Goal: Task Accomplishment & Management: Use online tool/utility

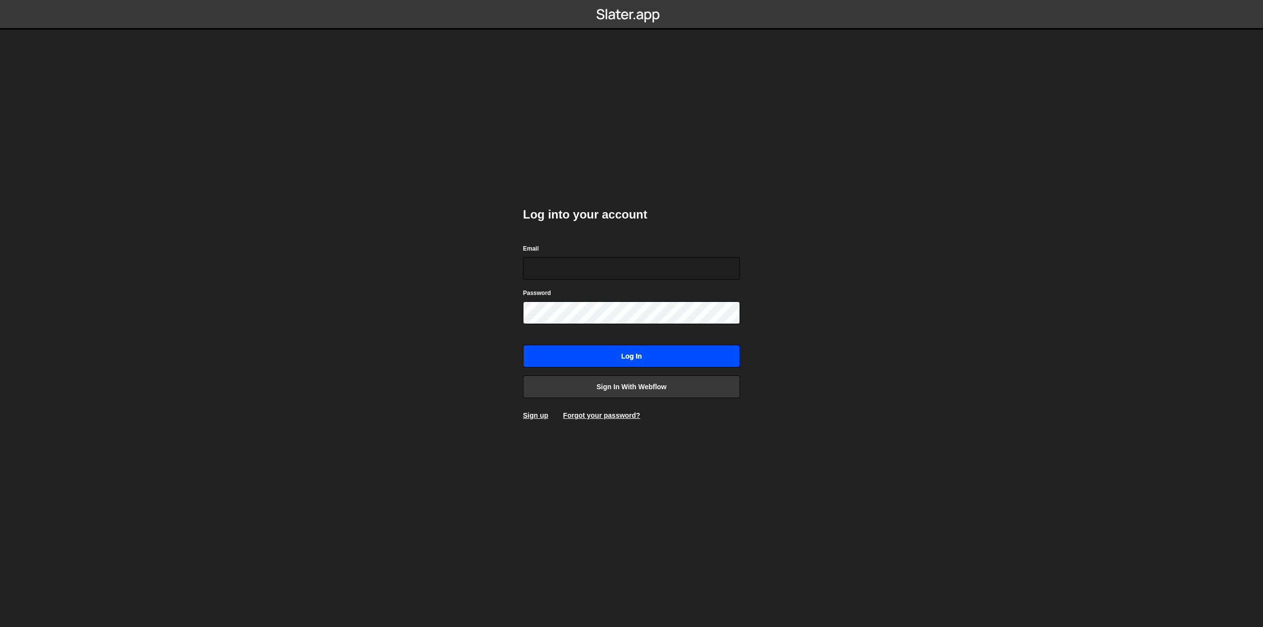
type input "hall.joshua.220@gmail.com"
click at [582, 356] on input "Log in" at bounding box center [631, 356] width 217 height 23
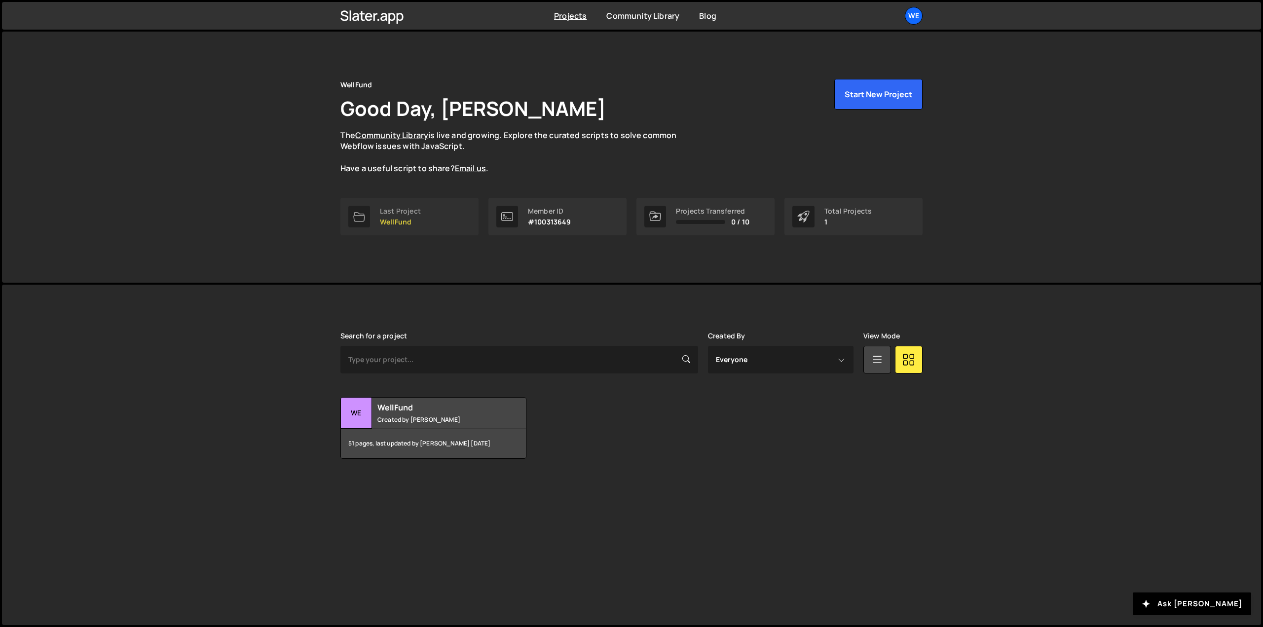
click at [420, 218] on p "WellFund" at bounding box center [400, 222] width 41 height 8
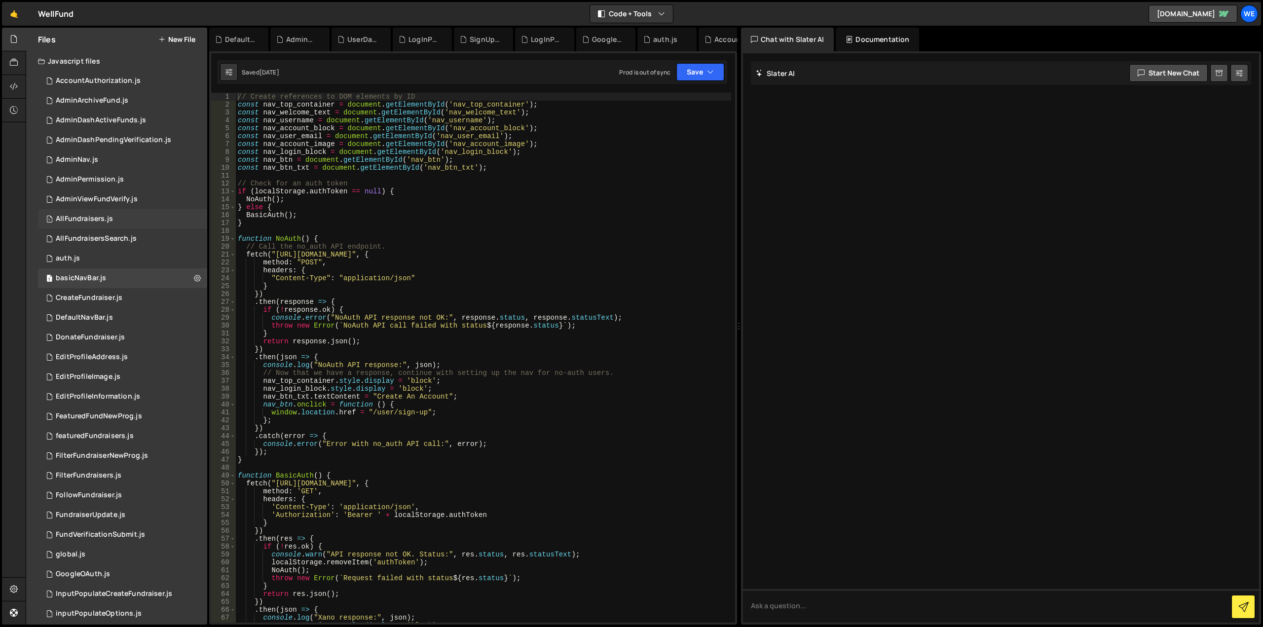
click at [89, 218] on div "AllFundraisers.js" at bounding box center [84, 219] width 57 height 9
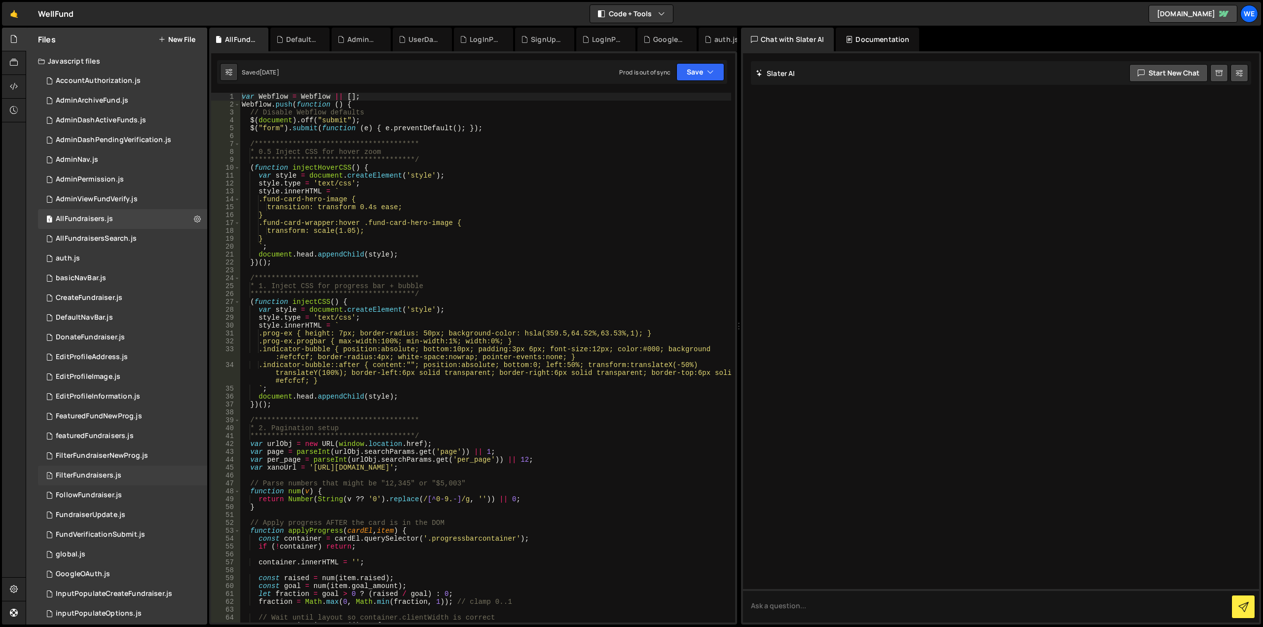
click at [84, 473] on div "FilterFundraisers.js" at bounding box center [89, 475] width 66 height 9
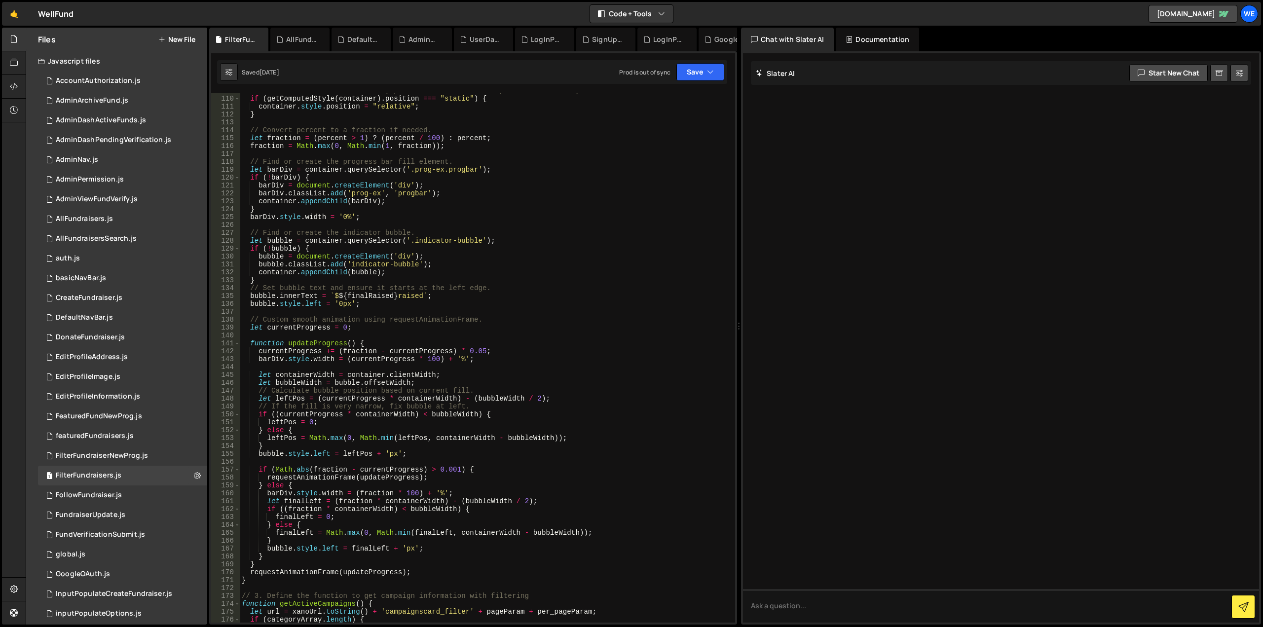
scroll to position [1006, 0]
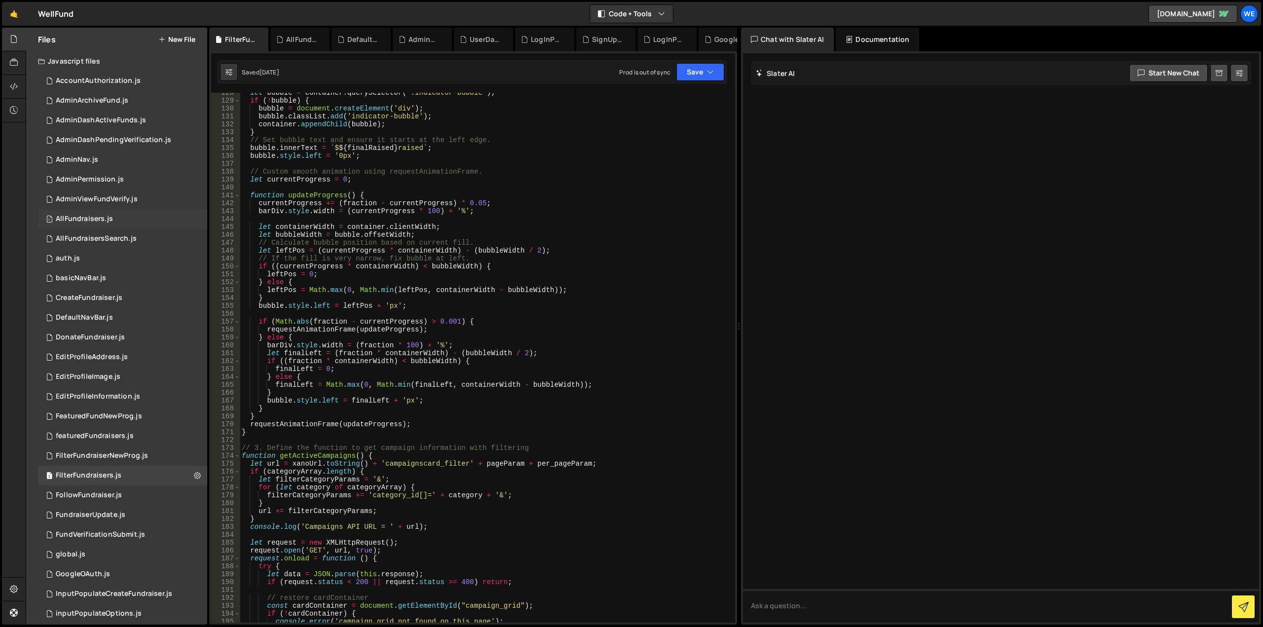
click at [84, 221] on div "AllFundraisers.js" at bounding box center [84, 219] width 57 height 9
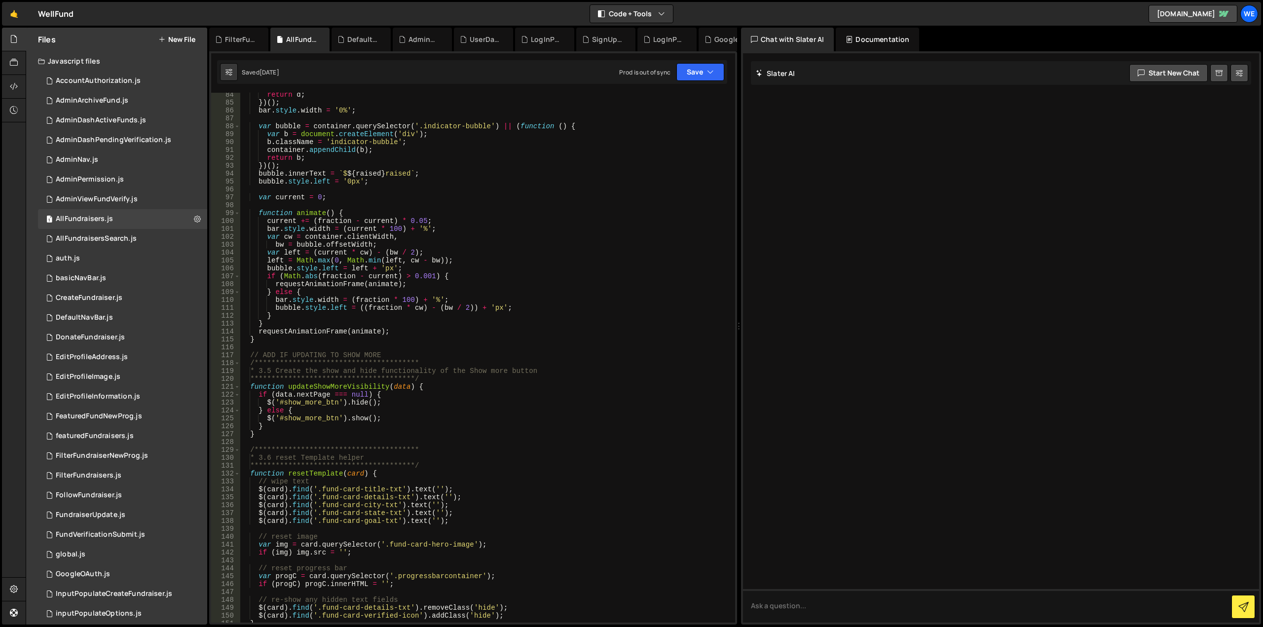
scroll to position [710, 0]
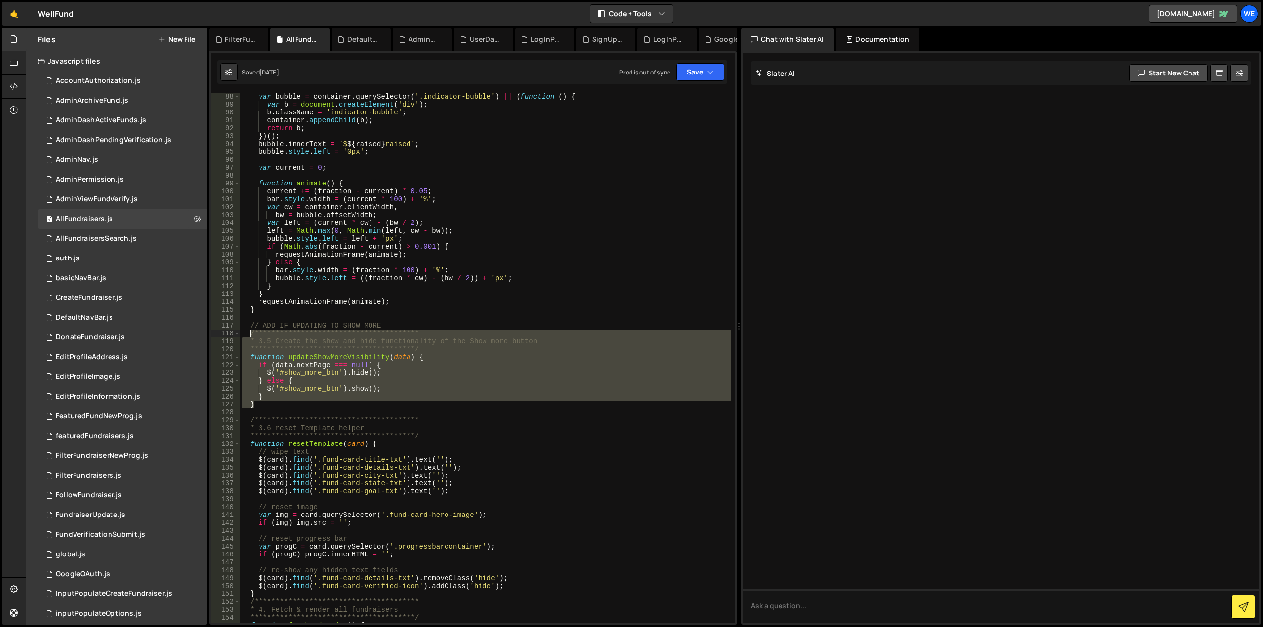
drag, startPoint x: 260, startPoint y: 404, endPoint x: 252, endPoint y: 336, distance: 68.6
click at [252, 336] on div "var bubble = container . querySelector ( '.indicator-bubble' ) || ( function ( …" at bounding box center [485, 358] width 491 height 546
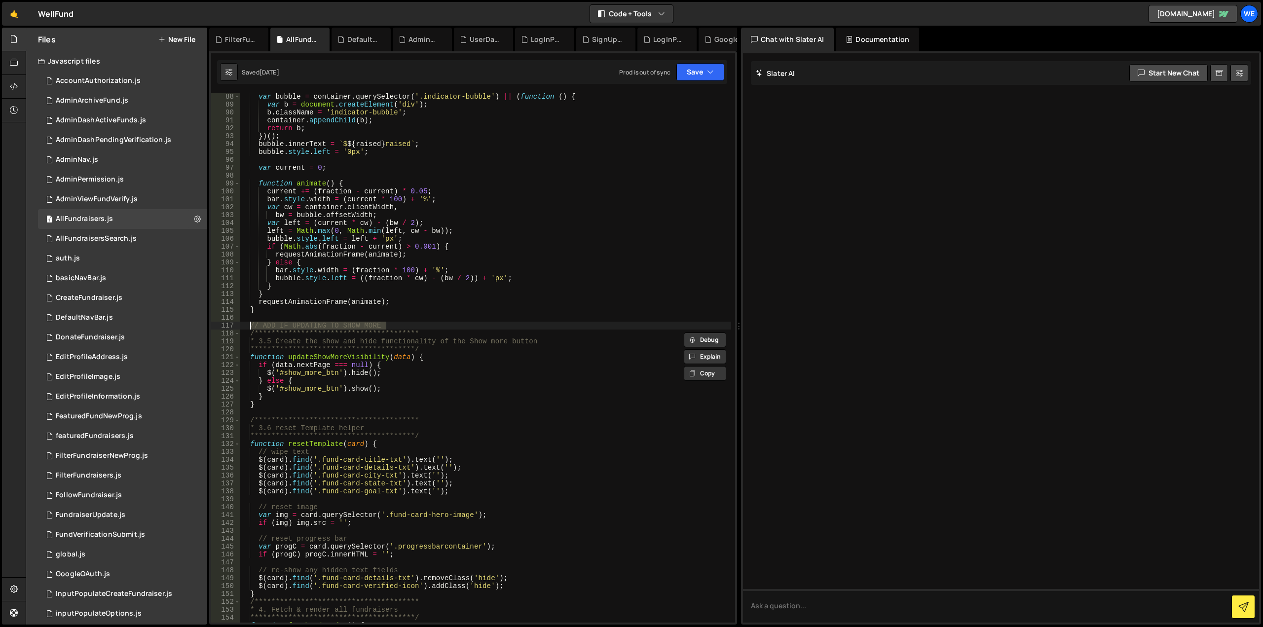
drag, startPoint x: 399, startPoint y: 327, endPoint x: 250, endPoint y: 329, distance: 149.5
click at [250, 329] on div "var bubble = container . querySelector ( '.indicator-bubble' ) || ( function ( …" at bounding box center [485, 358] width 491 height 546
type textarea "// ADD IF UPDATING TO SHOW MORE"
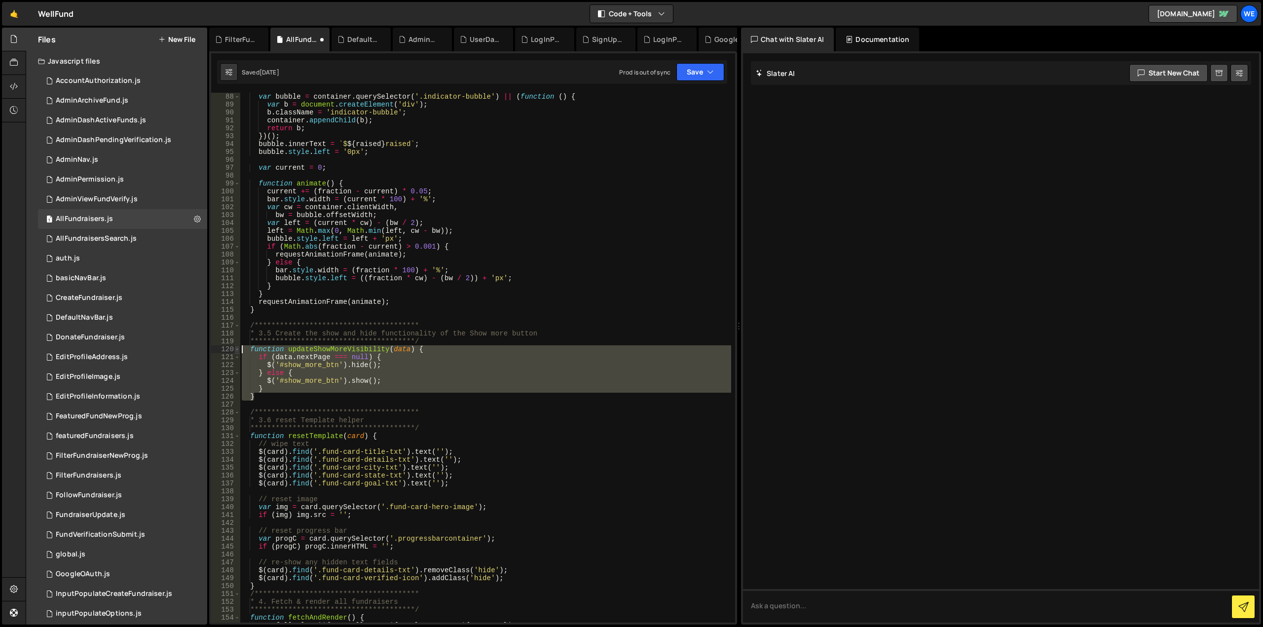
drag, startPoint x: 259, startPoint y: 396, endPoint x: 239, endPoint y: 350, distance: 50.4
click at [239, 350] on div "87 88 89 90 91 92 93 94 95 96 97 98 99 100 101 102 103 104 105 106 107 108 109 …" at bounding box center [473, 358] width 524 height 530
click at [275, 395] on div "var bubble = container . querySelector ( '.indicator-bubble' ) || ( function ( …" at bounding box center [485, 358] width 491 height 530
type textarea "}"
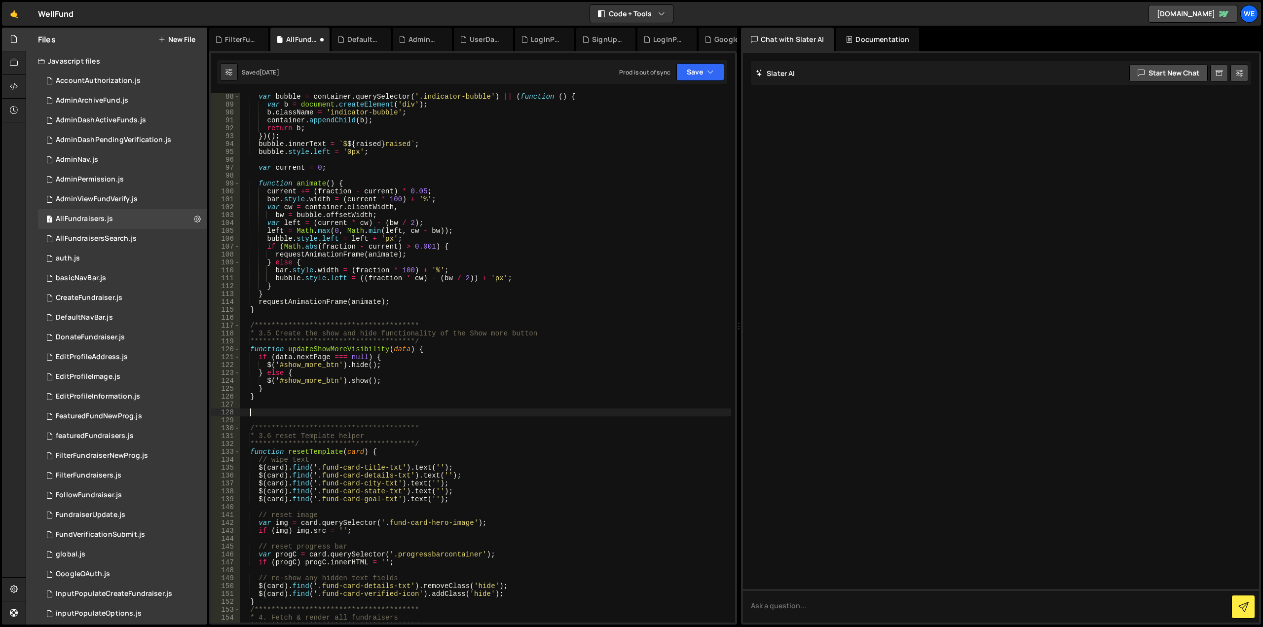
paste textarea "}"
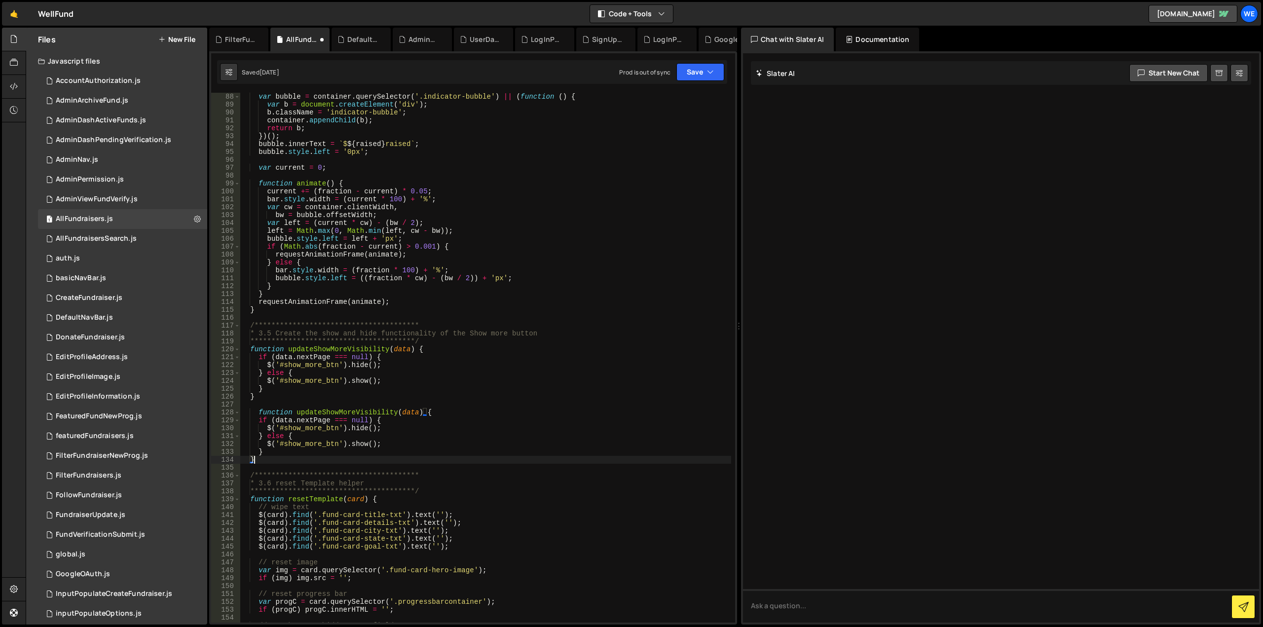
click at [335, 413] on div "var bubble = container . querySelector ( '.indicator-bubble' ) || ( function ( …" at bounding box center [485, 358] width 491 height 546
drag, startPoint x: 353, startPoint y: 413, endPoint x: 337, endPoint y: 411, distance: 15.4
click at [337, 411] on div "var bubble = container . querySelector ( '.indicator-bubble' ) || ( function ( …" at bounding box center [485, 358] width 491 height 546
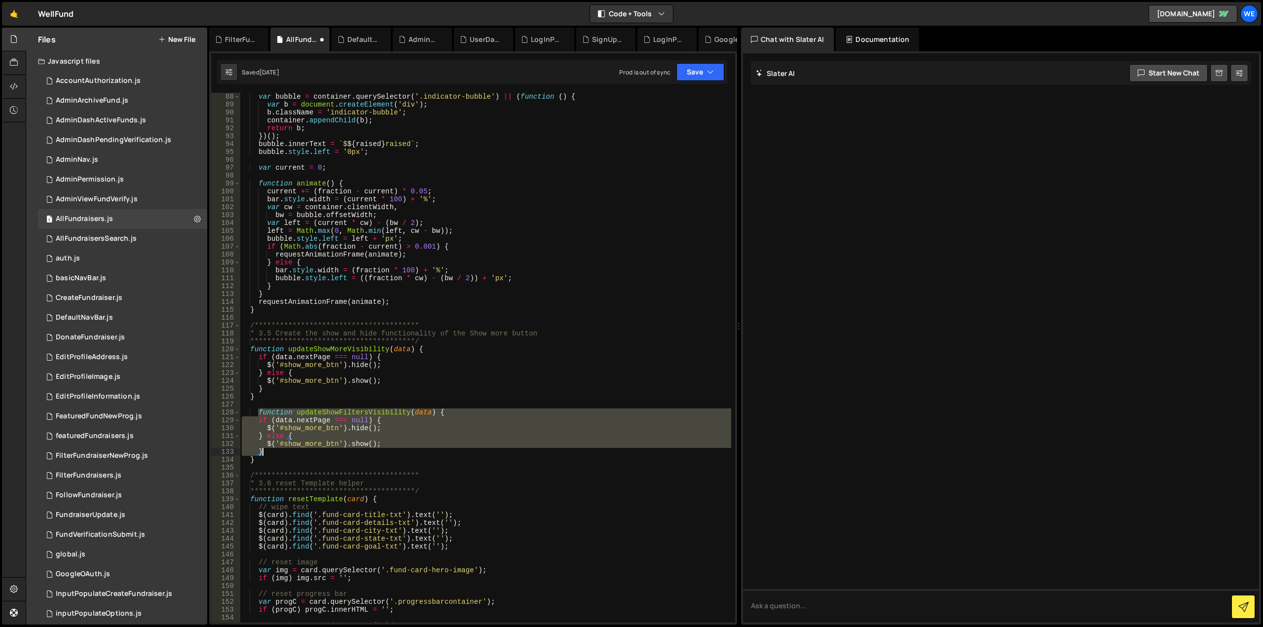
drag, startPoint x: 259, startPoint y: 410, endPoint x: 277, endPoint y: 451, distance: 44.2
click at [277, 451] on div "var bubble = container . querySelector ( '.indicator-bubble' ) || ( function ( …" at bounding box center [485, 358] width 491 height 546
click at [250, 420] on div "var bubble = container . querySelector ( '.indicator-bubble' ) || ( function ( …" at bounding box center [485, 358] width 491 height 530
click at [265, 450] on div "var bubble = container . querySelector ( '.indicator-bubble' ) || ( function ( …" at bounding box center [485, 358] width 491 height 546
click at [315, 455] on div "var bubble = container . querySelector ( '.indicator-bubble' ) || ( function ( …" at bounding box center [485, 358] width 491 height 530
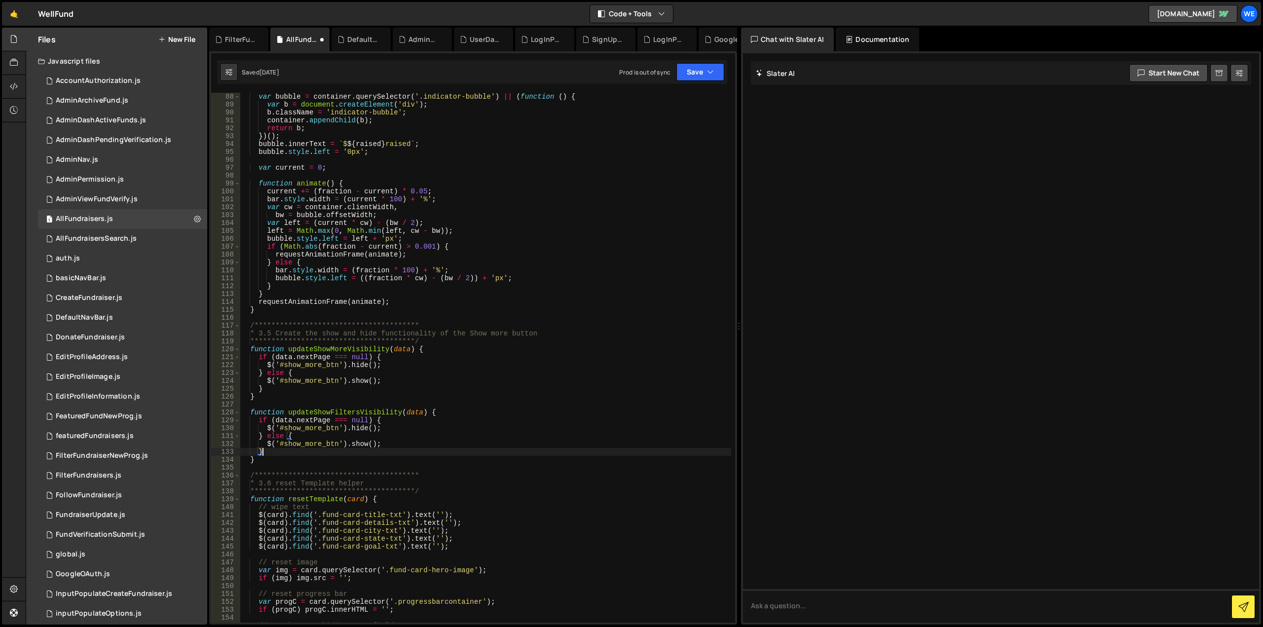
scroll to position [0, 1]
click at [333, 348] on div "var bubble = container . querySelector ( '.indicator-bubble' ) || ( function ( …" at bounding box center [485, 358] width 491 height 546
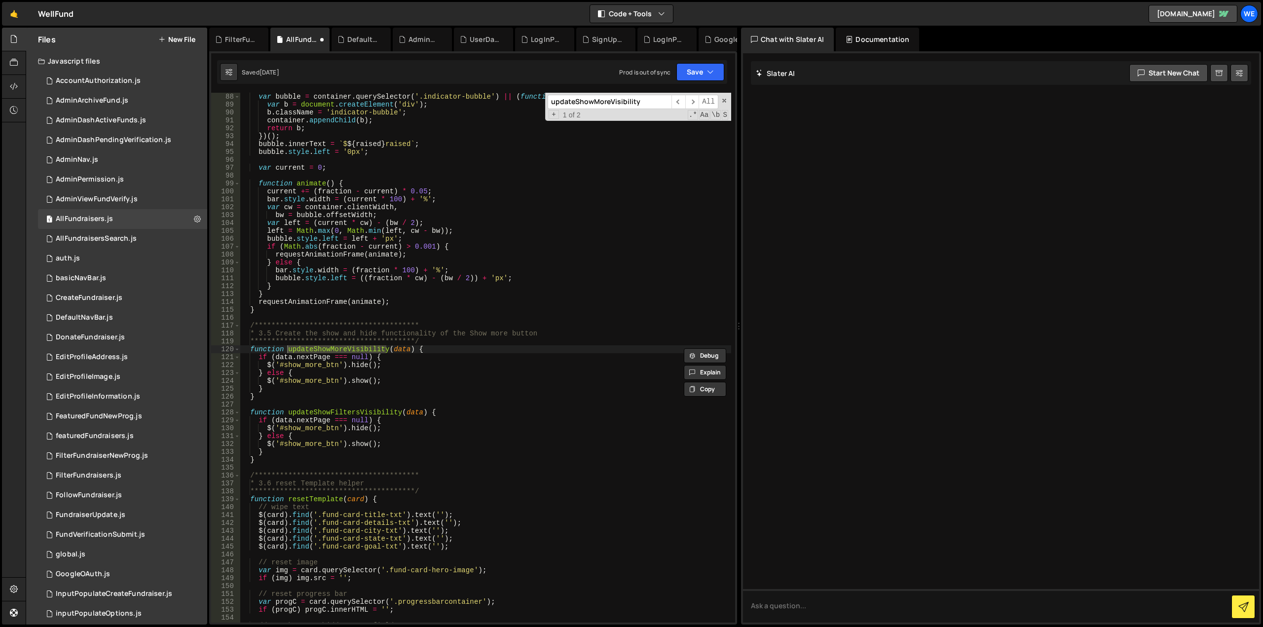
click at [320, 414] on div "var bubble = container . querySelector ( '.indicator-bubble' ) || ( function ( …" at bounding box center [485, 358] width 491 height 546
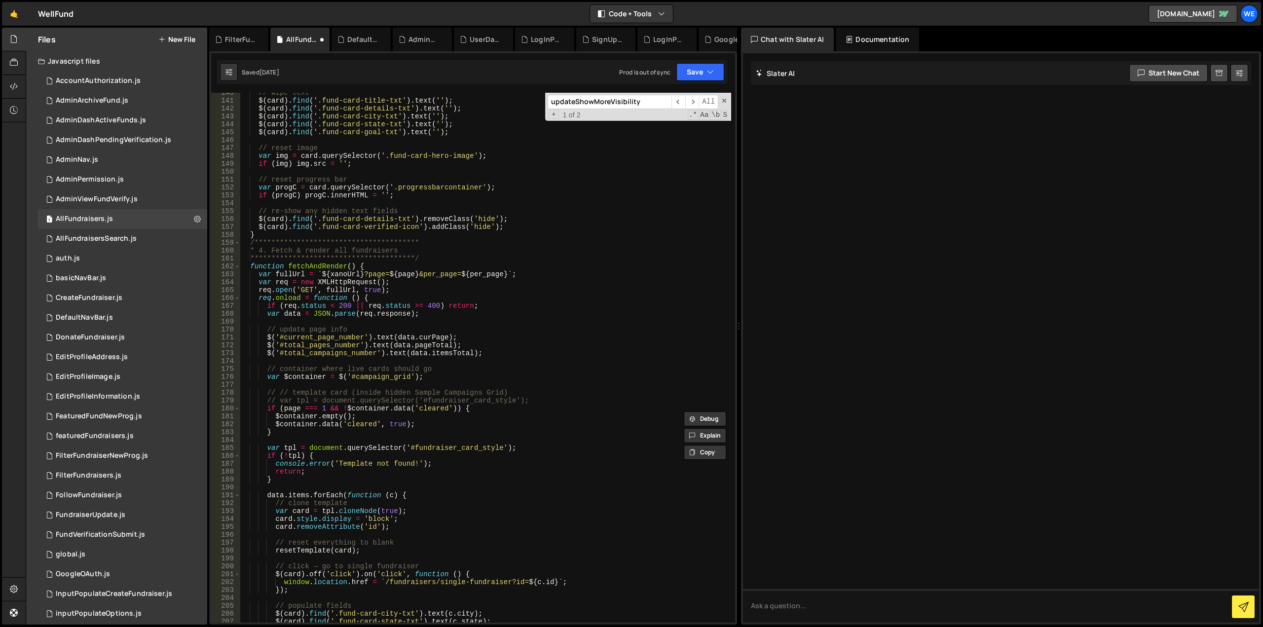
scroll to position [1125, 0]
click at [694, 102] on div "Debug Explain Copy FilterFundraisers.js AllFundraisers.js DefaultNavBar.js Admi…" at bounding box center [473, 326] width 528 height 597
click at [694, 102] on span "​" at bounding box center [692, 102] width 14 height 14
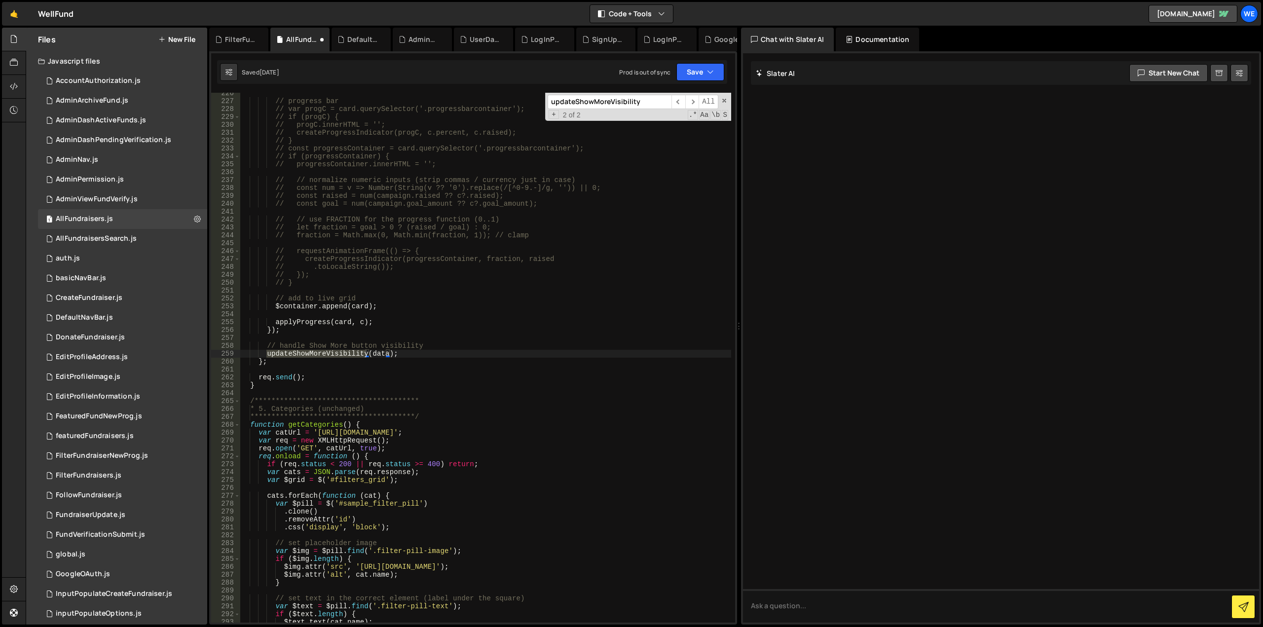
click at [416, 357] on div "// progress bar // var progC = card.querySelector('.progressbarcontainer'); // …" at bounding box center [485, 362] width 491 height 546
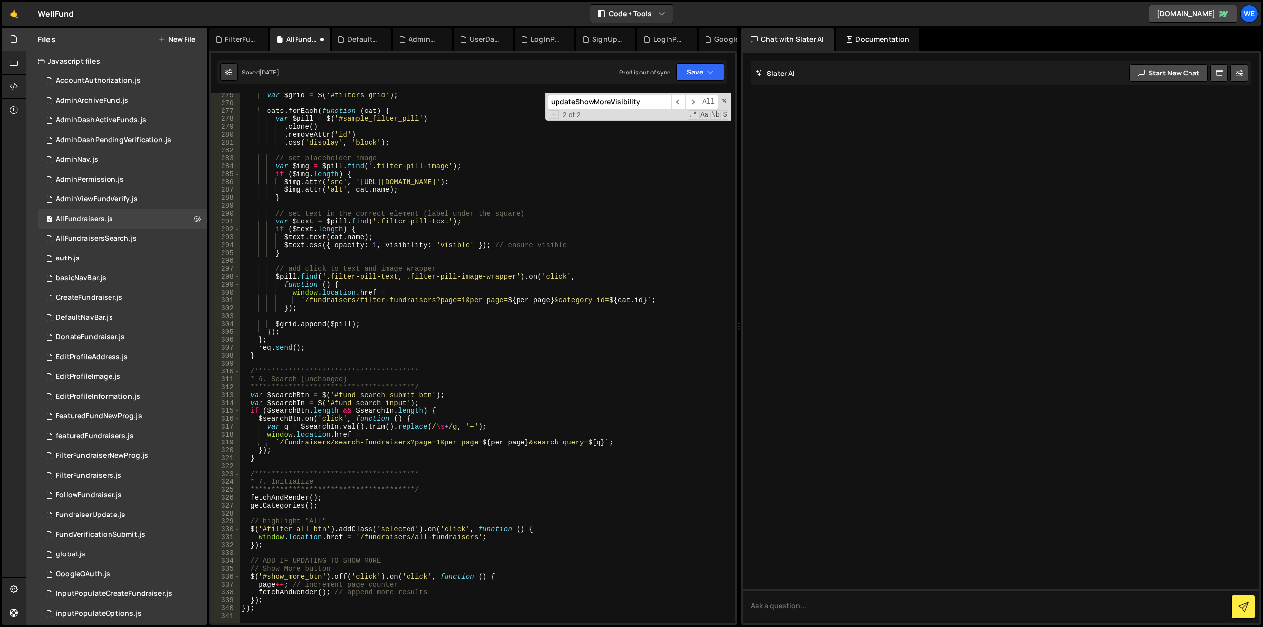
scroll to position [2277, 0]
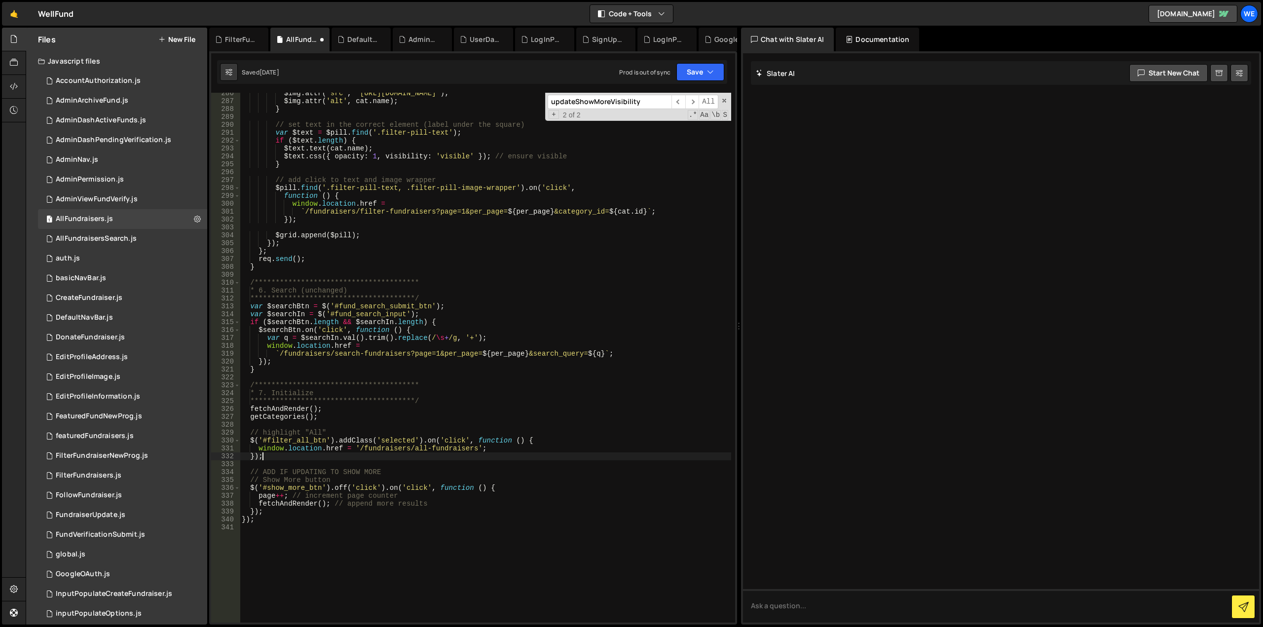
click at [276, 457] on div "**********" at bounding box center [485, 362] width 491 height 546
type textarea "});"
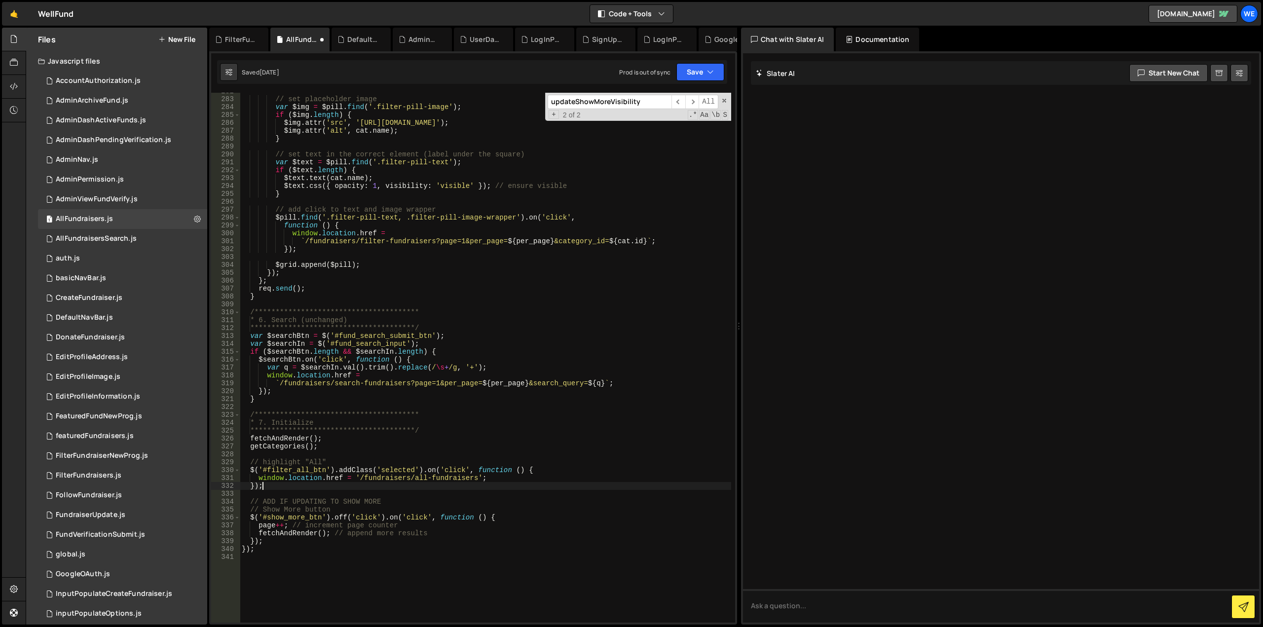
click at [276, 487] on div "// set placeholder image var $img = $pill . find ( '.filter-pill-image' ) ; if …" at bounding box center [485, 360] width 491 height 546
click at [270, 486] on div "// set placeholder image var $img = $pill . find ( '.filter-pill-image' ) ; if …" at bounding box center [485, 360] width 491 height 546
paste textarea "updateShowFiltersVisibility"
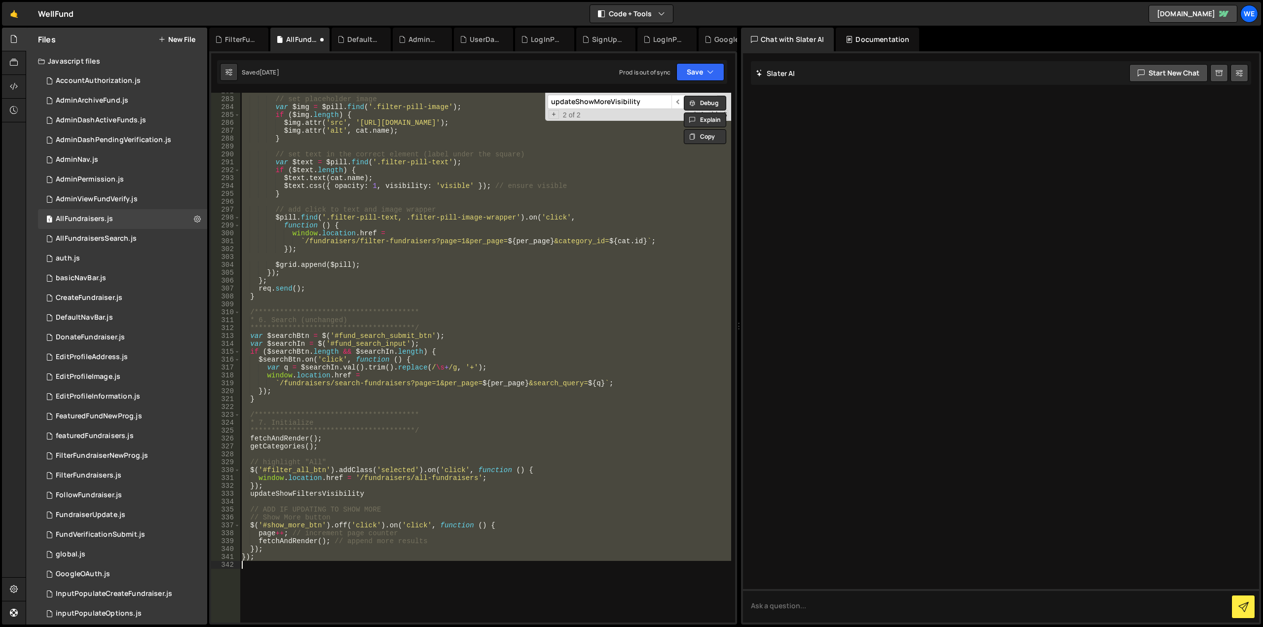
click at [394, 493] on div "// set placeholder image var $img = $pill . find ( '.filter-pill-image' ) ; if …" at bounding box center [485, 358] width 491 height 530
type textarea "updateShowFiltersVisibility"
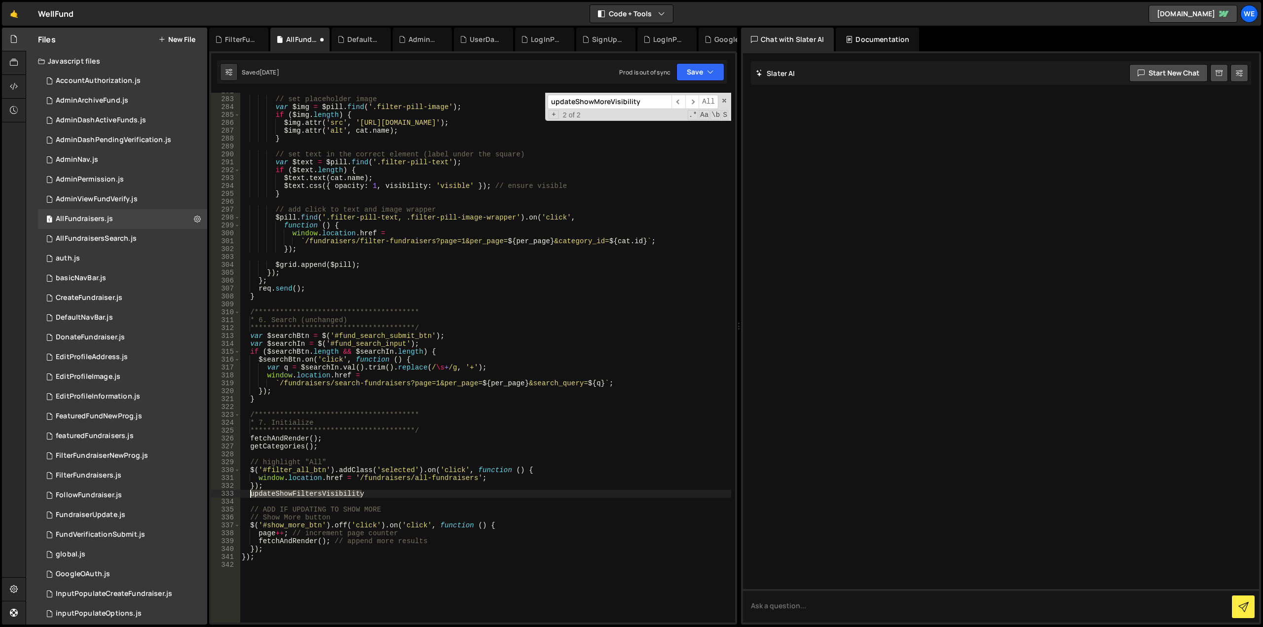
drag, startPoint x: 388, startPoint y: 493, endPoint x: 248, endPoint y: 497, distance: 140.2
click at [248, 497] on div "// set placeholder image var $img = $pill . find ( '.filter-pill-image' ) ; if …" at bounding box center [485, 360] width 491 height 546
type textarea "});"
click at [294, 493] on div "// set placeholder image var $img = $pill . find ( '.filter-pill-image' ) ; if …" at bounding box center [485, 360] width 491 height 546
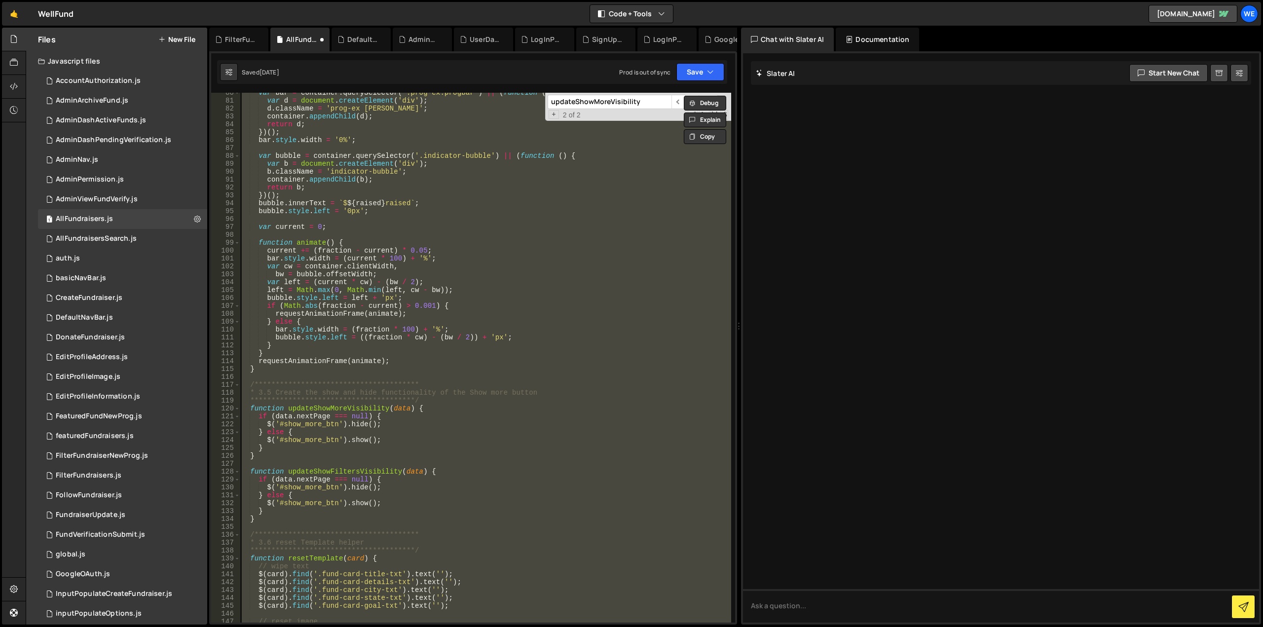
scroll to position [740, 0]
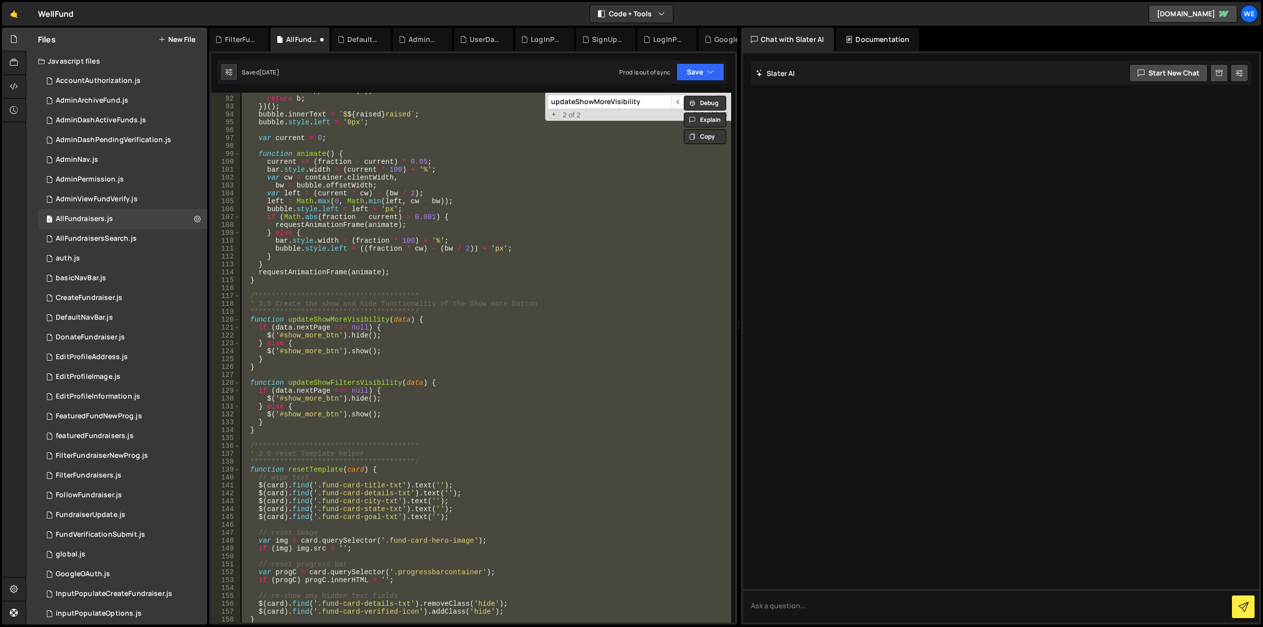
click at [312, 400] on div "container . appendChild ( b ) ; return b ; }) ( ) ; bubble . innerText = ` $ ${…" at bounding box center [485, 358] width 491 height 530
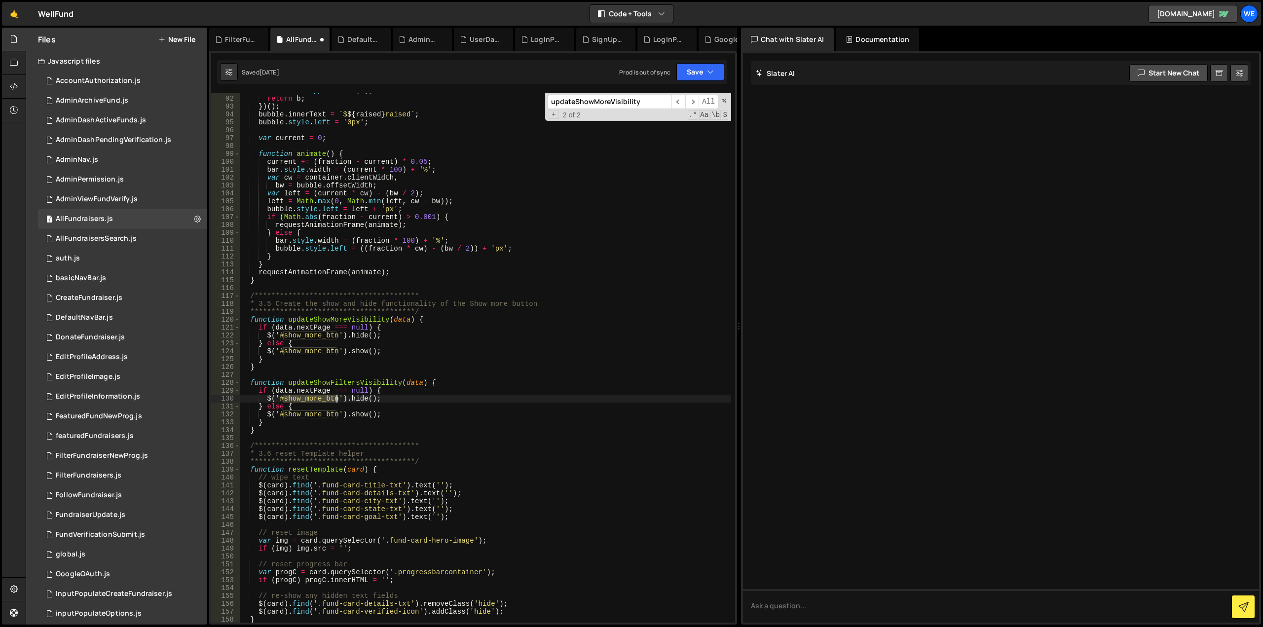
click at [312, 400] on div "container . appendChild ( b ) ; return b ; }) ( ) ; bubble . innerText = ` $ ${…" at bounding box center [485, 360] width 491 height 546
paste textarea "filters"
click at [312, 412] on div "container . appendChild ( b ) ; return b ; }) ( ) ; bubble . innerText = ` $ ${…" at bounding box center [485, 360] width 491 height 546
paste textarea "filters"
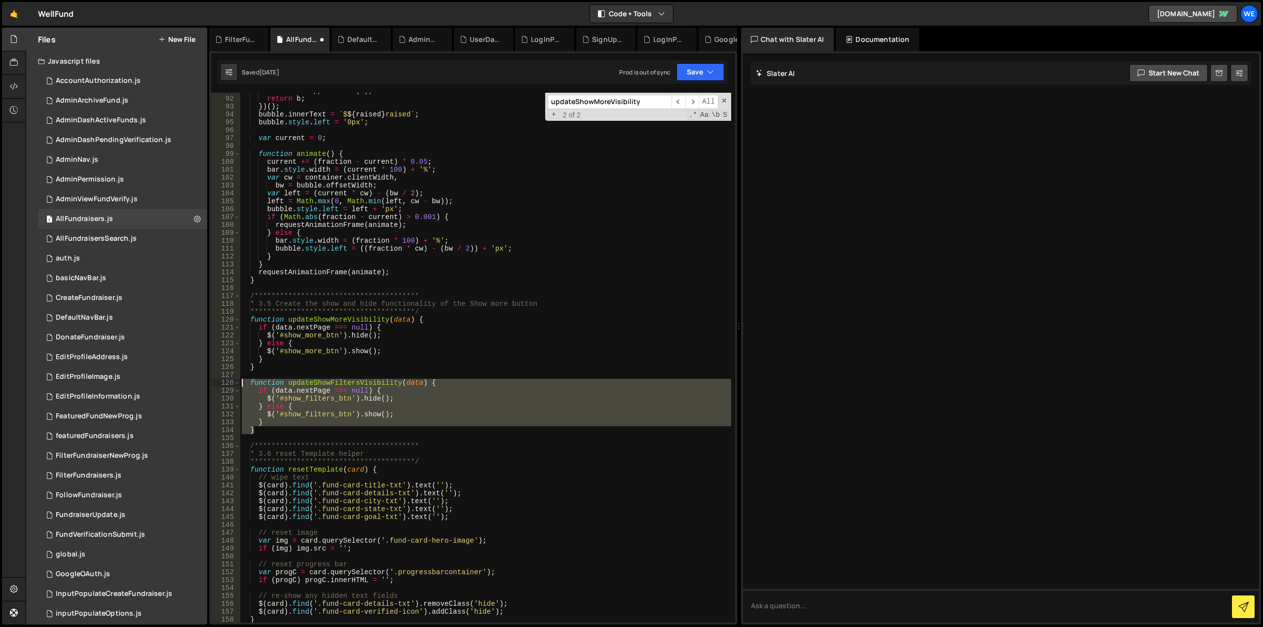
drag, startPoint x: 266, startPoint y: 431, endPoint x: 233, endPoint y: 381, distance: 59.8
click at [233, 381] on div "$('#show_filters_btn').show(); 91 92 93 94 95 96 97 98 99 100 101 102 103 104 1…" at bounding box center [473, 358] width 524 height 530
type textarea "function updateShowFiltersVisibility(data) { if (data.nextPage === null) {"
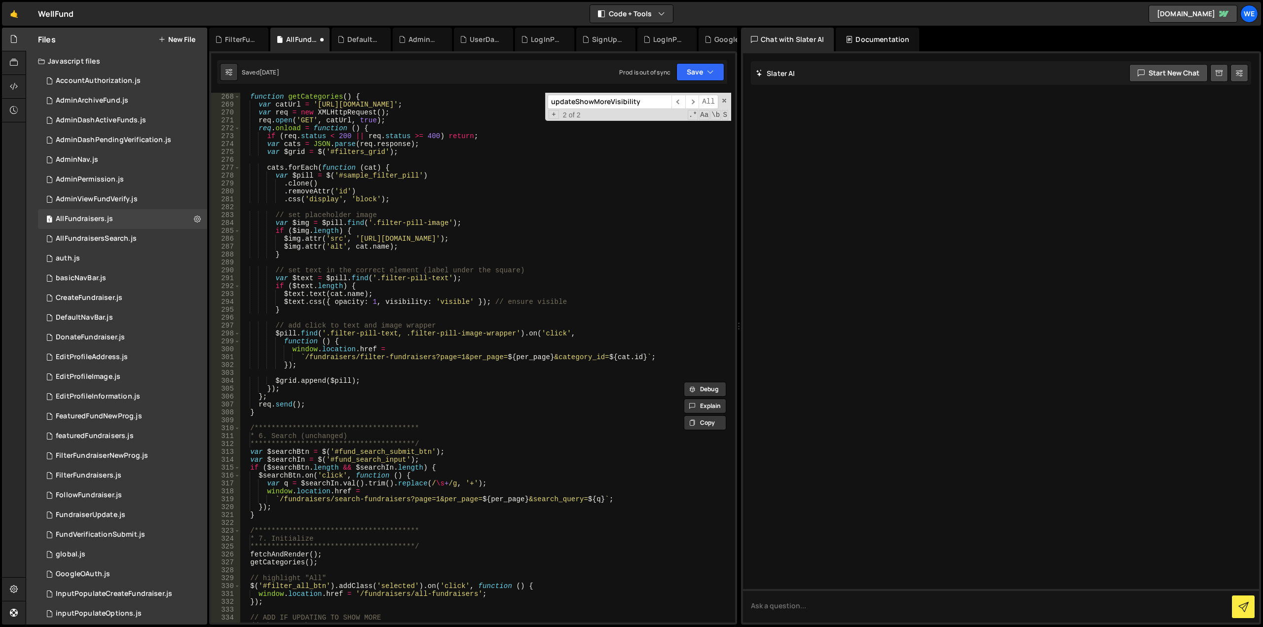
scroll to position [2368, 0]
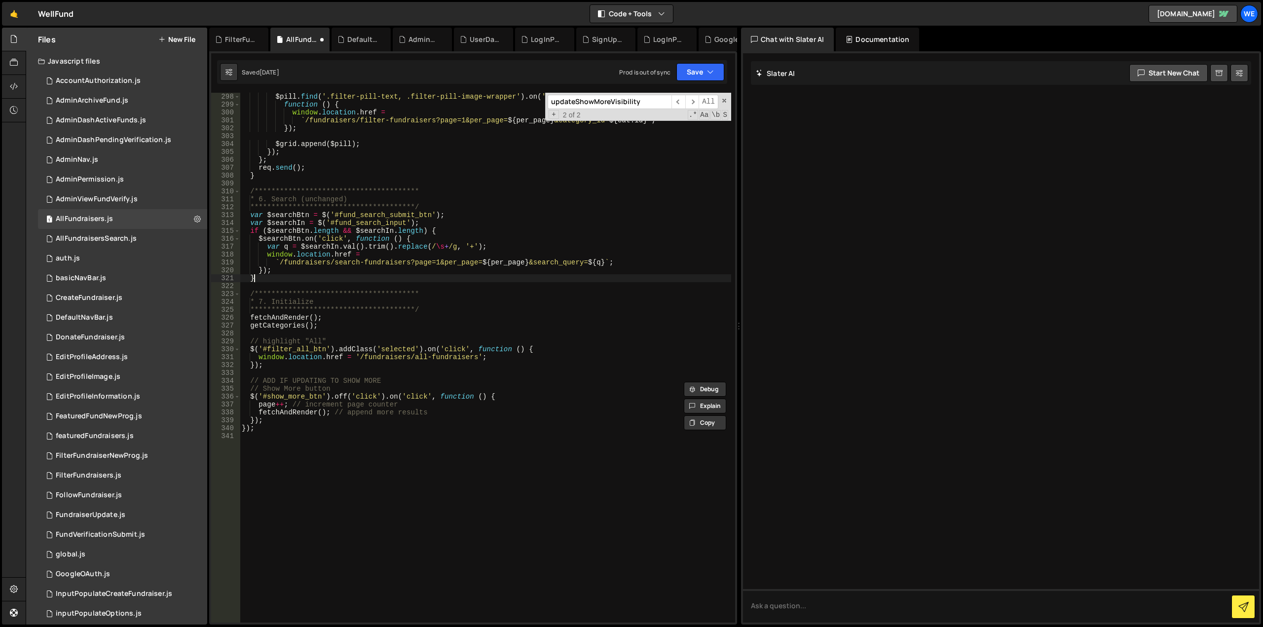
click at [290, 279] on div "**********" at bounding box center [485, 366] width 491 height 546
type textarea "}"
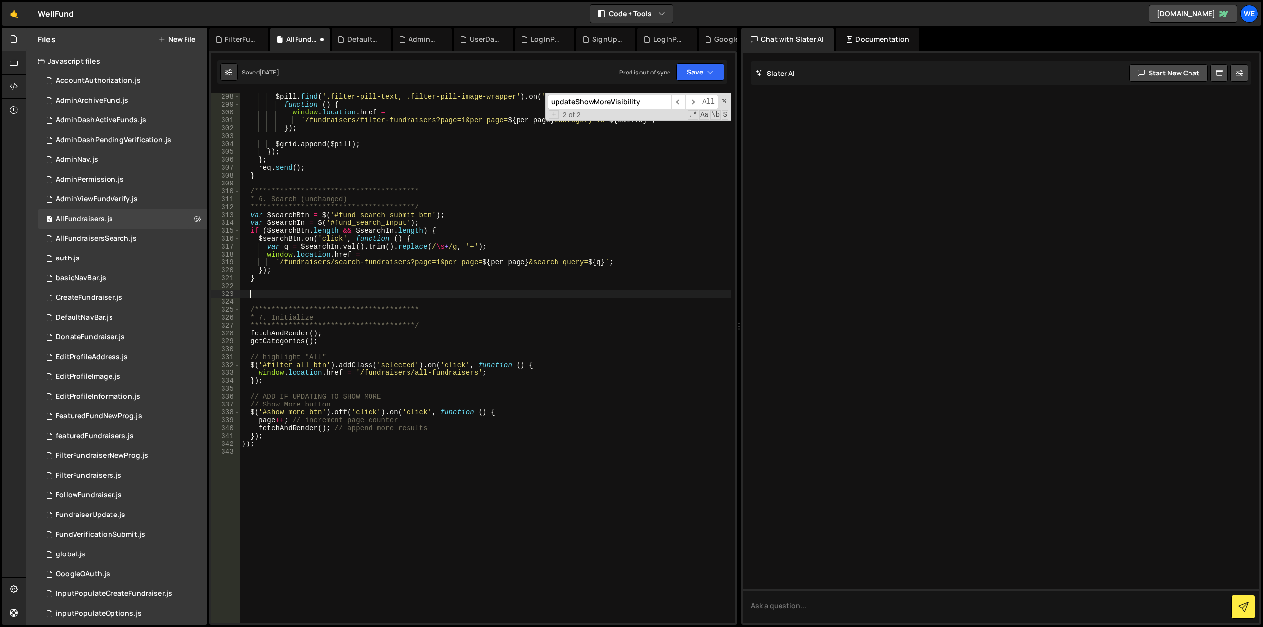
paste textarea
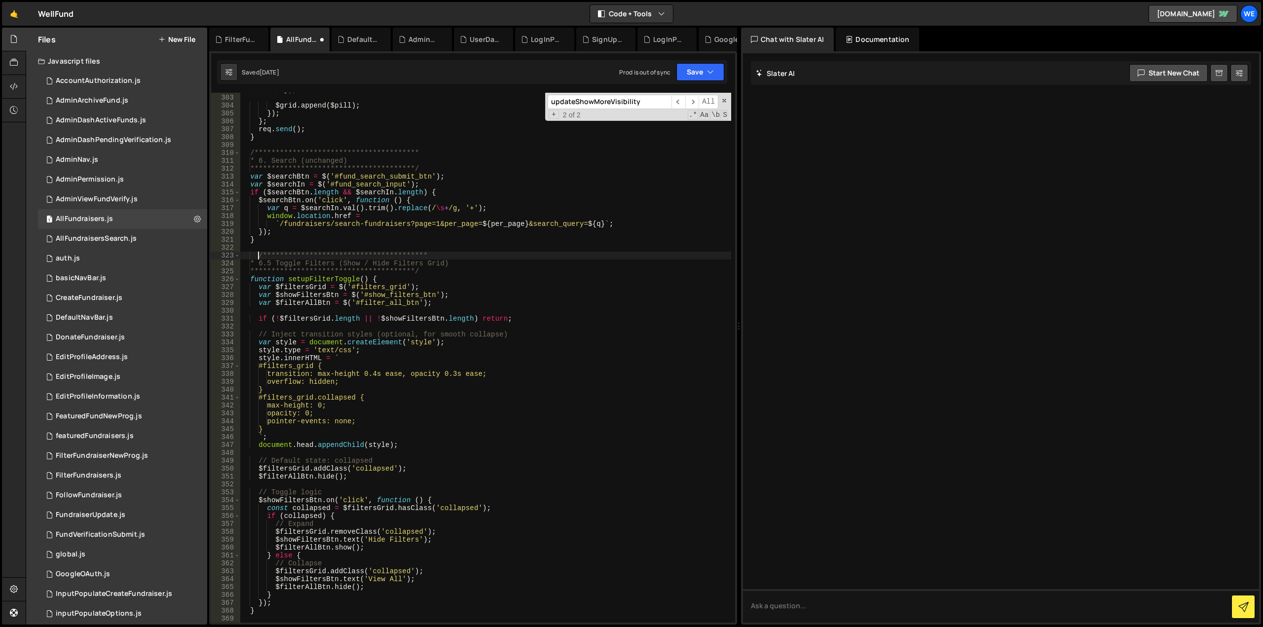
click at [259, 256] on div "**********" at bounding box center [485, 359] width 491 height 546
drag, startPoint x: 255, startPoint y: 263, endPoint x: 259, endPoint y: 269, distance: 7.1
click at [259, 269] on div "**********" at bounding box center [485, 359] width 491 height 546
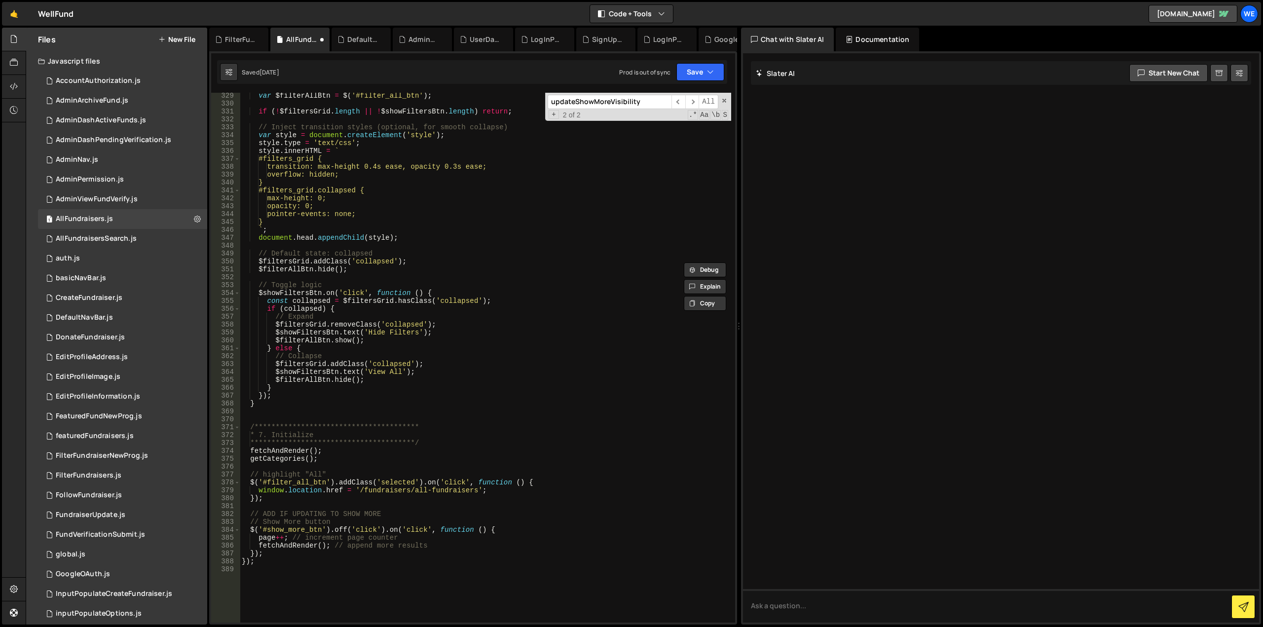
scroll to position [2643, 0]
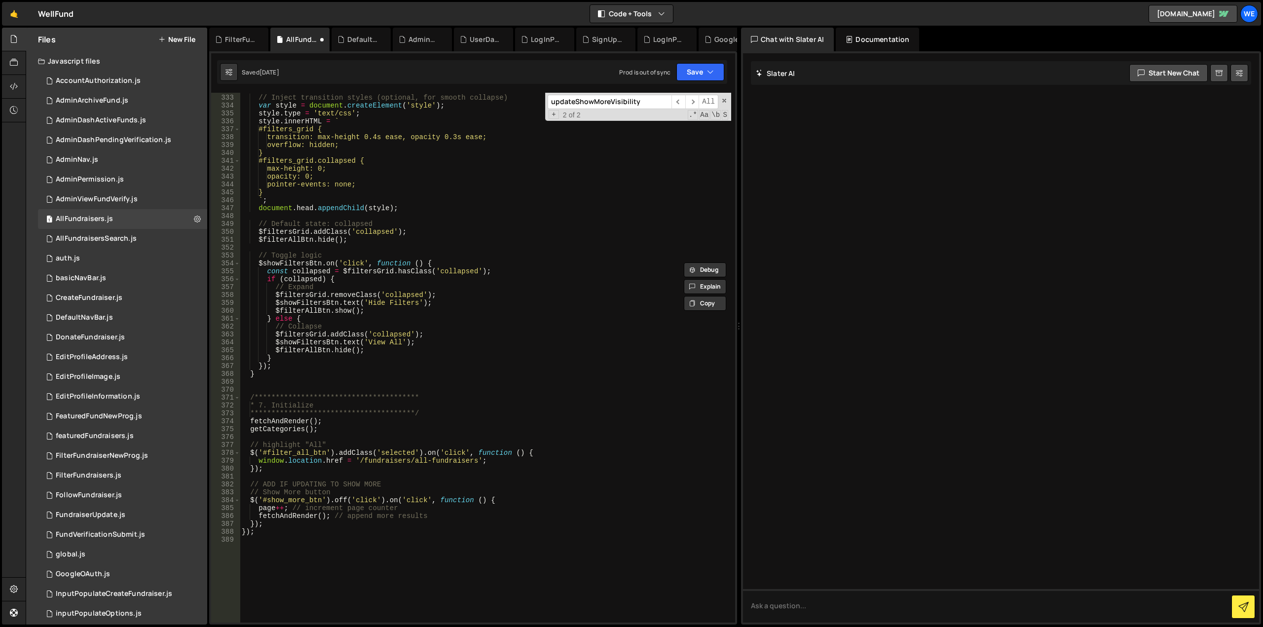
click at [325, 429] on div "// Inject transition styles (optional, for smooth collapse) var style = documen…" at bounding box center [485, 359] width 491 height 546
type textarea "getCategories();"
paste textarea
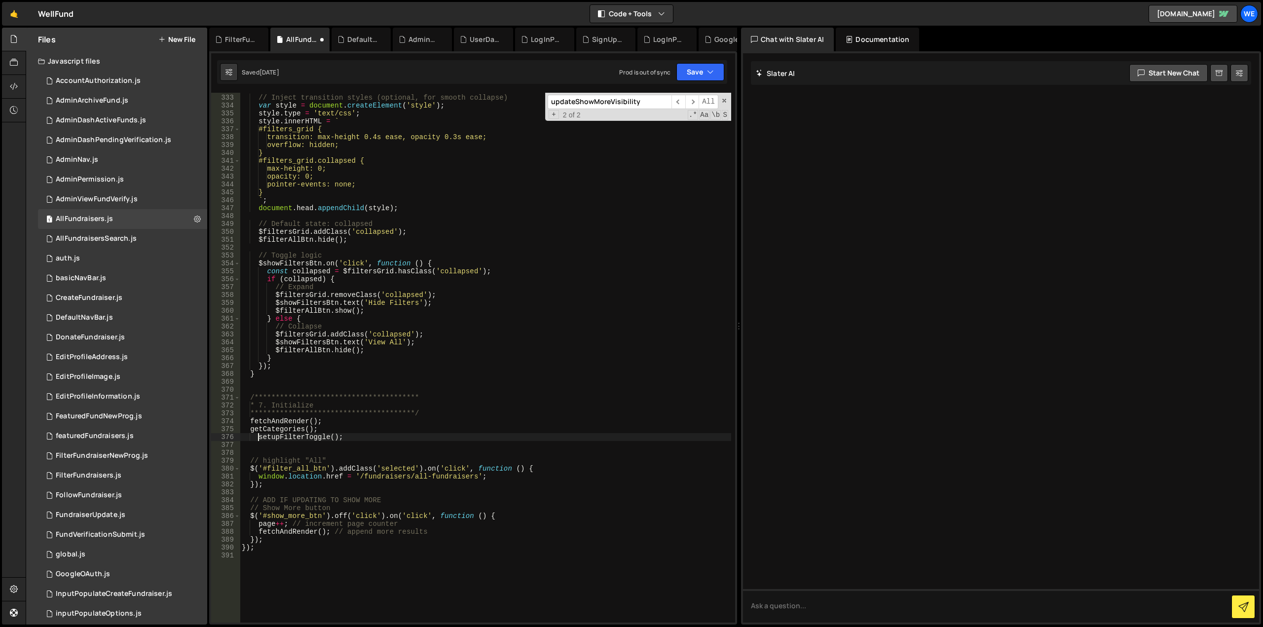
click at [258, 438] on div "// Inject transition styles (optional, for smooth collapse) var style = documen…" at bounding box center [485, 359] width 491 height 546
type textarea "setupFilterToggle();"
click at [389, 434] on div "// Inject transition styles (optional, for smooth collapse) var style = documen…" at bounding box center [485, 359] width 491 height 546
click at [297, 447] on div "// Inject transition styles (optional, for smooth collapse) var style = documen…" at bounding box center [485, 359] width 491 height 546
click at [385, 434] on div "// Inject transition styles (optional, for smooth collapse) var style = documen…" at bounding box center [485, 359] width 491 height 546
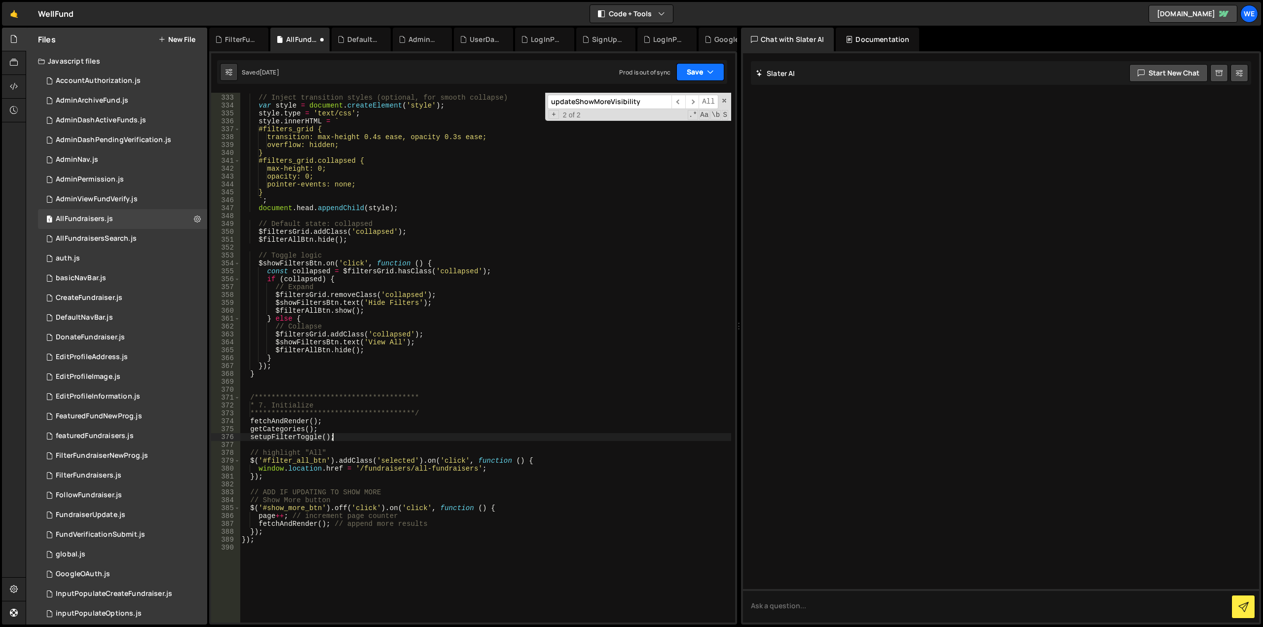
click at [712, 73] on icon "button" at bounding box center [710, 72] width 7 height 10
click at [652, 106] on div "2 weeks ago" at bounding box center [642, 107] width 19 height 8
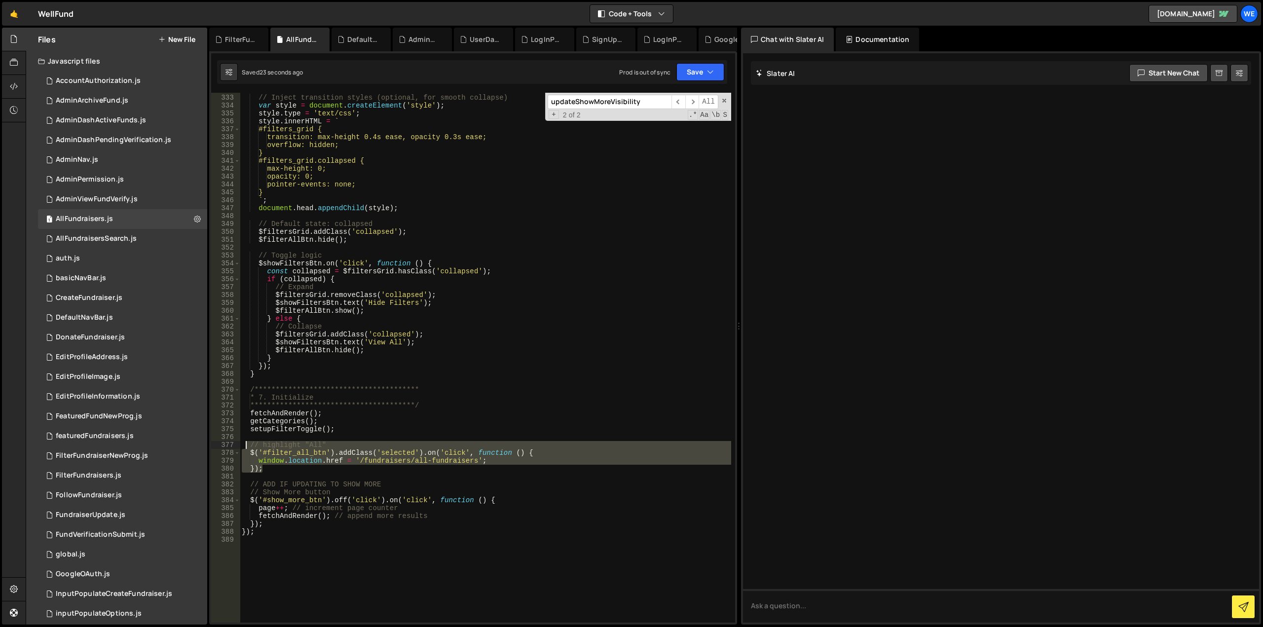
drag, startPoint x: 268, startPoint y: 472, endPoint x: 247, endPoint y: 445, distance: 34.1
click at [247, 445] on div "// Inject transition styles (optional, for smooth collapse) var style = documen…" at bounding box center [485, 359] width 491 height 546
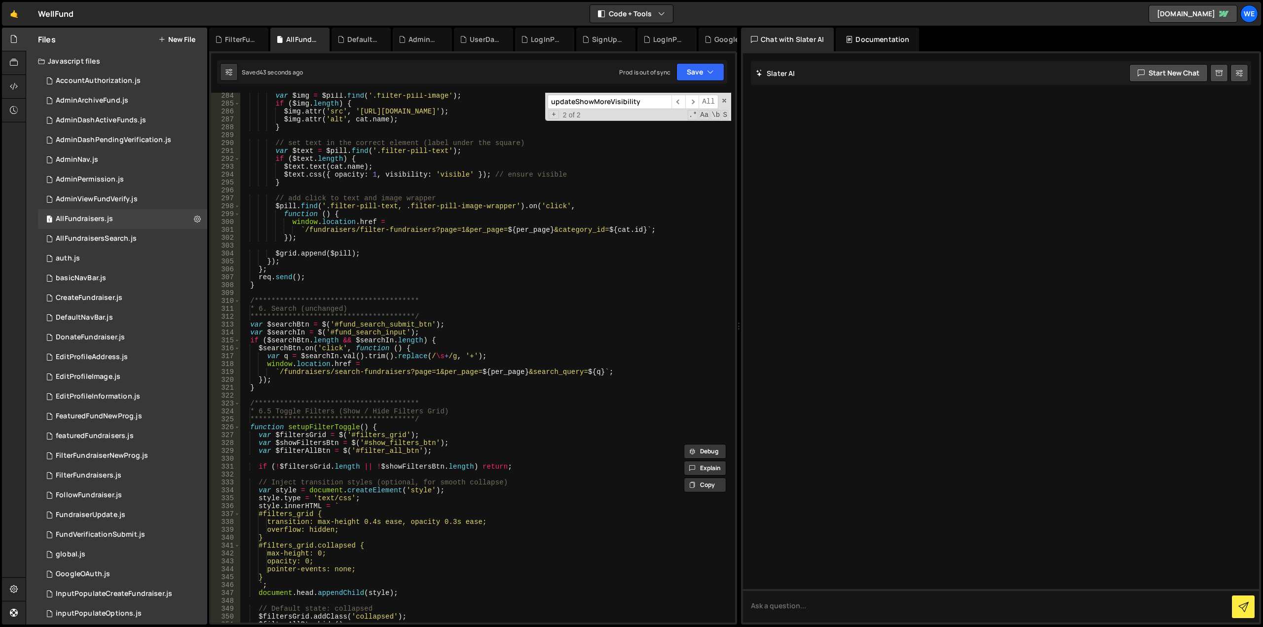
scroll to position [2199, 0]
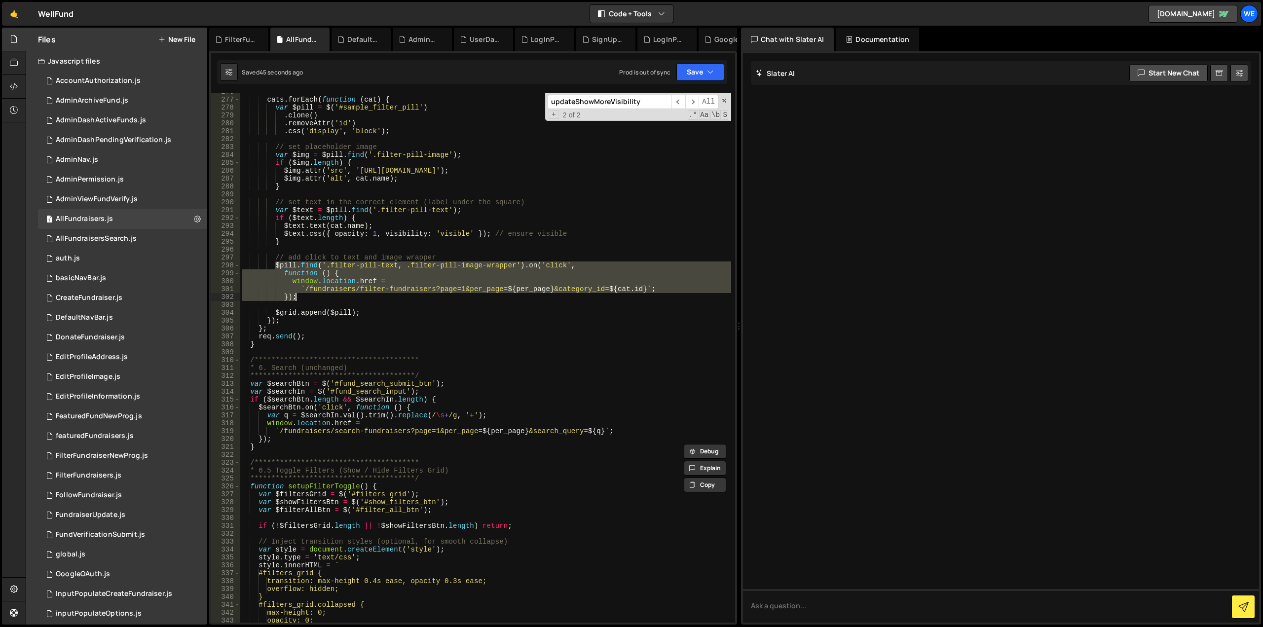
drag, startPoint x: 273, startPoint y: 264, endPoint x: 313, endPoint y: 298, distance: 52.1
click at [313, 298] on div "cats . forEach ( function ( cat ) { var $pill = $ ( '#sample_filter_pill' ) . c…" at bounding box center [485, 361] width 491 height 546
click at [282, 272] on div "cats . forEach ( function ( cat ) { var $pill = $ ( '#sample_filter_pill' ) . c…" at bounding box center [485, 358] width 491 height 530
drag, startPoint x: 282, startPoint y: 272, endPoint x: 302, endPoint y: 295, distance: 31.1
click at [302, 295] on div "cats . forEach ( function ( cat ) { var $pill = $ ( '#sample_filter_pill' ) . c…" at bounding box center [485, 361] width 491 height 546
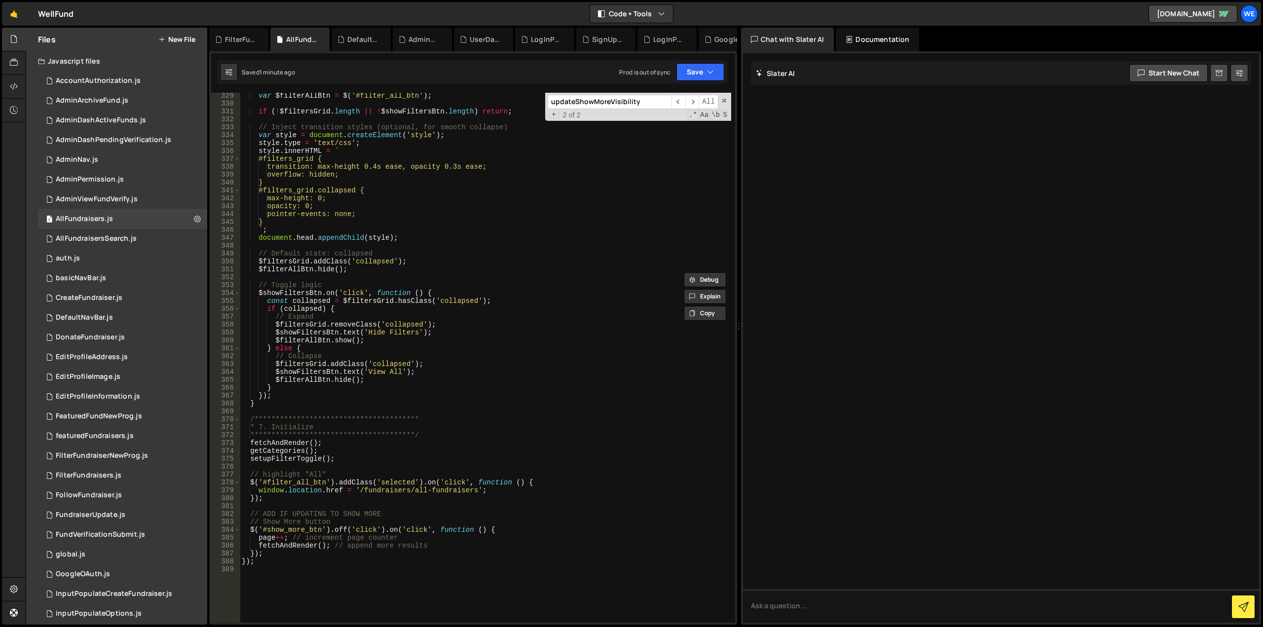
scroll to position [2702, 0]
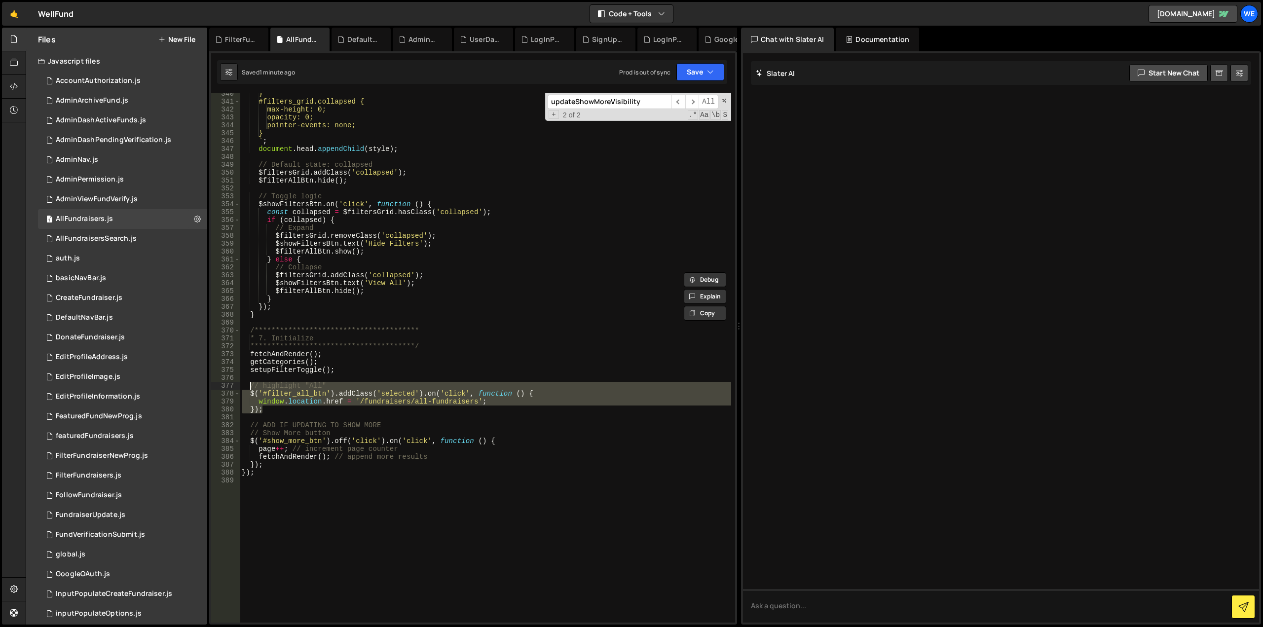
drag, startPoint x: 275, startPoint y: 409, endPoint x: 250, endPoint y: 388, distance: 33.2
click at [250, 388] on div "**********" at bounding box center [485, 363] width 491 height 546
click at [283, 410] on div "**********" at bounding box center [485, 358] width 491 height 530
type textarea "// });"
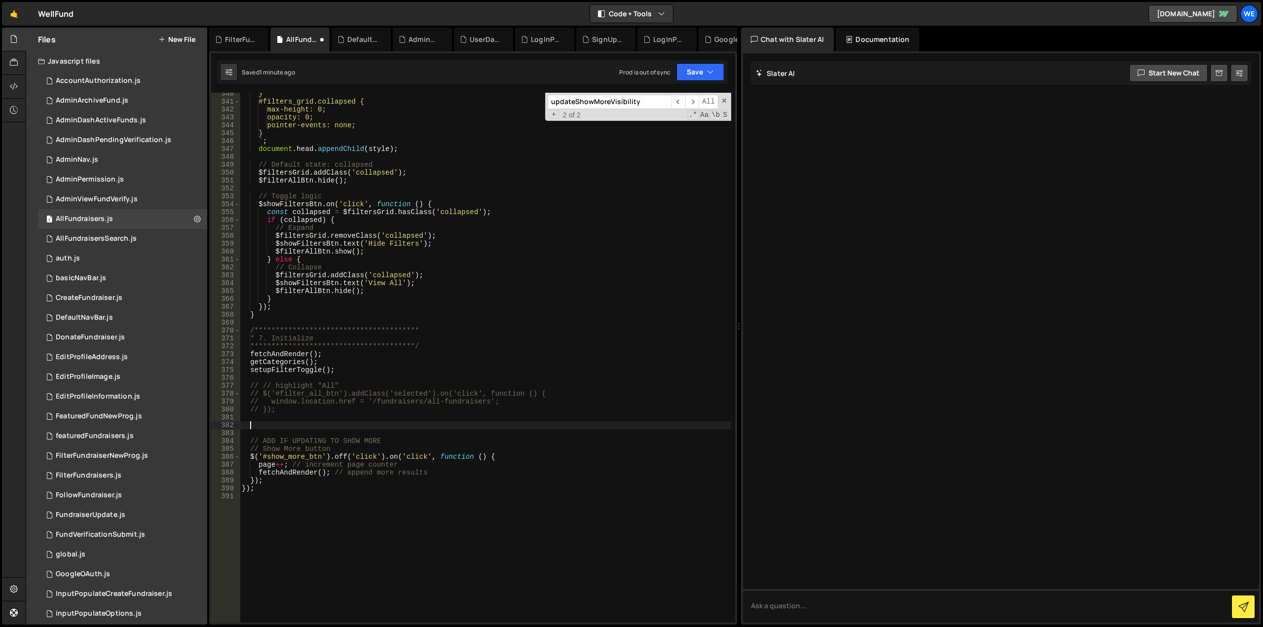
paste textarea
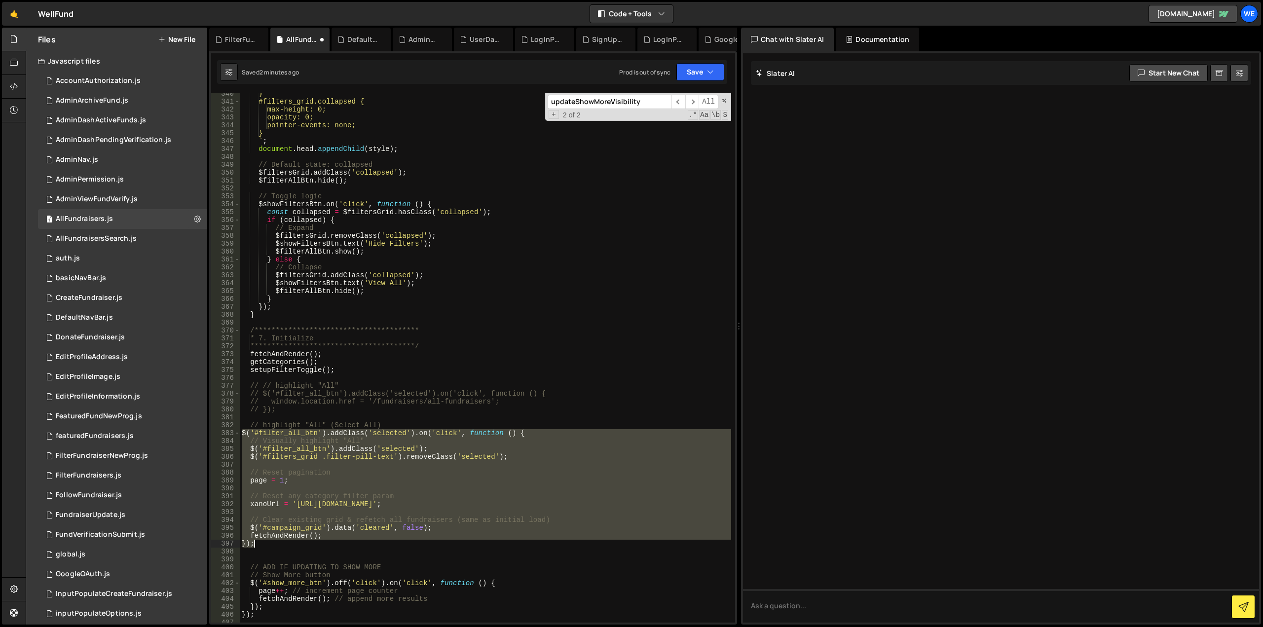
drag, startPoint x: 242, startPoint y: 431, endPoint x: 287, endPoint y: 544, distance: 121.7
click at [287, 544] on div "**********" at bounding box center [485, 363] width 491 height 546
type textarea "fetchAndRender(); });"
click at [378, 419] on div "**********" at bounding box center [485, 363] width 491 height 546
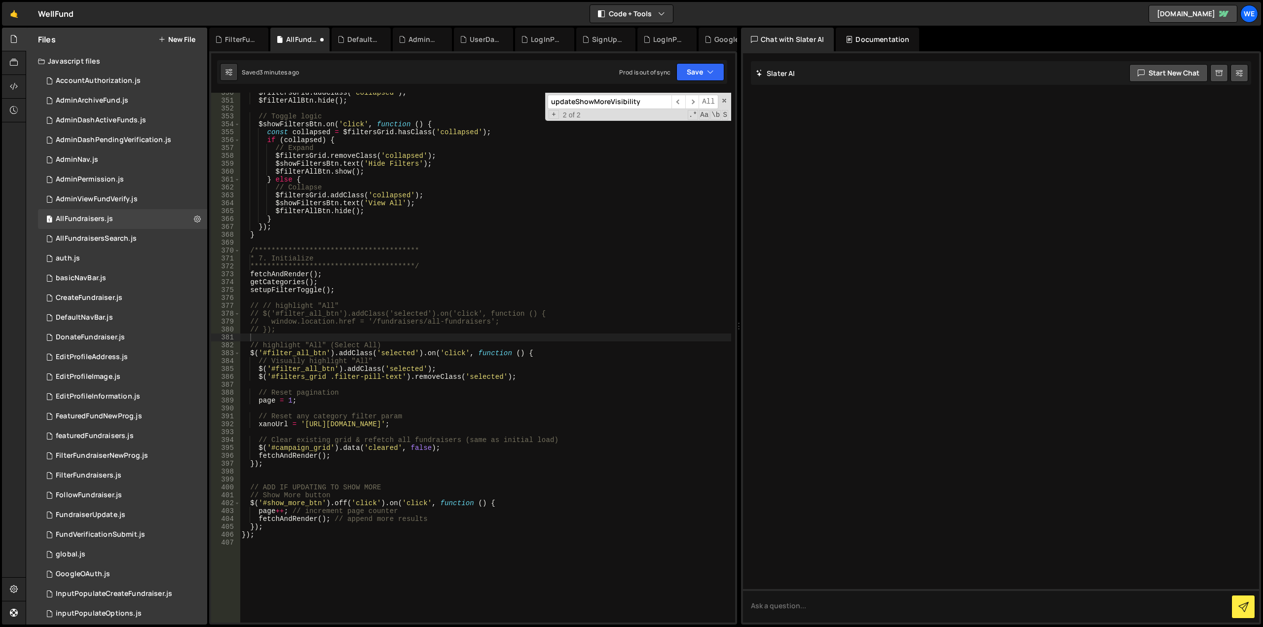
scroll to position [2967, 0]
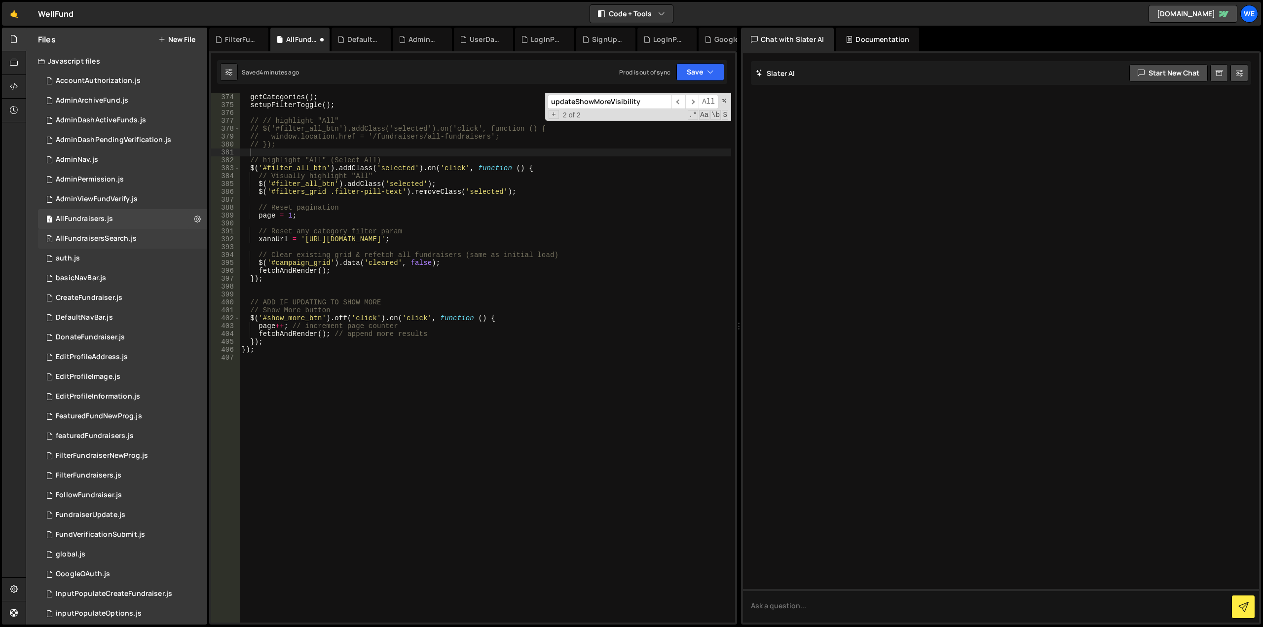
click at [94, 237] on div "AllFundraisersSearch.js" at bounding box center [96, 238] width 81 height 9
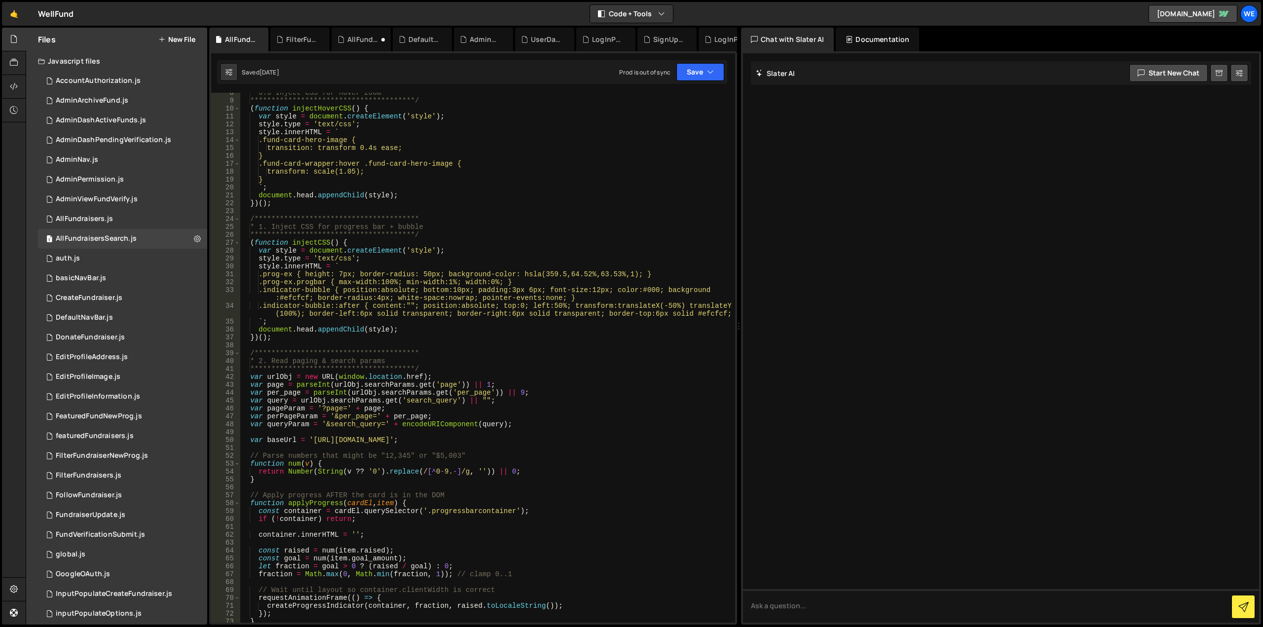
scroll to position [207, 0]
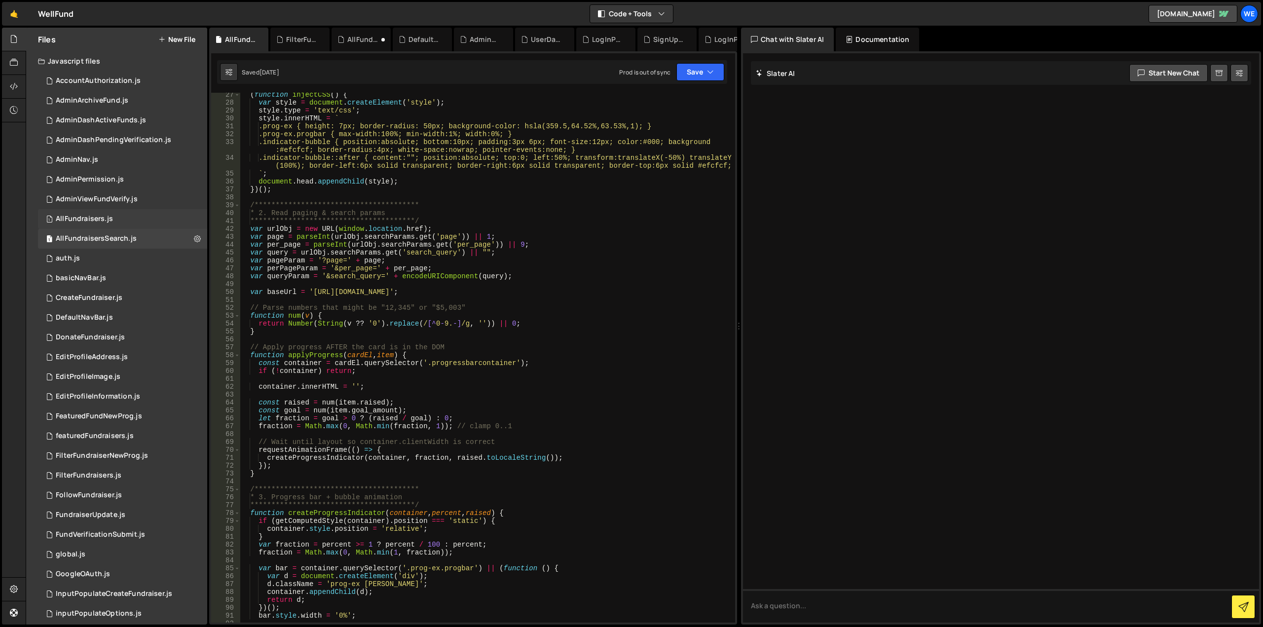
click at [84, 216] on div "AllFundraisers.js" at bounding box center [84, 219] width 57 height 9
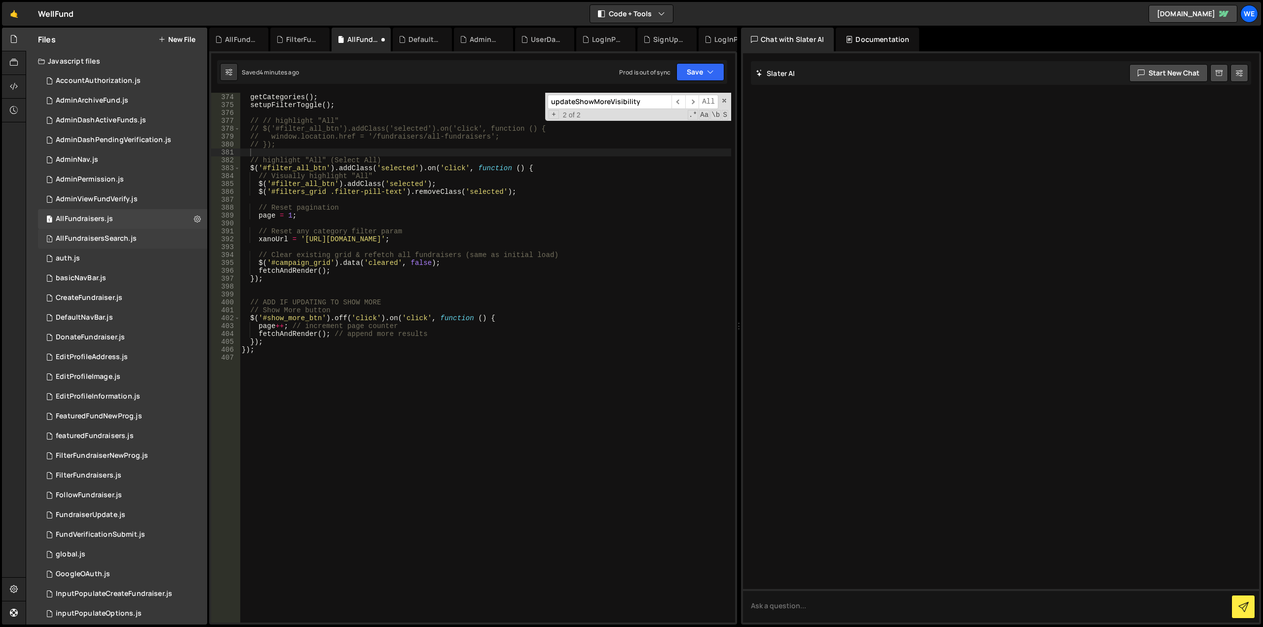
click at [102, 237] on div "AllFundraisersSearch.js" at bounding box center [96, 238] width 81 height 9
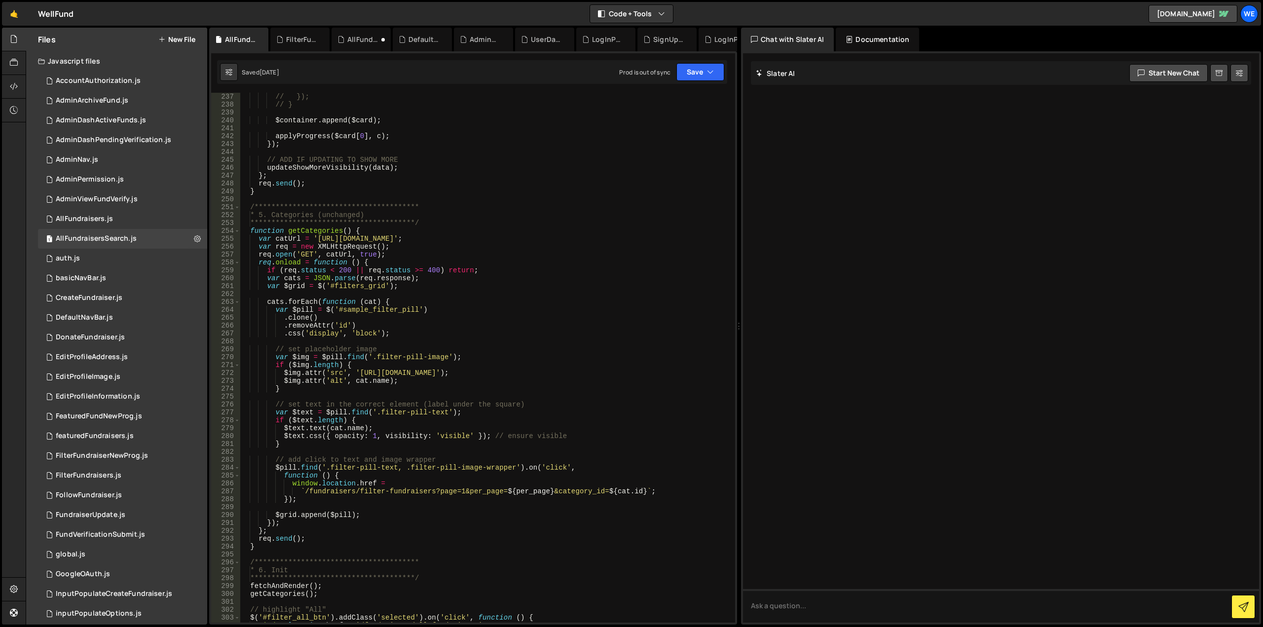
scroll to position [2161, 0]
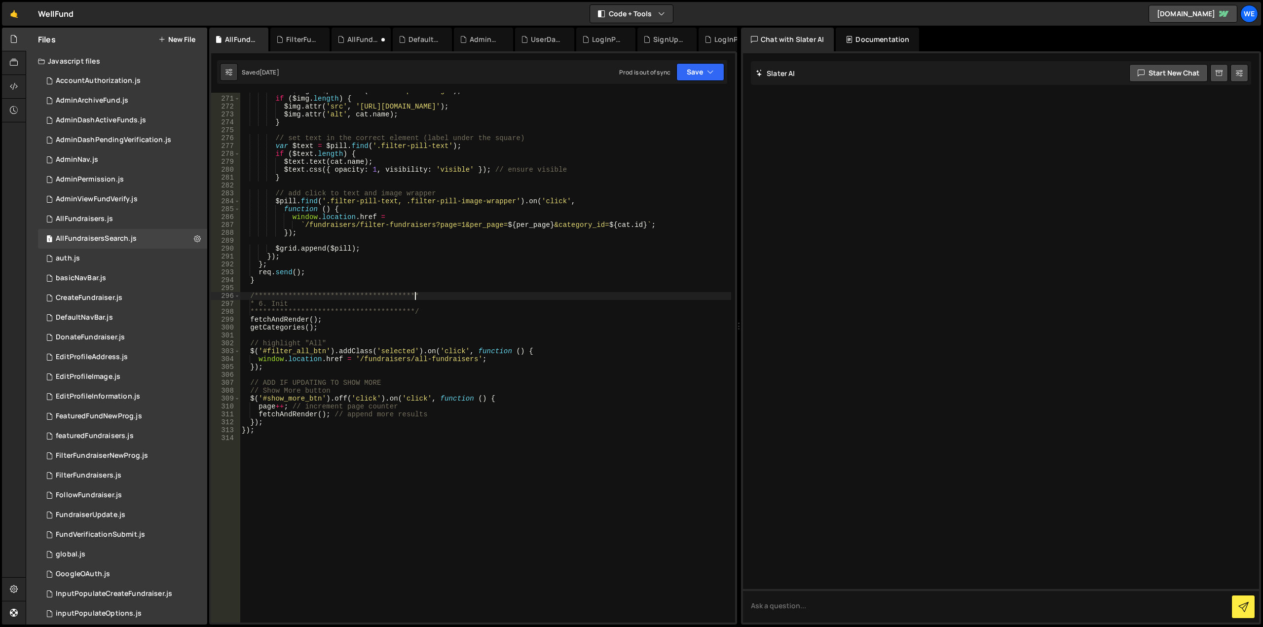
click at [520, 298] on div "var $img = $pill . find ( '.filter-pill-image' ) ; if ( $img . length ) { $img …" at bounding box center [485, 360] width 491 height 546
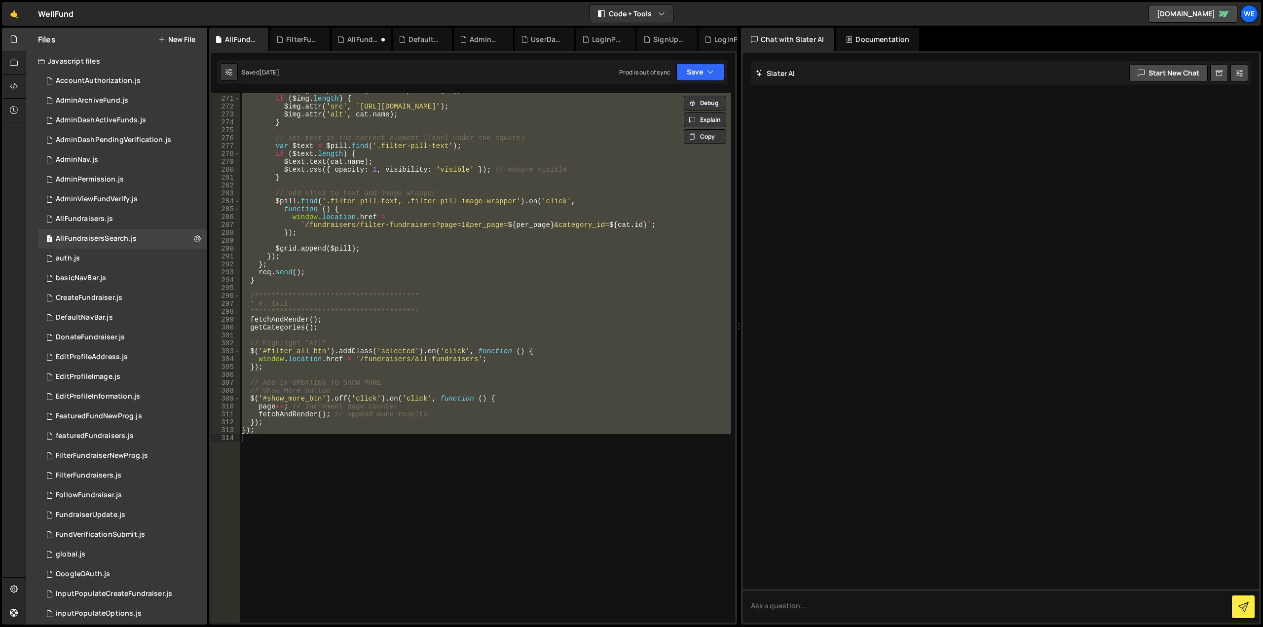
click at [472, 259] on div "var $img = $pill . find ( '.filter-pill-image' ) ; if ( $img . length ) { $img …" at bounding box center [485, 358] width 491 height 530
type textarea "});"
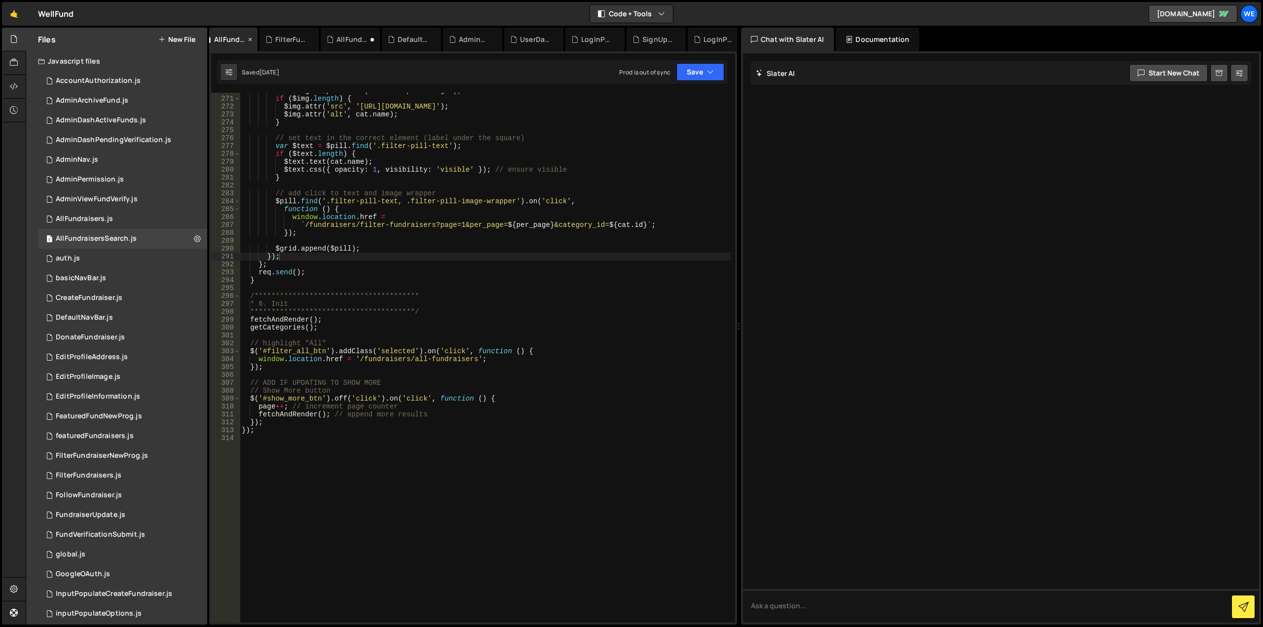
scroll to position [0, 11]
click at [250, 37] on icon at bounding box center [249, 40] width 7 height 10
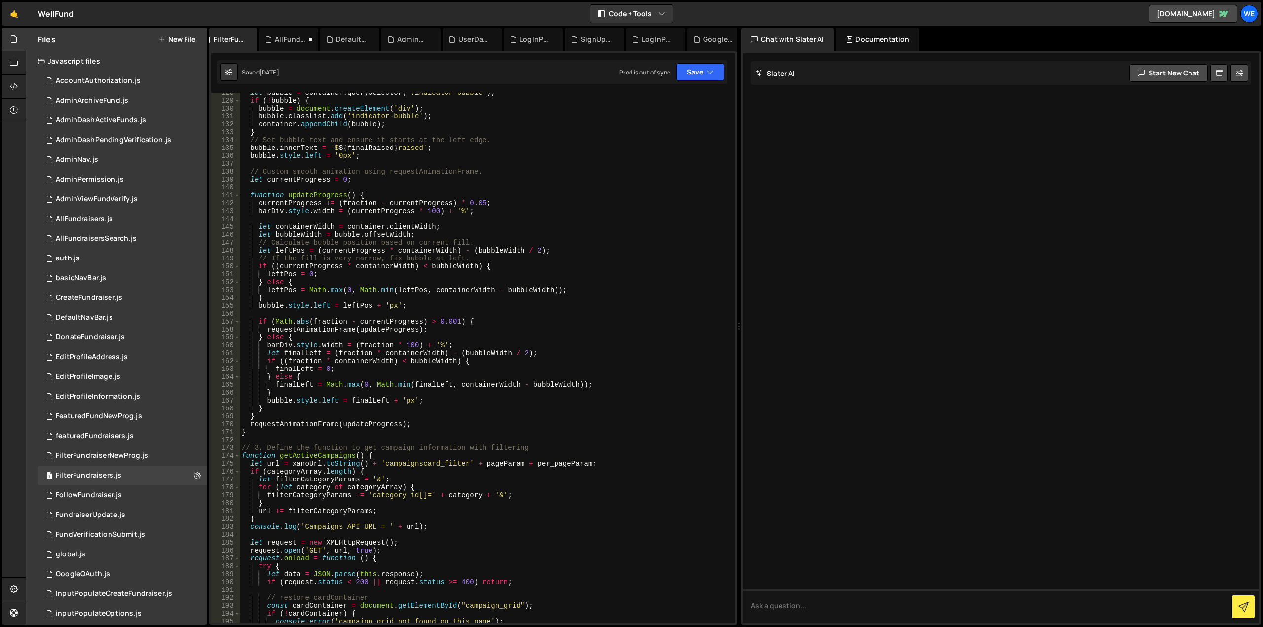
click at [0, 0] on icon at bounding box center [0, 0] width 0 height 0
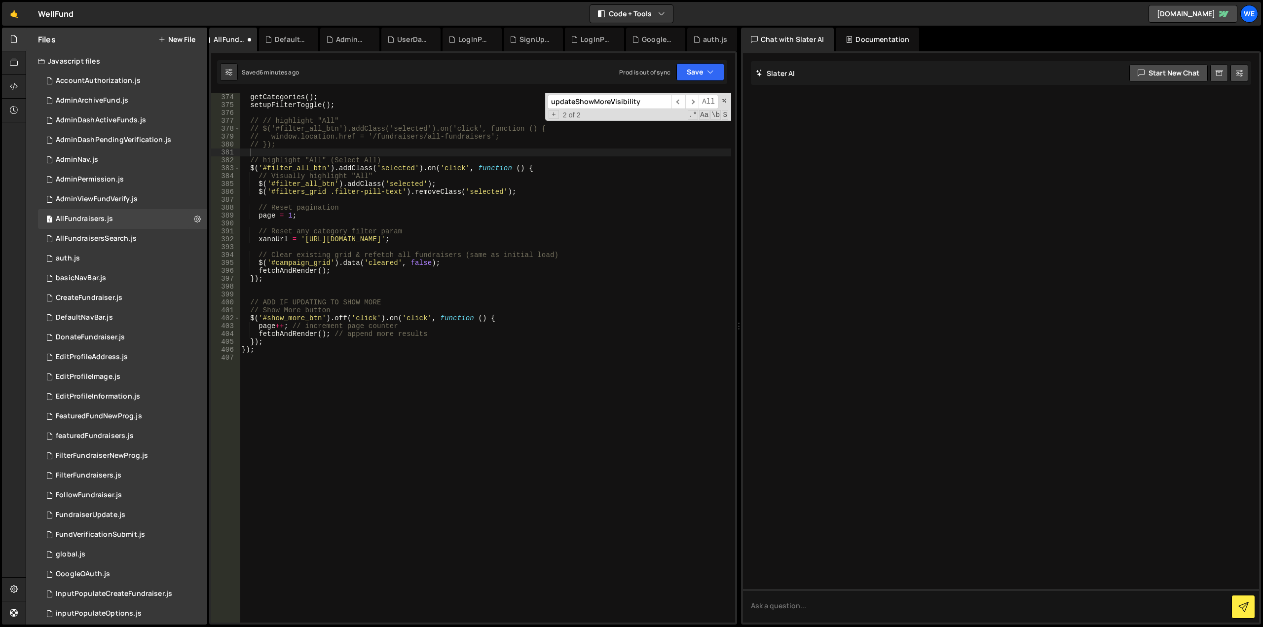
click at [0, 0] on icon at bounding box center [0, 0] width 0 height 0
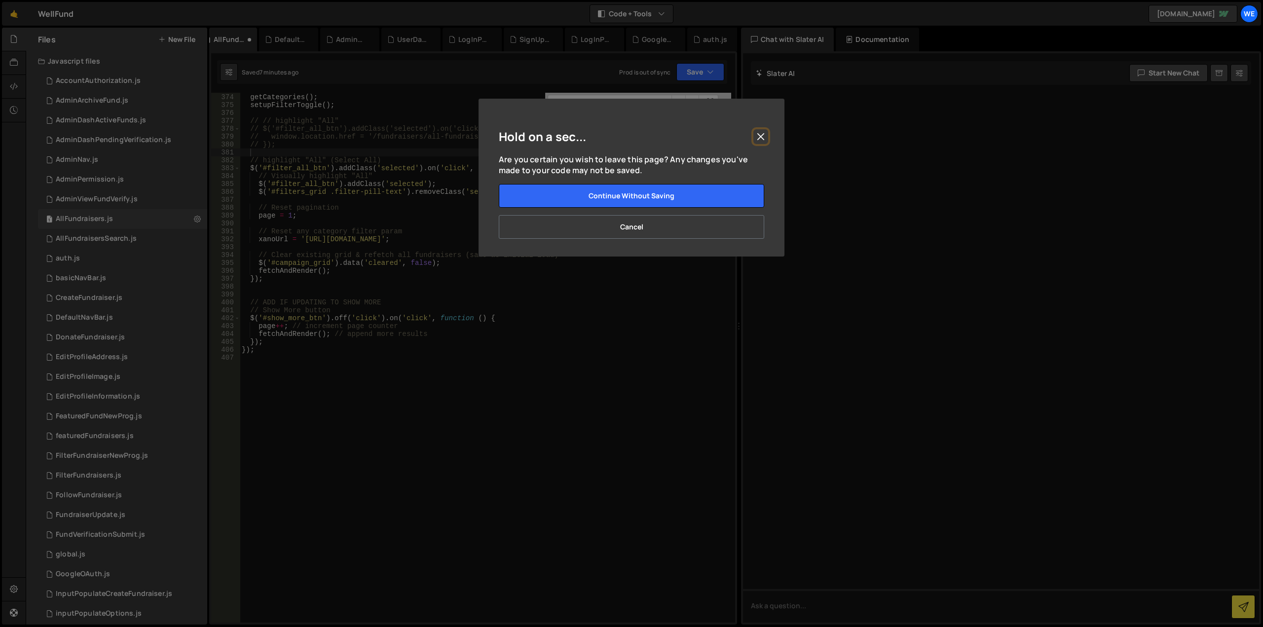
click at [760, 132] on button "Close" at bounding box center [760, 136] width 15 height 15
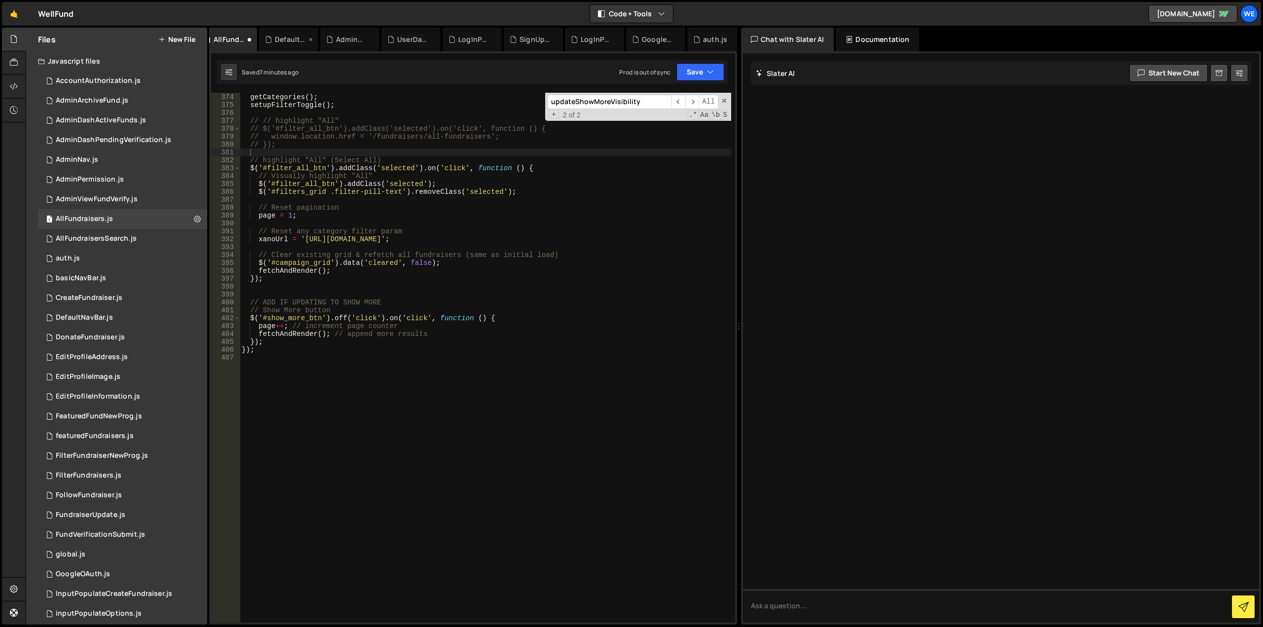
click at [309, 38] on icon at bounding box center [310, 40] width 7 height 10
click at [0, 0] on icon at bounding box center [0, 0] width 0 height 0
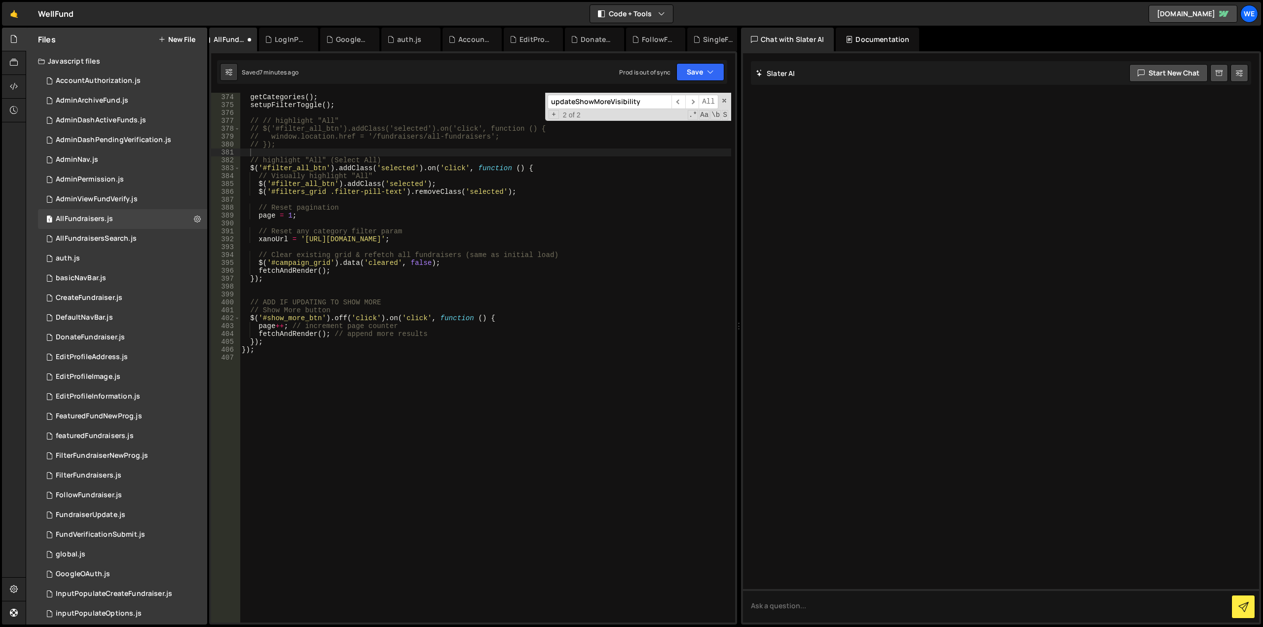
click at [0, 0] on icon at bounding box center [0, 0] width 0 height 0
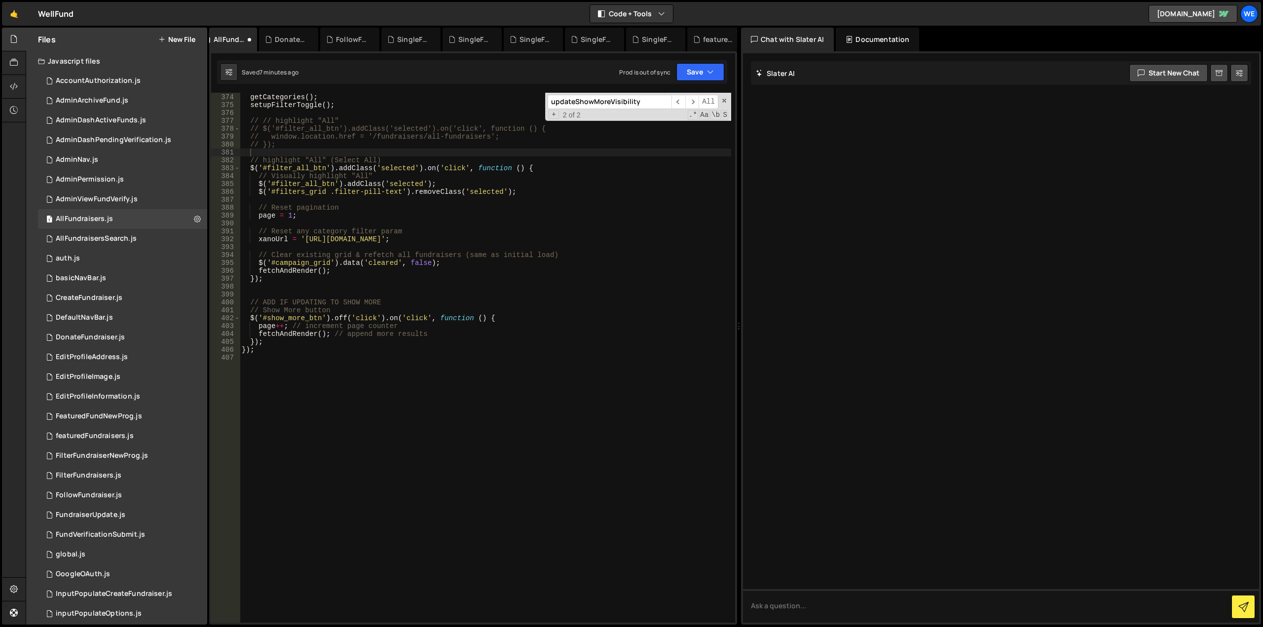
click at [0, 0] on icon at bounding box center [0, 0] width 0 height 0
click at [331, 37] on icon at bounding box center [330, 40] width 7 height 10
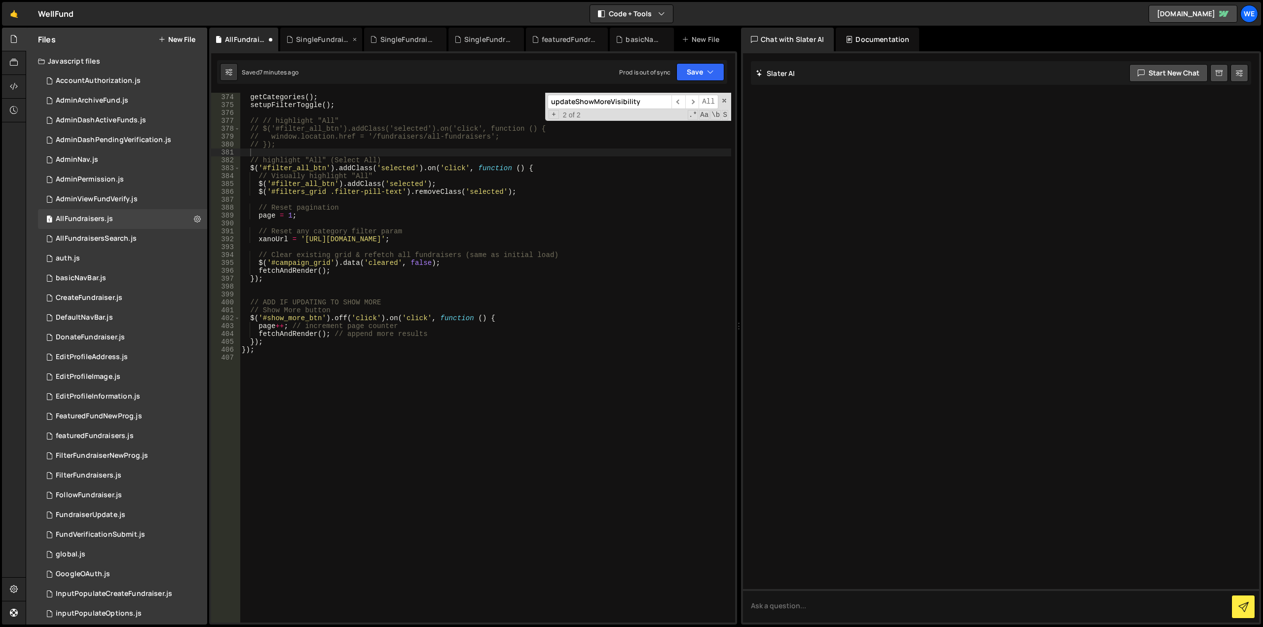
click at [354, 38] on icon at bounding box center [354, 40] width 7 height 10
click at [387, 37] on icon at bounding box center [389, 40] width 7 height 10
click at [379, 38] on icon at bounding box center [381, 40] width 7 height 10
click at [387, 41] on icon at bounding box center [390, 40] width 7 height 10
click at [363, 40] on icon at bounding box center [366, 40] width 7 height 10
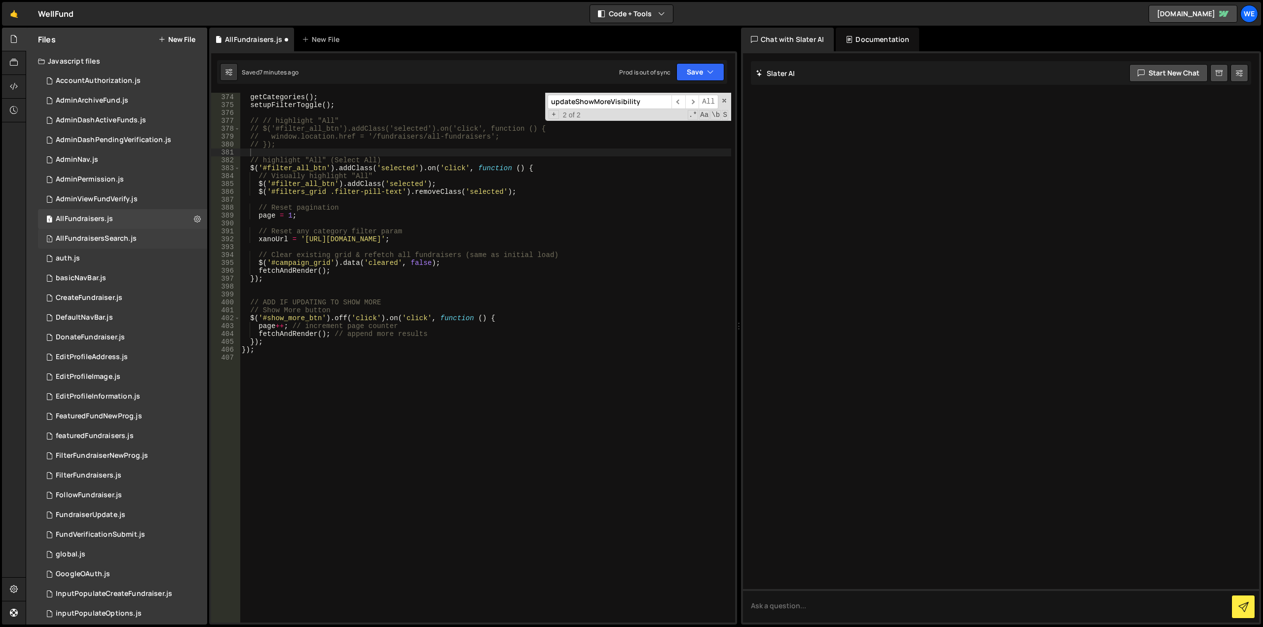
click at [104, 239] on div "AllFundraisersSearch.js" at bounding box center [96, 238] width 81 height 9
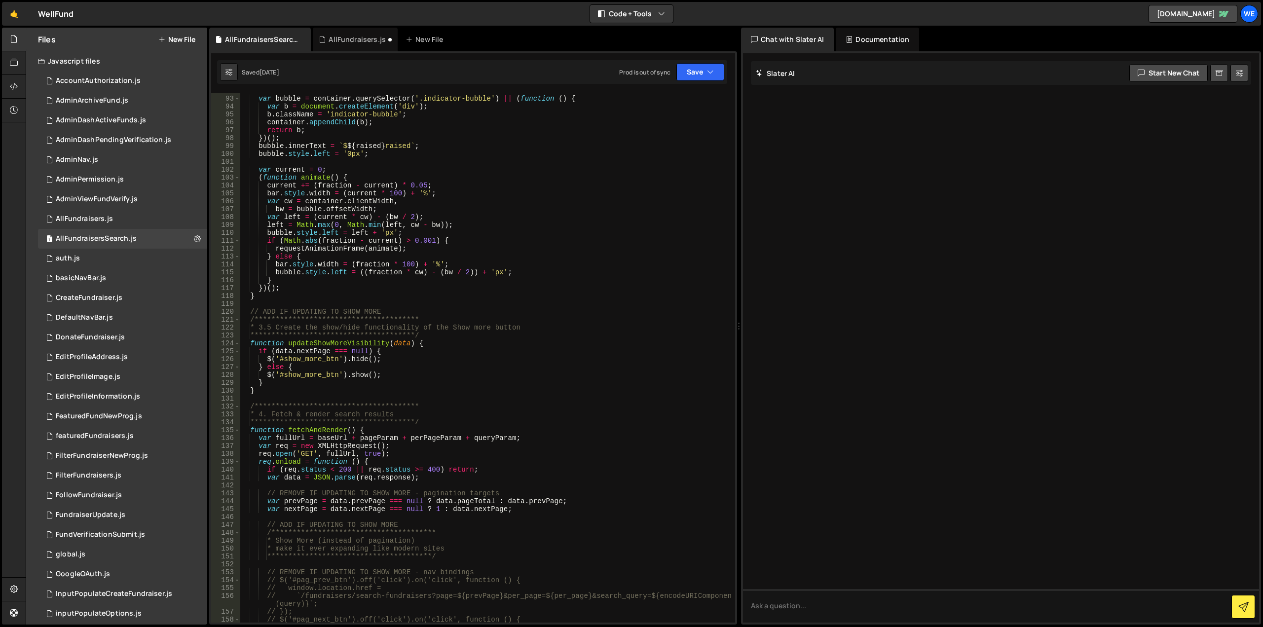
scroll to position [770, 0]
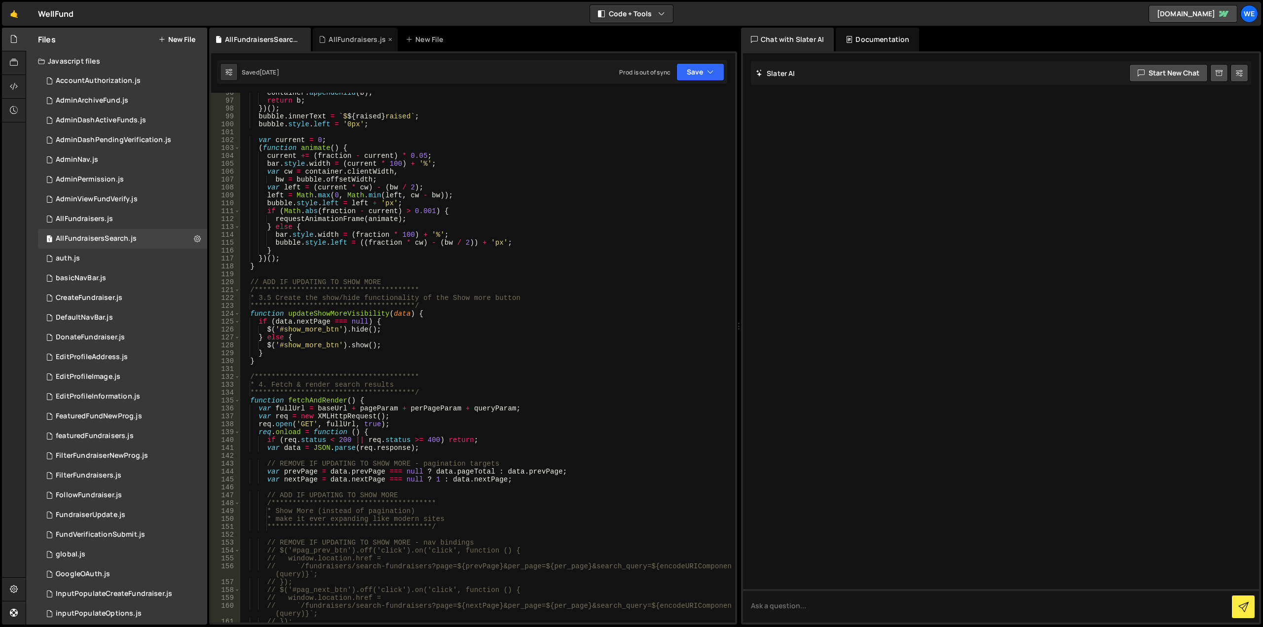
click at [359, 37] on div "AllFundraisers.js" at bounding box center [357, 40] width 57 height 10
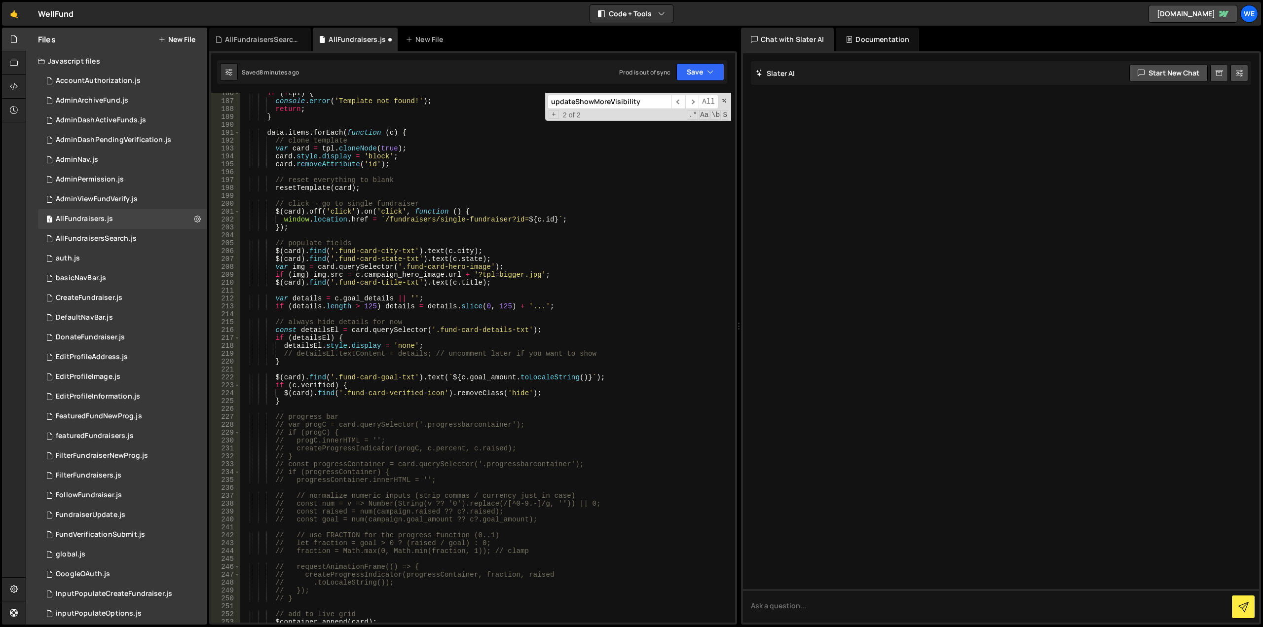
scroll to position [1458, 0]
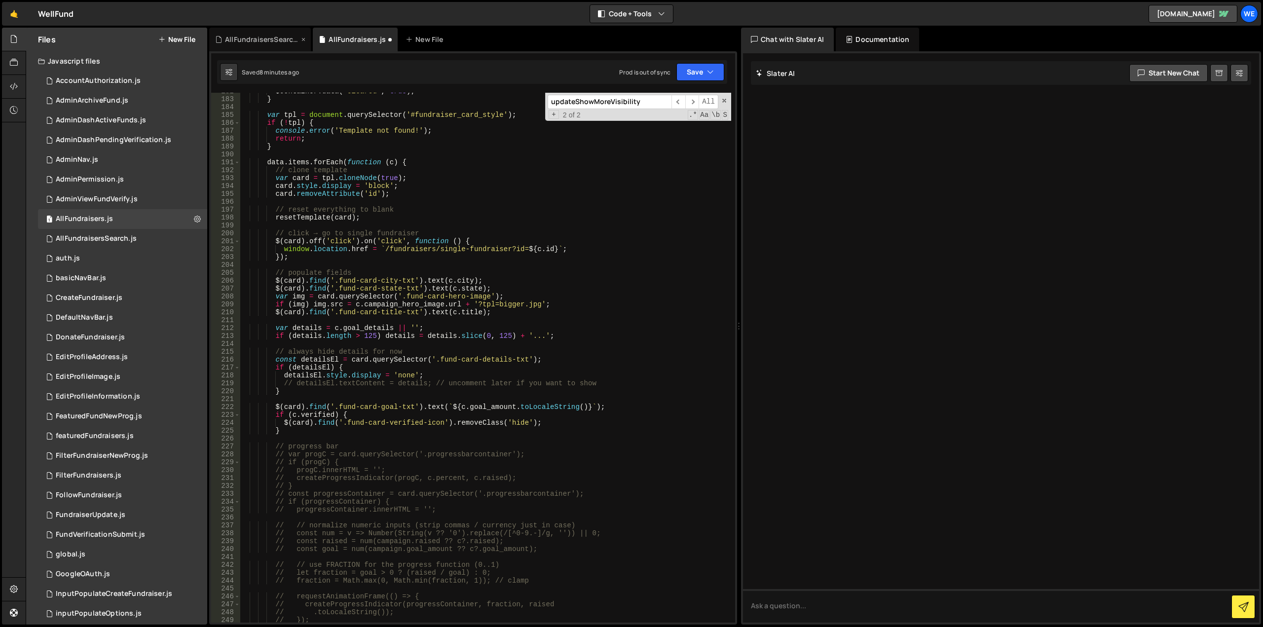
click at [250, 40] on div "AllFundraisersSearch.js" at bounding box center [262, 40] width 74 height 10
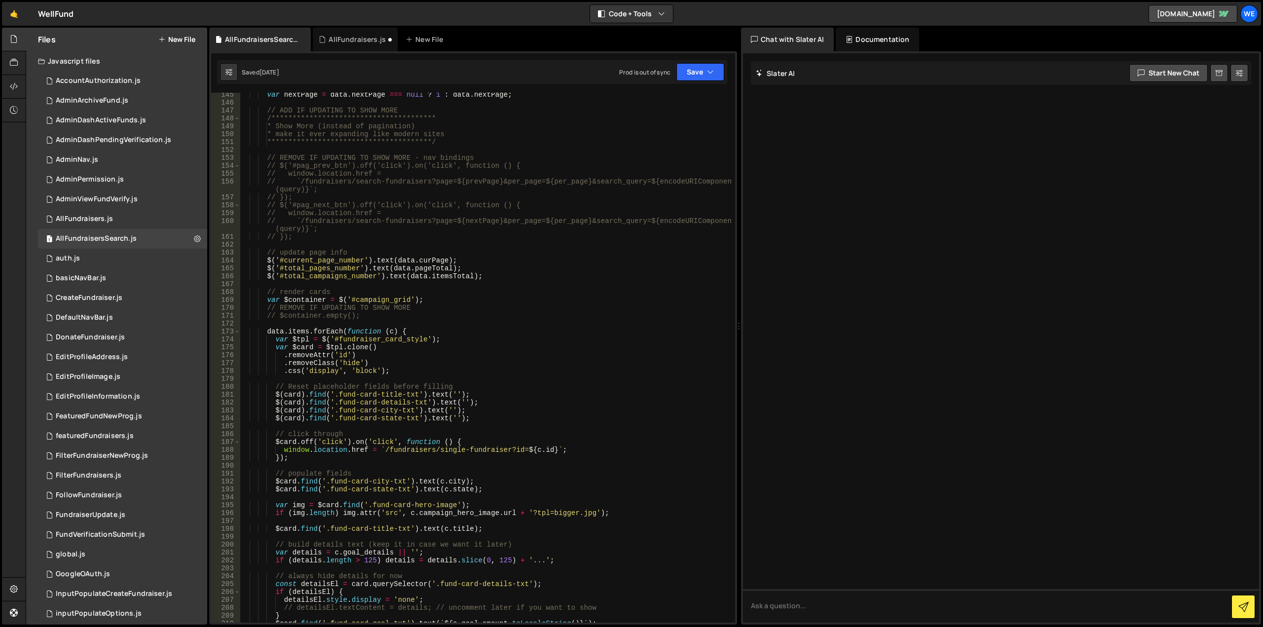
scroll to position [1302, 0]
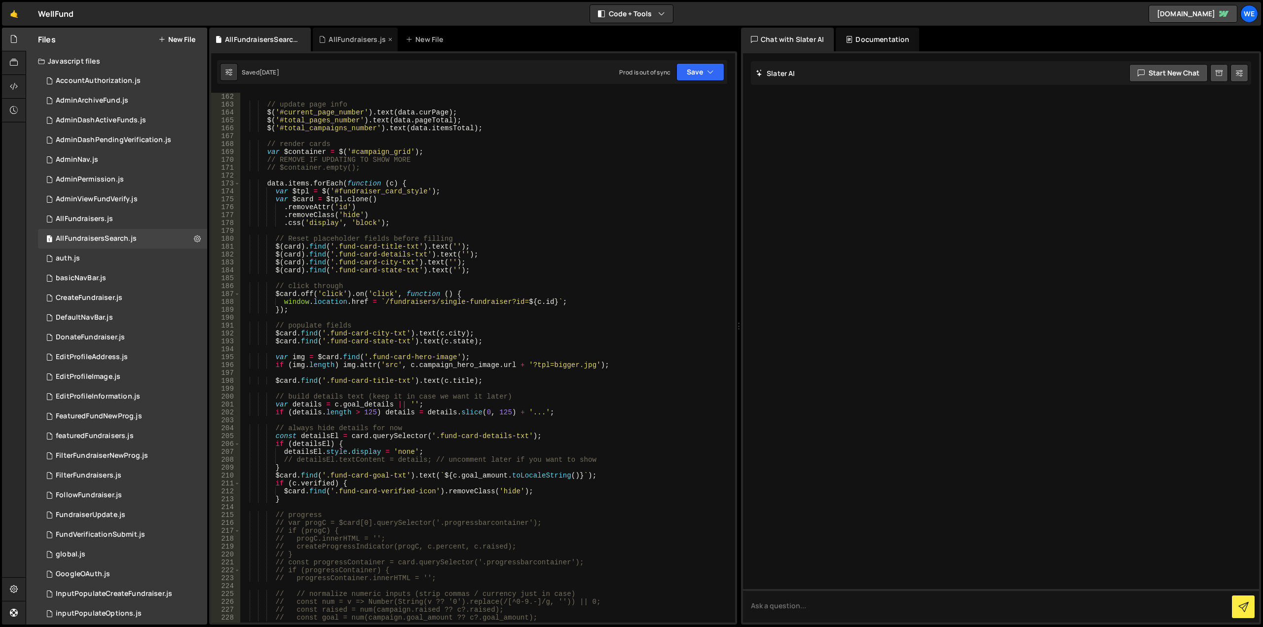
click at [353, 40] on div "AllFundraisers.js" at bounding box center [357, 40] width 57 height 10
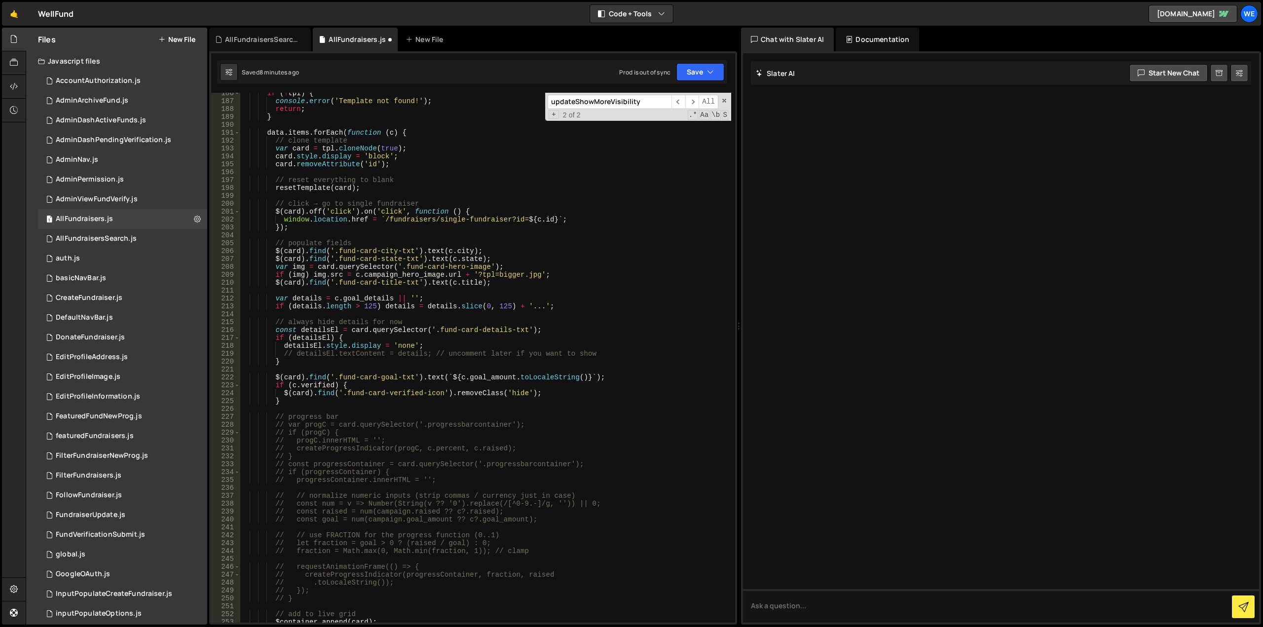
scroll to position [1606, 0]
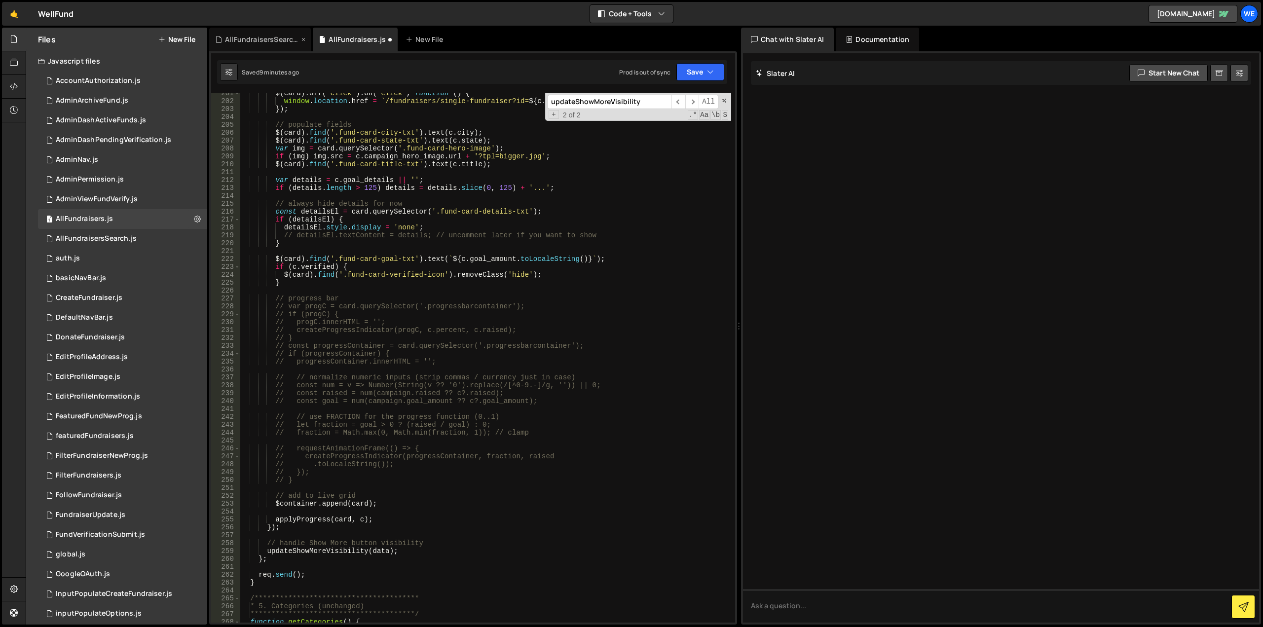
click at [249, 36] on div "AllFundraisersSearch.js" at bounding box center [262, 40] width 74 height 10
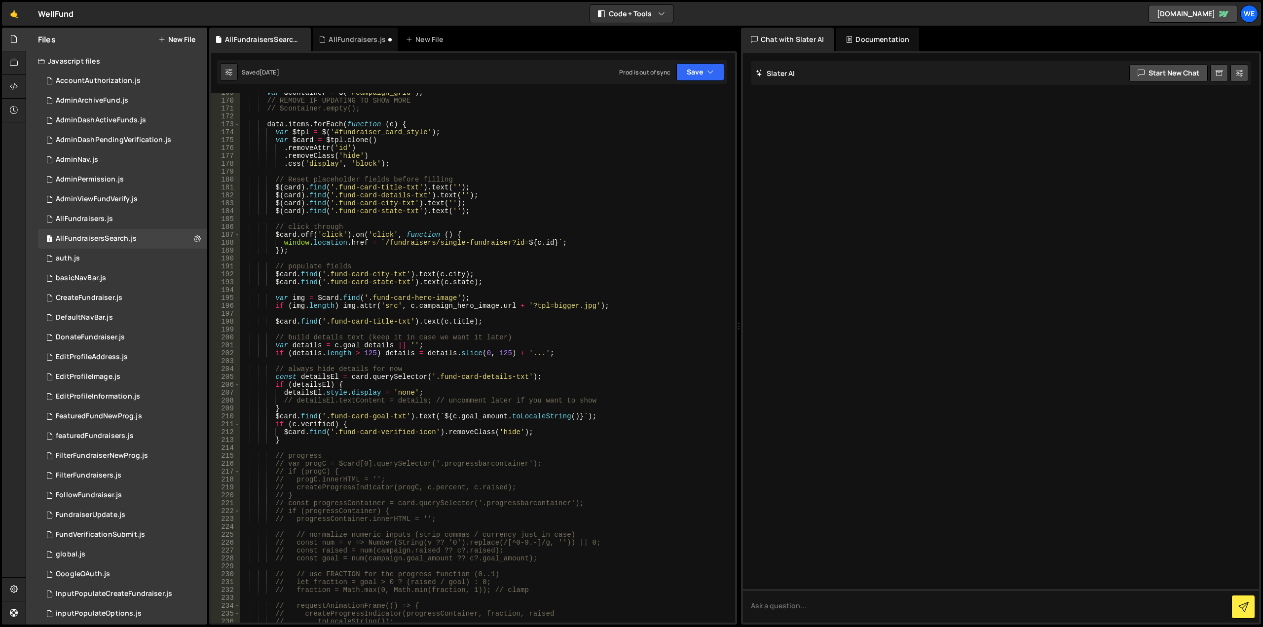
scroll to position [1362, 0]
click at [286, 276] on div "var $container = $ ( '#campaign_grid' ) ; // REMOVE IF UPDATING TO SHOW MORE //…" at bounding box center [485, 362] width 491 height 546
click at [282, 211] on div "var $container = $ ( '#campaign_grid' ) ; // REMOVE IF UPDATING TO SHOW MORE //…" at bounding box center [485, 362] width 491 height 546
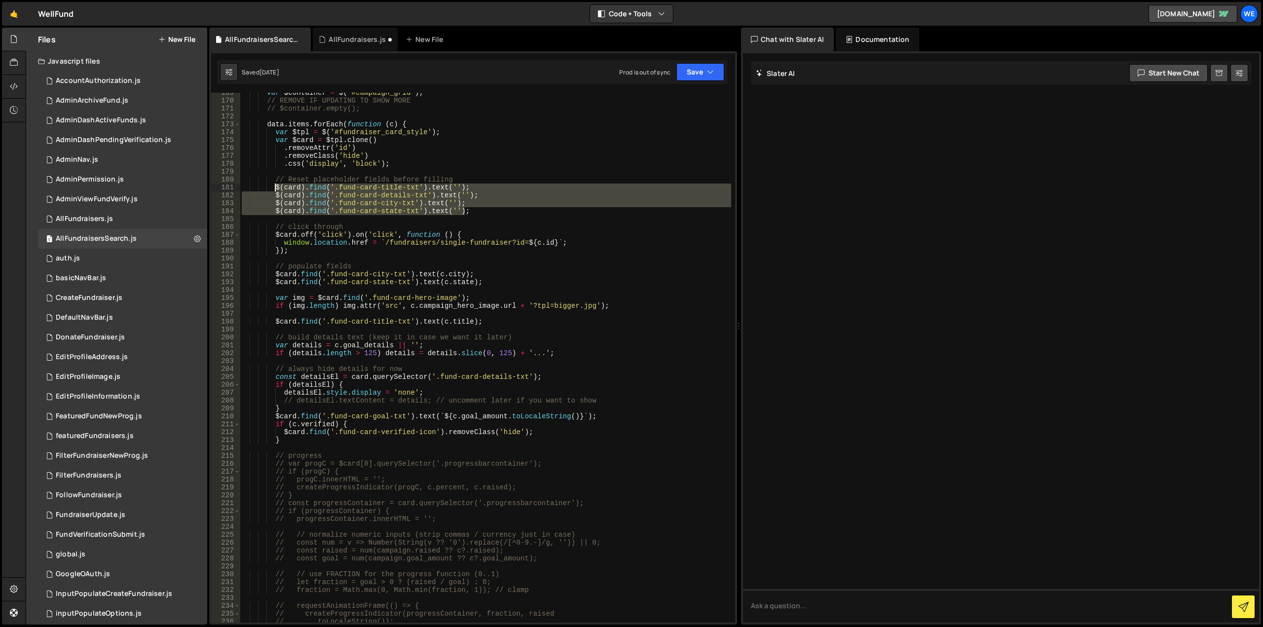
drag, startPoint x: 457, startPoint y: 212, endPoint x: 274, endPoint y: 189, distance: 184.4
click at [274, 189] on div "var $container = $ ( '#campaign_grid' ) ; // REMOVE IF UPDATING TO SHOW MORE //…" at bounding box center [485, 362] width 491 height 546
type textarea "// $(card).find('.fund-card-state-txt').text('');"
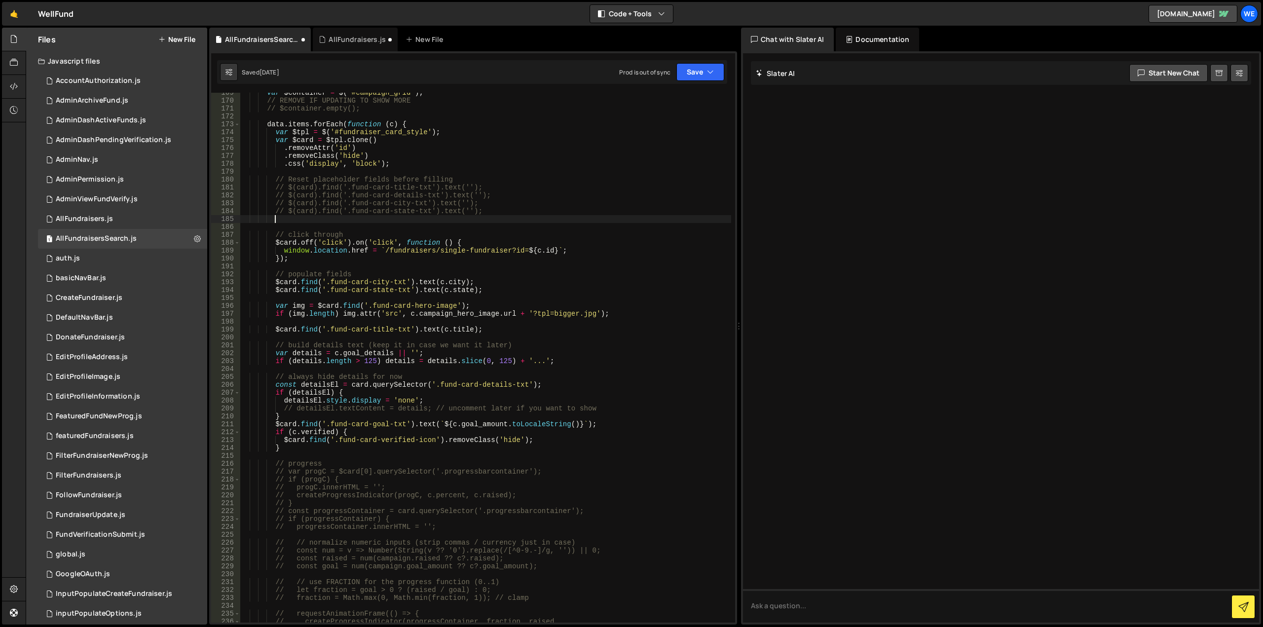
scroll to position [0, 1]
paste textarea
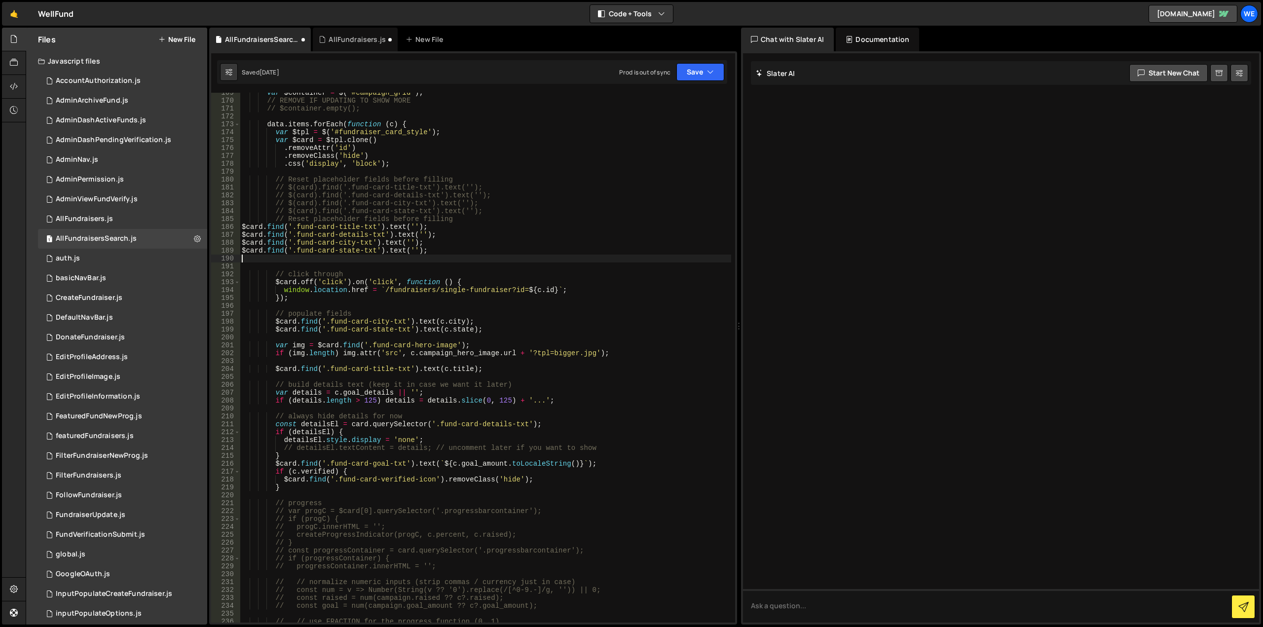
scroll to position [0, 0]
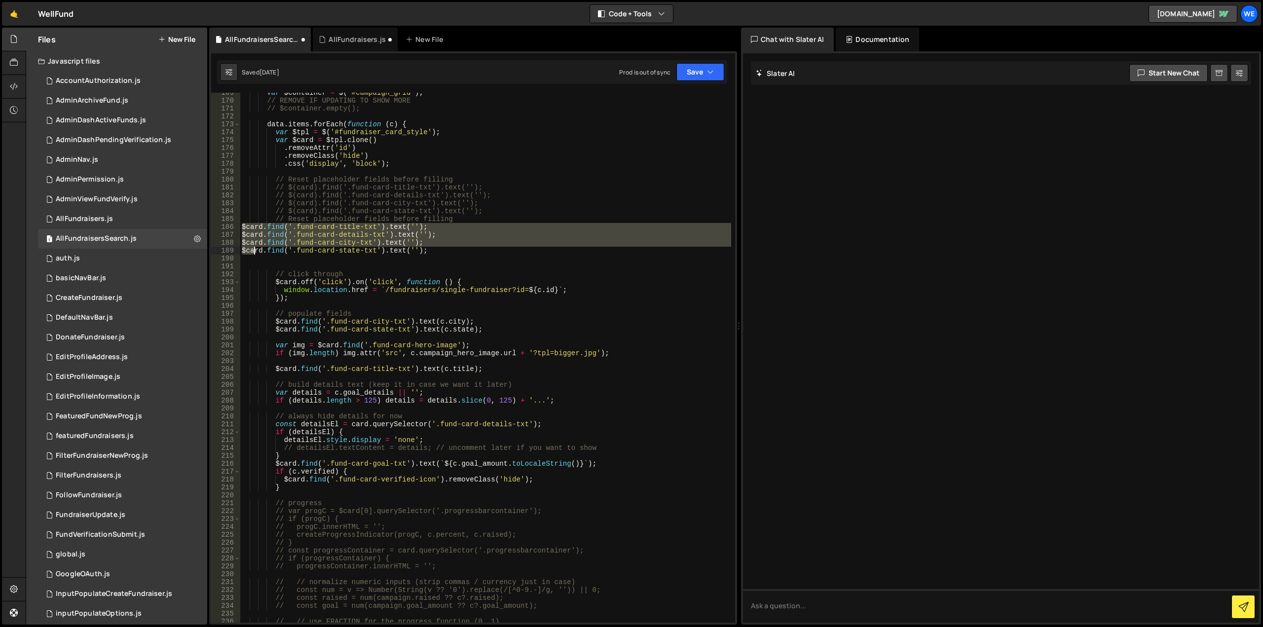
drag, startPoint x: 241, startPoint y: 227, endPoint x: 254, endPoint y: 253, distance: 28.5
click at [254, 253] on div "var $container = $ ( '#campaign_grid' ) ; // REMOVE IF UPDATING TO SHOW MORE //…" at bounding box center [485, 362] width 491 height 546
click at [501, 219] on div "var $container = $ ( '#campaign_grid' ) ; // REMOVE IF UPDATING TO SHOW MORE //…" at bounding box center [485, 362] width 491 height 546
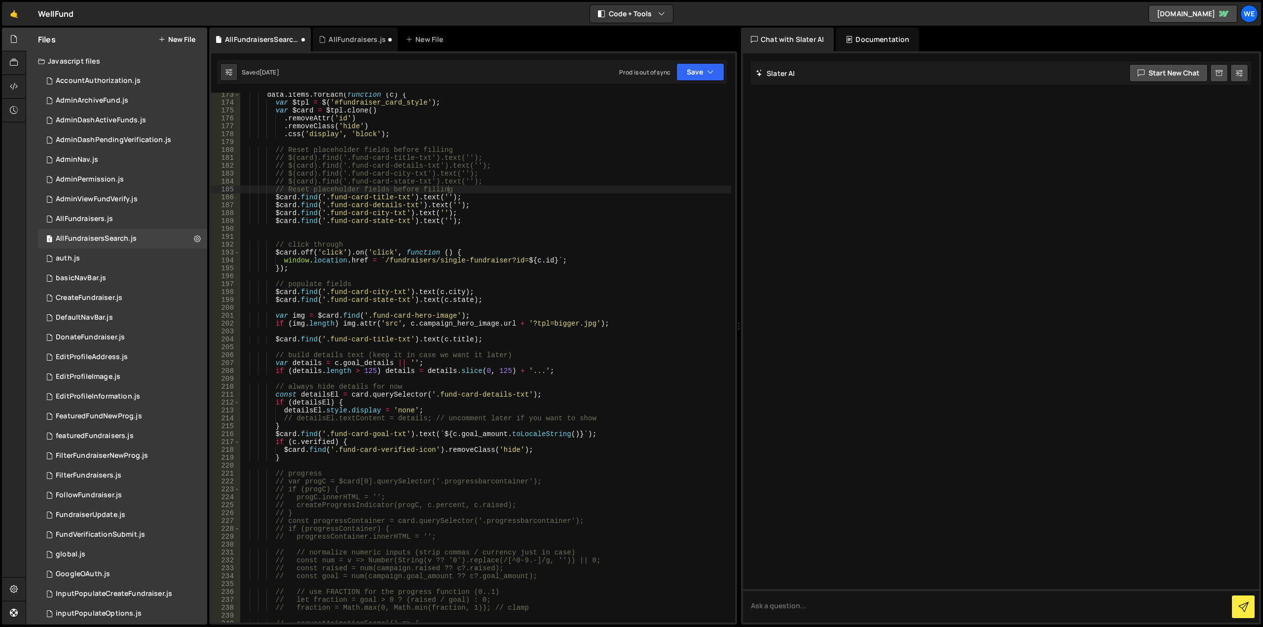
scroll to position [1214, 0]
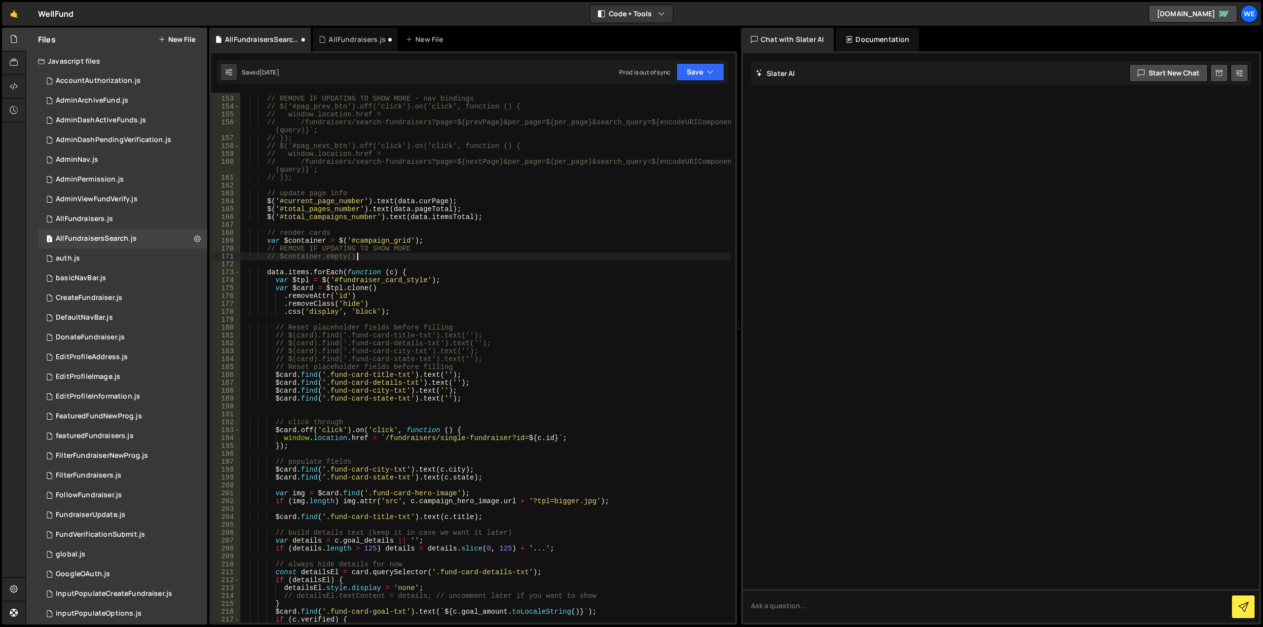
click at [511, 259] on div "// REMOVE IF UPDATING TO SHOW MORE - nav bindings // $('#pag_prev_btn').off('cl…" at bounding box center [485, 360] width 491 height 546
type textarea "// $container.empty();"
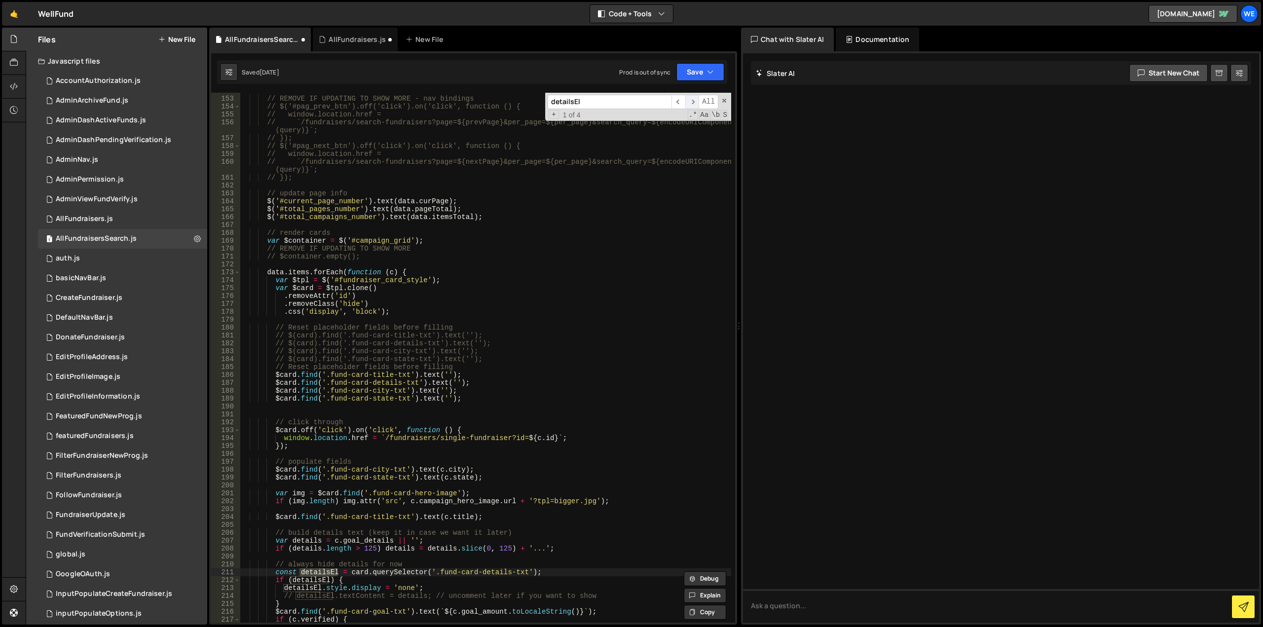
type input "detailsEl"
click at [689, 101] on span "​" at bounding box center [692, 102] width 14 height 14
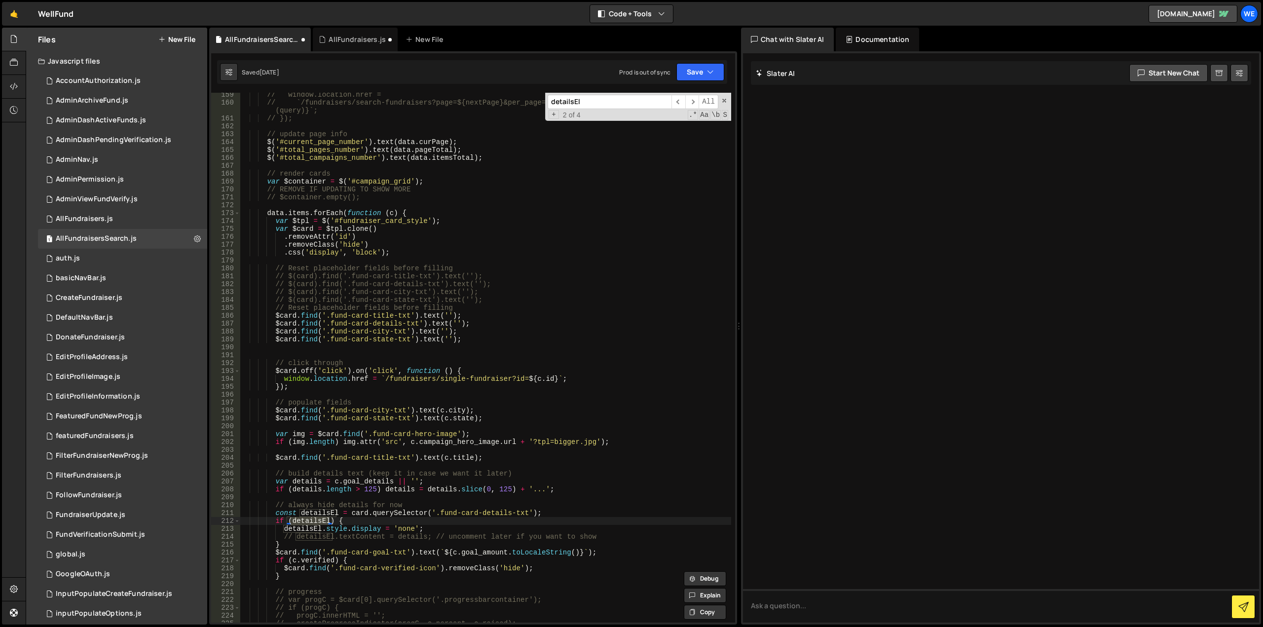
scroll to position [1332, 0]
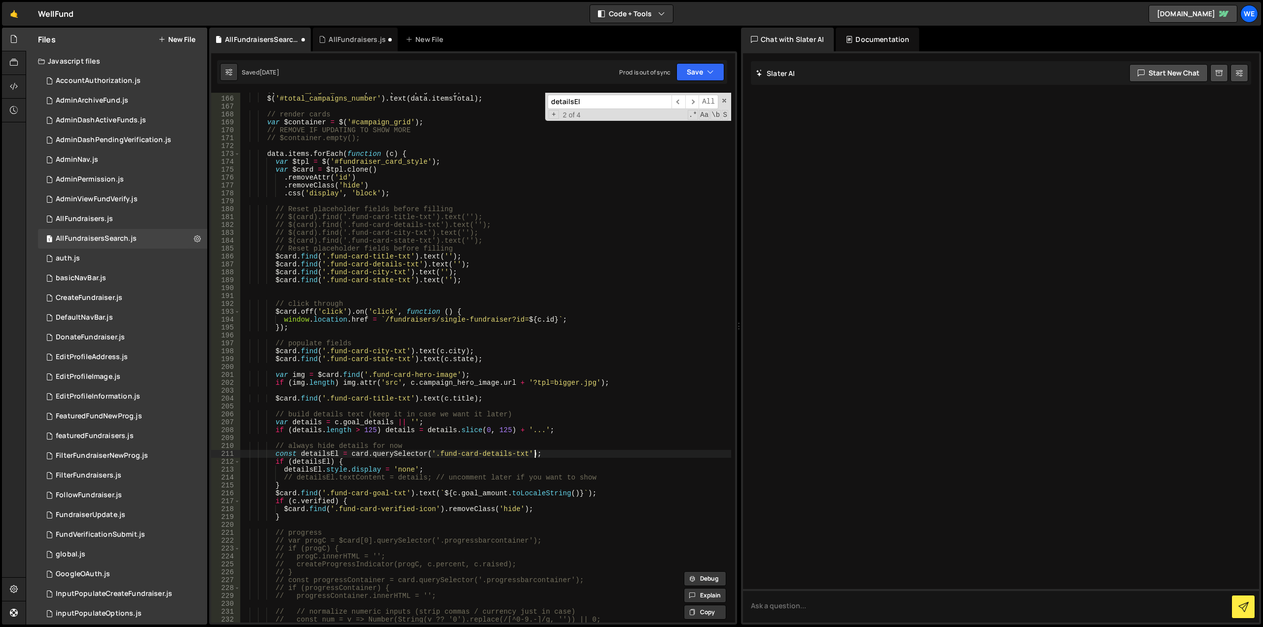
click at [566, 450] on div "$ ( '#total_pages_number' ) . text ( data . pageTotal ) ; $ ( '#total_campaigns…" at bounding box center [485, 360] width 491 height 546
type textarea "// const detailsEl = card.querySelector('.fund-card-details-txt');"
click at [557, 455] on div "$ ( '#total_pages_number' ) . text ( data . pageTotal ) ; $ ( '#total_campaigns…" at bounding box center [485, 360] width 491 height 546
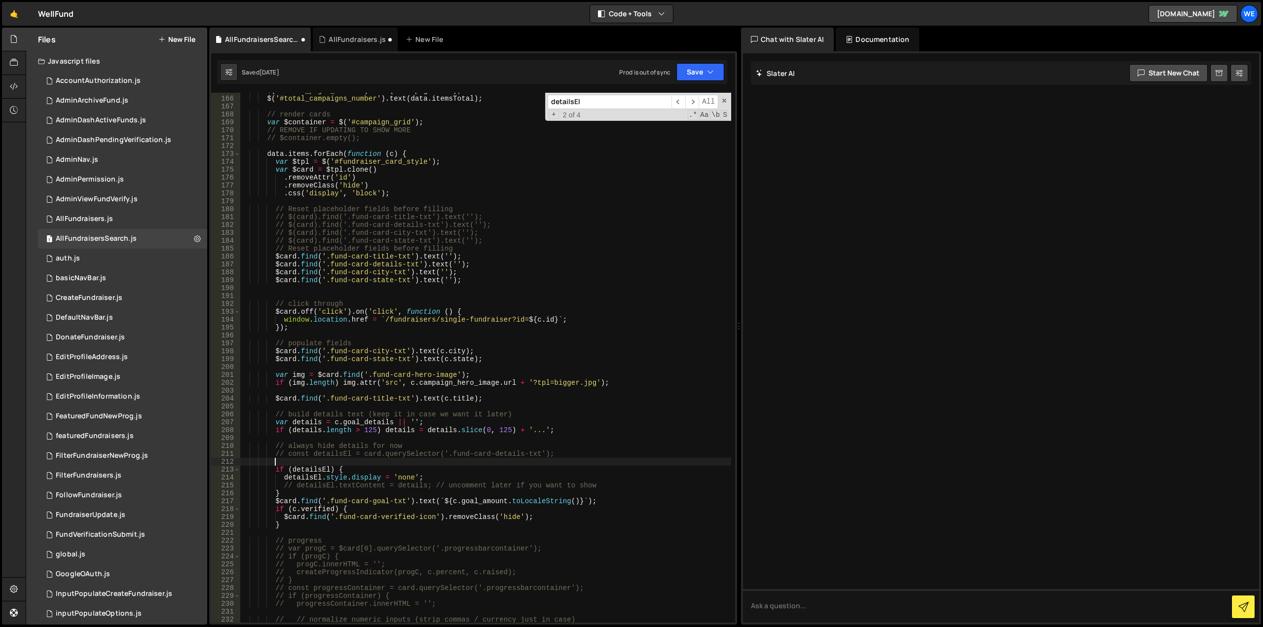
scroll to position [0, 1]
paste textarea
click at [351, 34] on div "AllFundraisers.js" at bounding box center [355, 40] width 85 height 24
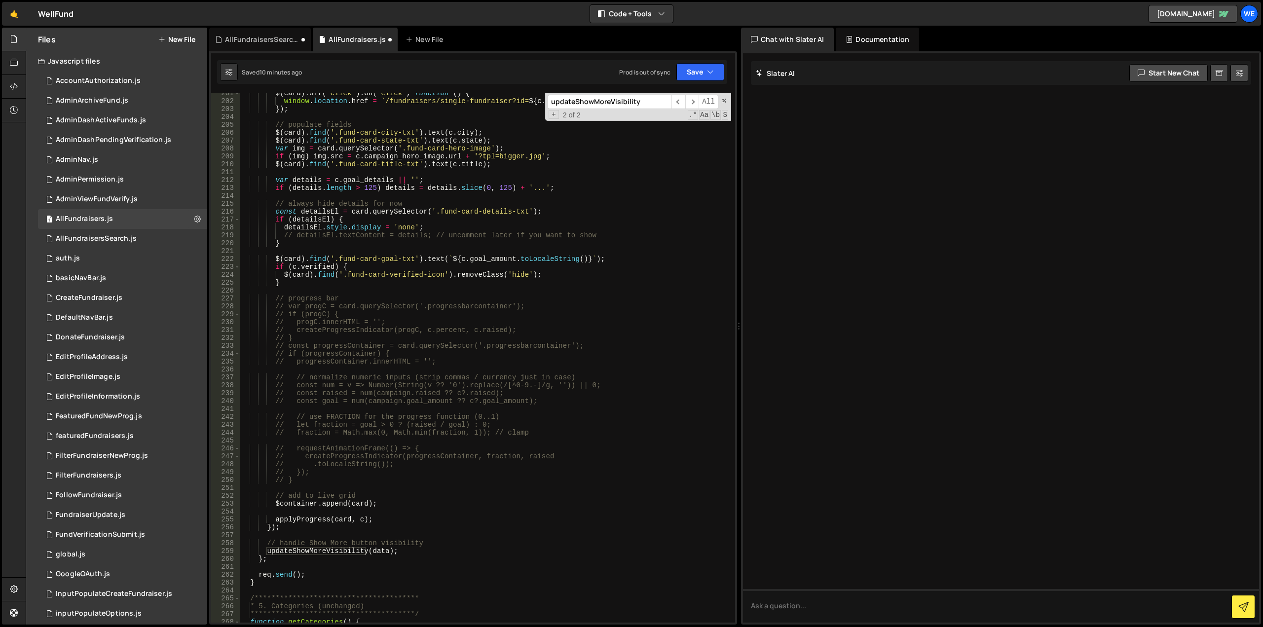
drag, startPoint x: 650, startPoint y: 102, endPoint x: 496, endPoint y: 111, distance: 154.2
click at [493, 109] on div "$ ( card ) . off ( 'click' ) . on ( 'click' , function ( ) { window . location …" at bounding box center [485, 358] width 491 height 530
paste input "const detailsEl = $card[0].querySelector('.fund-card-details-txt');"
type input "const detailsEl ="
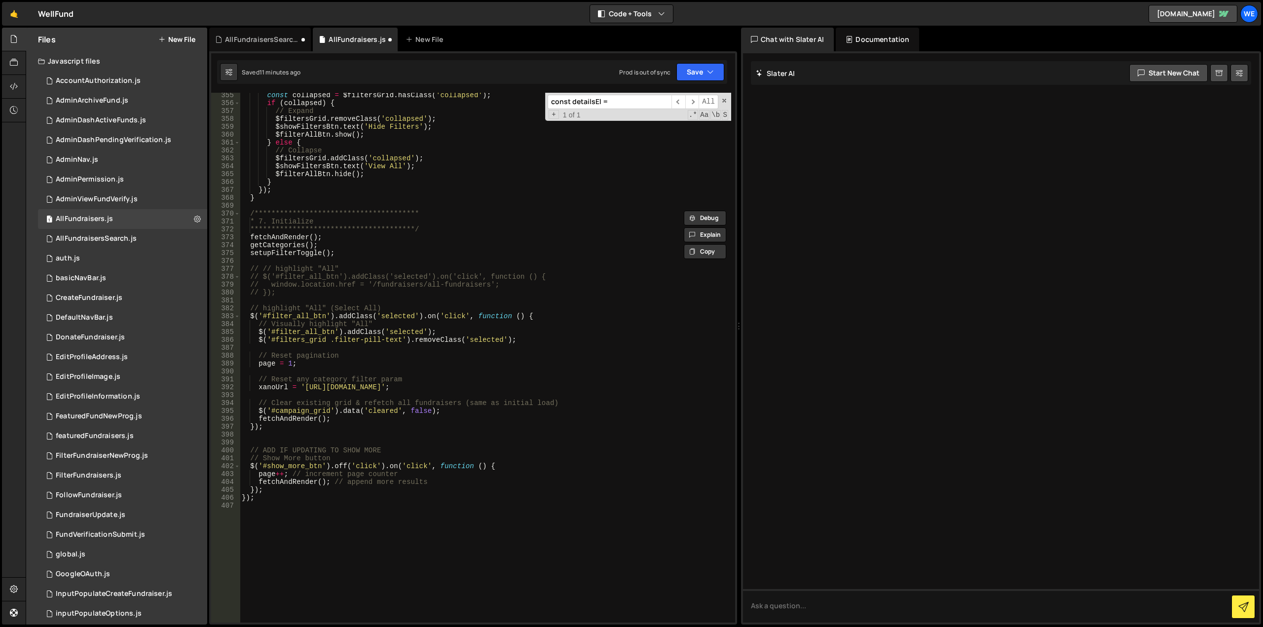
scroll to position [2819, 0]
click at [257, 34] on div "AllFundraisersSearch.js" at bounding box center [260, 40] width 102 height 24
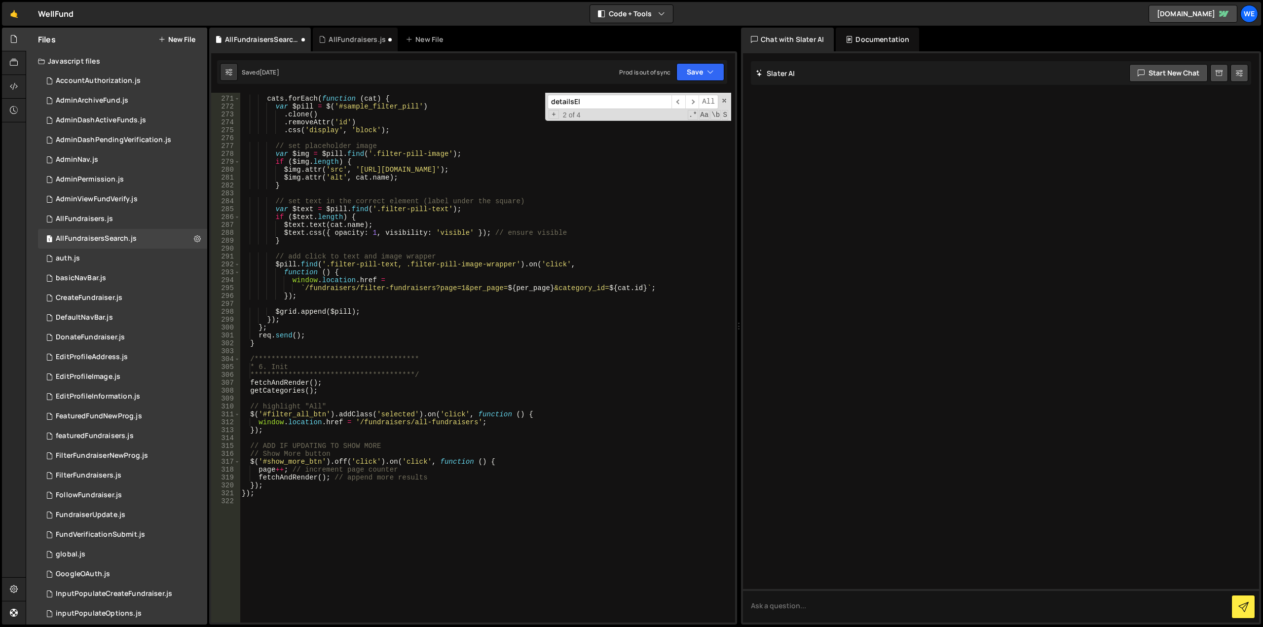
scroll to position [2304, 0]
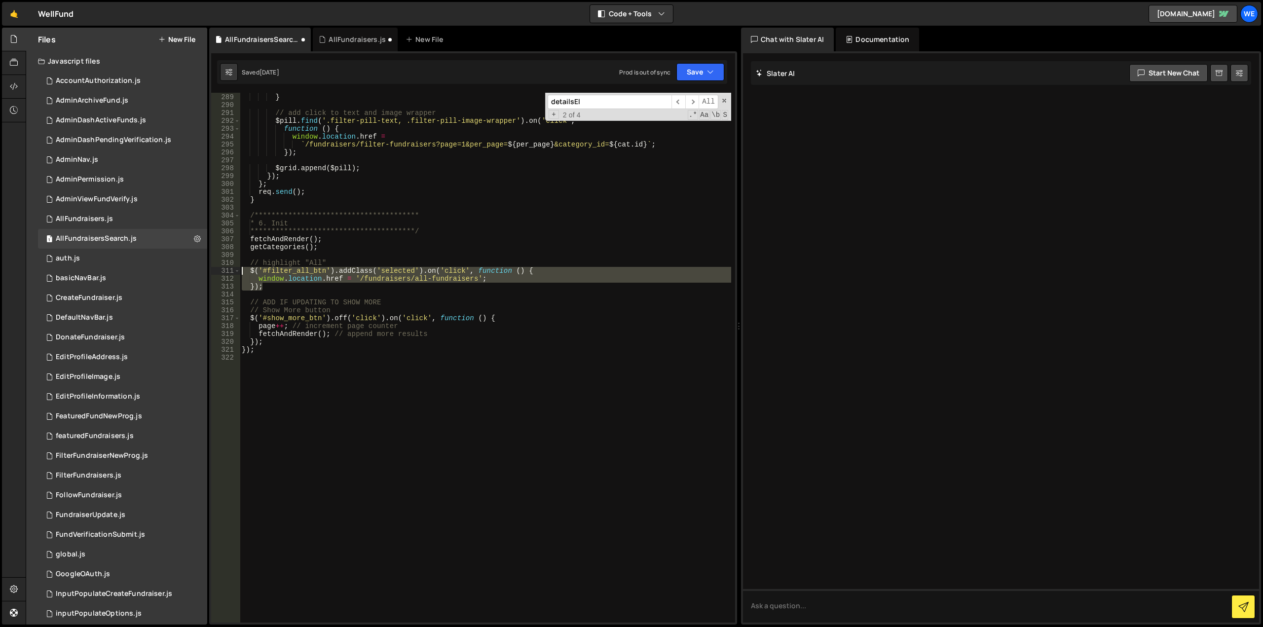
drag, startPoint x: 268, startPoint y: 290, endPoint x: 240, endPoint y: 269, distance: 34.6
click at [240, 269] on div "**********" at bounding box center [473, 358] width 524 height 530
type textarea "// });"
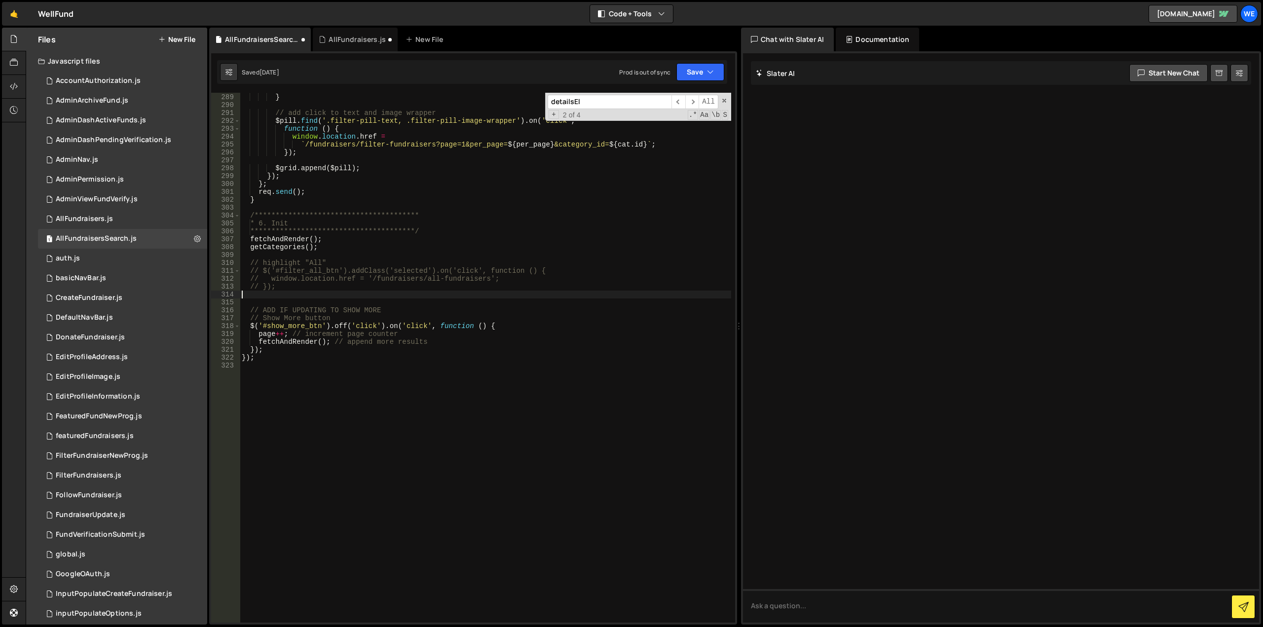
paste textarea "$('#filter_all_btn').addClass('selected').on('click', function () { // visually…"
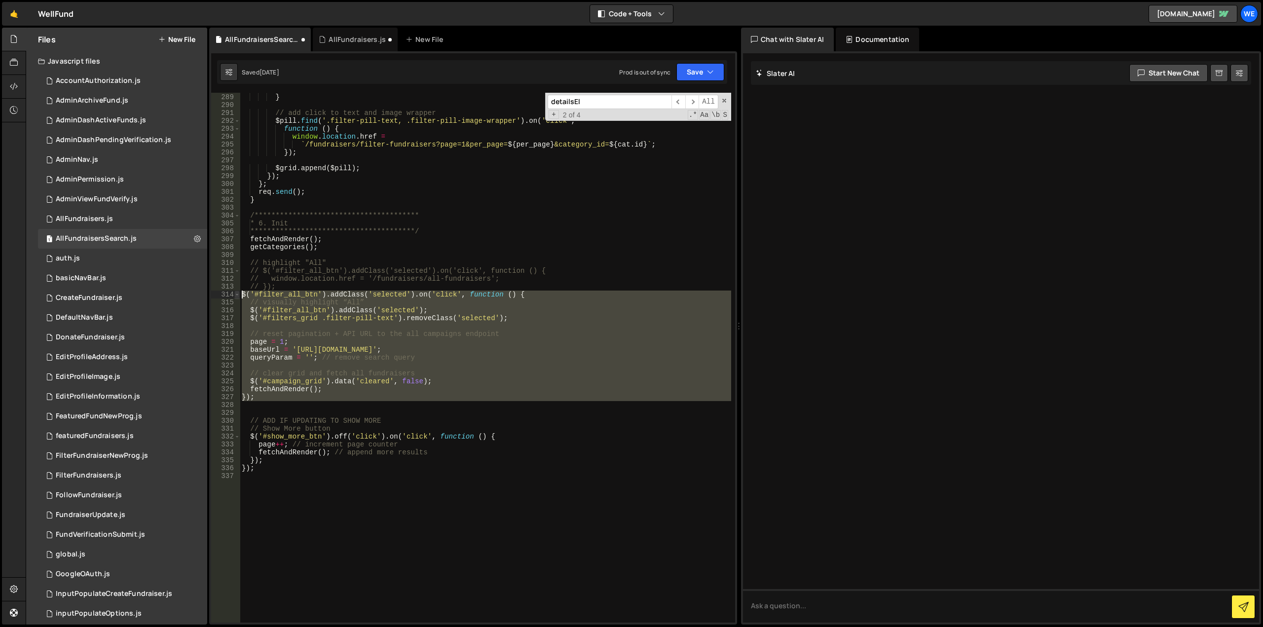
drag, startPoint x: 251, startPoint y: 398, endPoint x: 234, endPoint y: 295, distance: 104.9
click at [234, 295] on div "**********" at bounding box center [473, 358] width 524 height 530
click at [356, 355] on div "**********" at bounding box center [485, 358] width 491 height 530
drag, startPoint x: 265, startPoint y: 398, endPoint x: 214, endPoint y: 295, distance: 115.4
click at [214, 295] on div "**********" at bounding box center [473, 358] width 524 height 530
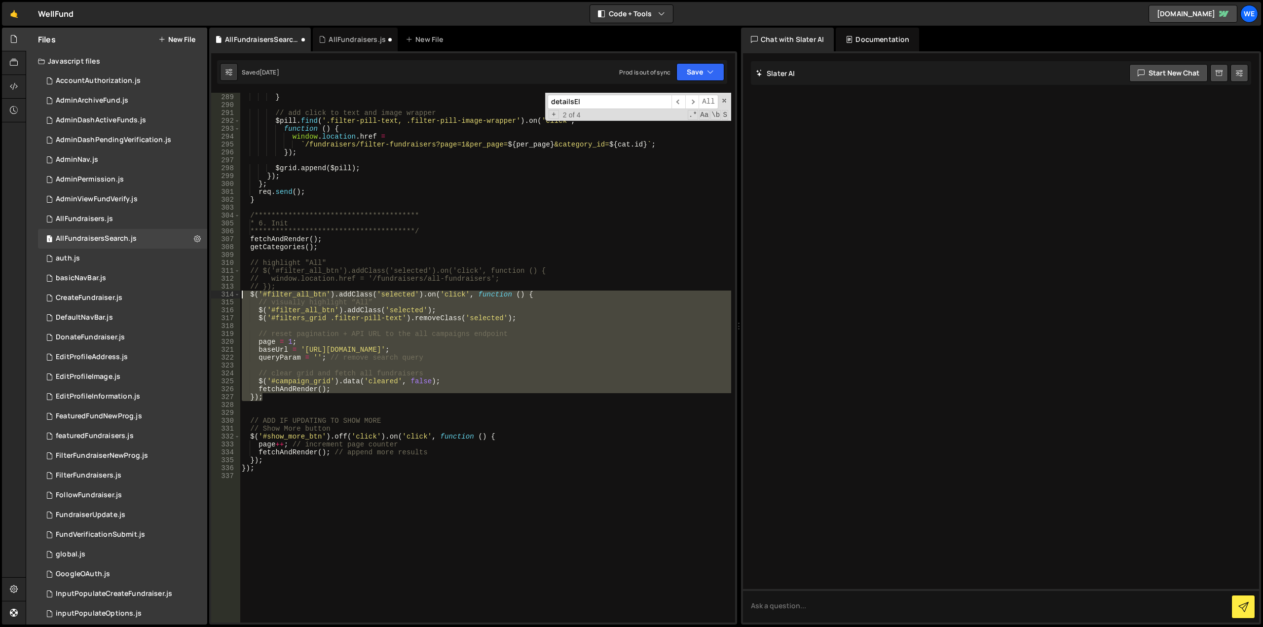
type textarea "$('#filter_all_btn').addClass('selected').on('click', function () { // visually…"
paste textarea
drag, startPoint x: 241, startPoint y: 293, endPoint x: 273, endPoint y: 397, distance: 108.8
click at [273, 397] on div "**********" at bounding box center [485, 358] width 491 height 546
type textarea "fetchAndRender(); });"
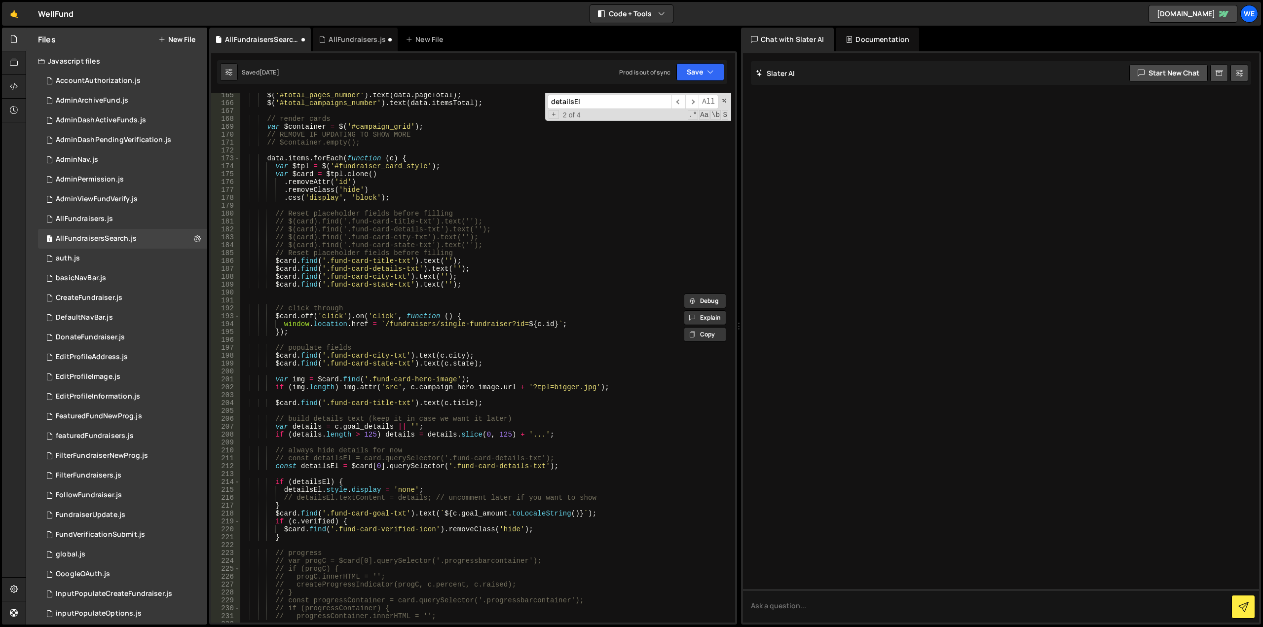
scroll to position [1298, 0]
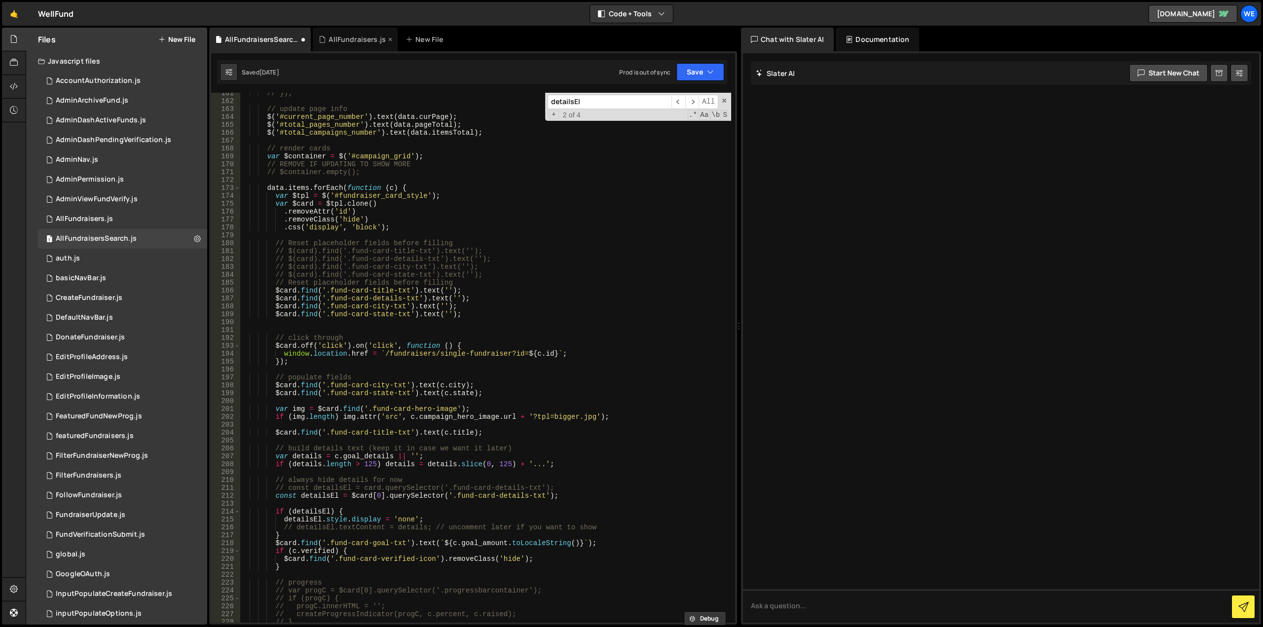
click at [355, 39] on div "AllFundraisers.js" at bounding box center [357, 40] width 57 height 10
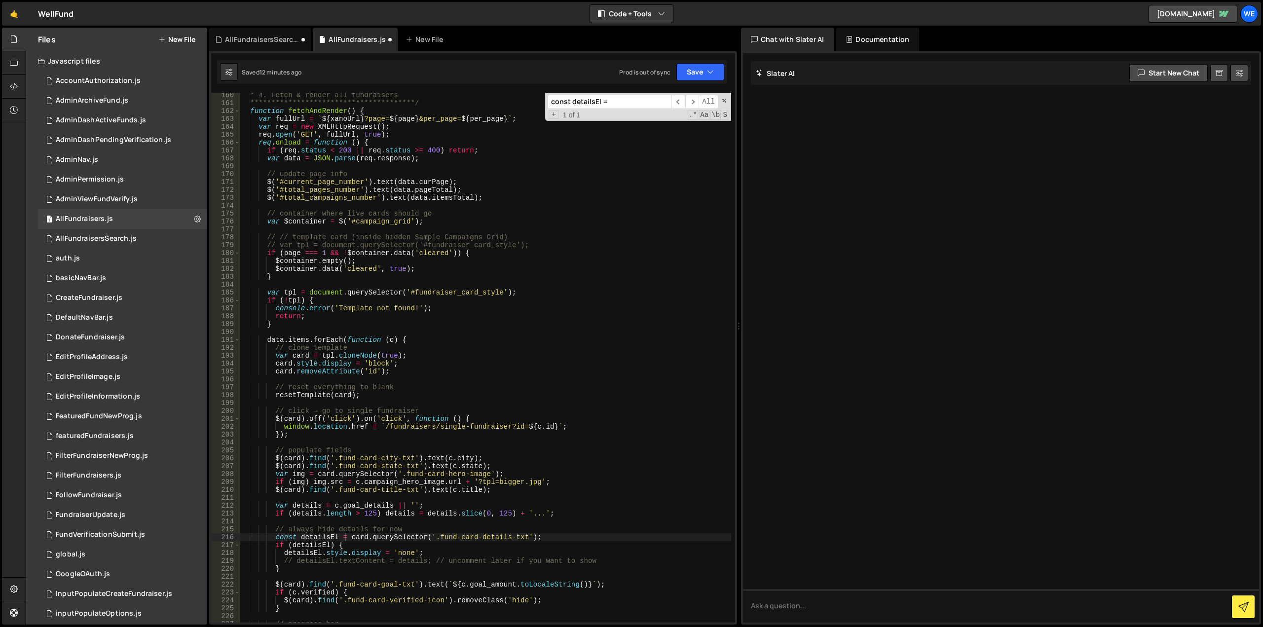
scroll to position [1251, 0]
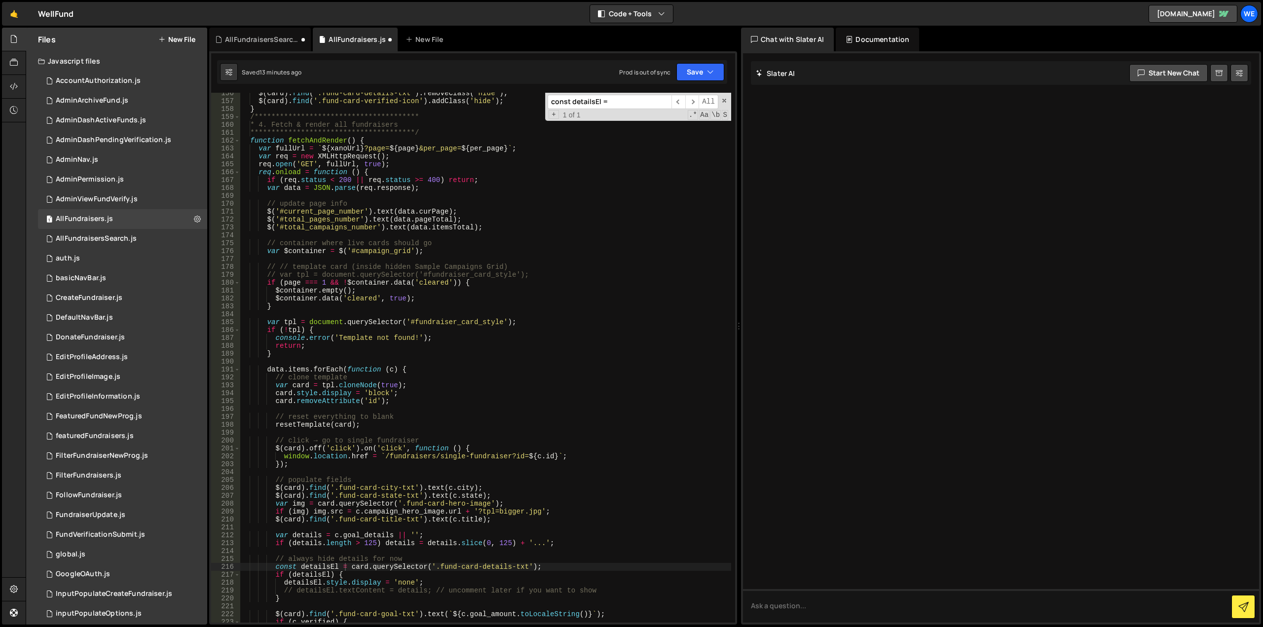
click at [416, 296] on div "**********" at bounding box center [485, 362] width 491 height 546
type textarea "});"
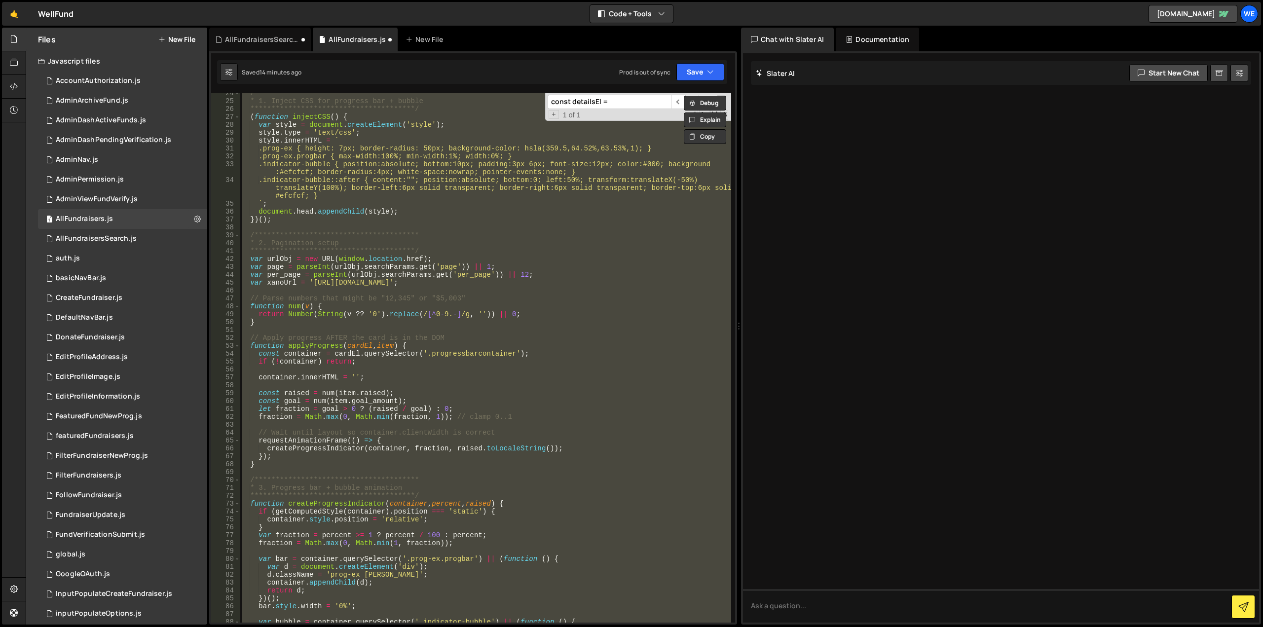
scroll to position [185, 0]
click at [265, 41] on div "AllFundraisersSearch.js" at bounding box center [262, 40] width 74 height 10
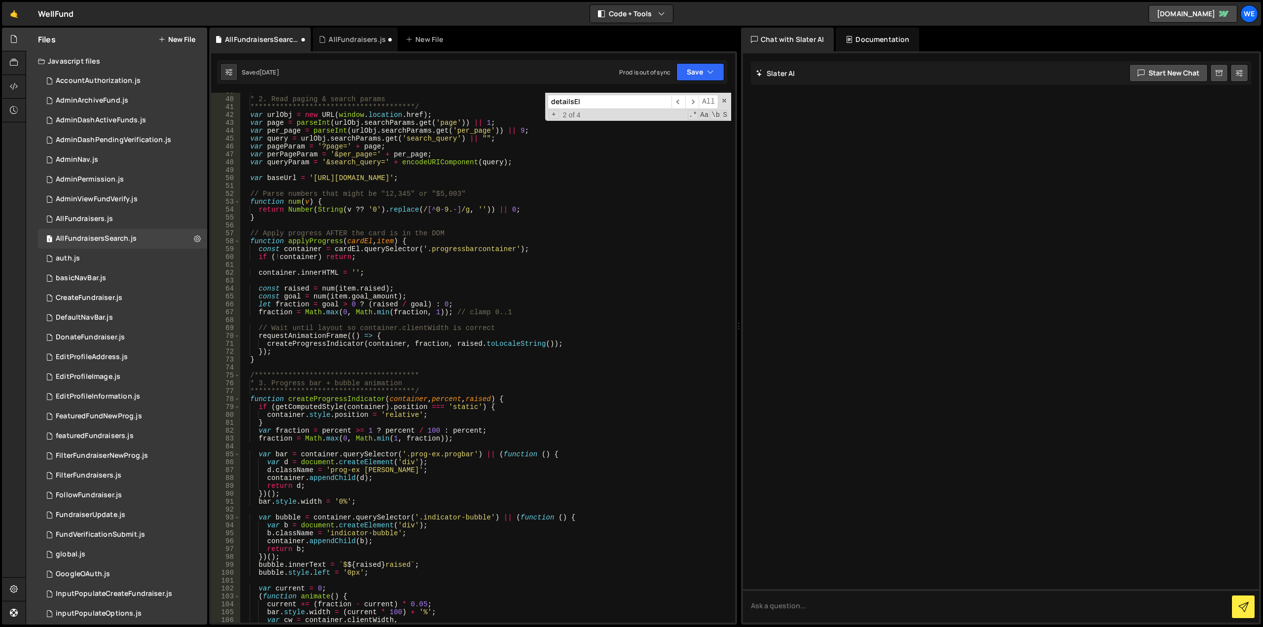
scroll to position [84, 0]
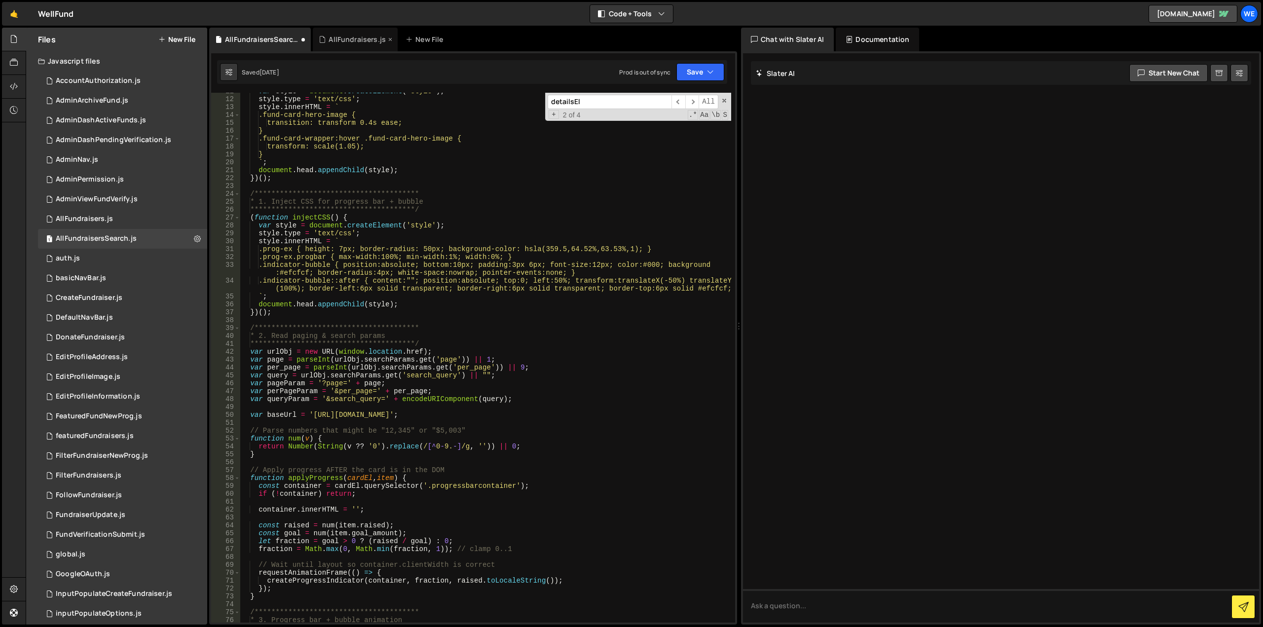
click at [355, 40] on div "AllFundraisers.js" at bounding box center [357, 40] width 57 height 10
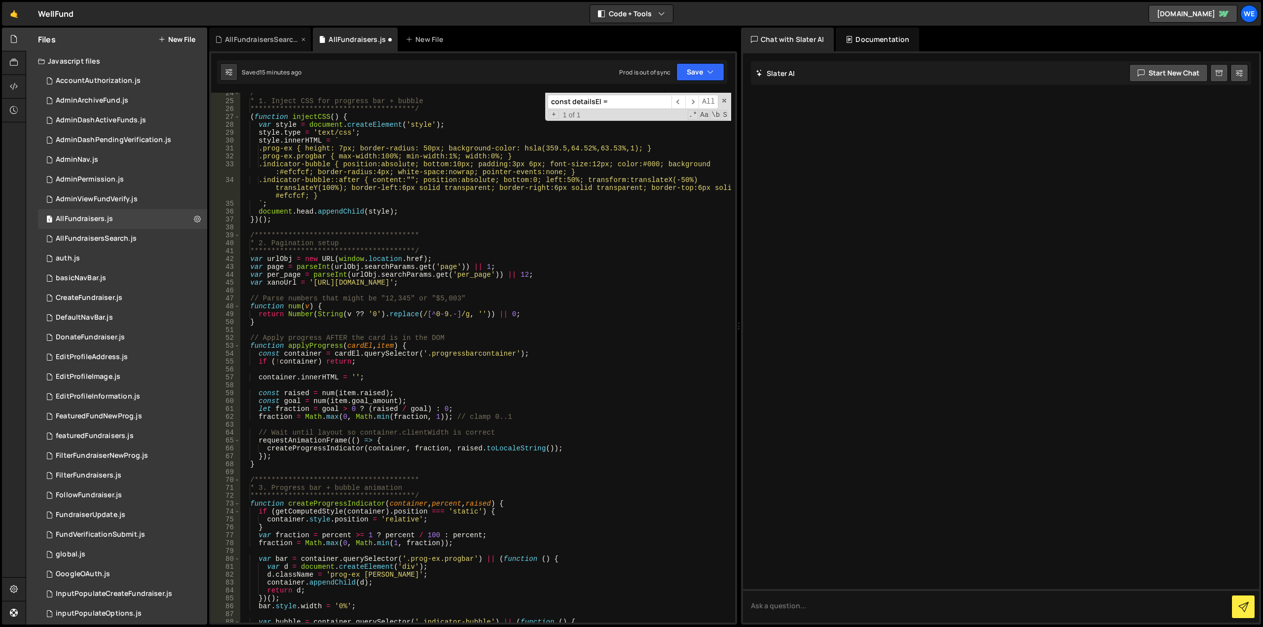
click at [266, 38] on div "AllFundraisersSearch.js" at bounding box center [262, 40] width 74 height 10
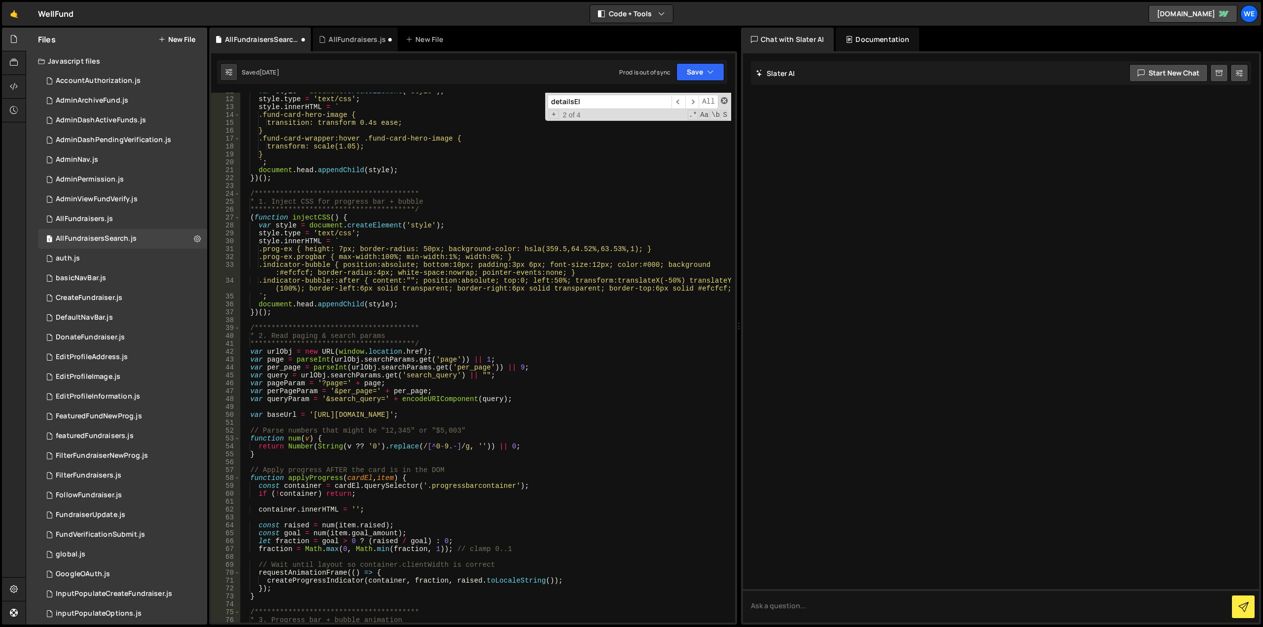
click at [723, 102] on span at bounding box center [724, 100] width 7 height 7
click at [260, 43] on div "AllFundraisersSearch.js" at bounding box center [262, 40] width 74 height 10
click at [511, 284] on div "**********" at bounding box center [485, 360] width 491 height 546
type textarea "});"
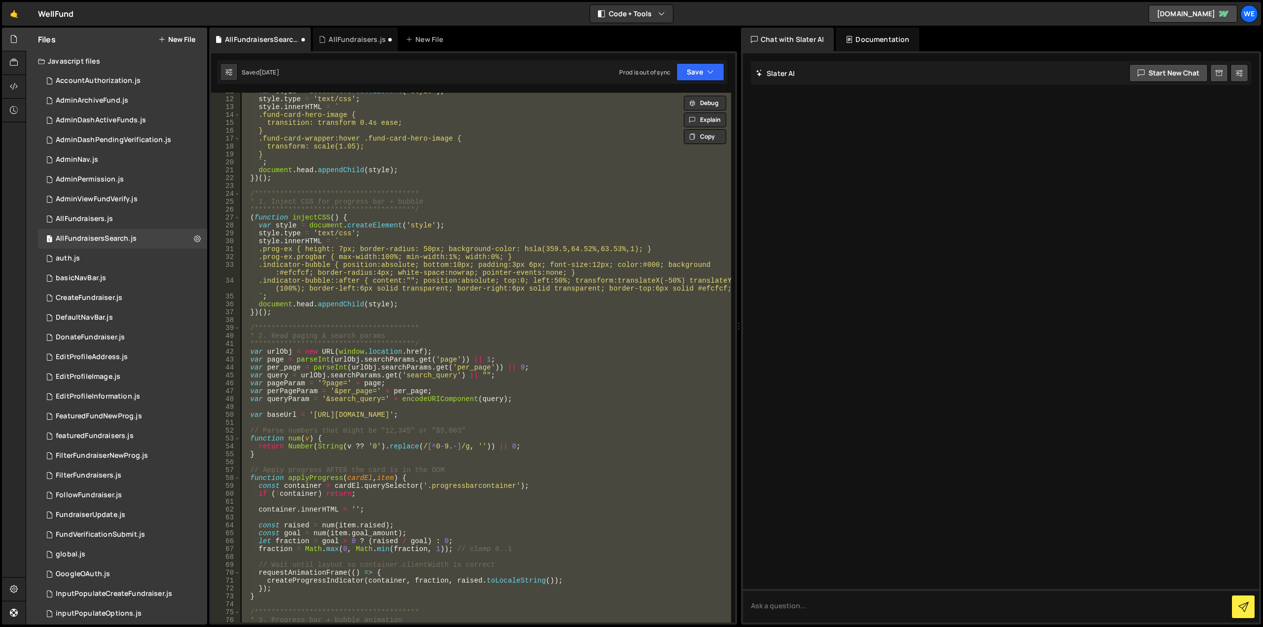
paste textarea
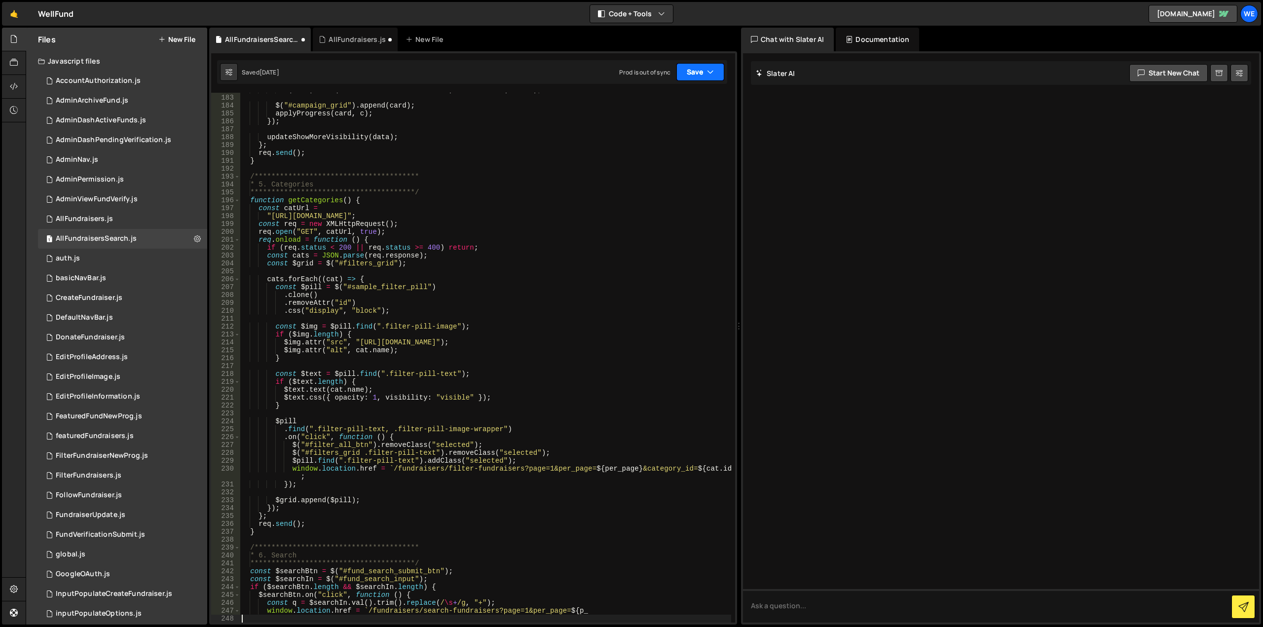
click at [689, 71] on button "Save" at bounding box center [700, 72] width 48 height 18
click at [675, 101] on div "Save to Staging S" at bounding box center [667, 96] width 103 height 10
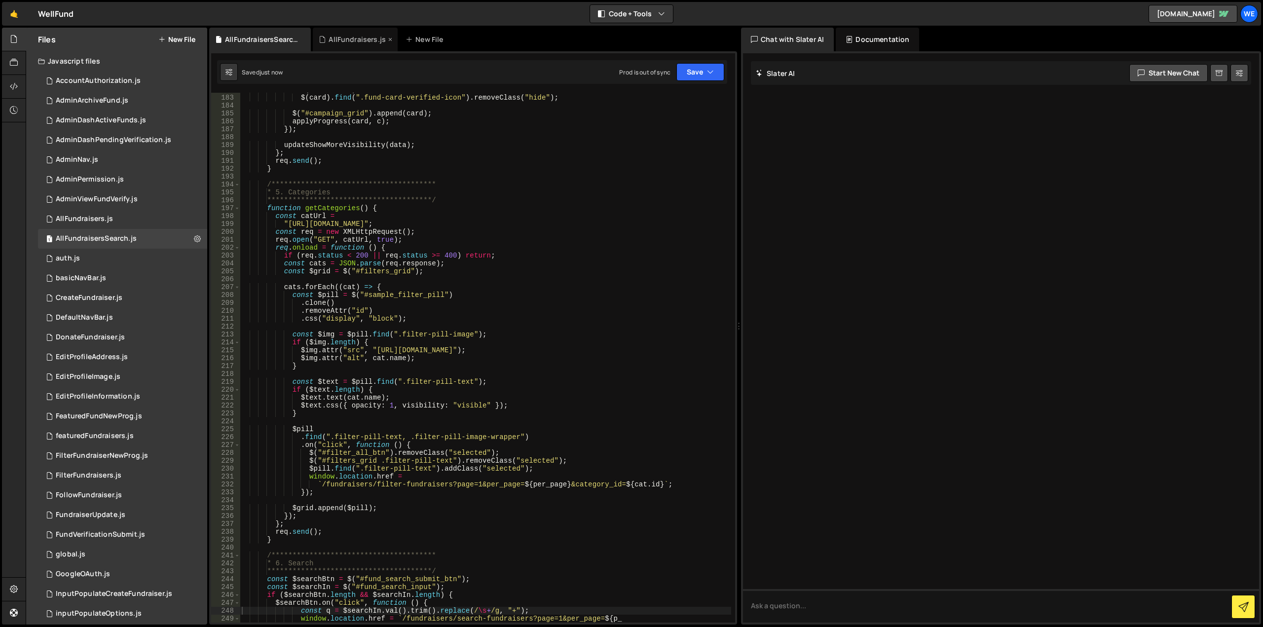
click at [360, 39] on div "AllFundraisers.js" at bounding box center [357, 40] width 57 height 10
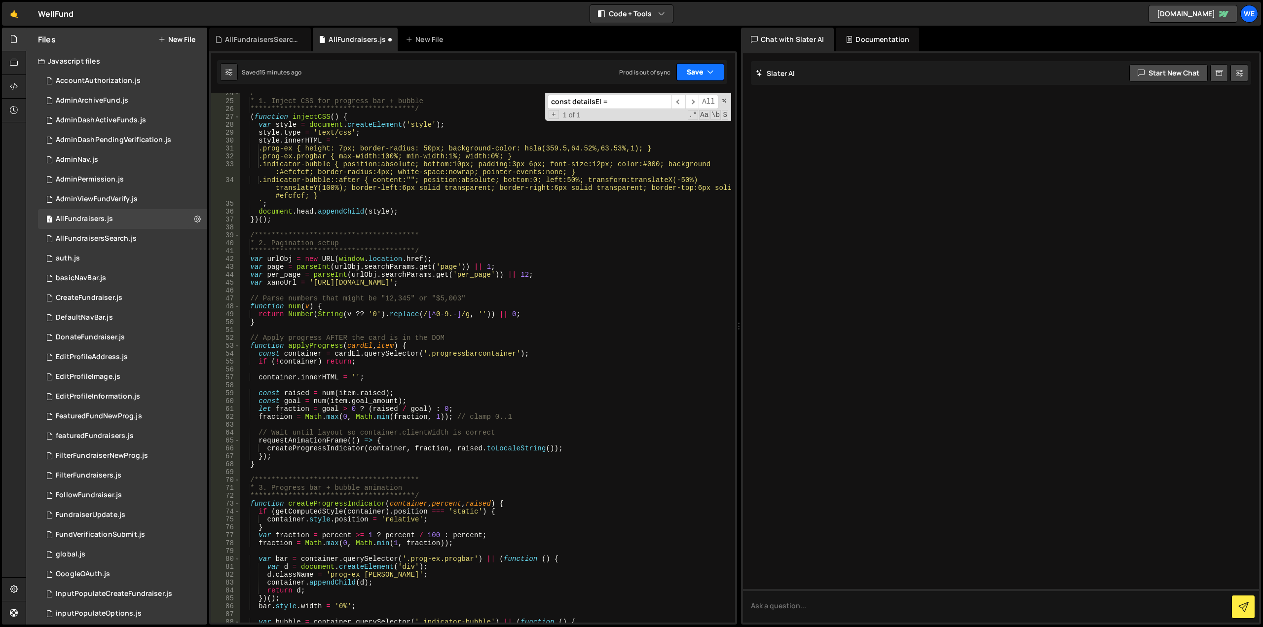
click at [686, 71] on button "Save" at bounding box center [700, 72] width 48 height 18
click at [671, 105] on div "15 minutes ago" at bounding box center [653, 107] width 41 height 8
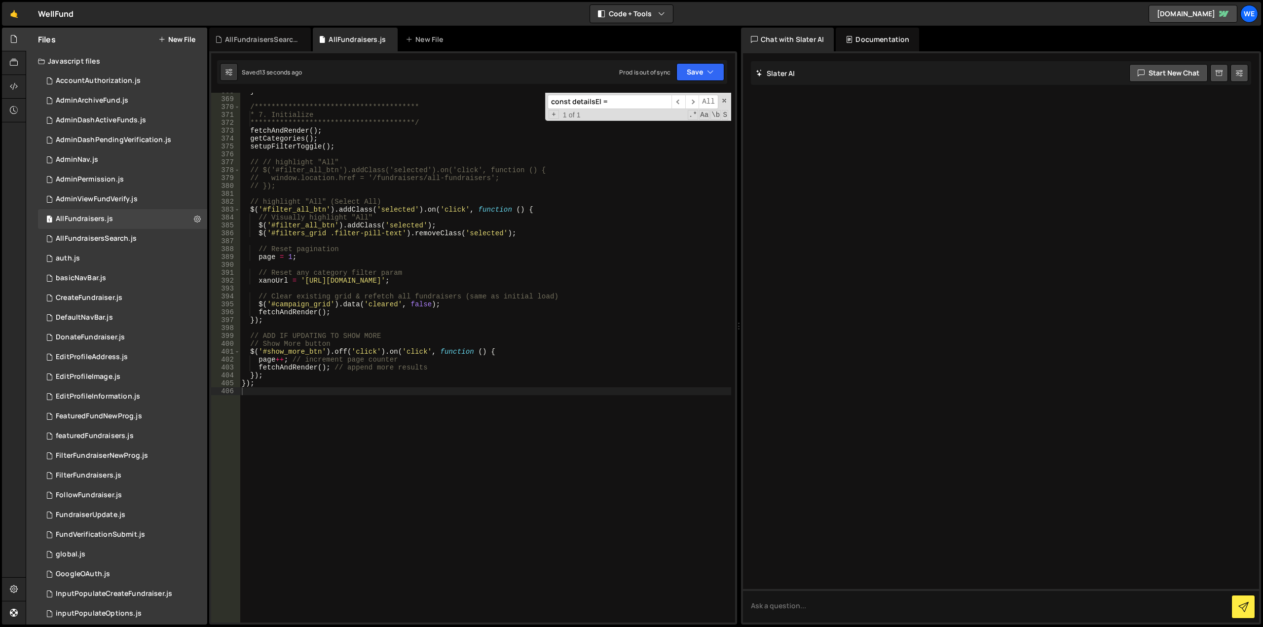
scroll to position [2926, 0]
click at [356, 39] on div "AllFundraisers.js" at bounding box center [357, 40] width 57 height 10
click at [405, 202] on div "**********" at bounding box center [485, 360] width 491 height 546
type textarea "});"
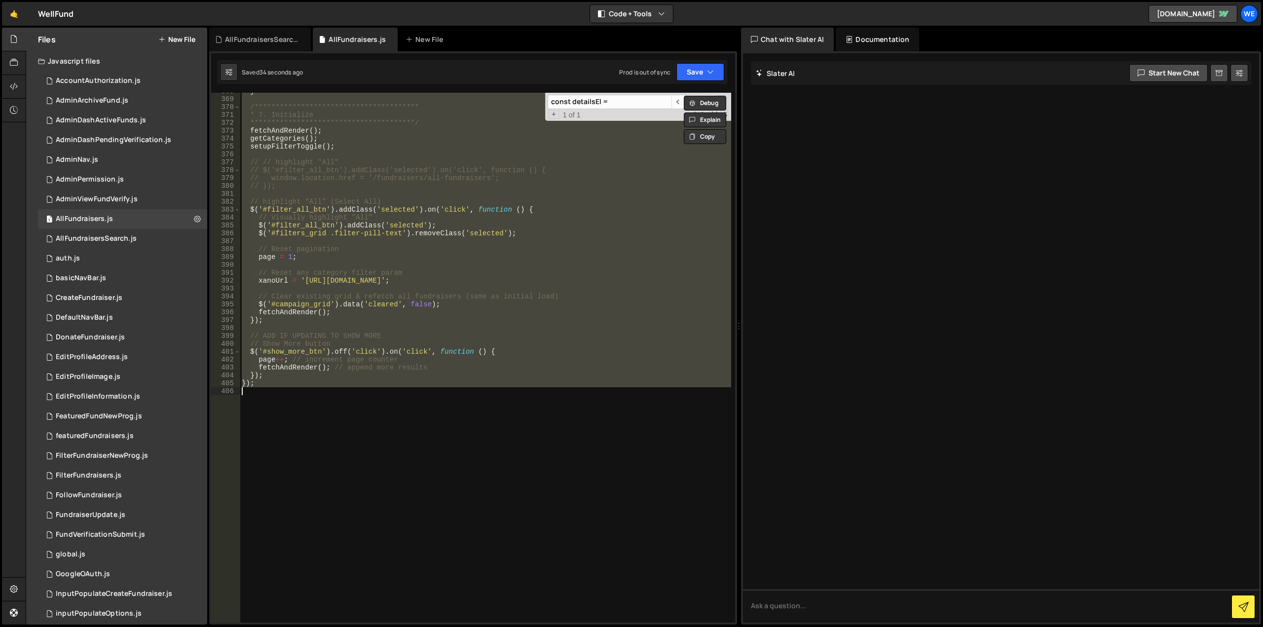
click at [366, 245] on div "**********" at bounding box center [485, 358] width 491 height 530
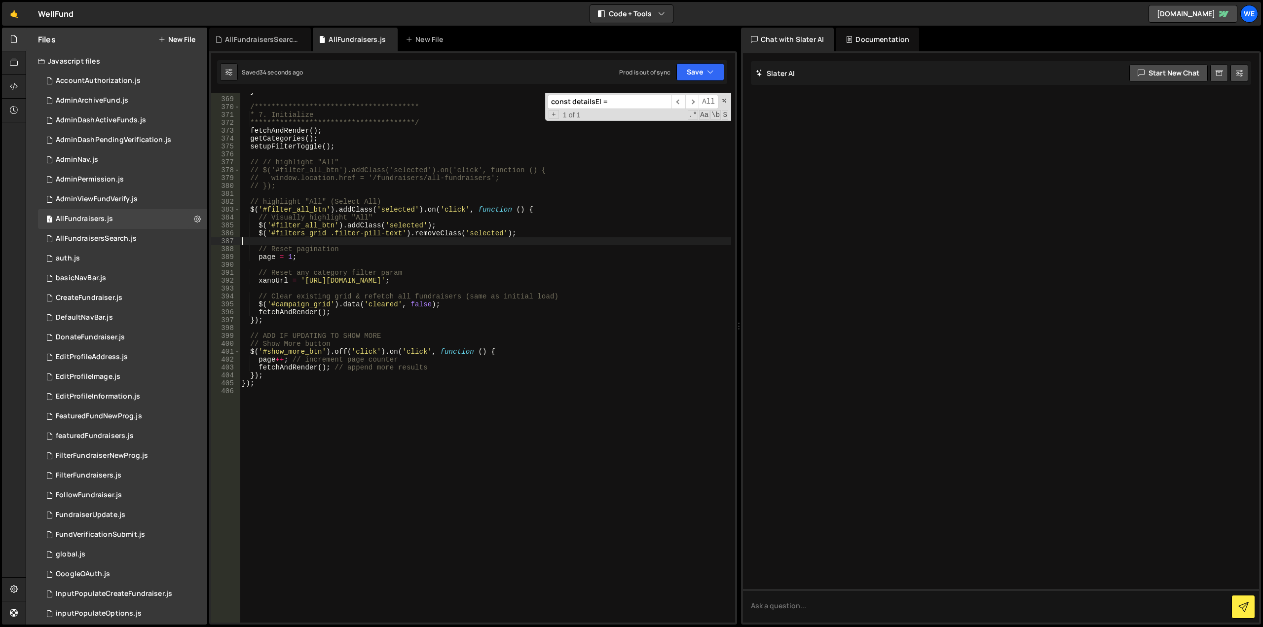
type textarea "});"
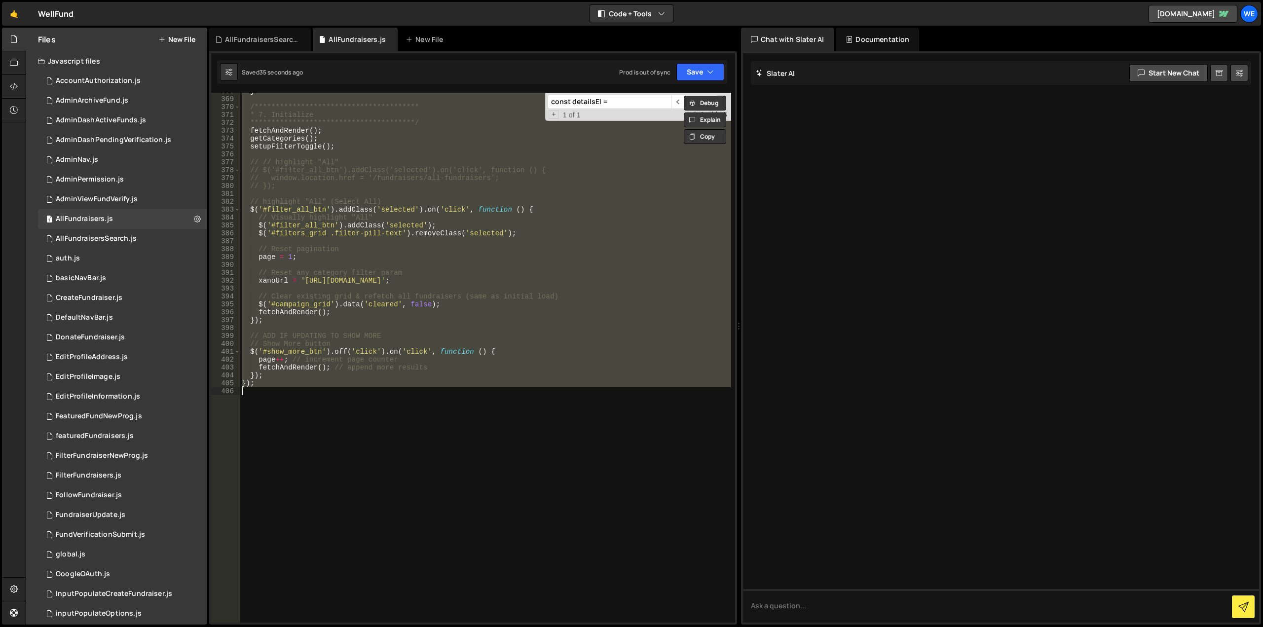
paste textarea
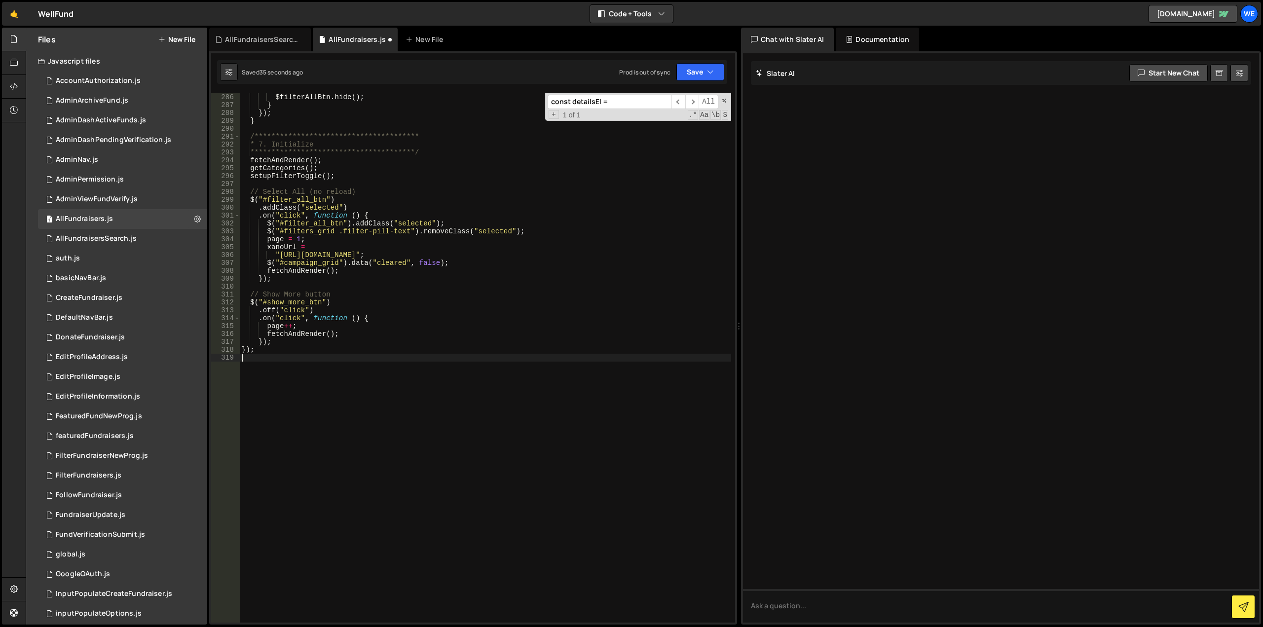
scroll to position [2281, 0]
click at [698, 74] on button "Save" at bounding box center [700, 72] width 48 height 18
click at [662, 97] on div "Save to Staging S" at bounding box center [667, 96] width 103 height 10
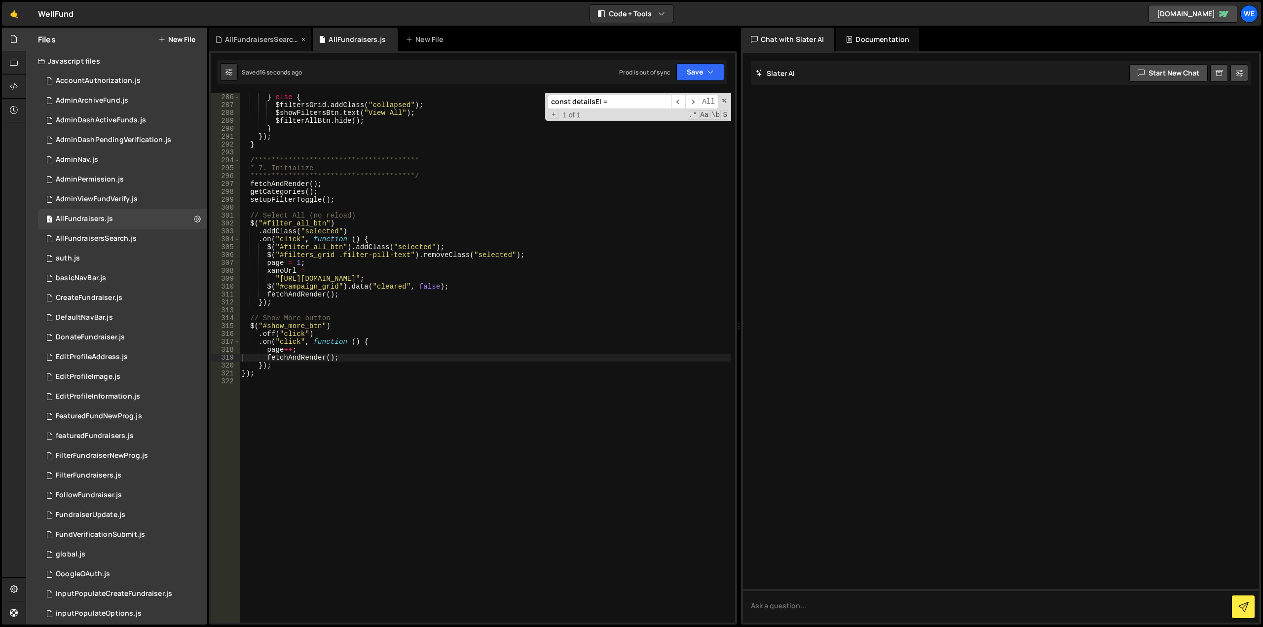
click at [265, 37] on div "AllFundraisersSearch.js" at bounding box center [262, 40] width 74 height 10
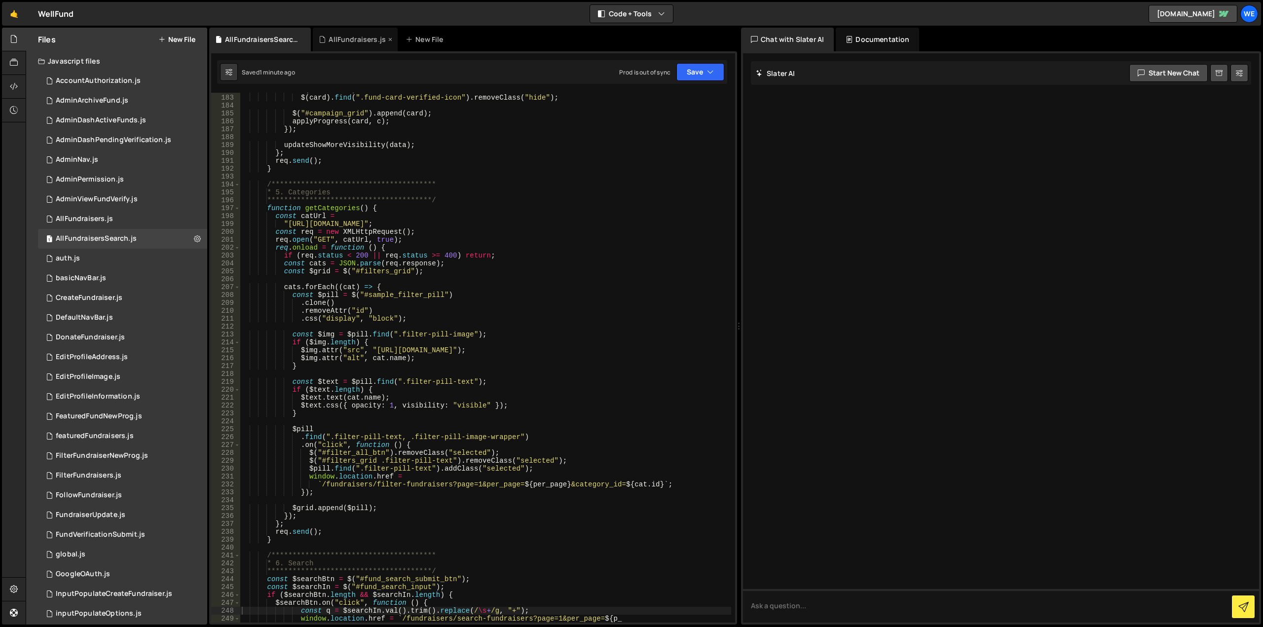
click at [349, 47] on div "AllFundraisers.js" at bounding box center [355, 40] width 85 height 24
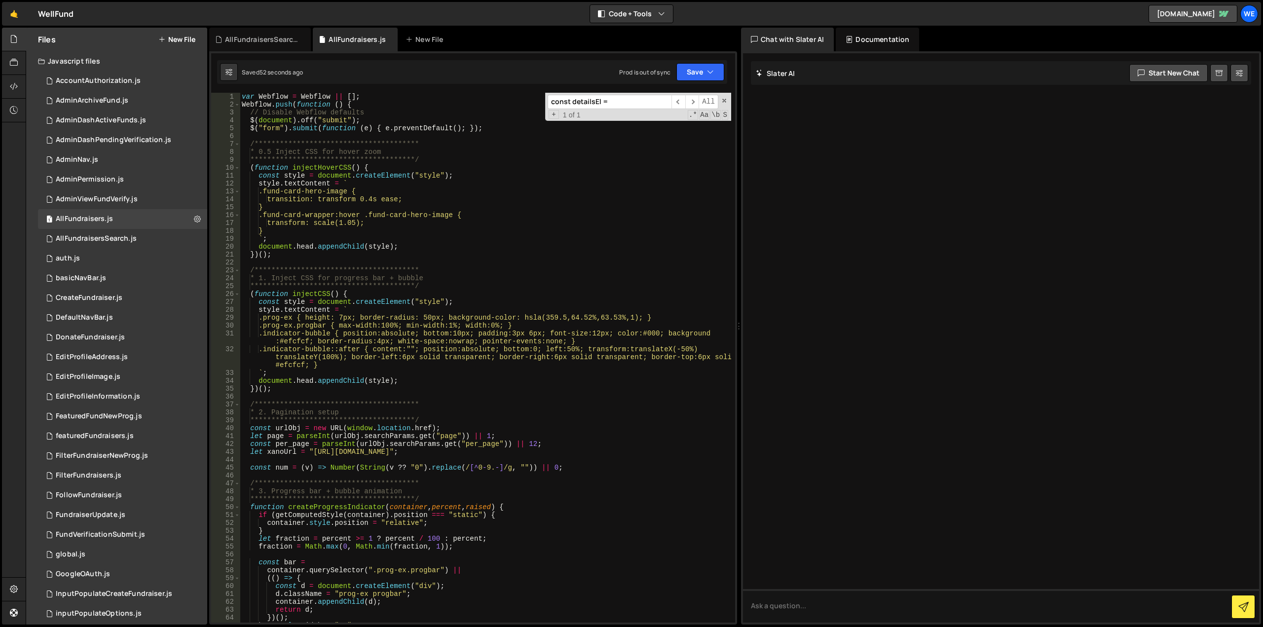
scroll to position [0, 0]
click at [261, 39] on div "AllFundraisersSearch.js" at bounding box center [262, 40] width 74 height 10
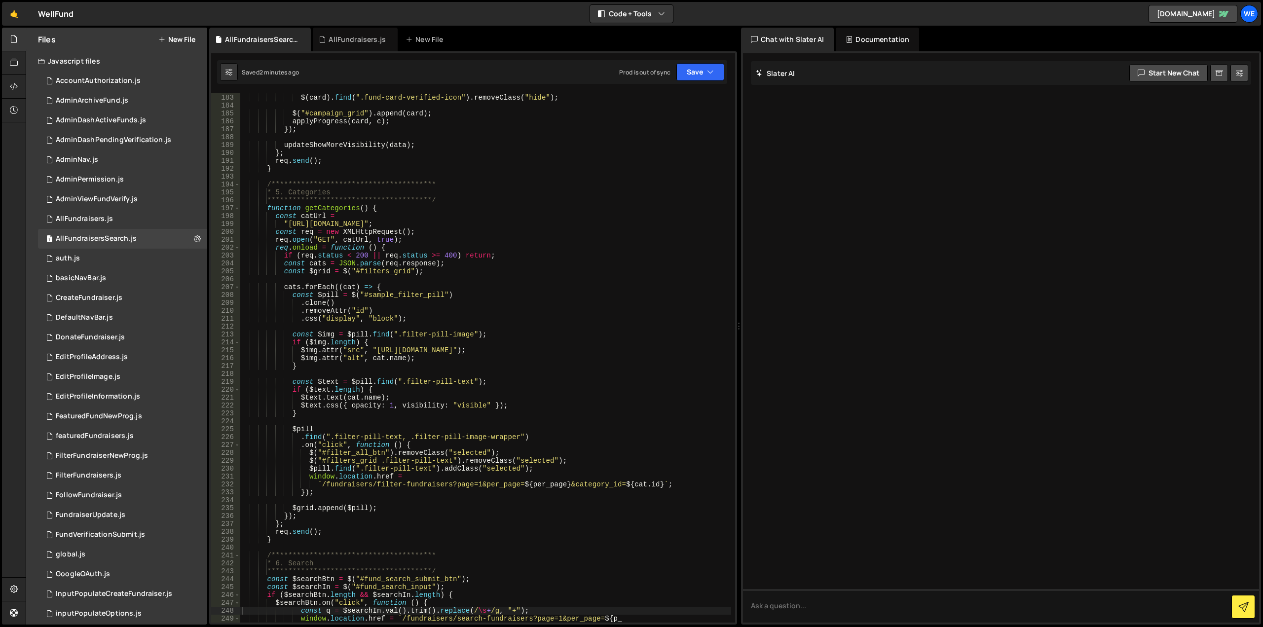
click at [529, 249] on div "**********" at bounding box center [485, 359] width 491 height 546
type textarea "window.location.href = `/fundraisers/search-fundraisers?page=1&per_page=${p_"
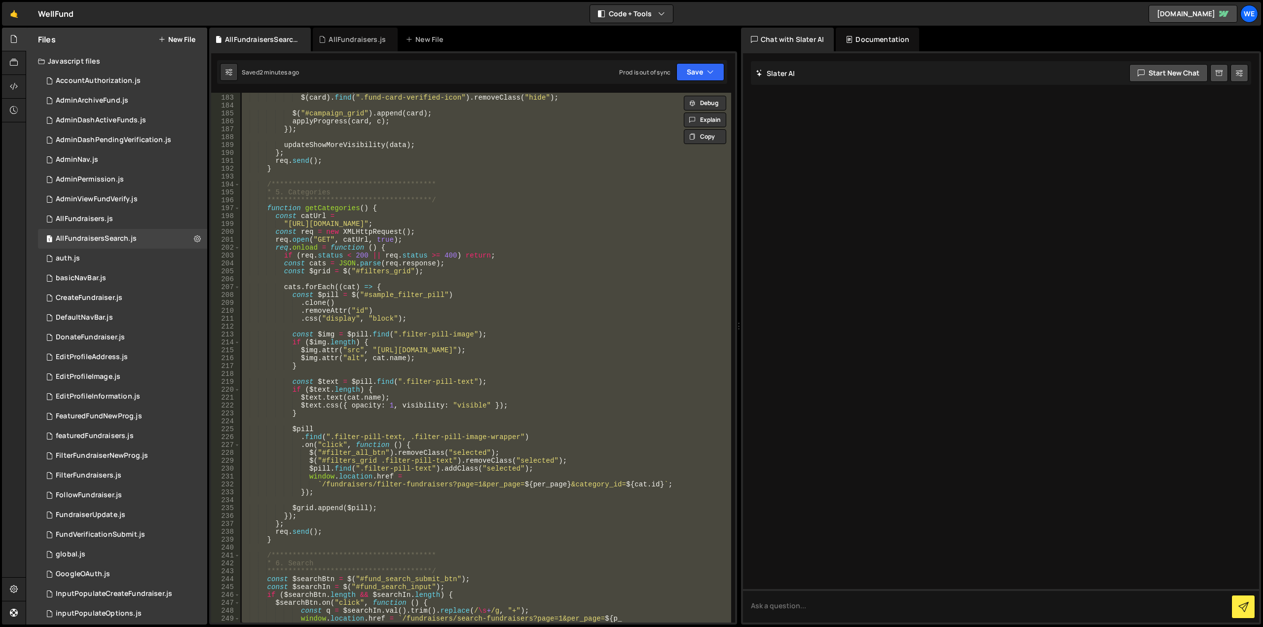
paste textarea
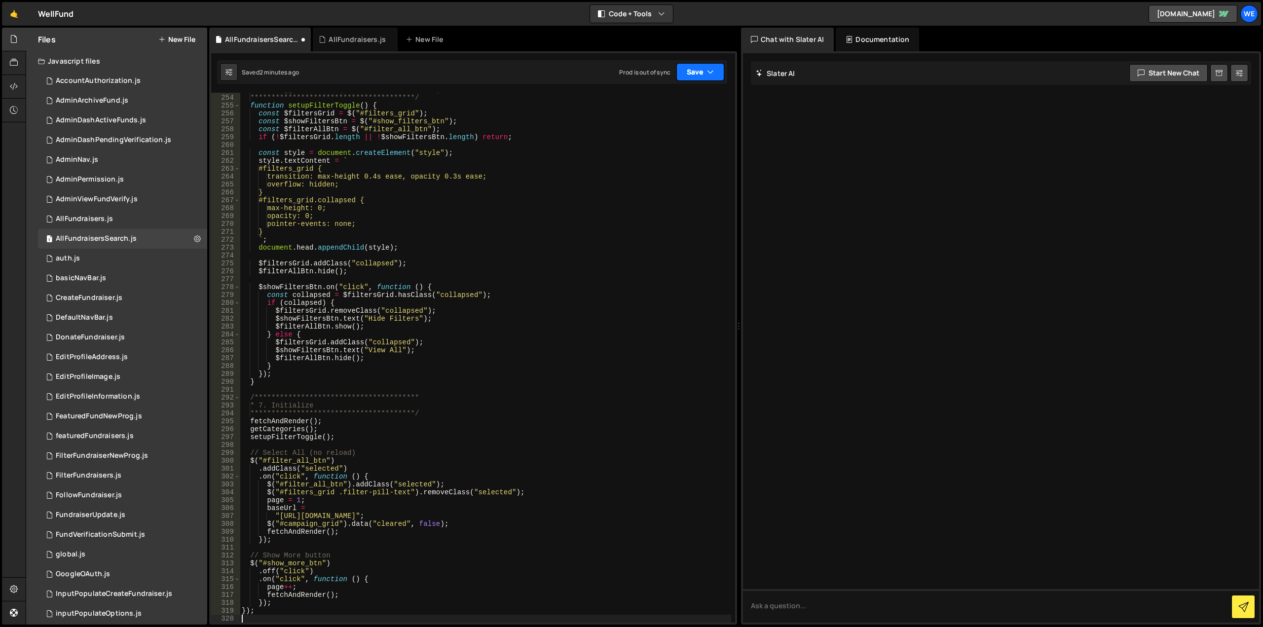
click at [692, 72] on button "Save" at bounding box center [700, 72] width 48 height 18
click at [672, 95] on div "Save to Staging S" at bounding box center [667, 96] width 103 height 10
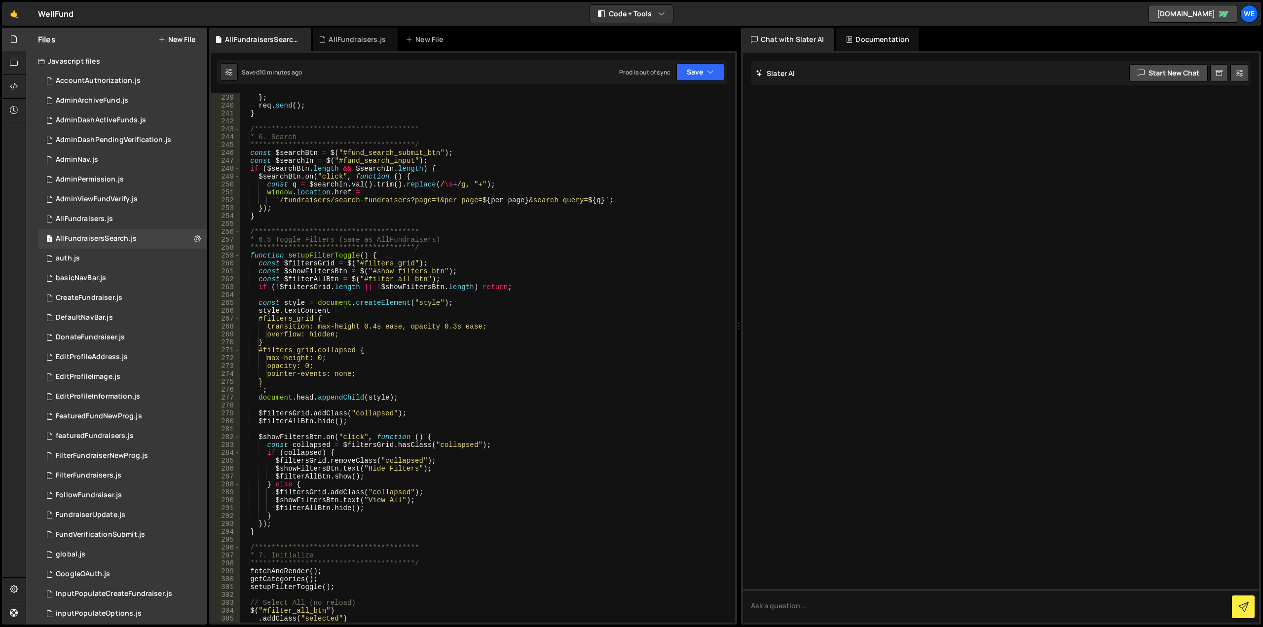
scroll to position [1901, 0]
click at [387, 501] on div "**********" at bounding box center [485, 359] width 491 height 546
click at [451, 491] on div "**********" at bounding box center [485, 359] width 491 height 546
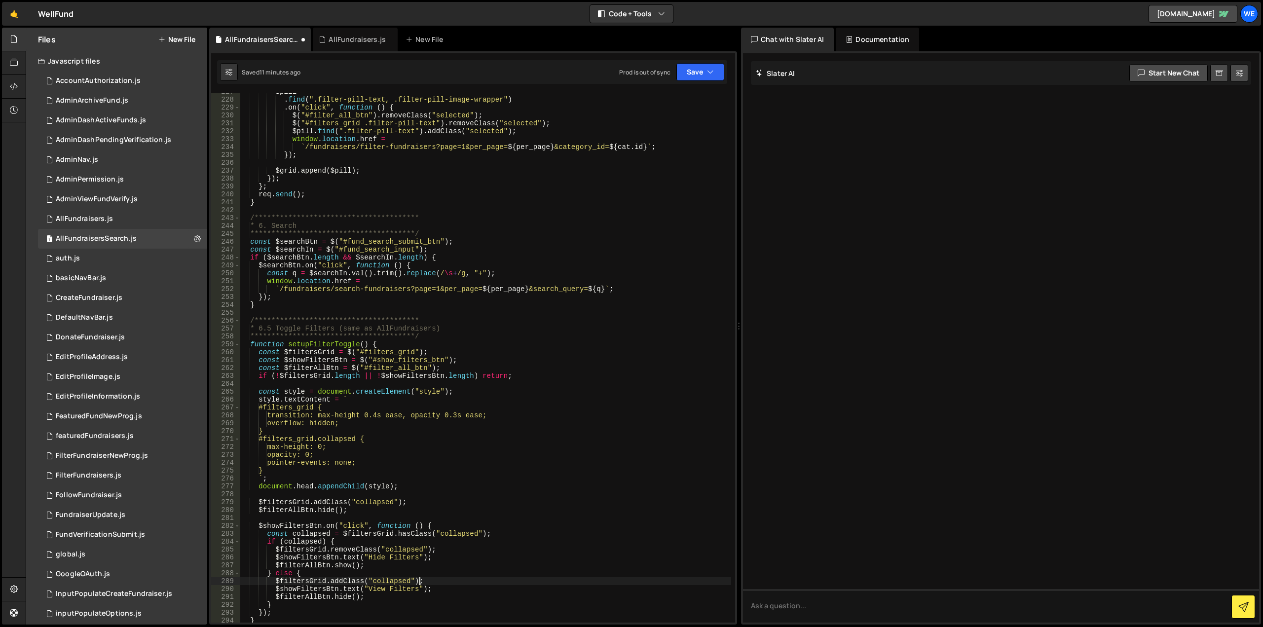
scroll to position [1813, 0]
type textarea "$filtersGrid.addClass("collapsed");"
click at [691, 75] on button "Save" at bounding box center [700, 72] width 48 height 18
click at [669, 97] on div "Save to Staging S" at bounding box center [667, 96] width 103 height 10
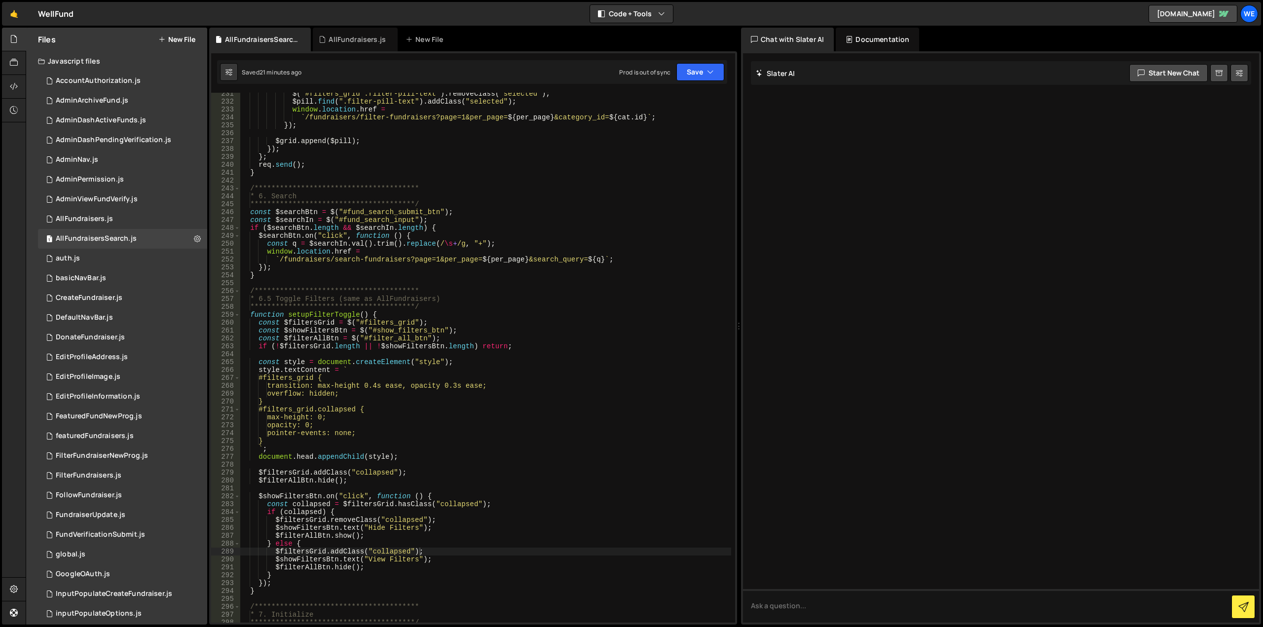
scroll to position [1872, 0]
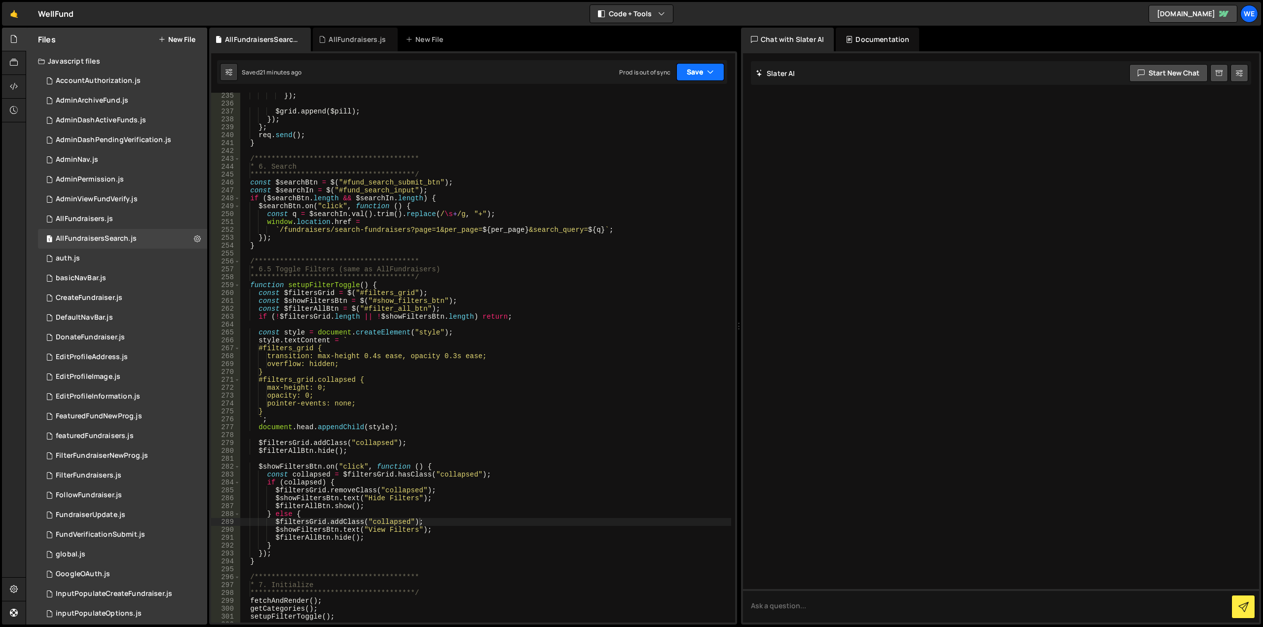
click at [700, 72] on button "Save" at bounding box center [700, 72] width 48 height 18
click at [674, 105] on div "21 minutes ago" at bounding box center [653, 107] width 41 height 8
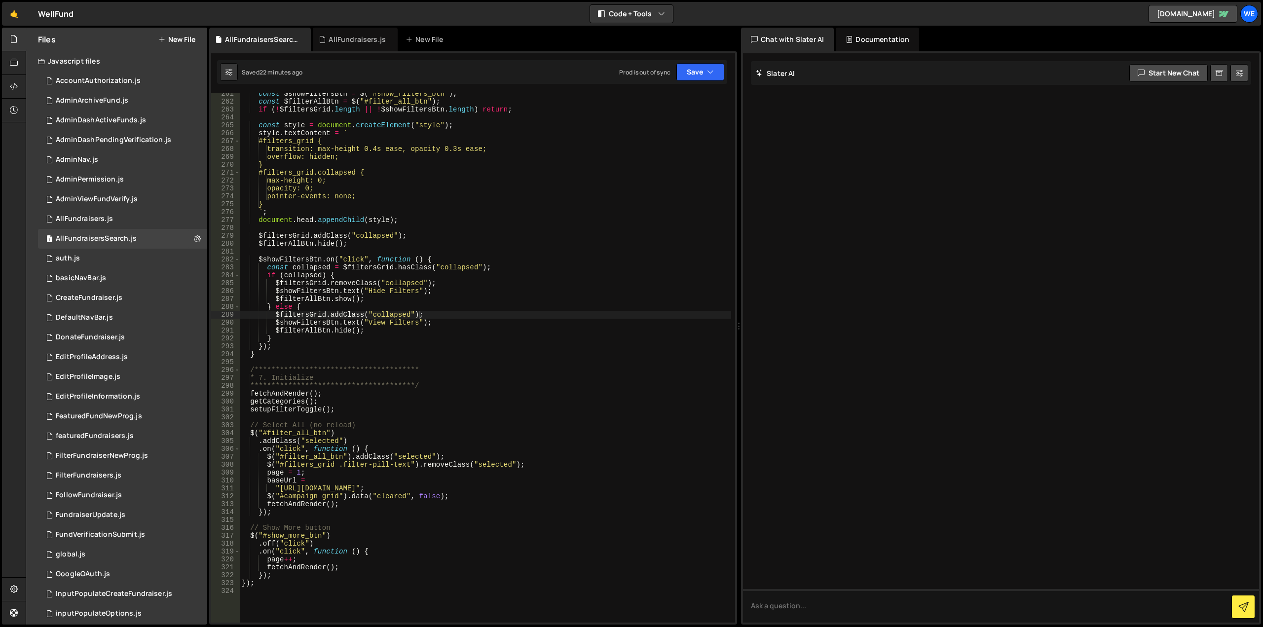
scroll to position [2020, 0]
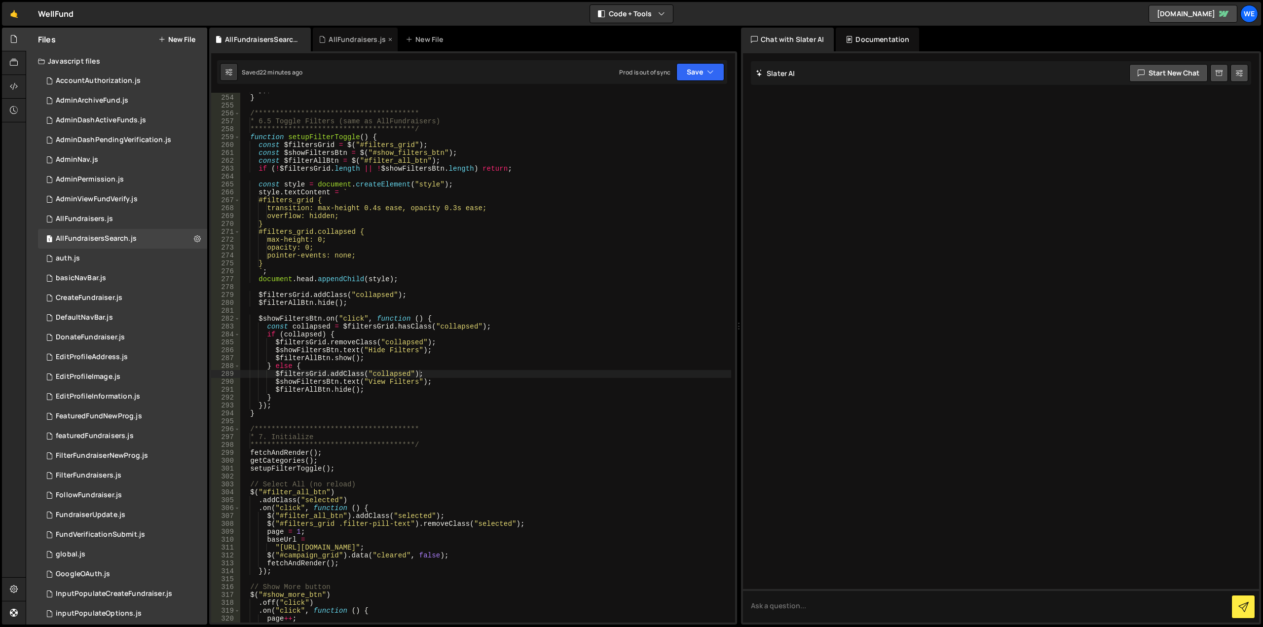
click at [361, 39] on div "AllFundraisers.js" at bounding box center [357, 40] width 57 height 10
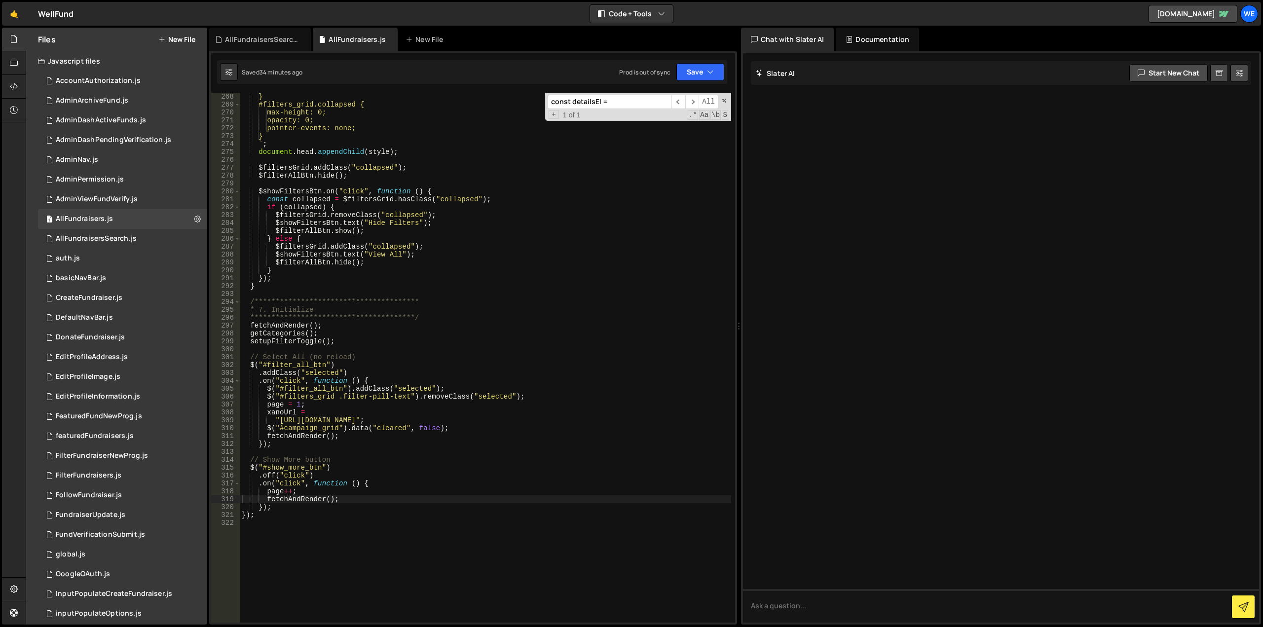
scroll to position [2042, 0]
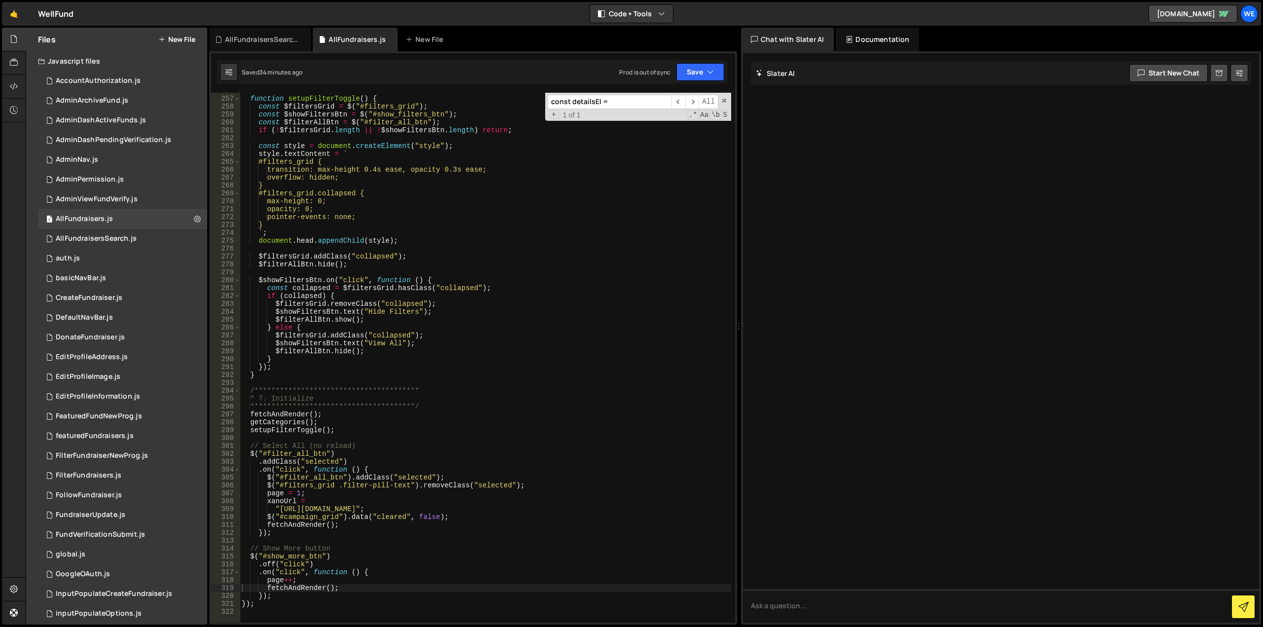
click at [392, 347] on div "**********" at bounding box center [485, 360] width 491 height 546
click at [441, 330] on div "**********" at bounding box center [485, 360] width 491 height 546
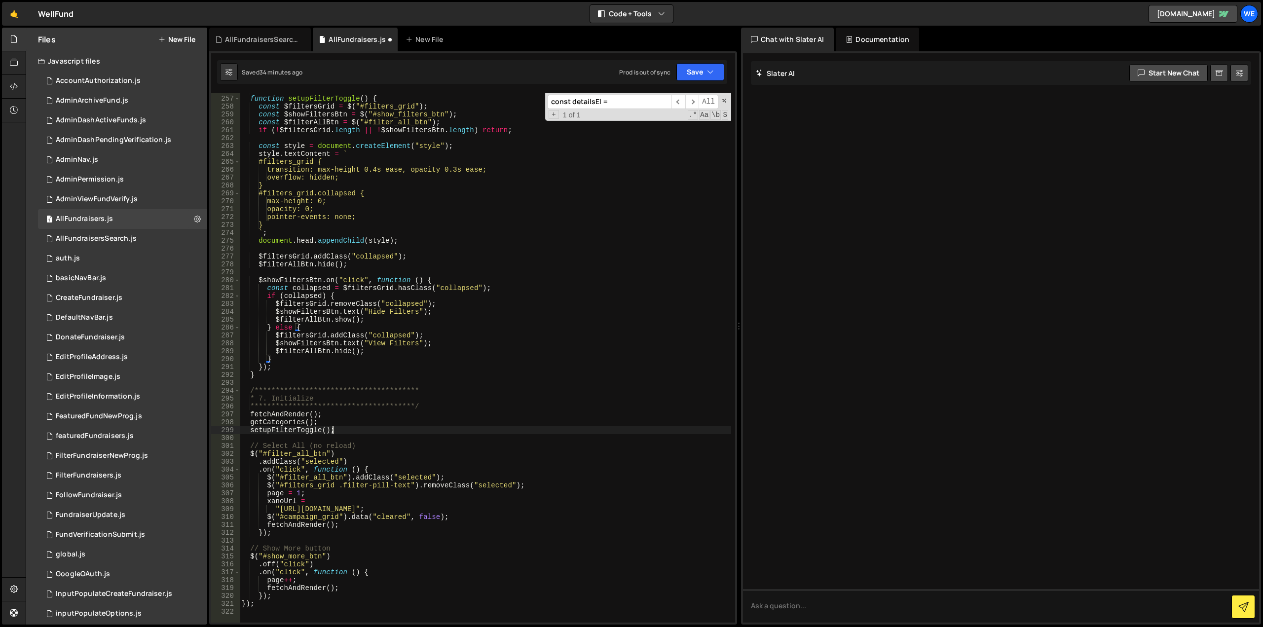
drag, startPoint x: 526, startPoint y: 434, endPoint x: 564, endPoint y: 357, distance: 86.3
click at [526, 434] on div "**********" at bounding box center [485, 360] width 491 height 546
type textarea "setupFilterToggle();"
drag, startPoint x: 617, startPoint y: 104, endPoint x: 519, endPoint y: 101, distance: 97.7
click at [519, 101] on div "**********" at bounding box center [485, 358] width 491 height 530
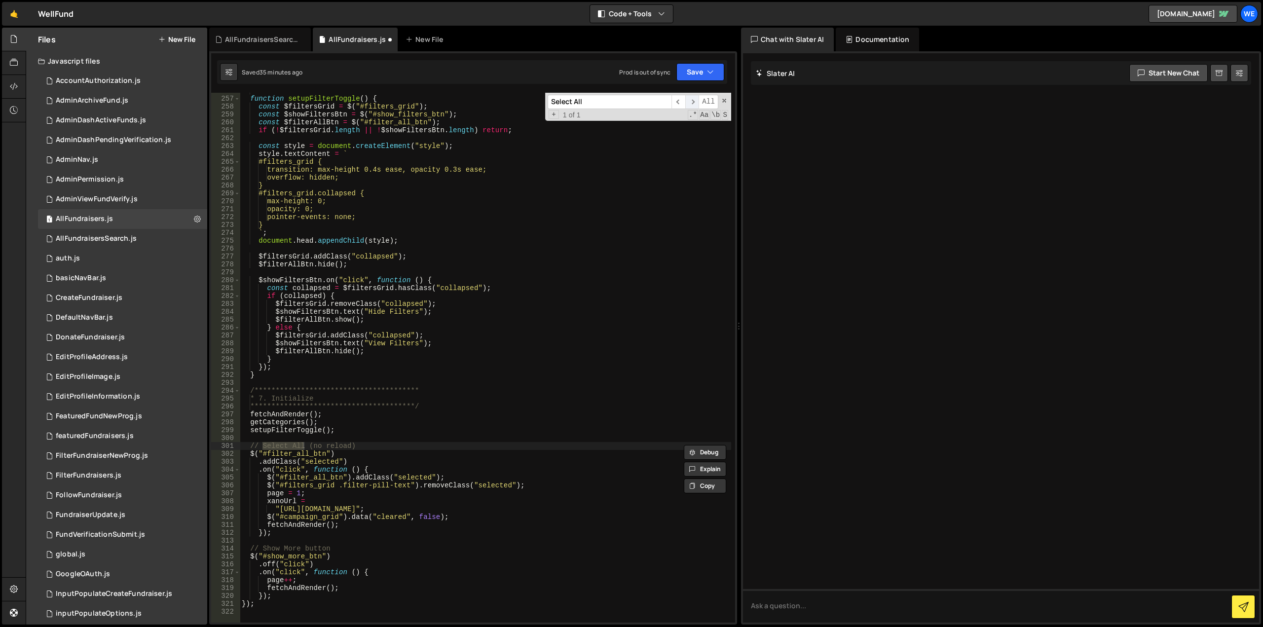
type input "Select All"
click at [688, 104] on span "​" at bounding box center [692, 102] width 14 height 14
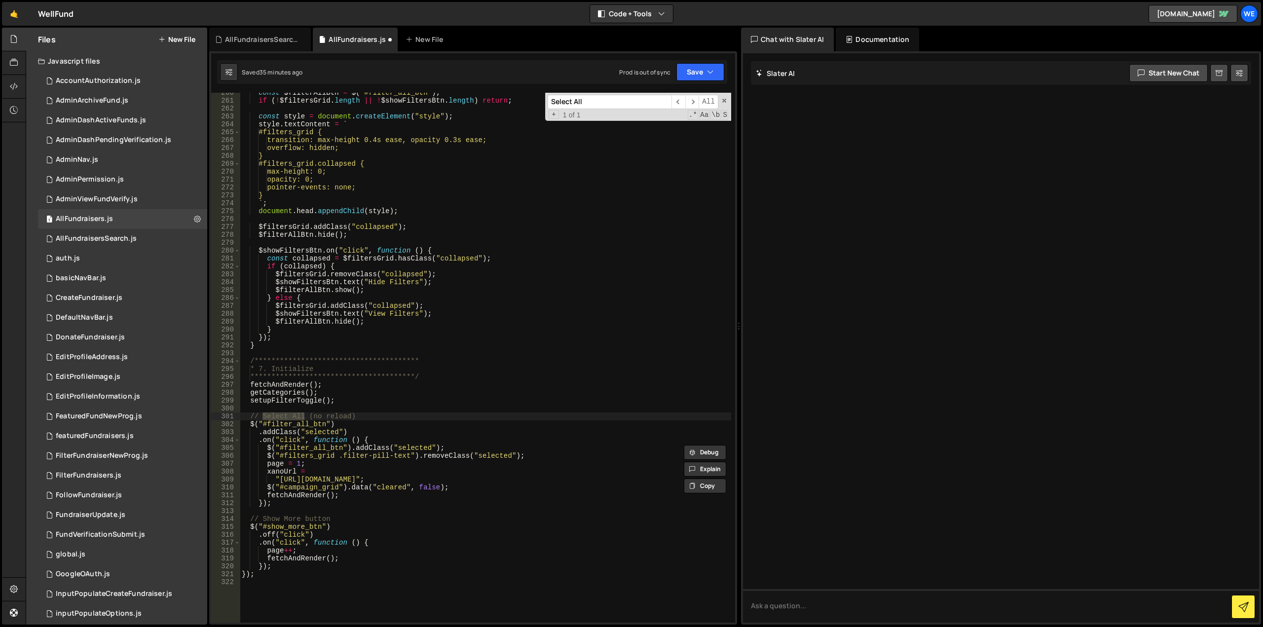
scroll to position [2072, 0]
click at [723, 101] on span at bounding box center [724, 100] width 7 height 7
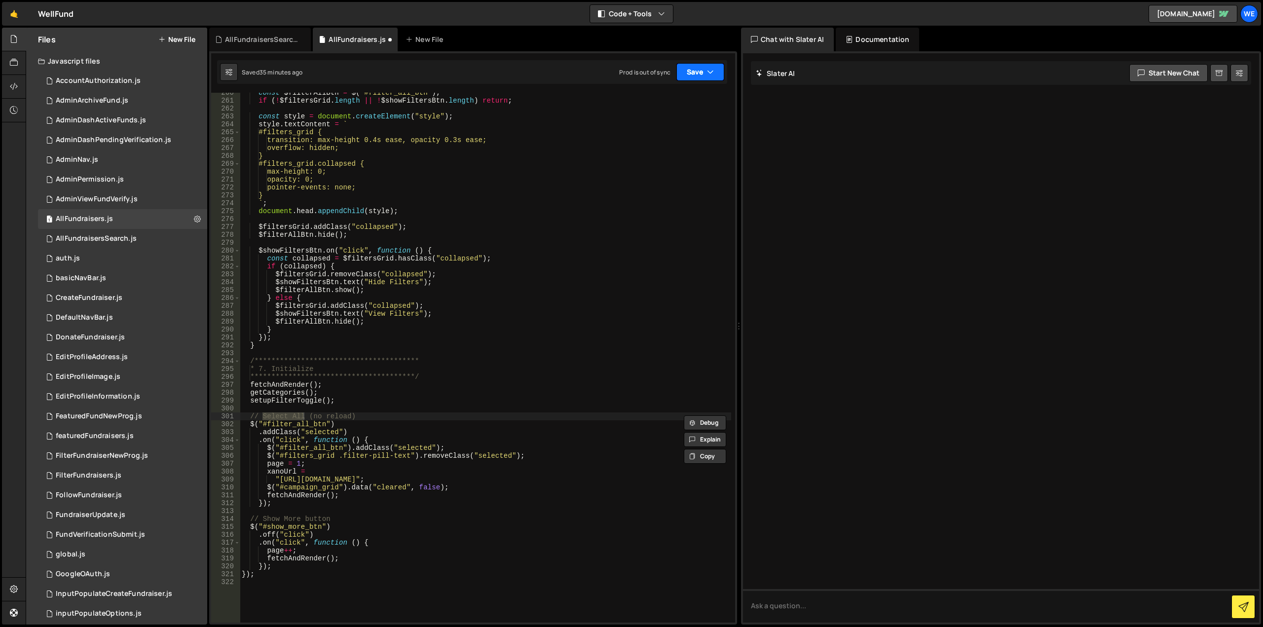
click at [696, 74] on button "Save" at bounding box center [700, 72] width 48 height 18
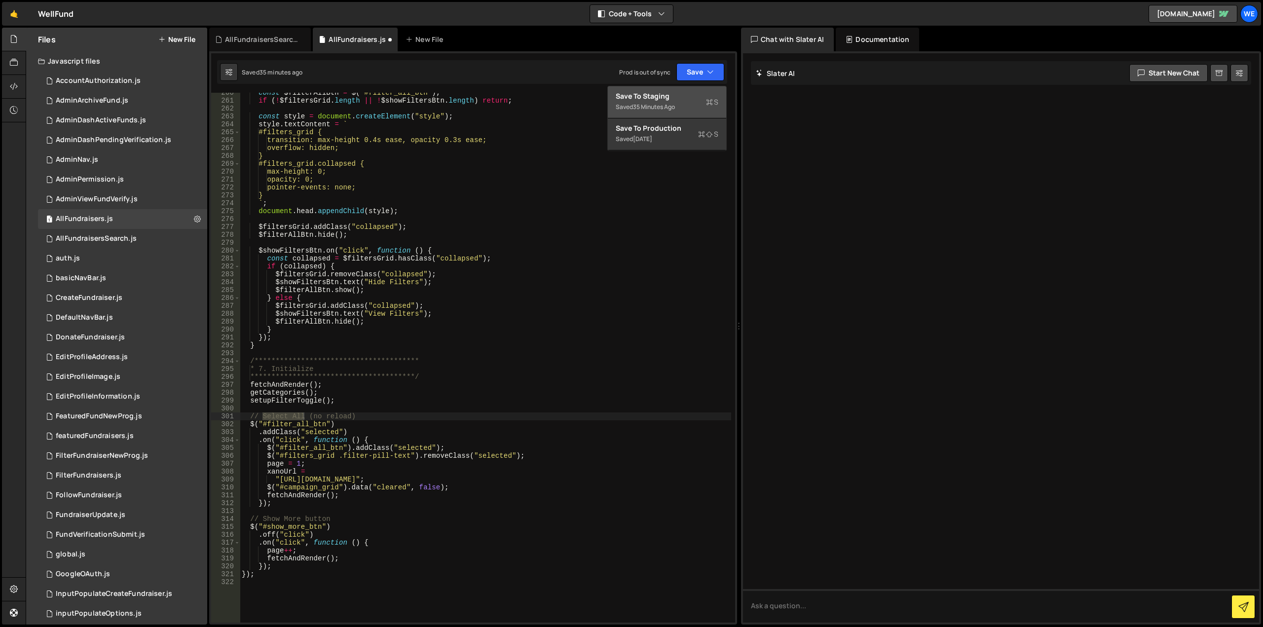
click at [659, 101] on div "Save to Staging S" at bounding box center [667, 96] width 103 height 10
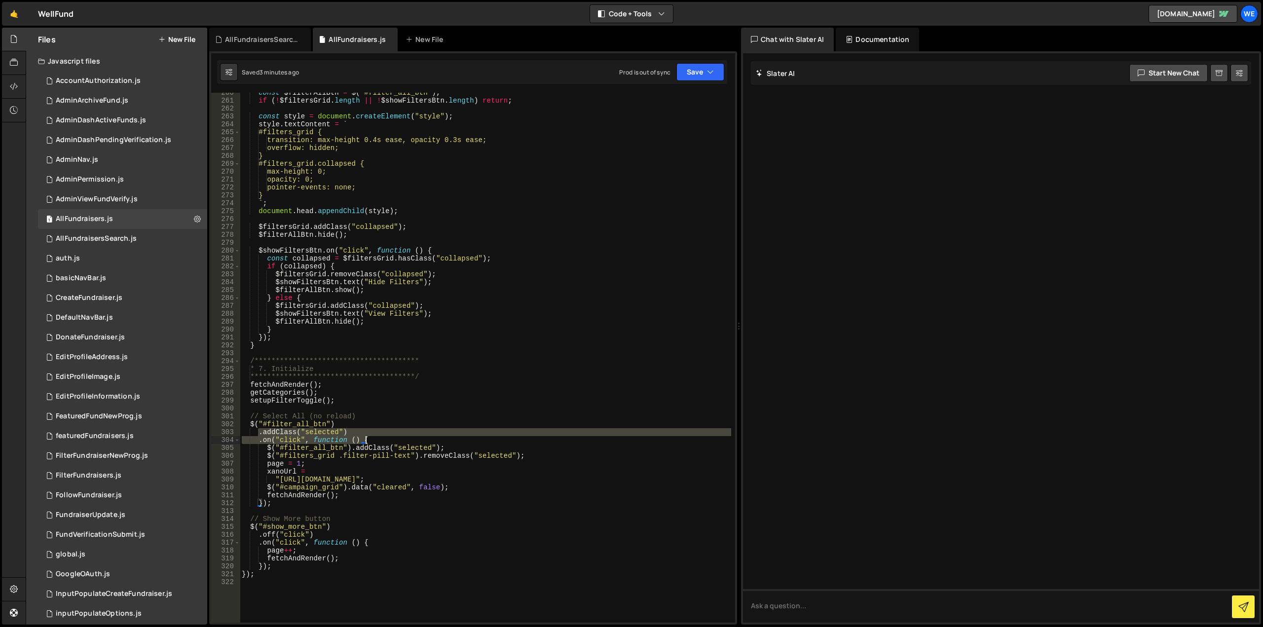
drag, startPoint x: 258, startPoint y: 434, endPoint x: 462, endPoint y: 444, distance: 204.5
click at [462, 444] on div "const $filterAllBtn = $ ( "#filter_all_btn" ) ; if ( ! $filtersGrid . length ||…" at bounding box center [485, 362] width 491 height 546
click at [453, 447] on div "const $filterAllBtn = $ ( "#filter_all_btn" ) ; if ( ! $filtersGrid . length ||…" at bounding box center [485, 362] width 491 height 546
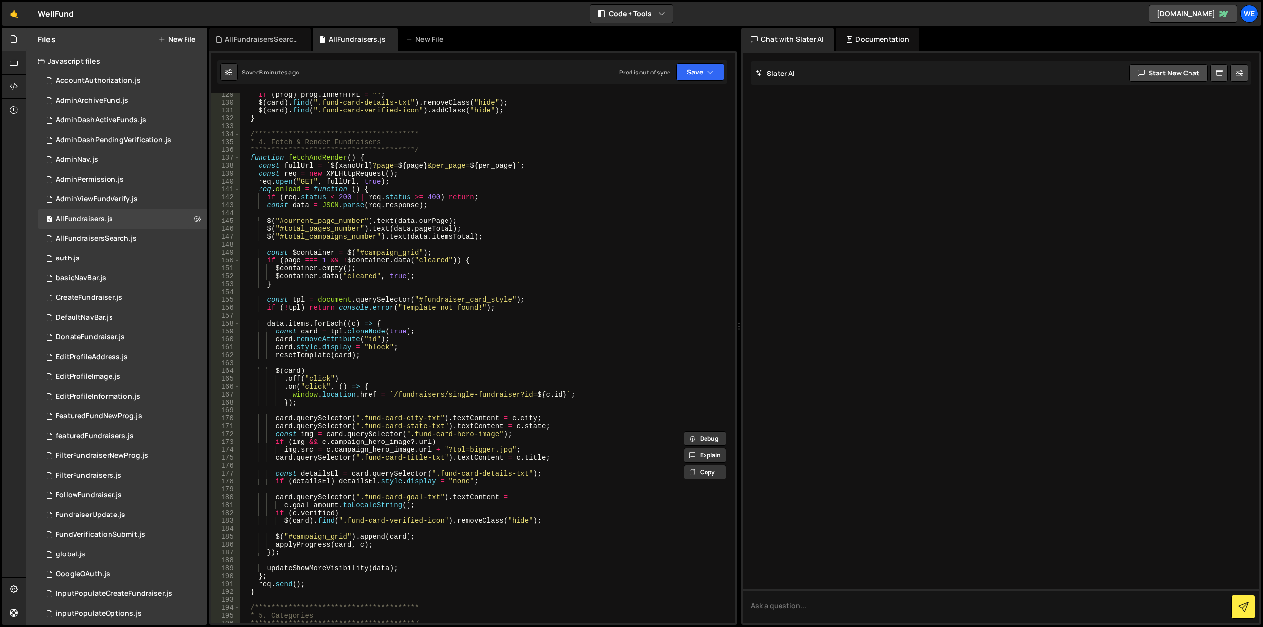
scroll to position [1066, 0]
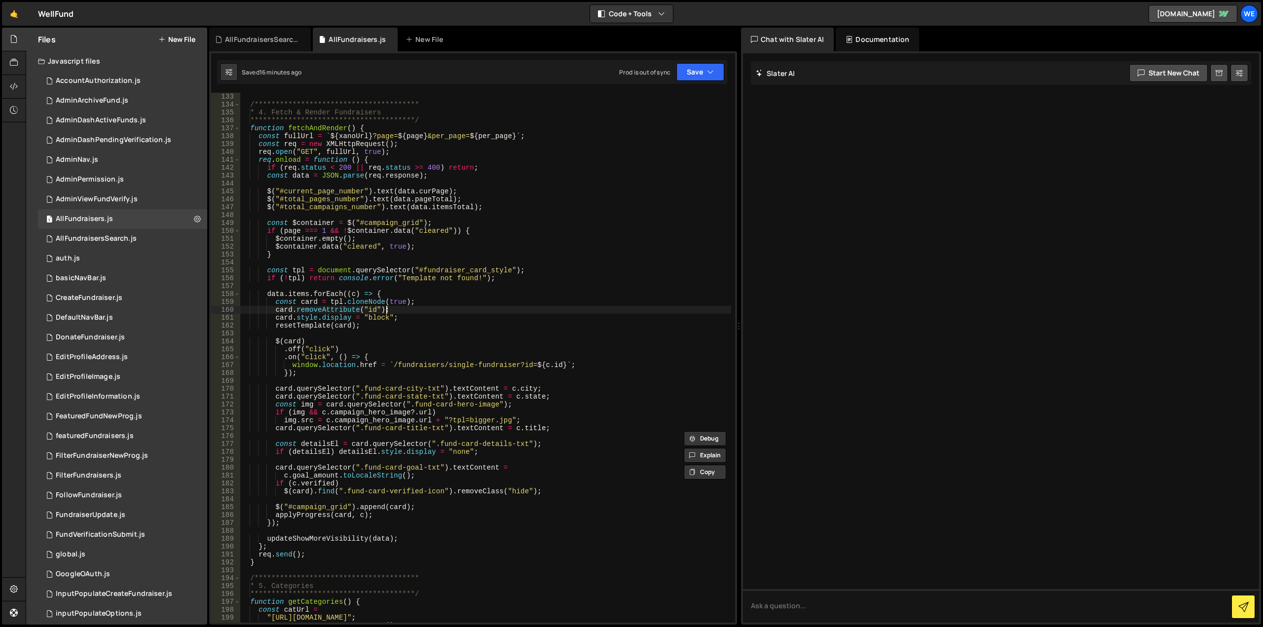
click at [568, 311] on div "**********" at bounding box center [485, 358] width 491 height 546
type textarea "card.removeAttribute("id");"
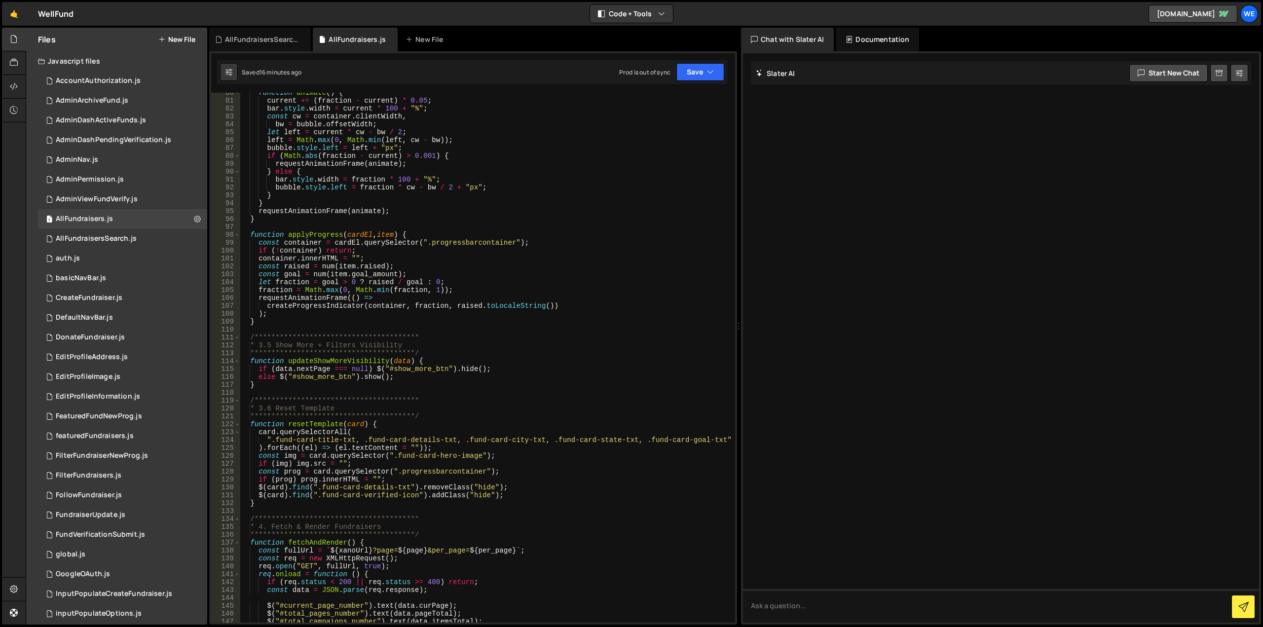
scroll to position [414, 0]
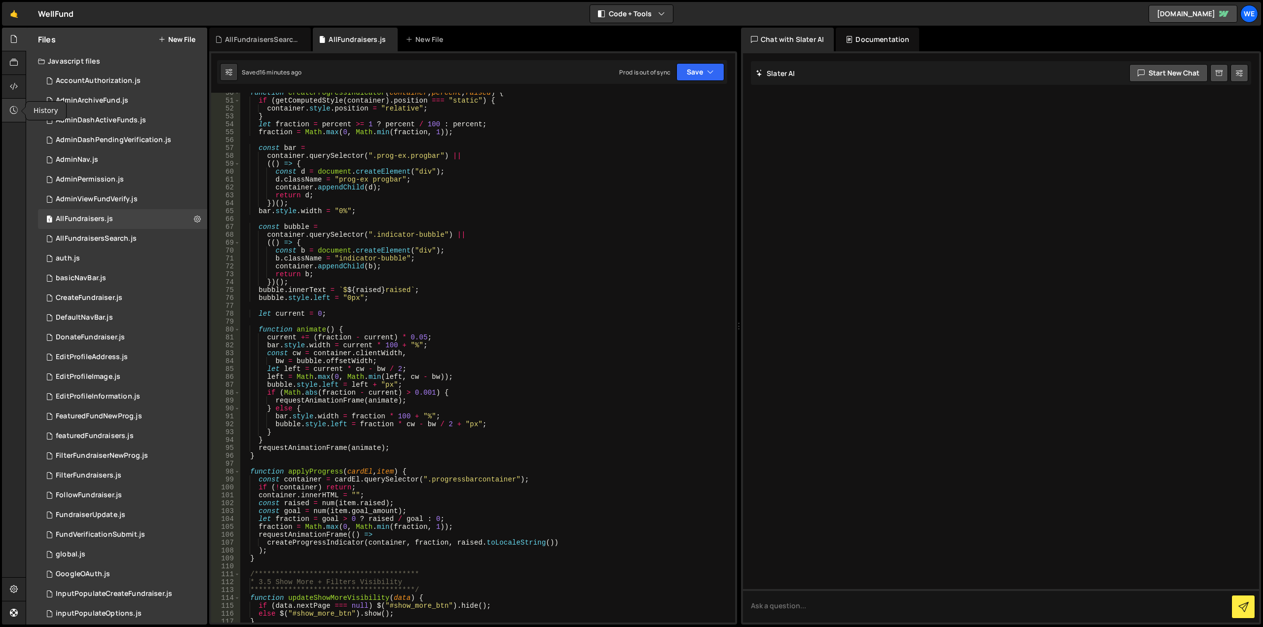
click at [10, 114] on icon at bounding box center [14, 110] width 8 height 11
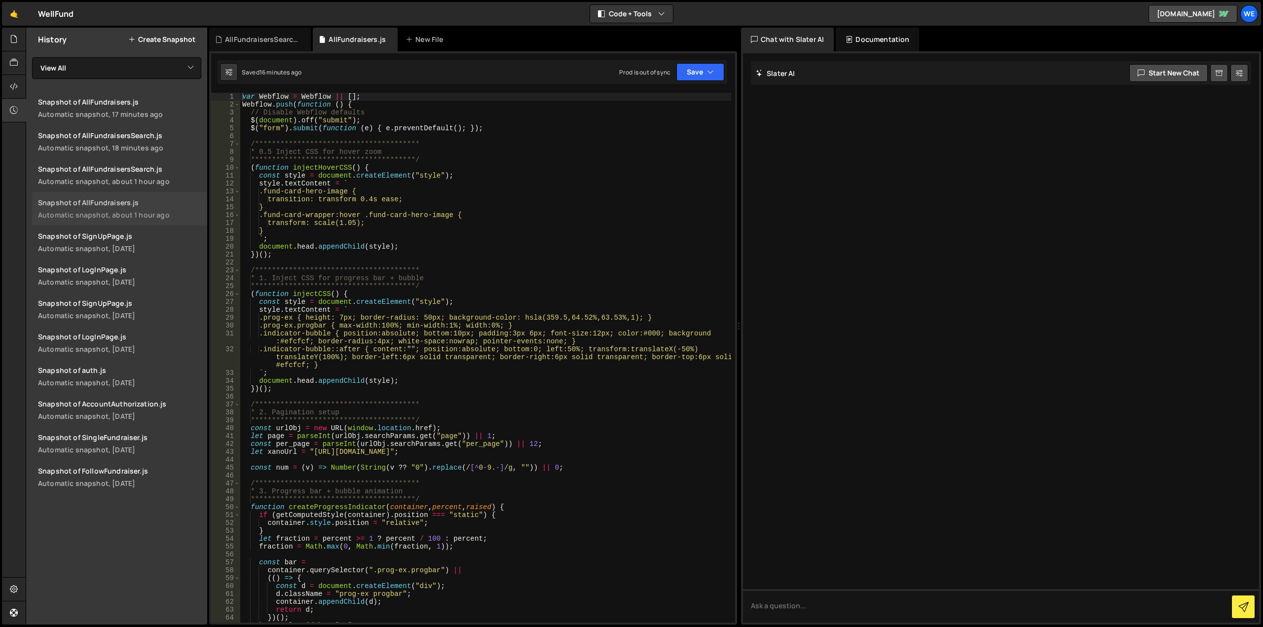
click at [158, 206] on div "Snapshot of AllFundraisers.js" at bounding box center [119, 202] width 163 height 9
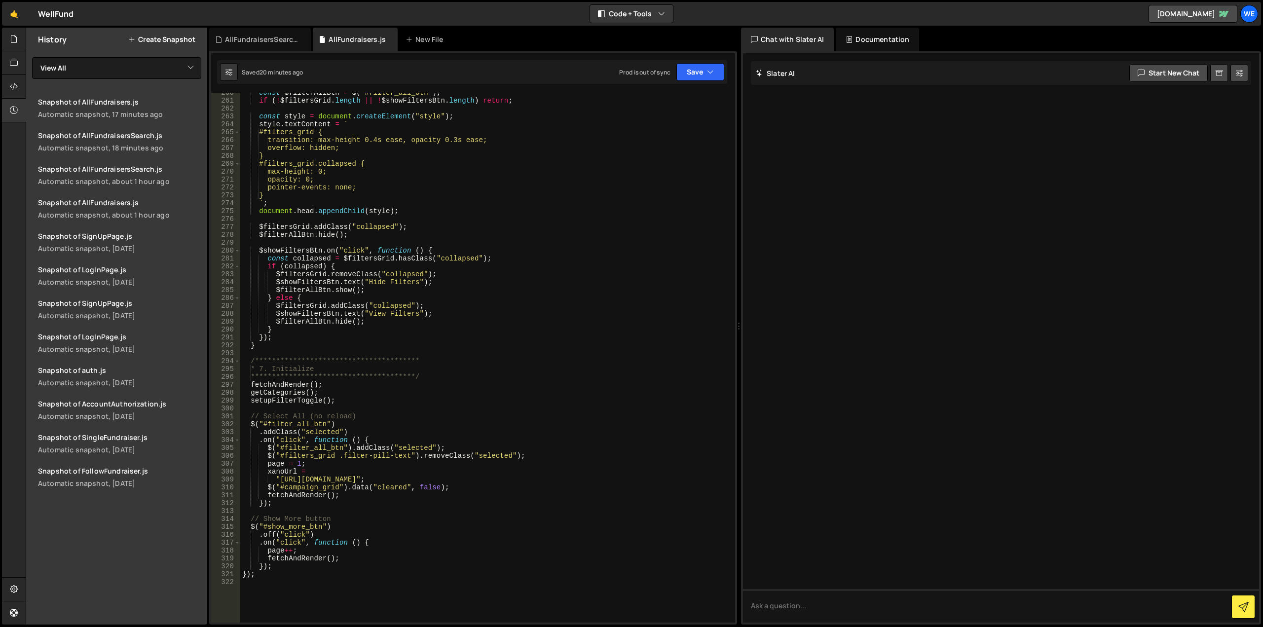
scroll to position [2102, 0]
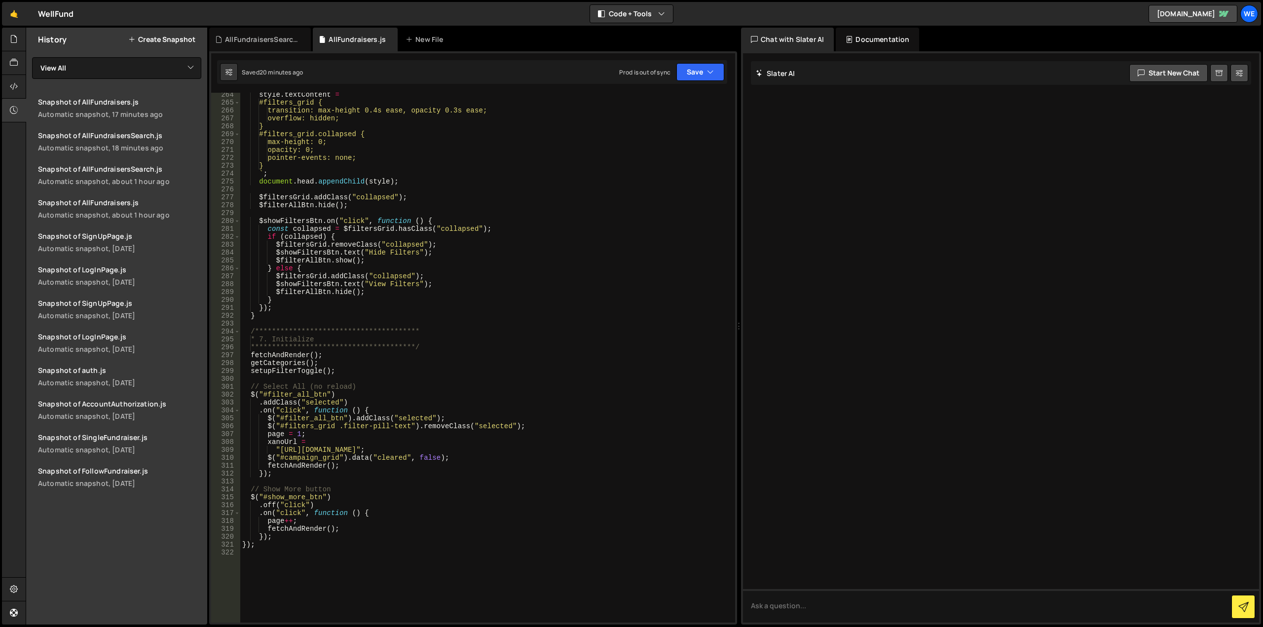
type textarea "$("#filter_all_btn").addClass("selected");"
click at [519, 418] on div "**********" at bounding box center [485, 364] width 491 height 546
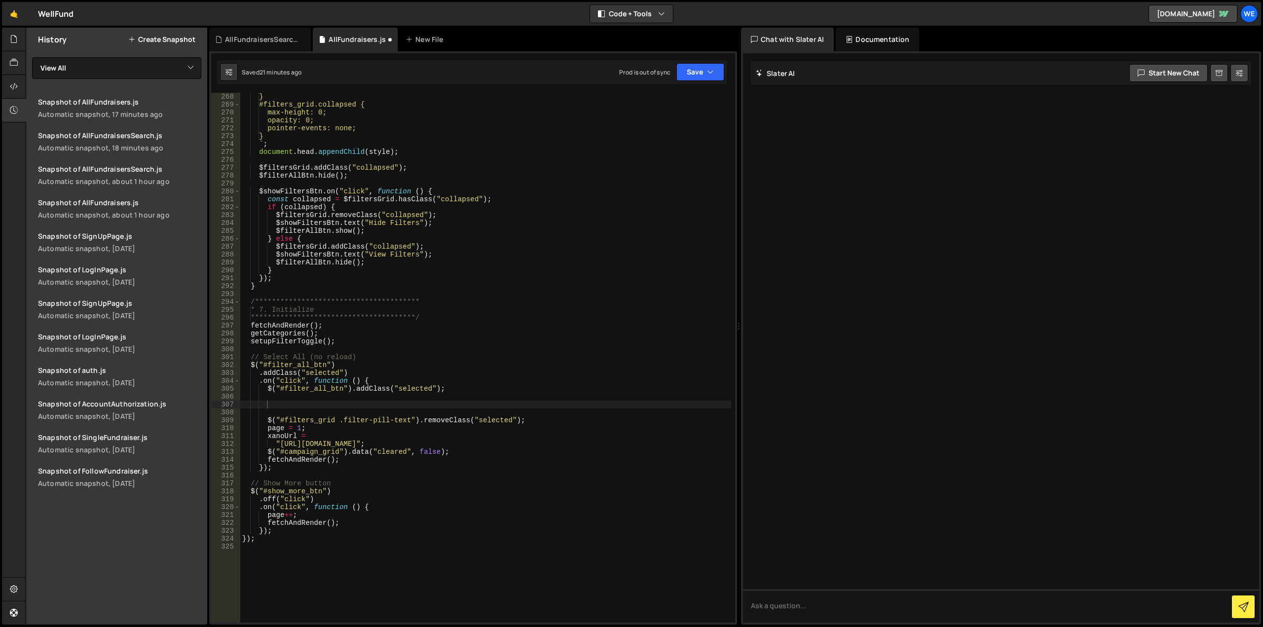
scroll to position [2161, 0]
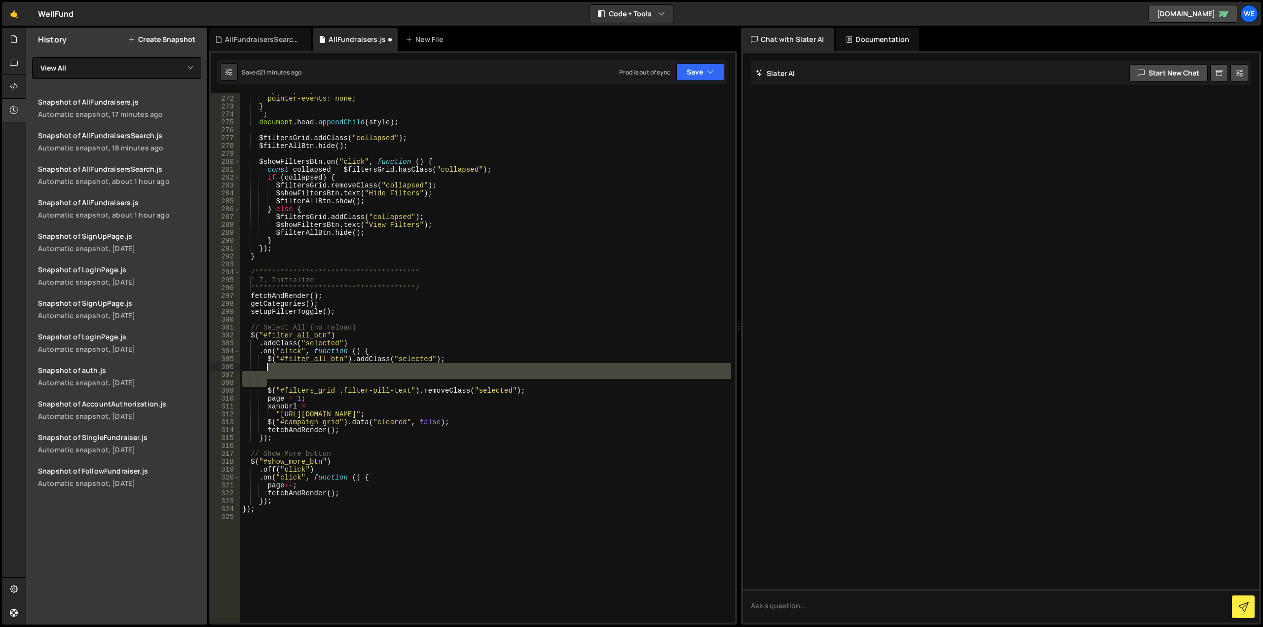
drag, startPoint x: 275, startPoint y: 383, endPoint x: 272, endPoint y: 366, distance: 18.0
click at [272, 366] on div "**********" at bounding box center [485, 360] width 491 height 546
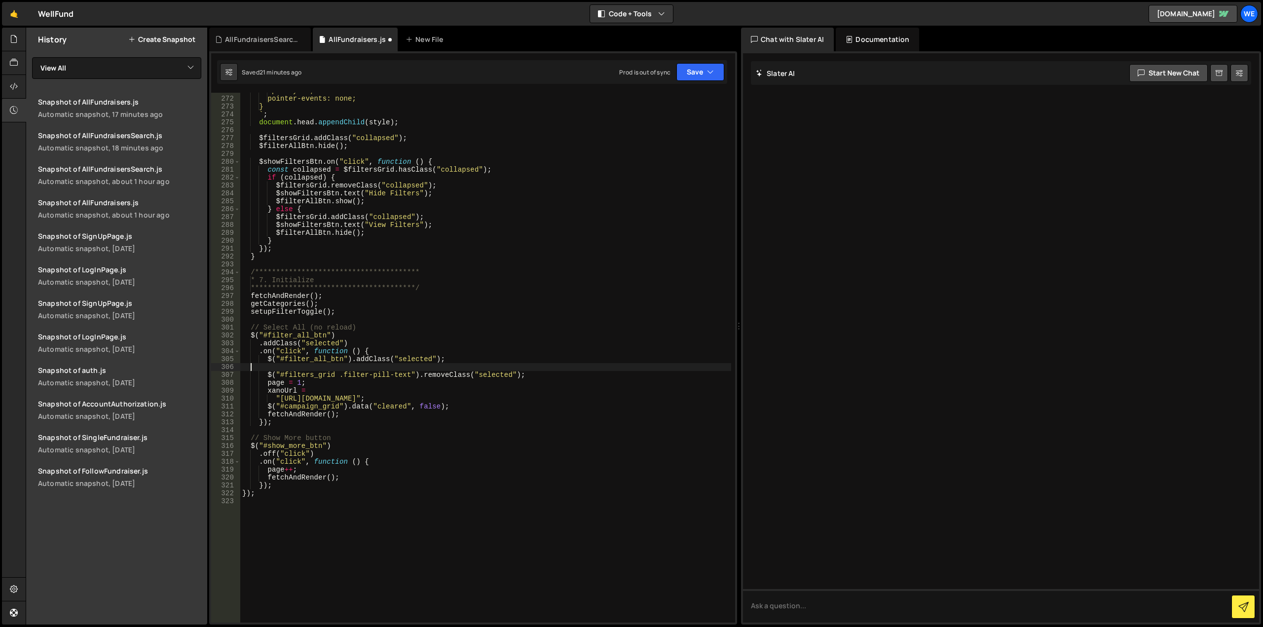
scroll to position [0, 0]
type textarea "$("#filter_all_btn").addClass("selected");"
click at [322, 317] on div "**********" at bounding box center [485, 360] width 491 height 546
paste textarea "}"
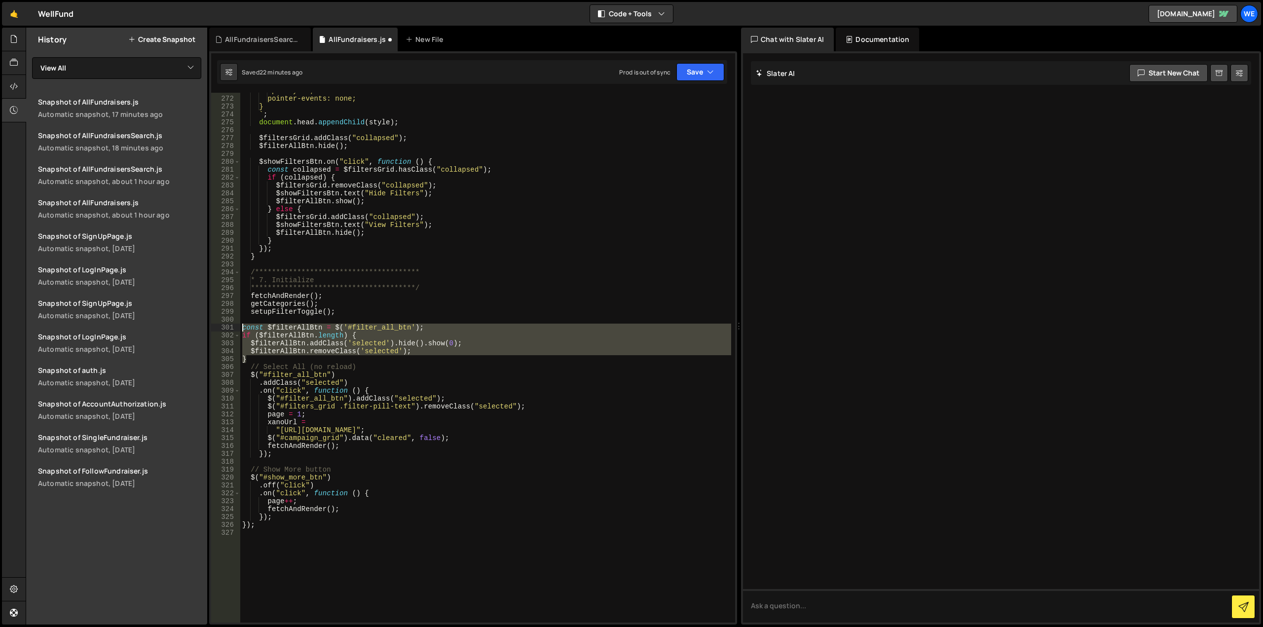
drag, startPoint x: 254, startPoint y: 358, endPoint x: 243, endPoint y: 328, distance: 31.7
click at [243, 328] on div "**********" at bounding box center [485, 360] width 491 height 546
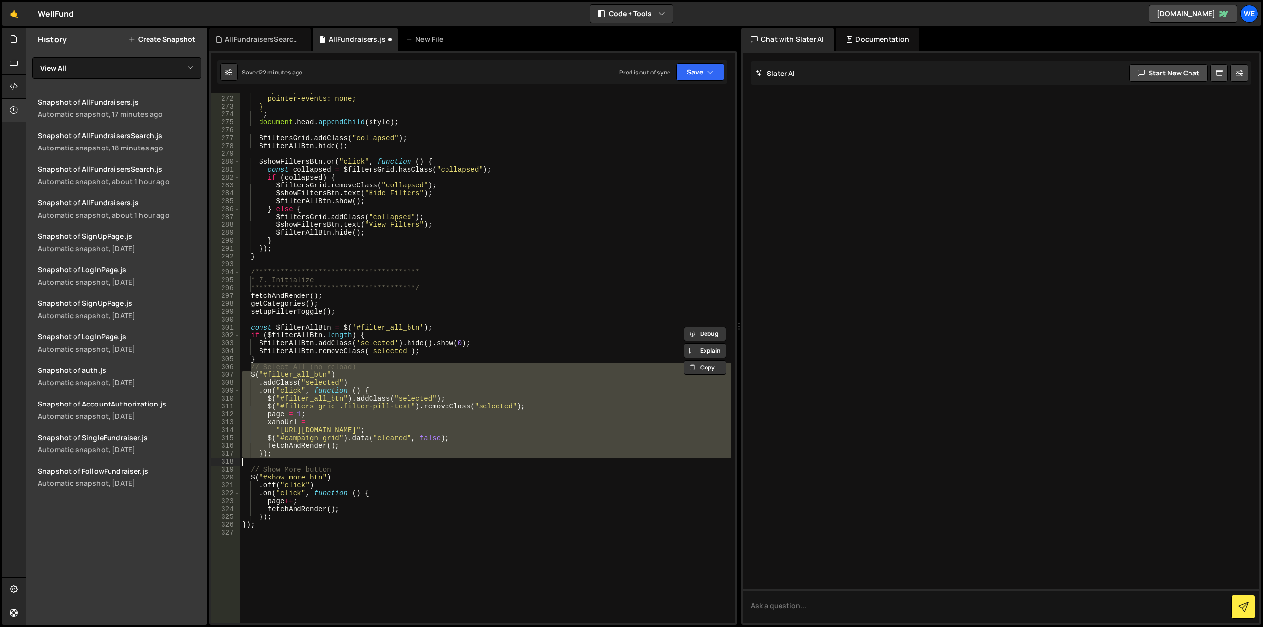
drag, startPoint x: 250, startPoint y: 369, endPoint x: 295, endPoint y: 460, distance: 101.1
click at [295, 460] on div "**********" at bounding box center [485, 360] width 491 height 546
type textarea "});"
paste textarea
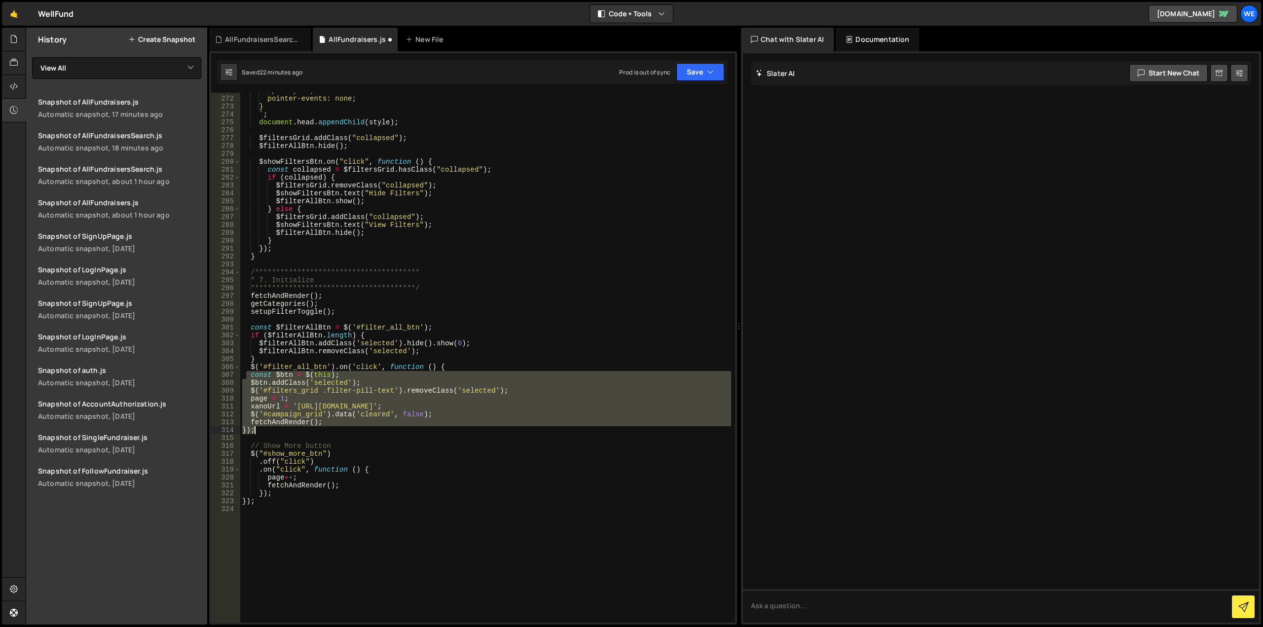
drag, startPoint x: 248, startPoint y: 375, endPoint x: 276, endPoint y: 433, distance: 64.4
click at [276, 433] on div "**********" at bounding box center [485, 360] width 491 height 546
click at [456, 383] on div "**********" at bounding box center [485, 358] width 491 height 530
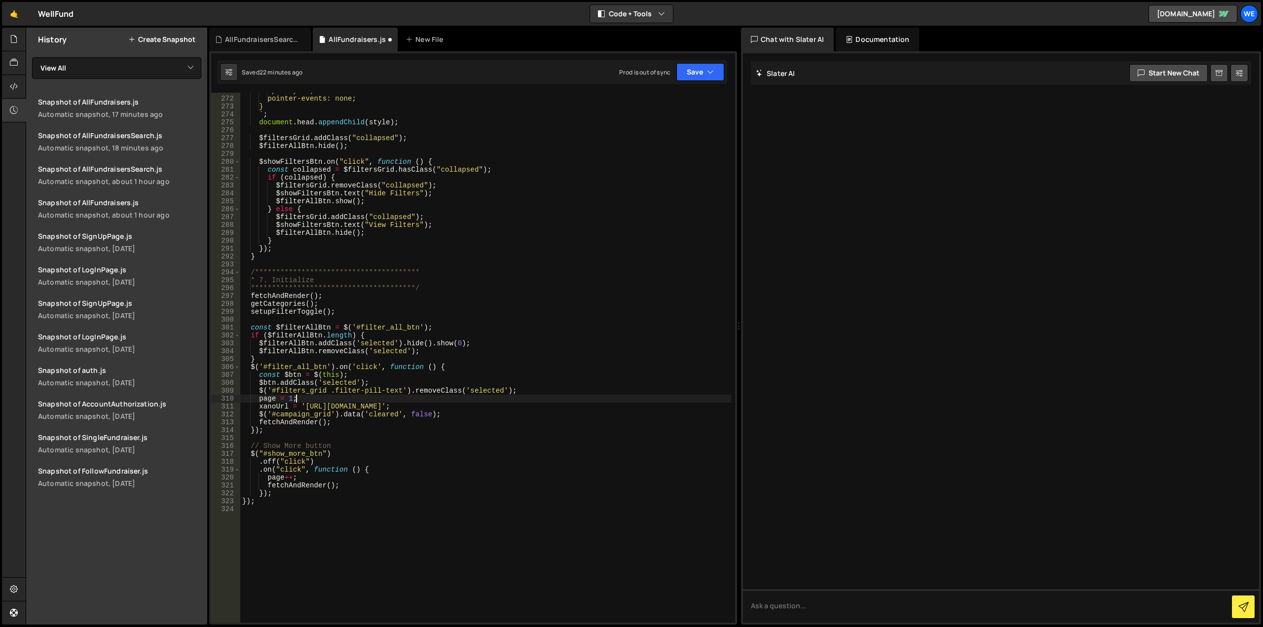
click at [419, 397] on div "**********" at bounding box center [485, 360] width 491 height 546
click at [698, 71] on button "Save" at bounding box center [700, 72] width 48 height 18
click at [667, 90] on button "Save to Staging S Saved 22 minutes ago" at bounding box center [667, 102] width 118 height 32
click at [425, 425] on div "**********" at bounding box center [485, 360] width 491 height 546
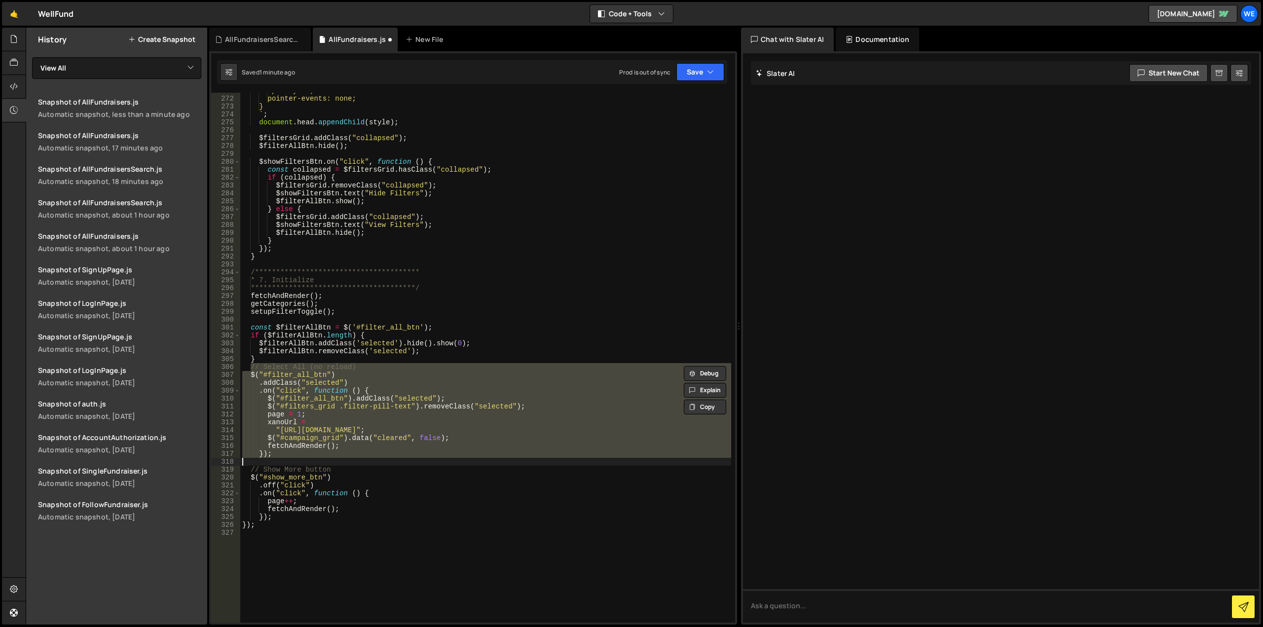
type textarea "const $filterAllBtn = $('#filter_all_btn');"
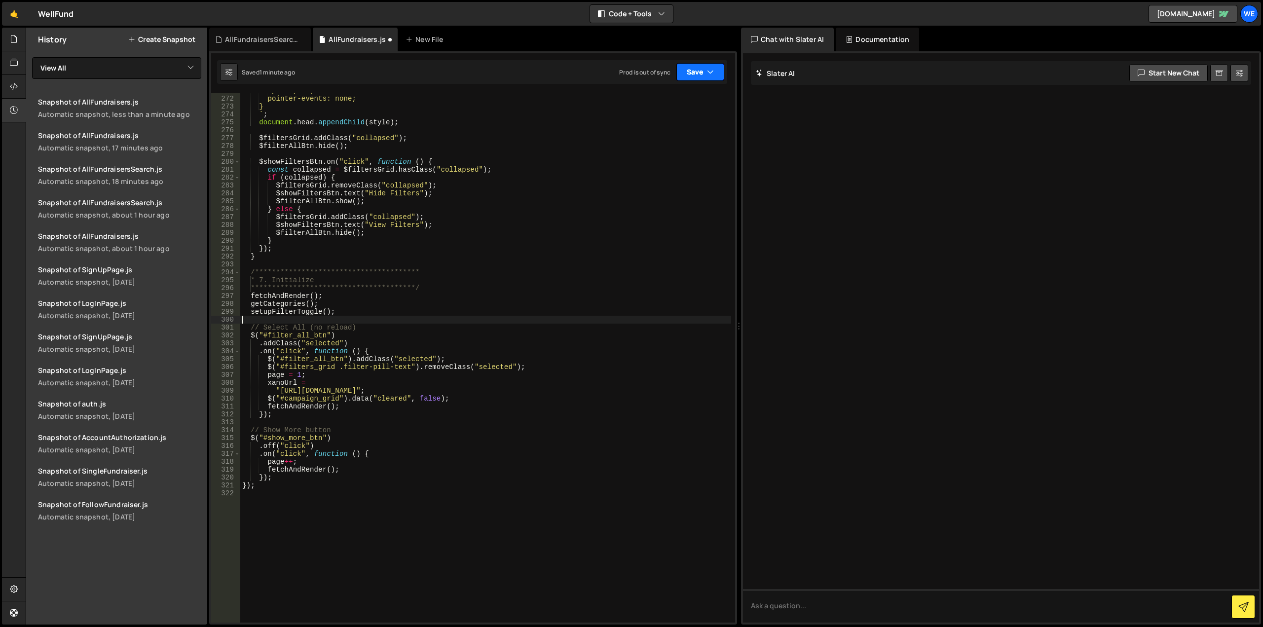
click at [700, 72] on button "Save" at bounding box center [700, 72] width 48 height 18
click at [682, 104] on div "Saved 1 minute ago" at bounding box center [667, 107] width 103 height 12
click at [540, 211] on div "**********" at bounding box center [485, 360] width 491 height 546
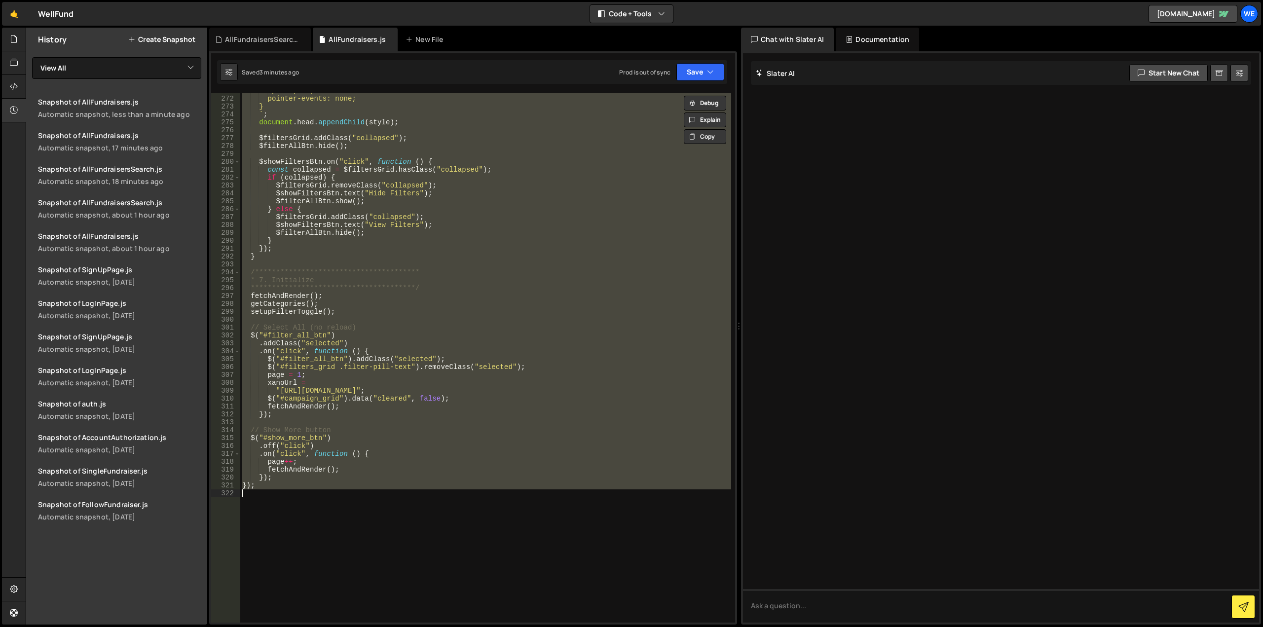
click at [539, 206] on div "**********" at bounding box center [485, 358] width 491 height 530
type textarea "} else {"
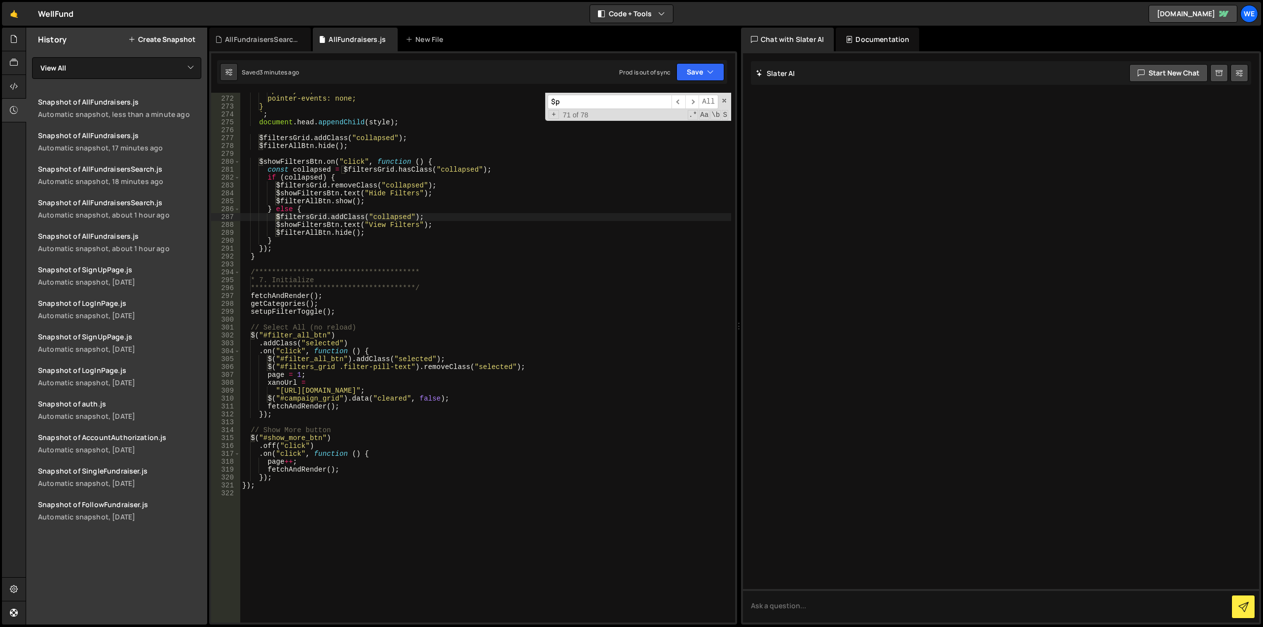
scroll to position [1393, 0]
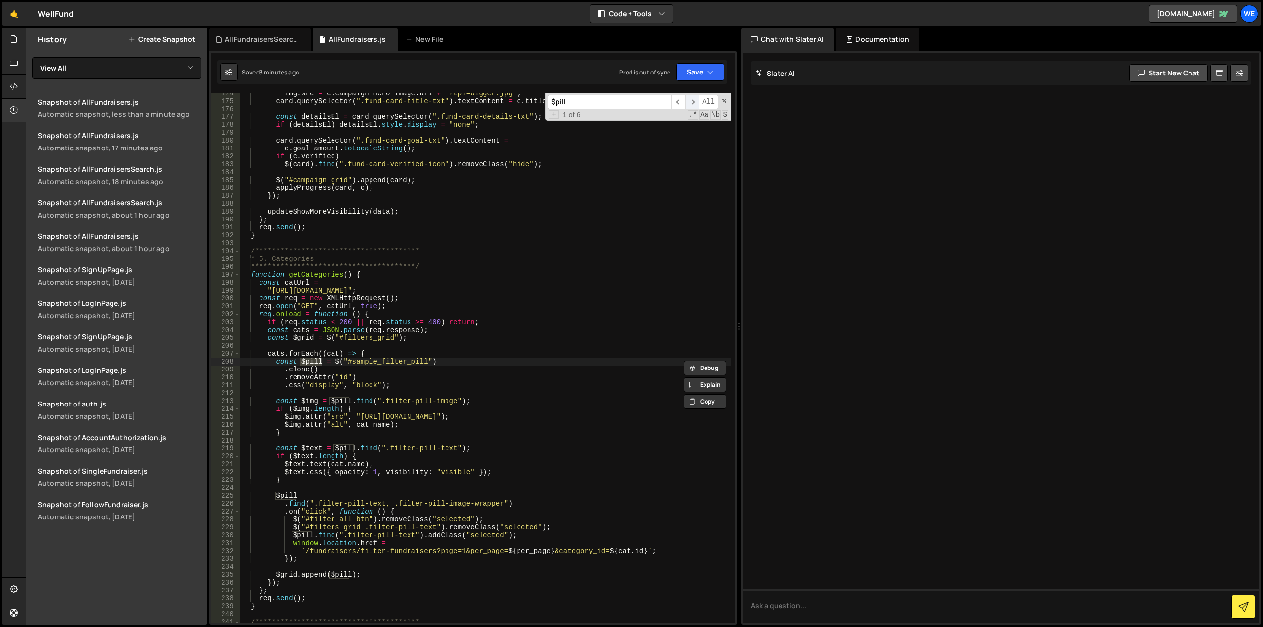
type input "$pill"
click at [691, 101] on span "​" at bounding box center [692, 102] width 14 height 14
click at [384, 363] on div "**********" at bounding box center [485, 362] width 491 height 546
click at [693, 103] on span "​" at bounding box center [692, 102] width 14 height 14
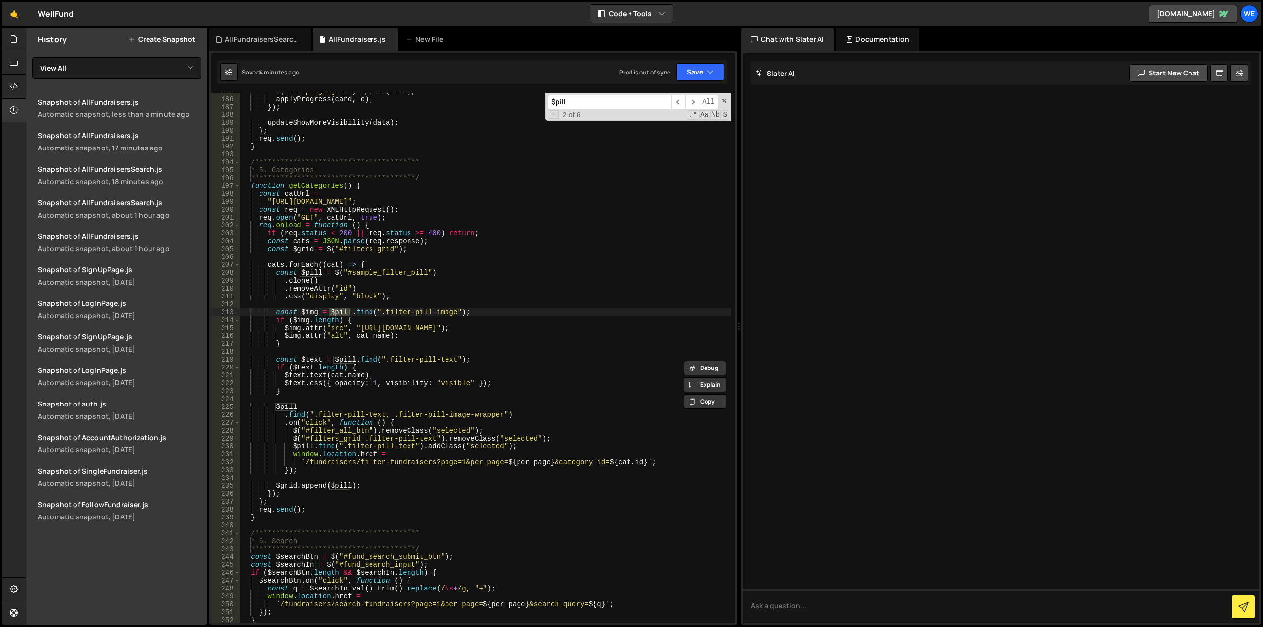
scroll to position [1481, 0]
click at [286, 408] on div "**********" at bounding box center [485, 360] width 491 height 546
click at [297, 417] on div "**********" at bounding box center [485, 360] width 491 height 546
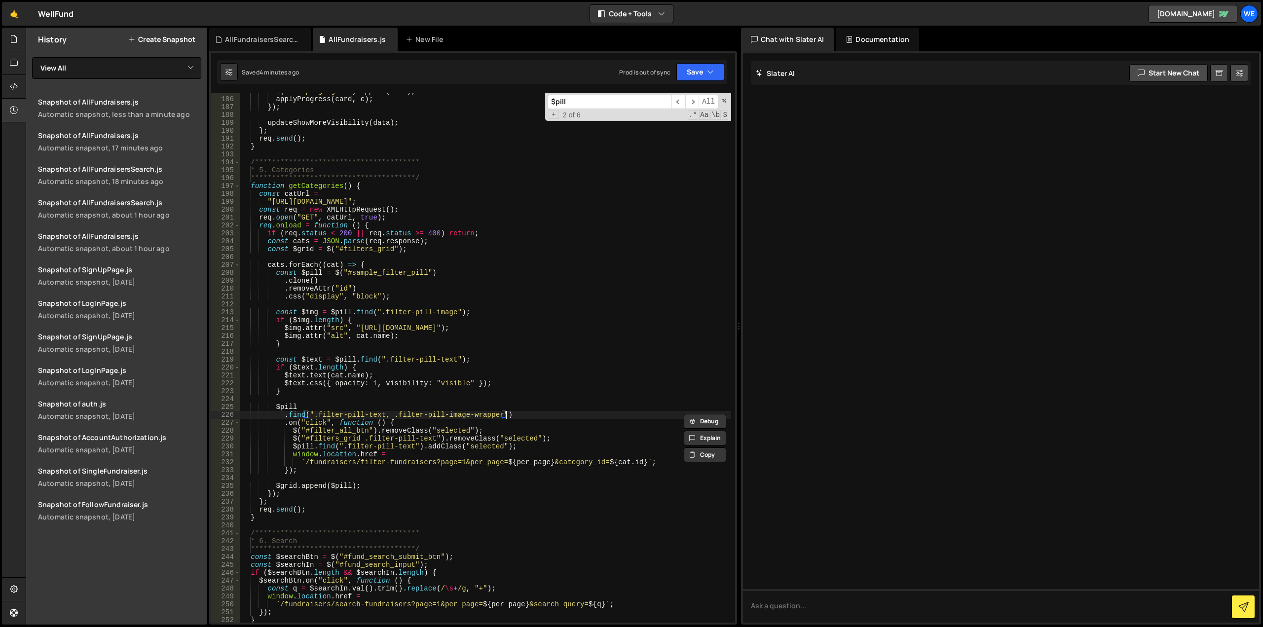
click at [519, 413] on div "**********" at bounding box center [485, 360] width 491 height 546
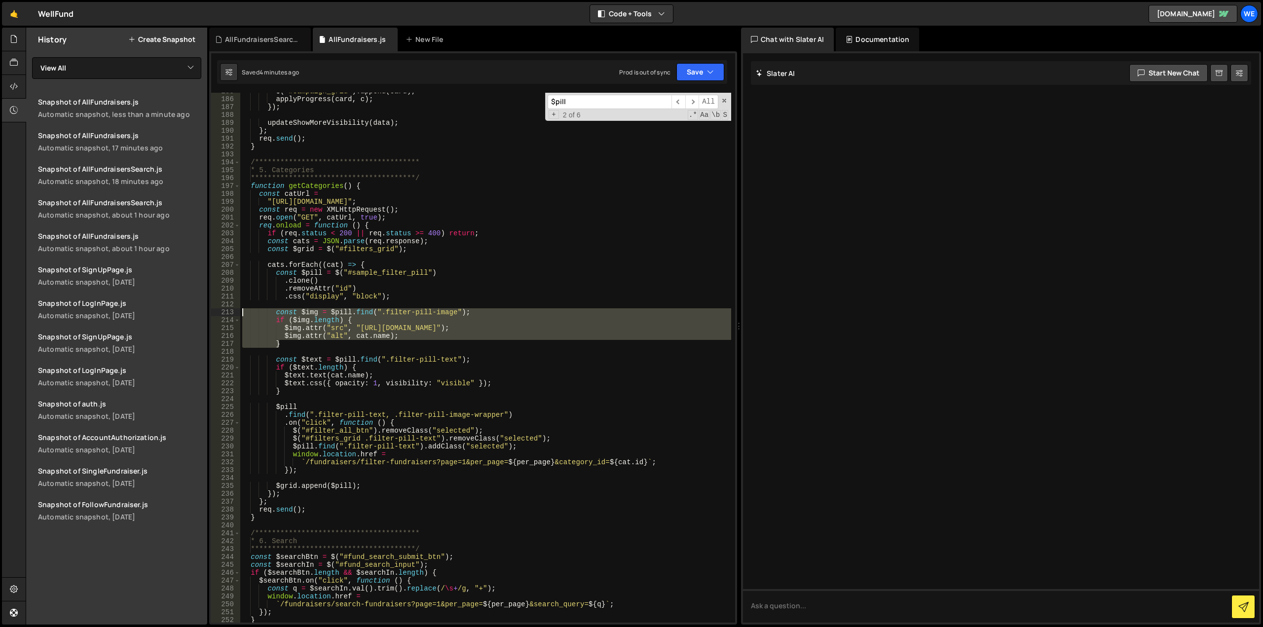
drag, startPoint x: 278, startPoint y: 340, endPoint x: 220, endPoint y: 315, distance: 63.9
click at [220, 315] on div "**********" at bounding box center [473, 358] width 524 height 530
type textarea "// const $img = $pill.find(".filter-pill-image"); // if ($img.length) {"
click at [315, 306] on div "**********" at bounding box center [485, 360] width 491 height 546
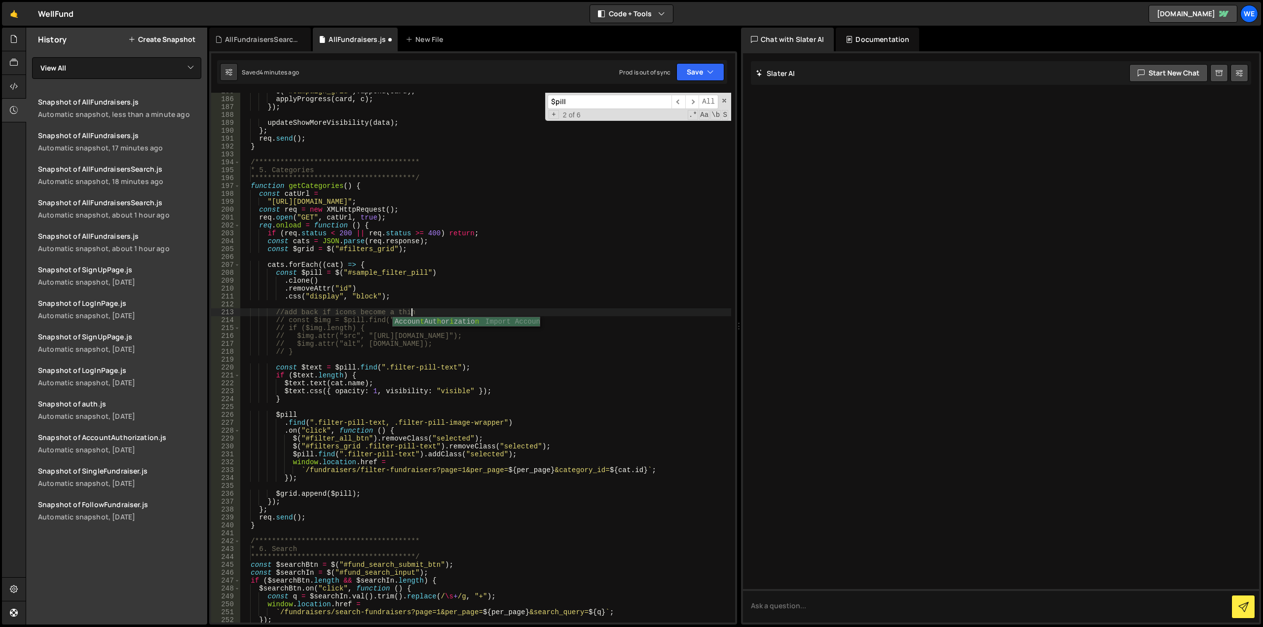
scroll to position [0, 11]
type textarea "//add back if icons become a thing"
click at [325, 407] on div "**********" at bounding box center [485, 360] width 491 height 546
click at [515, 422] on div "**********" at bounding box center [485, 360] width 491 height 546
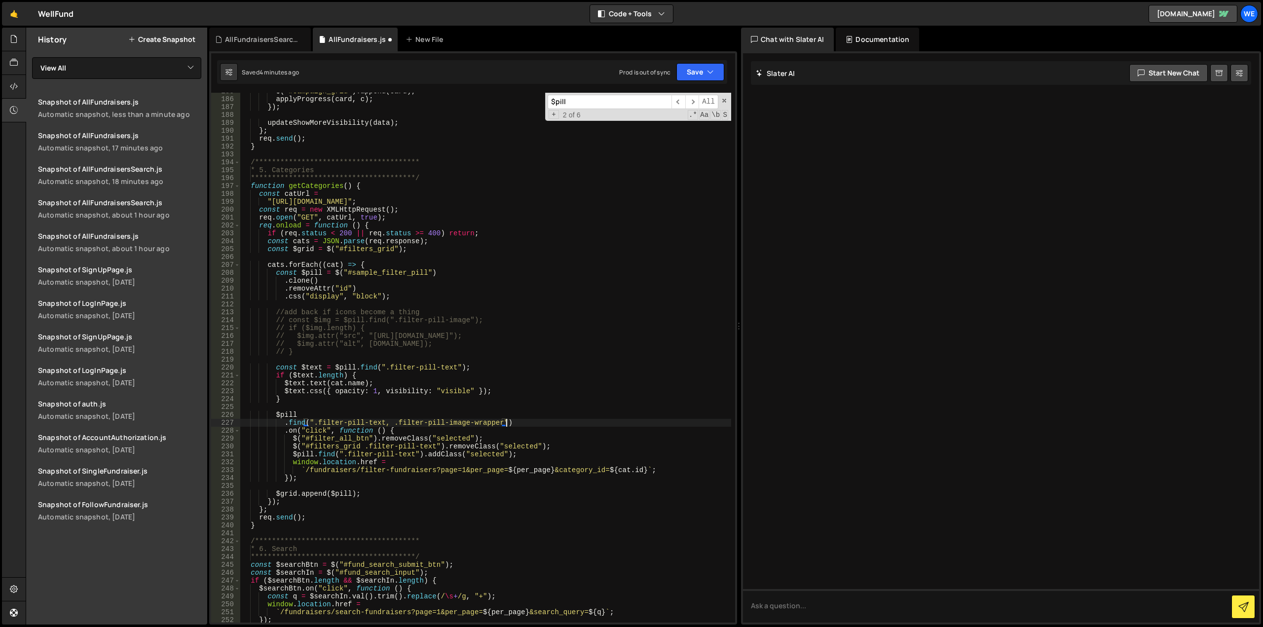
type textarea "// .find(".filter-pill-text, .filter-pill-image-wrapper")"
click at [523, 422] on div "**********" at bounding box center [485, 360] width 491 height 546
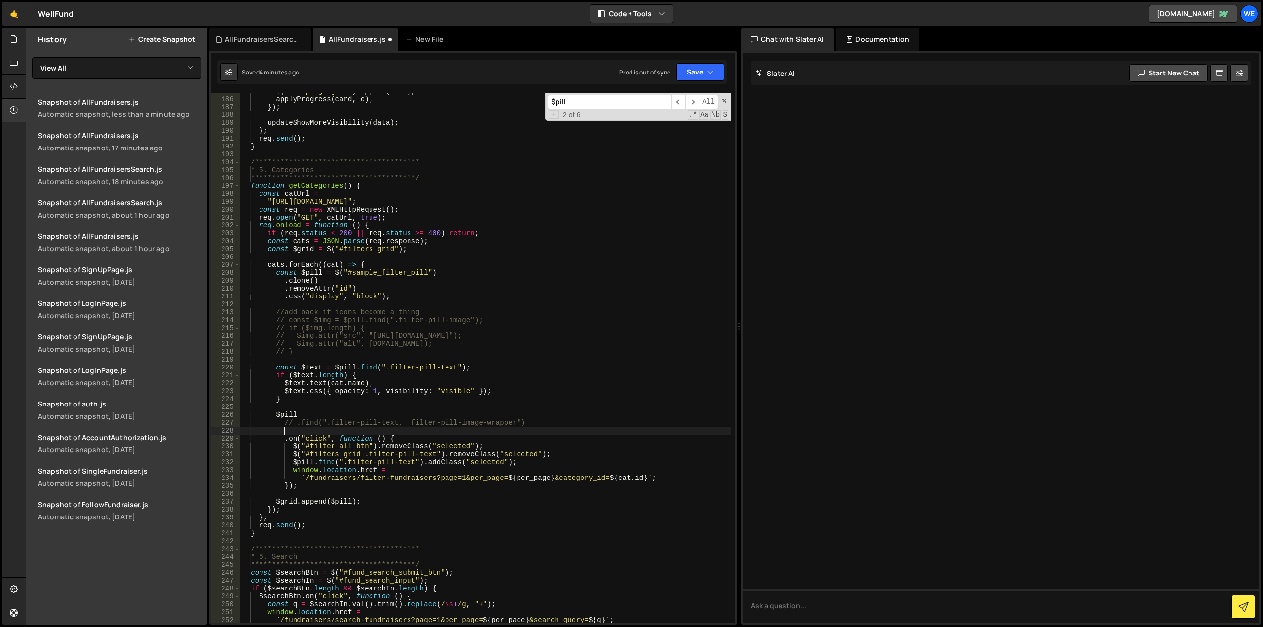
paste textarea
drag, startPoint x: 296, startPoint y: 421, endPoint x: 533, endPoint y: 422, distance: 236.8
click at [533, 422] on div "**********" at bounding box center [485, 360] width 491 height 546
type textarea "// .find(".filter-pill-text, .filter-pill-image-wrapper")"
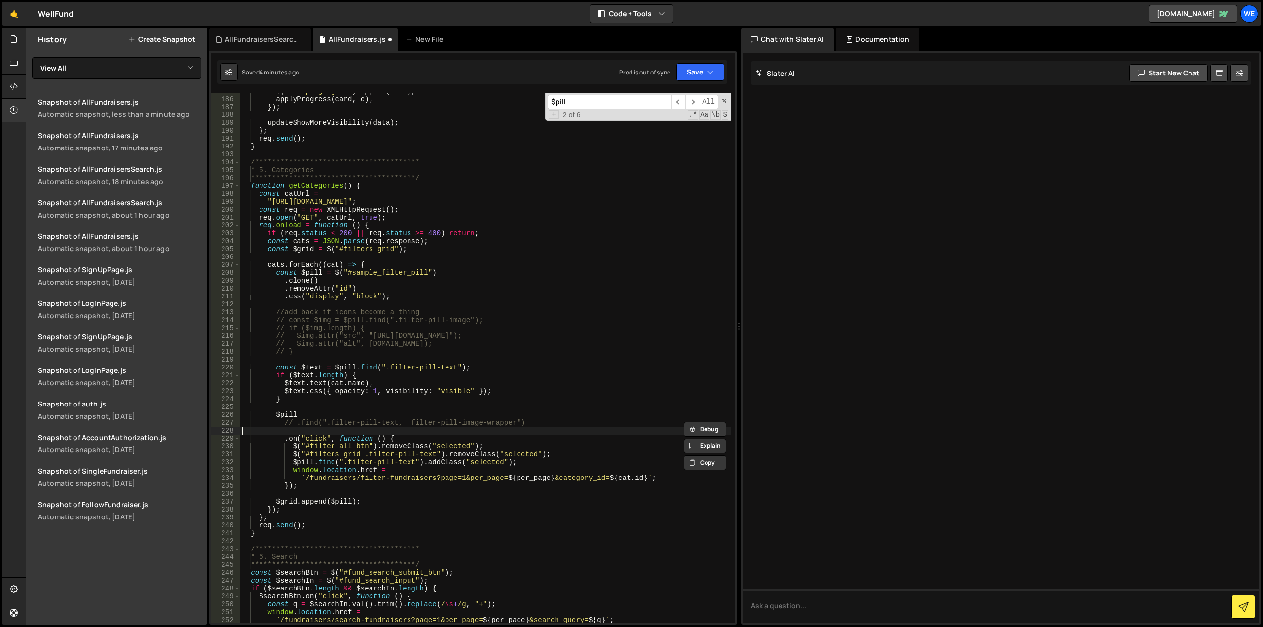
click at [242, 429] on div "**********" at bounding box center [485, 360] width 491 height 546
paste textarea ".find(".filter-pill-text, .filter-pill-image-wrapper")"
click at [243, 431] on div "**********" at bounding box center [485, 360] width 491 height 546
drag, startPoint x: 383, startPoint y: 430, endPoint x: 502, endPoint y: 429, distance: 118.4
click at [502, 429] on div "**********" at bounding box center [485, 360] width 491 height 546
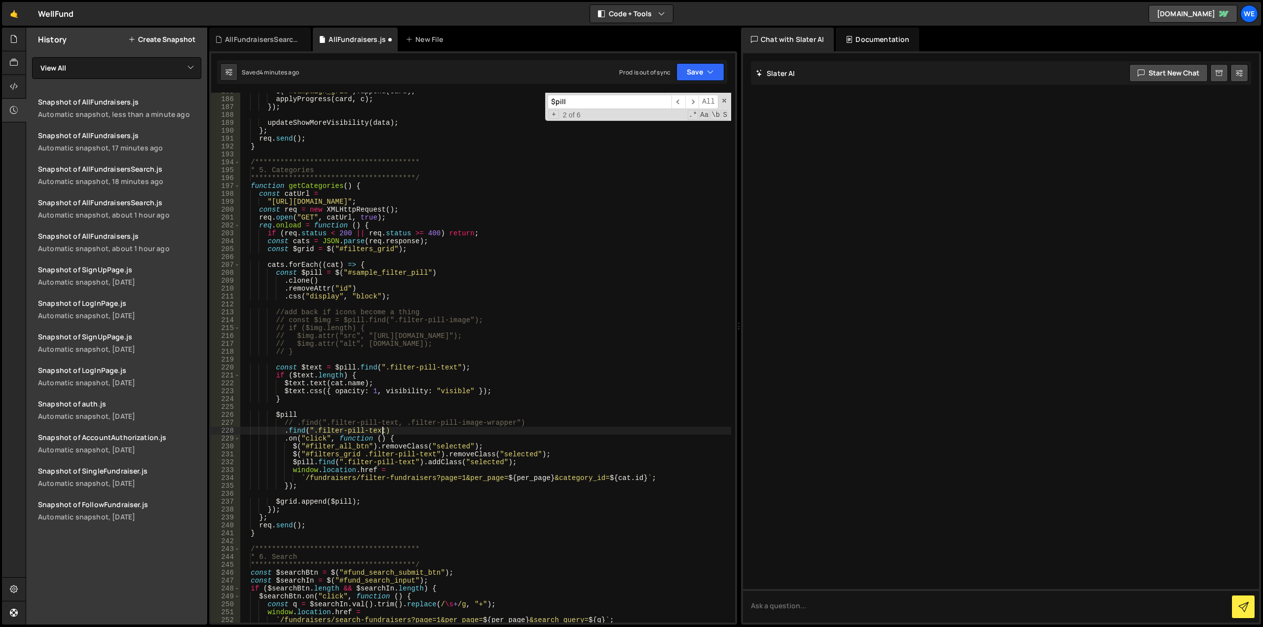
scroll to position [0, 10]
click at [425, 430] on div "**********" at bounding box center [485, 360] width 491 height 546
click at [524, 480] on div "**********" at bounding box center [485, 360] width 491 height 546
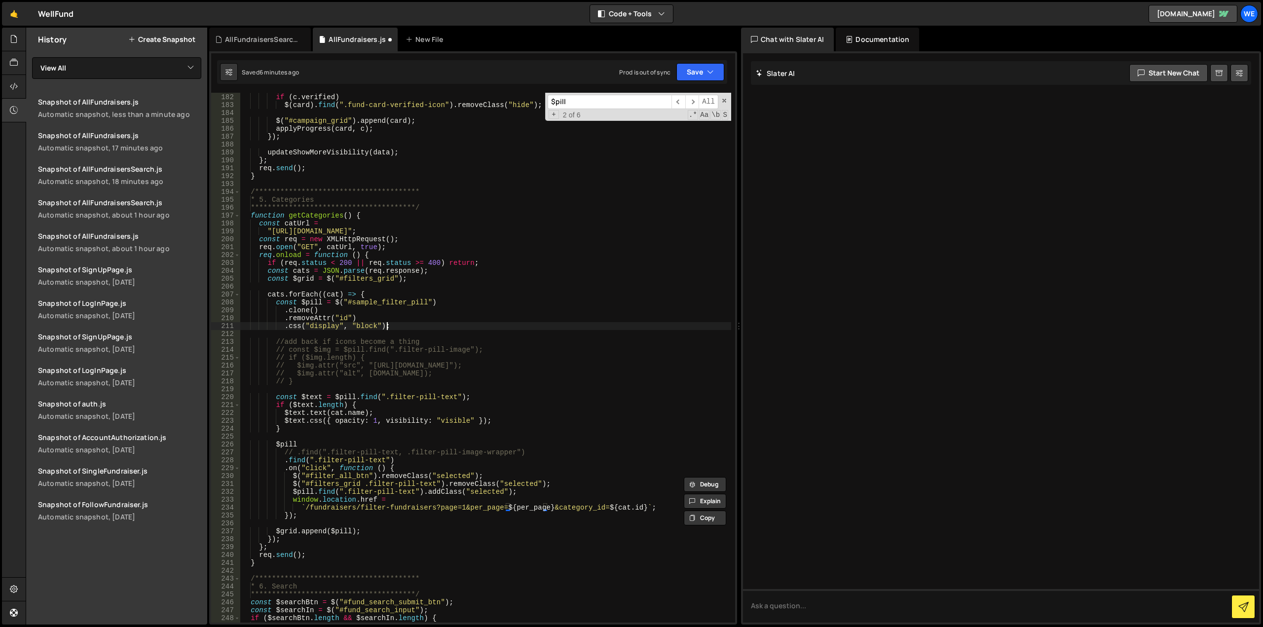
click at [404, 327] on div "**********" at bounding box center [485, 358] width 491 height 546
click at [403, 353] on div "**********" at bounding box center [485, 358] width 491 height 546
click at [316, 420] on div "**********" at bounding box center [485, 358] width 491 height 546
click at [346, 479] on div "**********" at bounding box center [485, 358] width 491 height 546
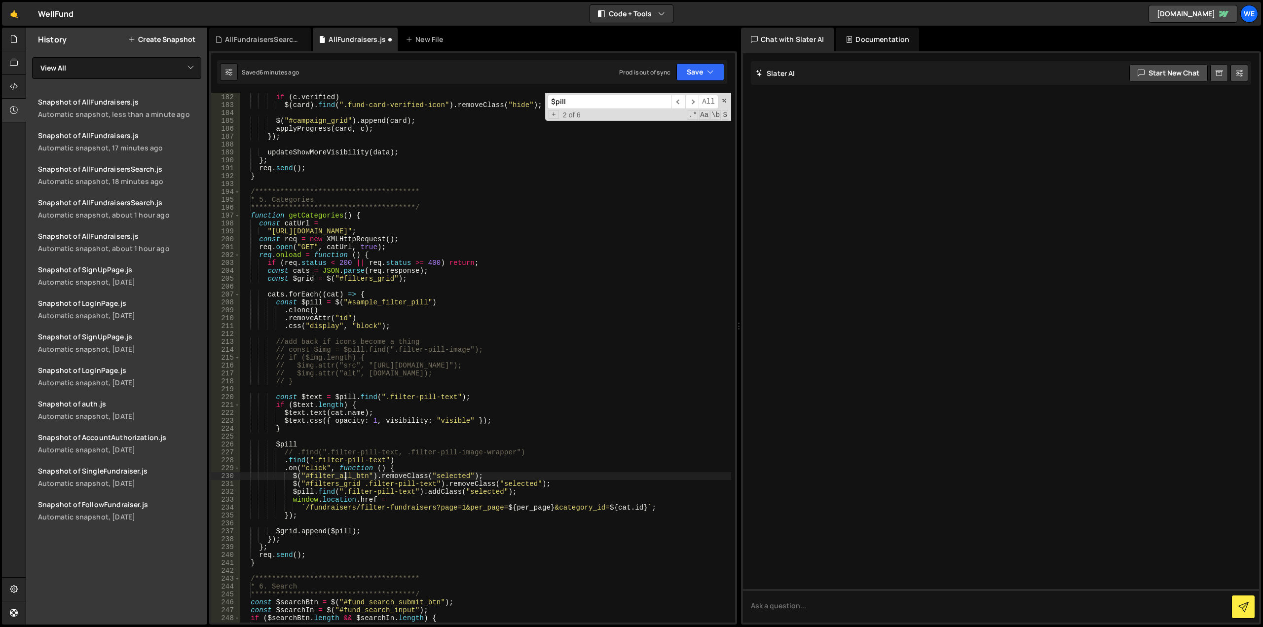
click at [346, 478] on div "**********" at bounding box center [485, 358] width 491 height 546
click at [341, 484] on div "**********" at bounding box center [485, 358] width 491 height 546
click at [404, 485] on div "**********" at bounding box center [485, 358] width 491 height 546
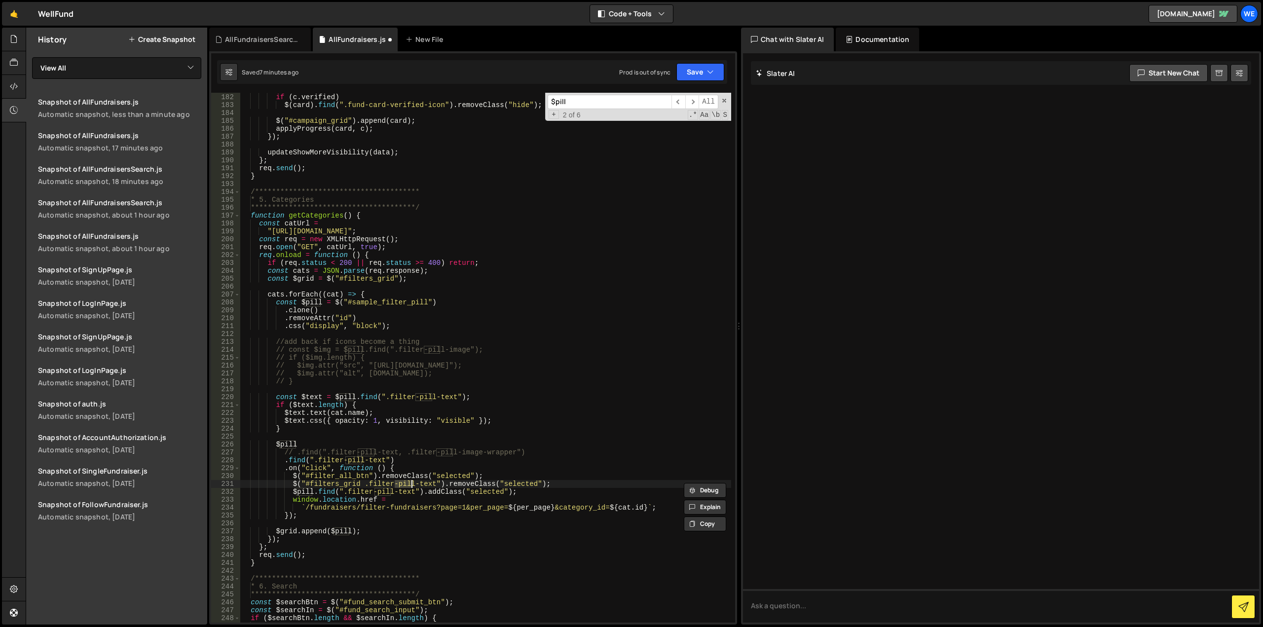
click at [396, 490] on div "**********" at bounding box center [485, 358] width 491 height 546
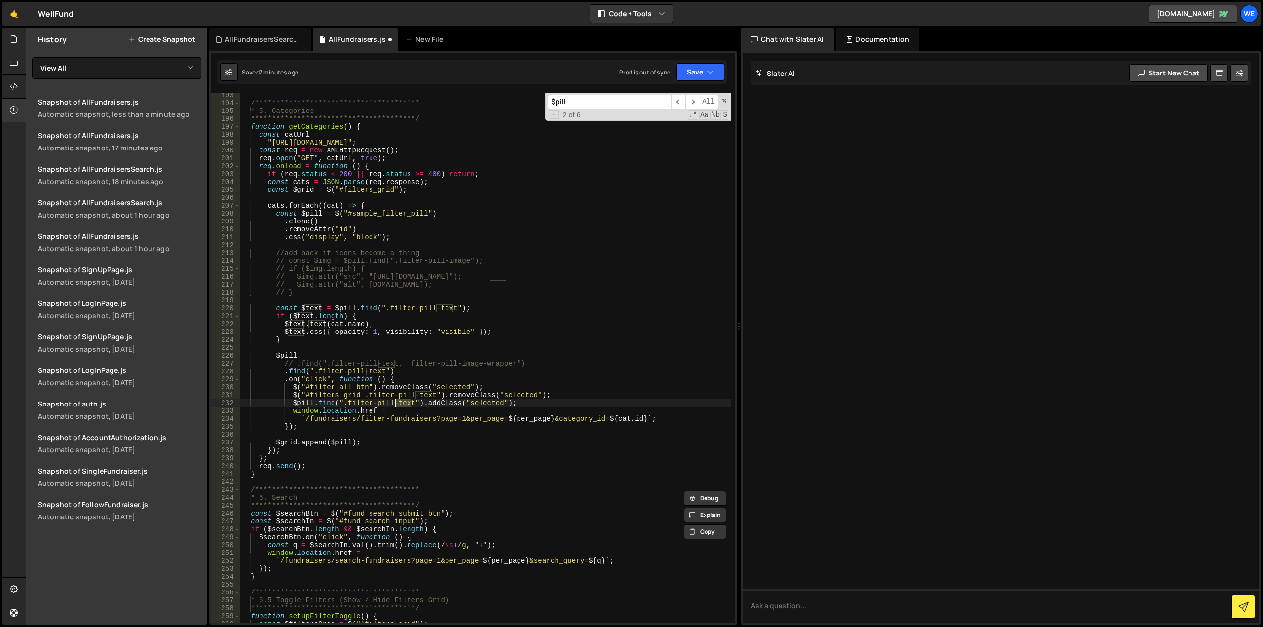
scroll to position [1570, 0]
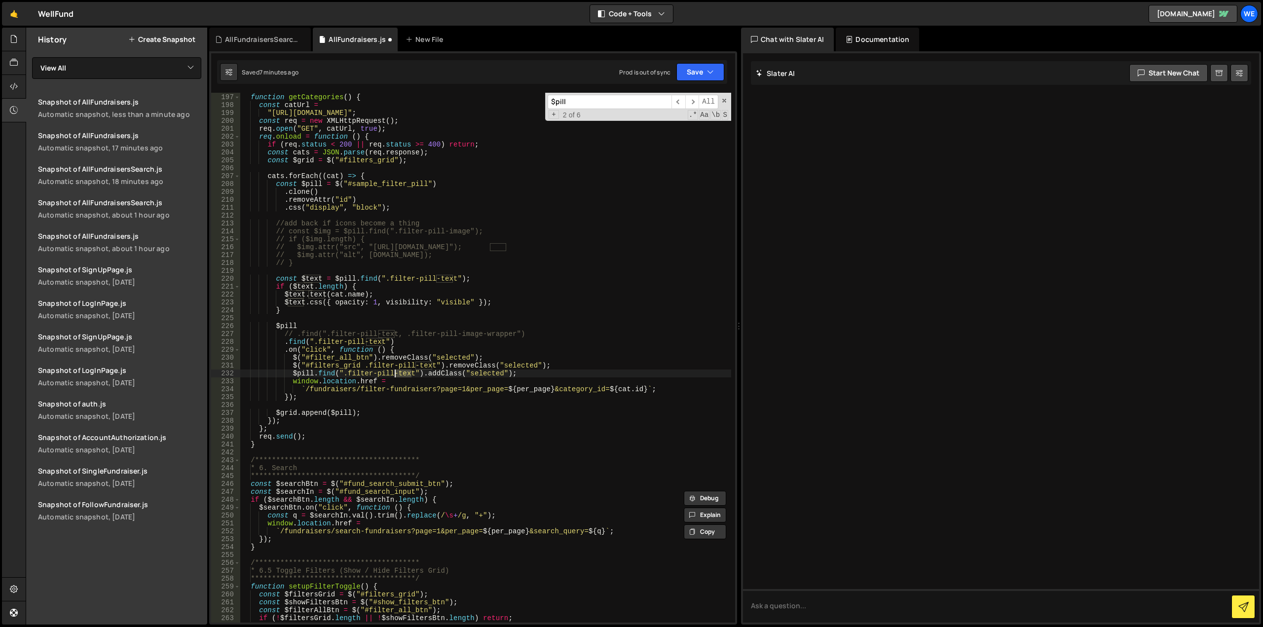
click at [417, 233] on div "**********" at bounding box center [485, 358] width 491 height 546
type textarea "// const $img = $pill.find(".filter-pill-image");"
click at [417, 233] on div "**********" at bounding box center [485, 358] width 491 height 546
drag, startPoint x: 465, startPoint y: 231, endPoint x: 393, endPoint y: 231, distance: 72.5
click at [393, 231] on div "**********" at bounding box center [485, 358] width 491 height 546
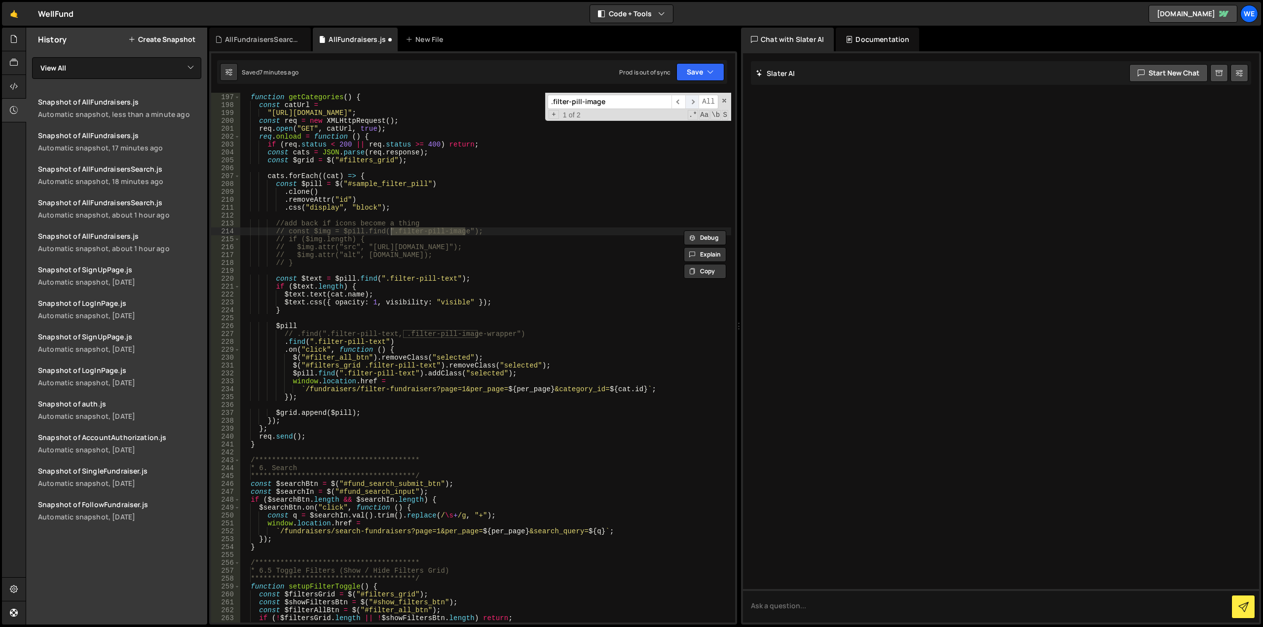
click at [695, 101] on span "​" at bounding box center [692, 102] width 14 height 14
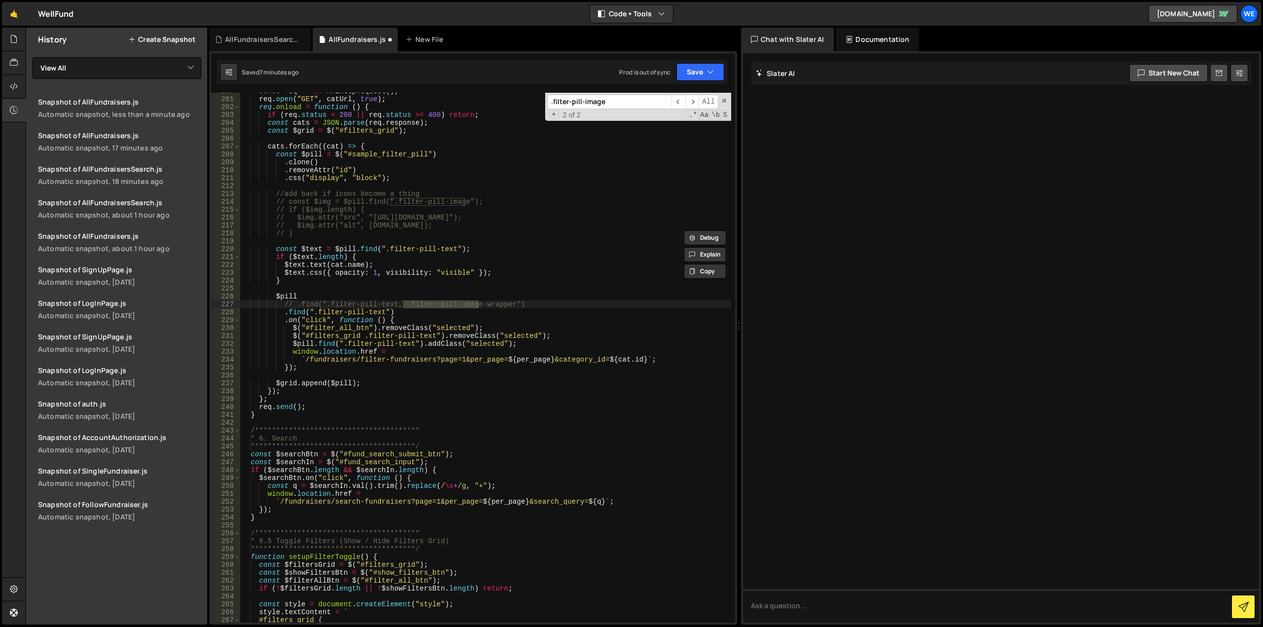
scroll to position [1541, 0]
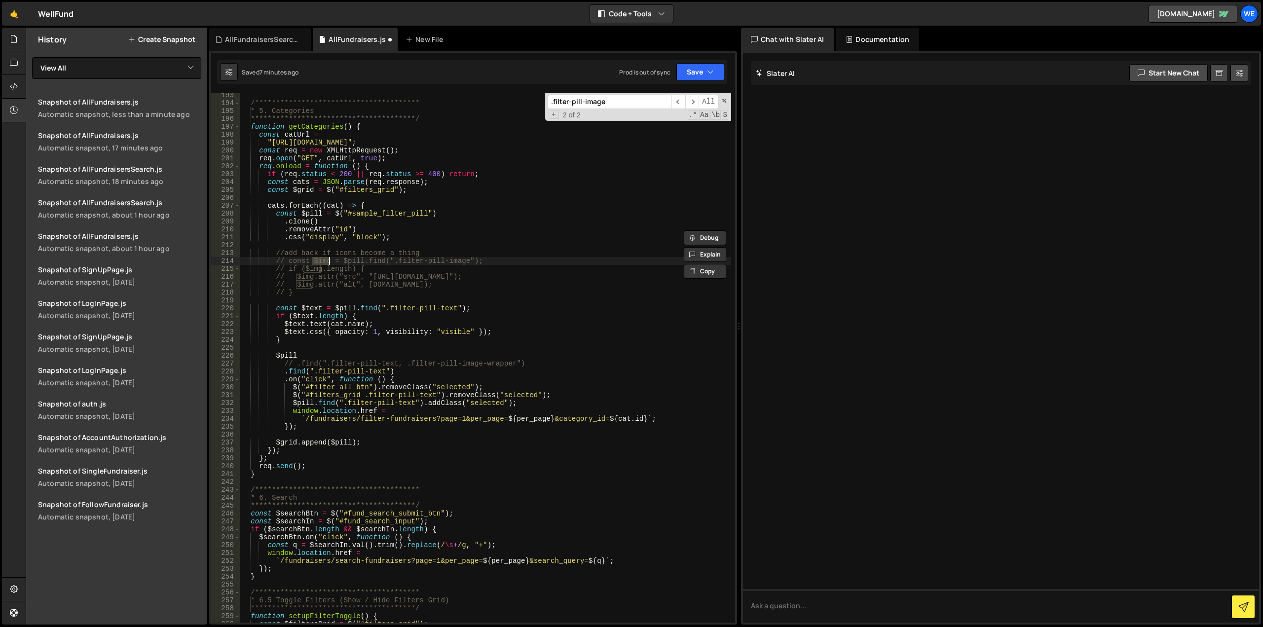
drag, startPoint x: 312, startPoint y: 261, endPoint x: 328, endPoint y: 262, distance: 15.3
click at [328, 262] on div "**********" at bounding box center [485, 364] width 491 height 546
type input "$img"
click at [691, 102] on span "​" at bounding box center [692, 102] width 14 height 14
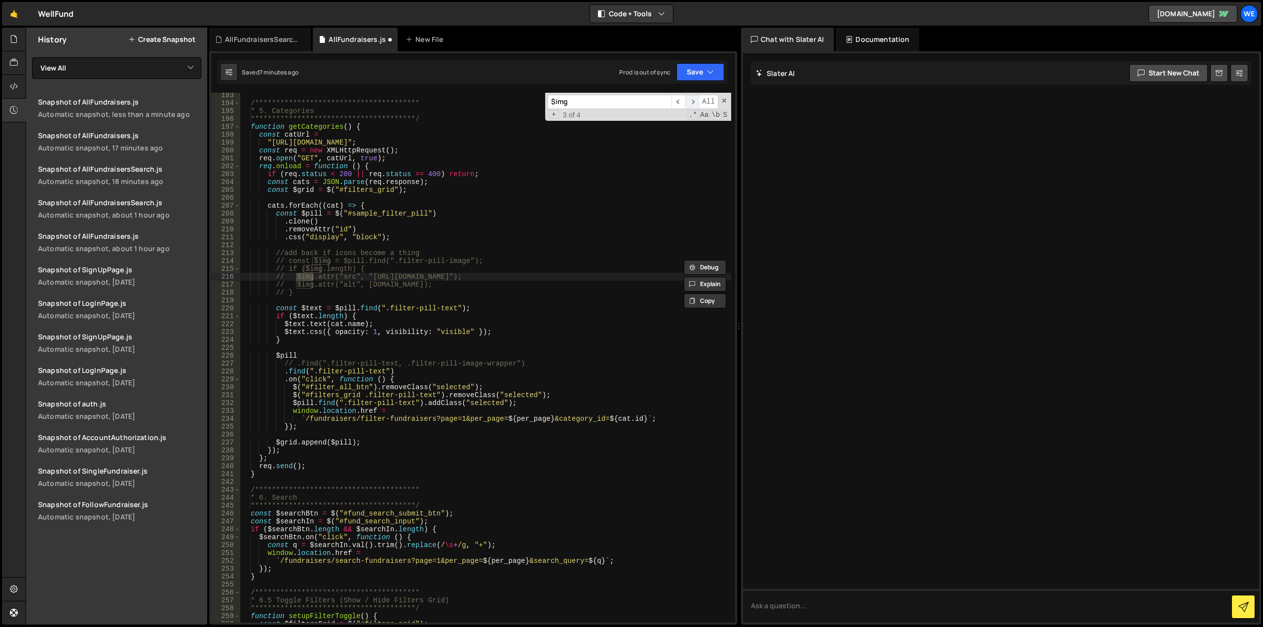
click at [691, 102] on span "​" at bounding box center [692, 102] width 14 height 14
click at [436, 238] on div "**********" at bounding box center [485, 364] width 491 height 546
click at [725, 100] on span at bounding box center [724, 100] width 7 height 7
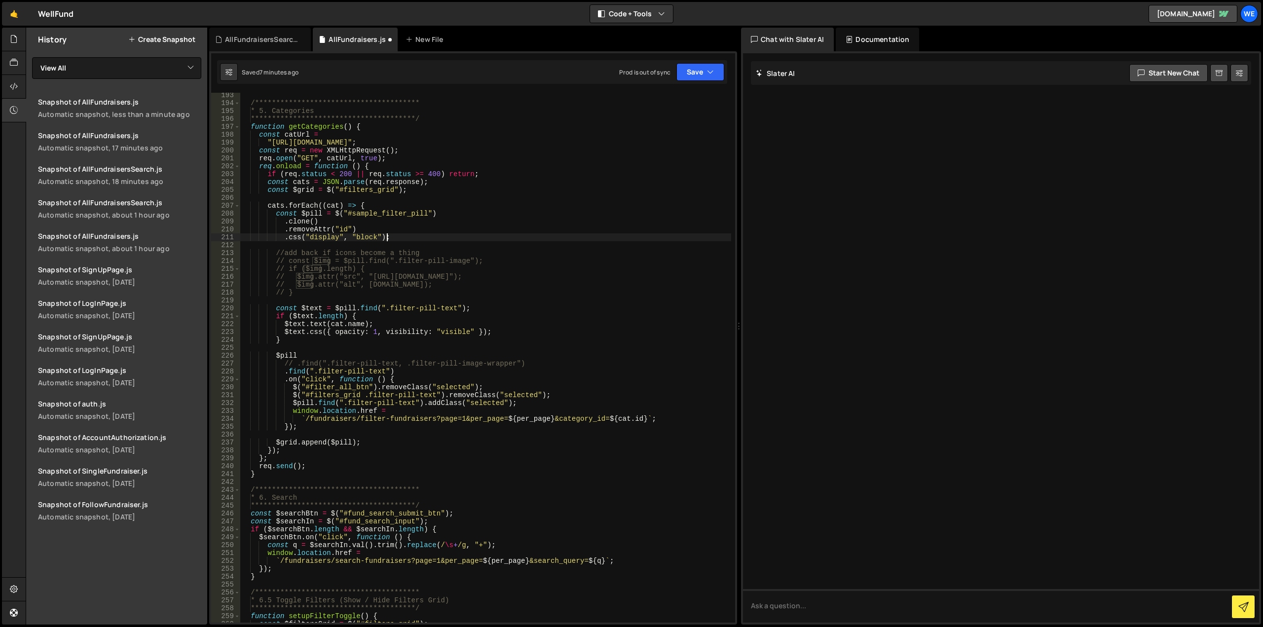
click at [350, 399] on div "**********" at bounding box center [485, 364] width 491 height 546
click at [293, 355] on div "**********" at bounding box center [485, 364] width 491 height 546
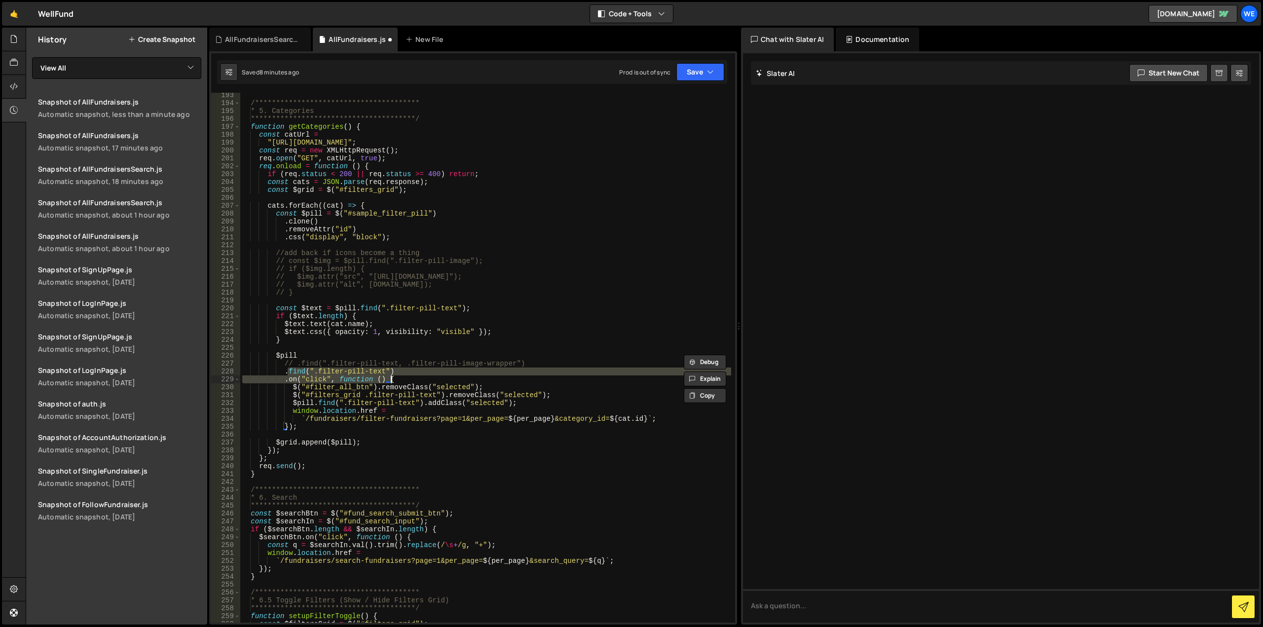
drag, startPoint x: 287, startPoint y: 370, endPoint x: 429, endPoint y: 375, distance: 142.7
click at [429, 375] on div "**********" at bounding box center [485, 364] width 491 height 546
click at [392, 380] on div "**********" at bounding box center [485, 358] width 491 height 530
click at [375, 407] on div "**********" at bounding box center [485, 364] width 491 height 546
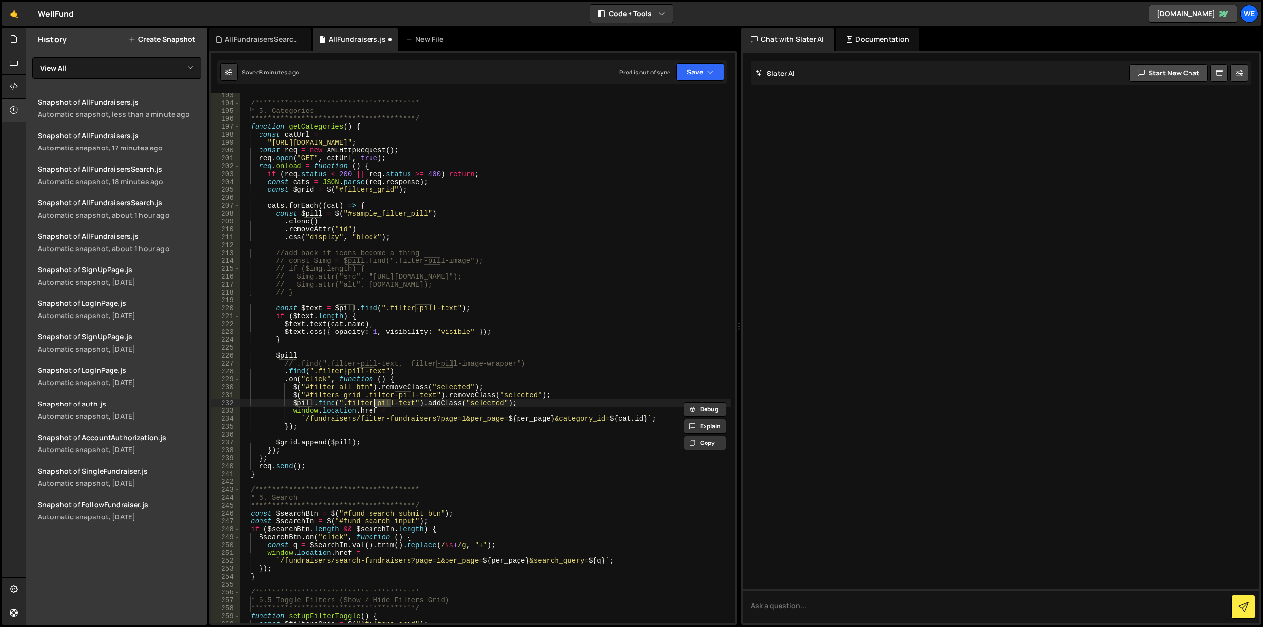
click at [318, 404] on div "**********" at bounding box center [485, 364] width 491 height 546
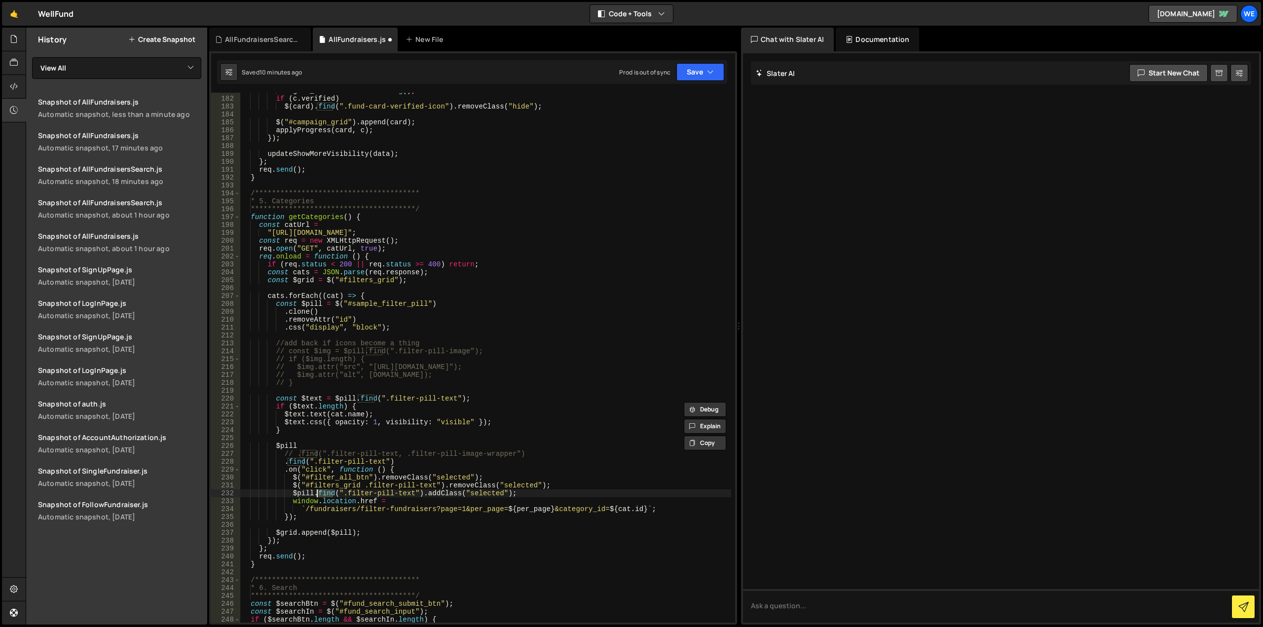
scroll to position [1480, 0]
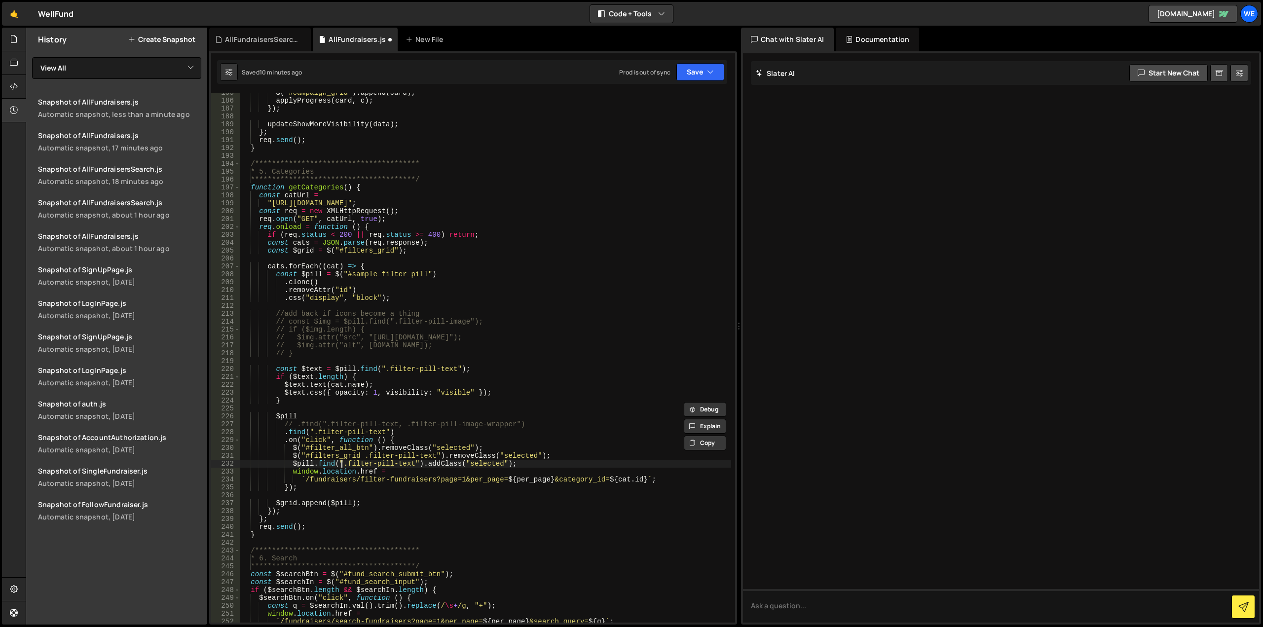
click at [342, 466] on div "**********" at bounding box center [485, 362] width 491 height 546
click at [348, 465] on div "**********" at bounding box center [485, 362] width 491 height 546
drag, startPoint x: 411, startPoint y: 464, endPoint x: 346, endPoint y: 466, distance: 65.2
click at [346, 466] on div "**********" at bounding box center [485, 362] width 491 height 546
click at [285, 413] on div "**********" at bounding box center [485, 362] width 491 height 546
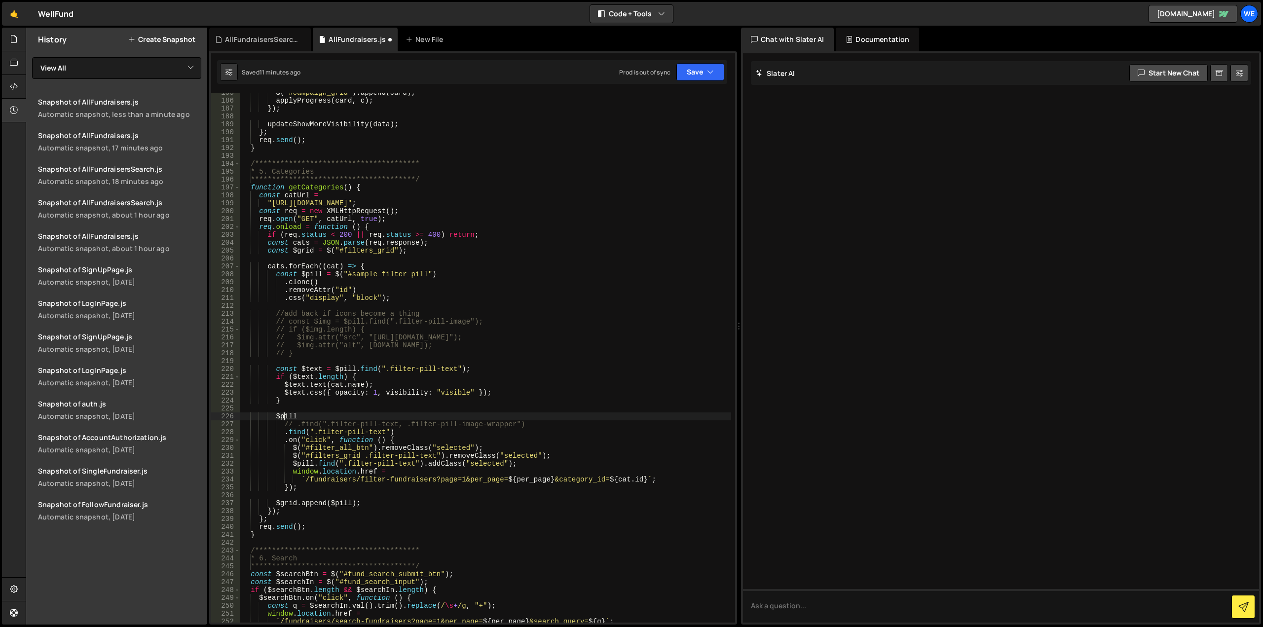
click at [285, 413] on div "**********" at bounding box center [485, 362] width 491 height 546
click at [287, 415] on div "**********" at bounding box center [485, 358] width 491 height 530
click at [287, 415] on div "**********" at bounding box center [485, 362] width 491 height 546
click at [370, 274] on div "**********" at bounding box center [485, 362] width 491 height 546
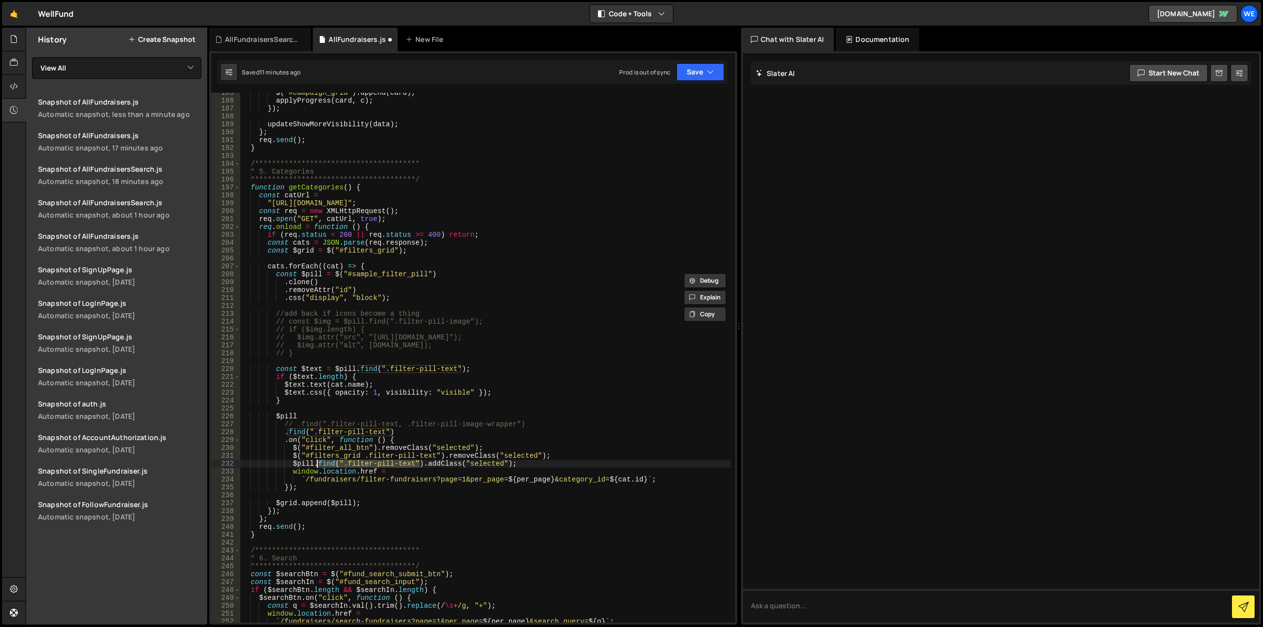
drag, startPoint x: 420, startPoint y: 463, endPoint x: 316, endPoint y: 467, distance: 104.6
click at [316, 467] on div "**********" at bounding box center [485, 362] width 491 height 546
click at [693, 74] on button "Save" at bounding box center [700, 72] width 48 height 18
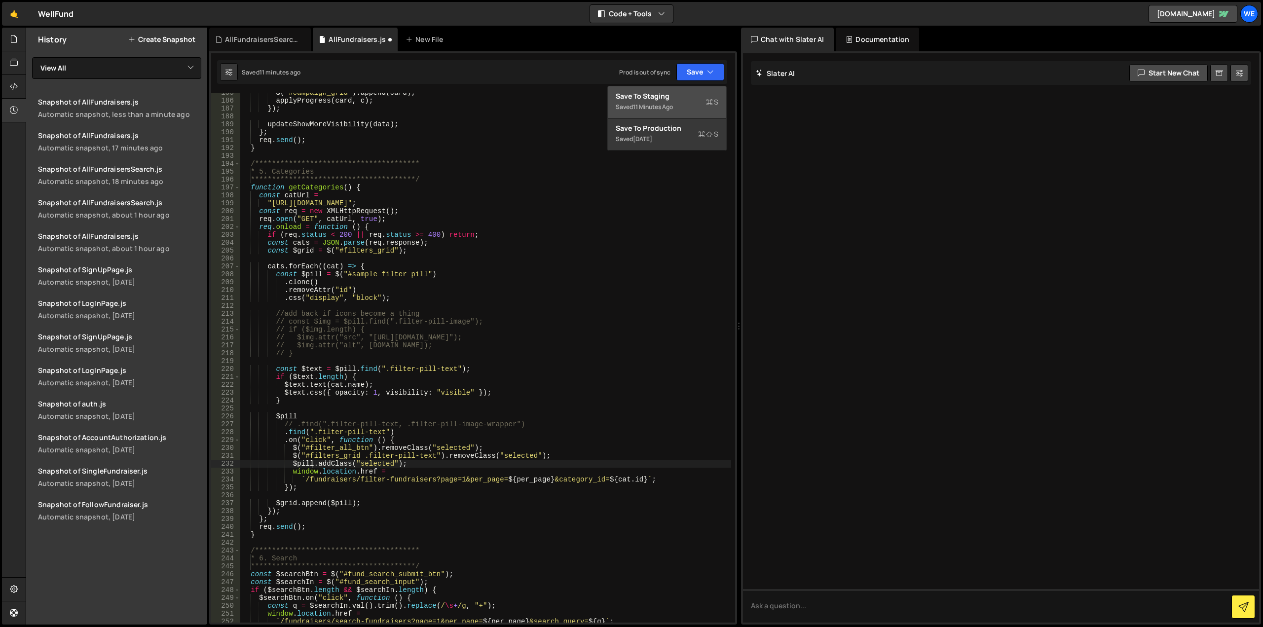
click at [670, 104] on div "11 minutes ago" at bounding box center [653, 107] width 40 height 8
click at [429, 468] on div "**********" at bounding box center [485, 362] width 491 height 546
click at [440, 466] on div "**********" at bounding box center [485, 362] width 491 height 546
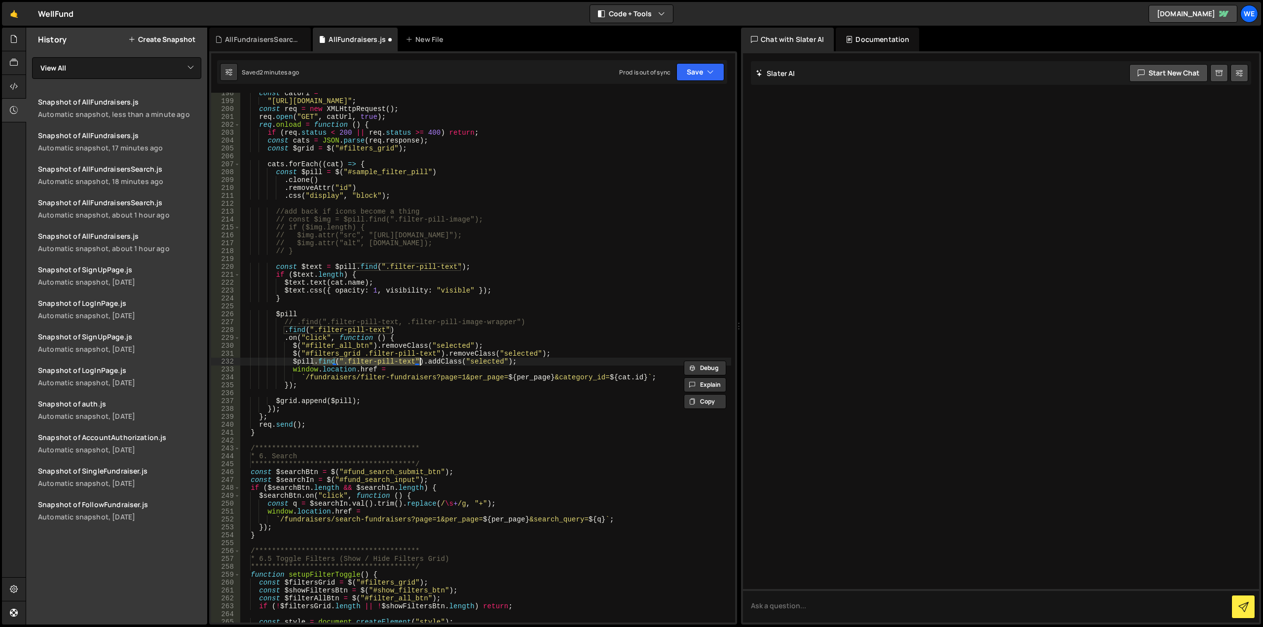
scroll to position [1582, 0]
click at [426, 366] on div "const catUrl = "https://xru1-ldop-hv9n.n7e.xano.io/api:txysN0Dn/campaign_types"…" at bounding box center [485, 362] width 491 height 546
drag, startPoint x: 410, startPoint y: 360, endPoint x: 397, endPoint y: 361, distance: 13.4
click at [397, 361] on div "const catUrl = "https://xru1-ldop-hv9n.n7e.xano.io/api:txysN0Dn/campaign_types"…" at bounding box center [485, 362] width 491 height 546
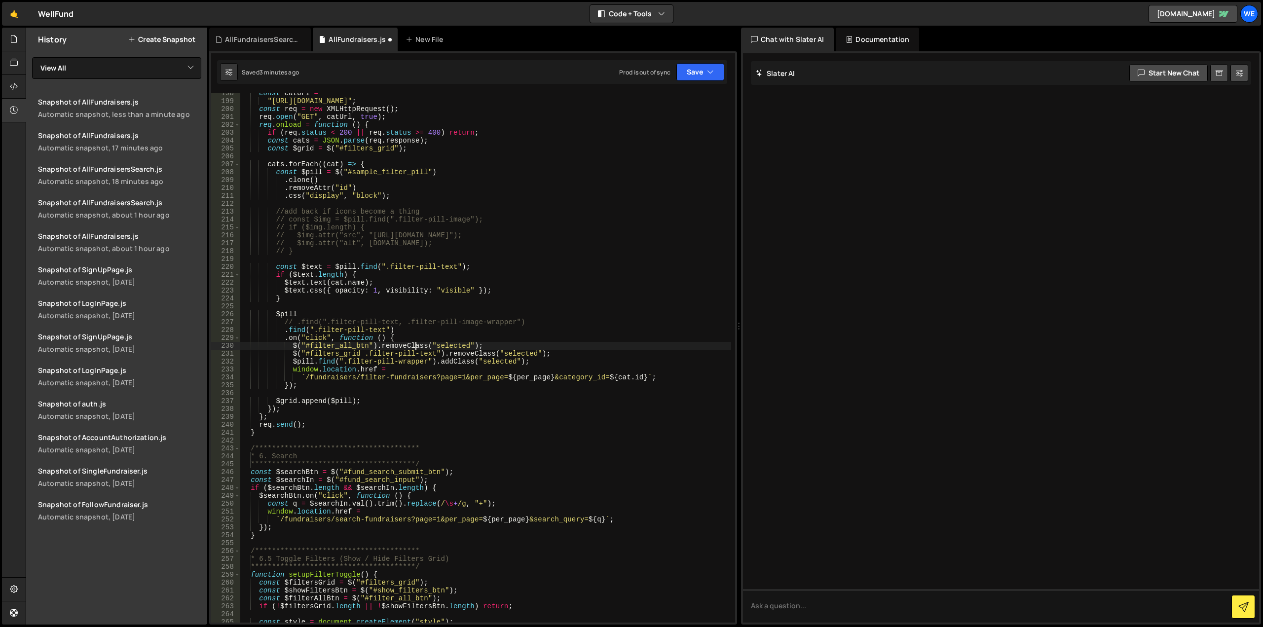
click at [417, 349] on div "const catUrl = "https://xru1-ldop-hv9n.n7e.xano.io/api:txysN0Dn/campaign_types"…" at bounding box center [485, 362] width 491 height 546
click at [454, 325] on div "const catUrl = "https://xru1-ldop-hv9n.n7e.xano.io/api:txysN0Dn/campaign_types"…" at bounding box center [485, 362] width 491 height 546
drag, startPoint x: 510, startPoint y: 324, endPoint x: 455, endPoint y: 322, distance: 54.8
click at [455, 322] on div "const catUrl = "https://xru1-ldop-hv9n.n7e.xano.io/api:txysN0Dn/campaign_types"…" at bounding box center [485, 362] width 491 height 546
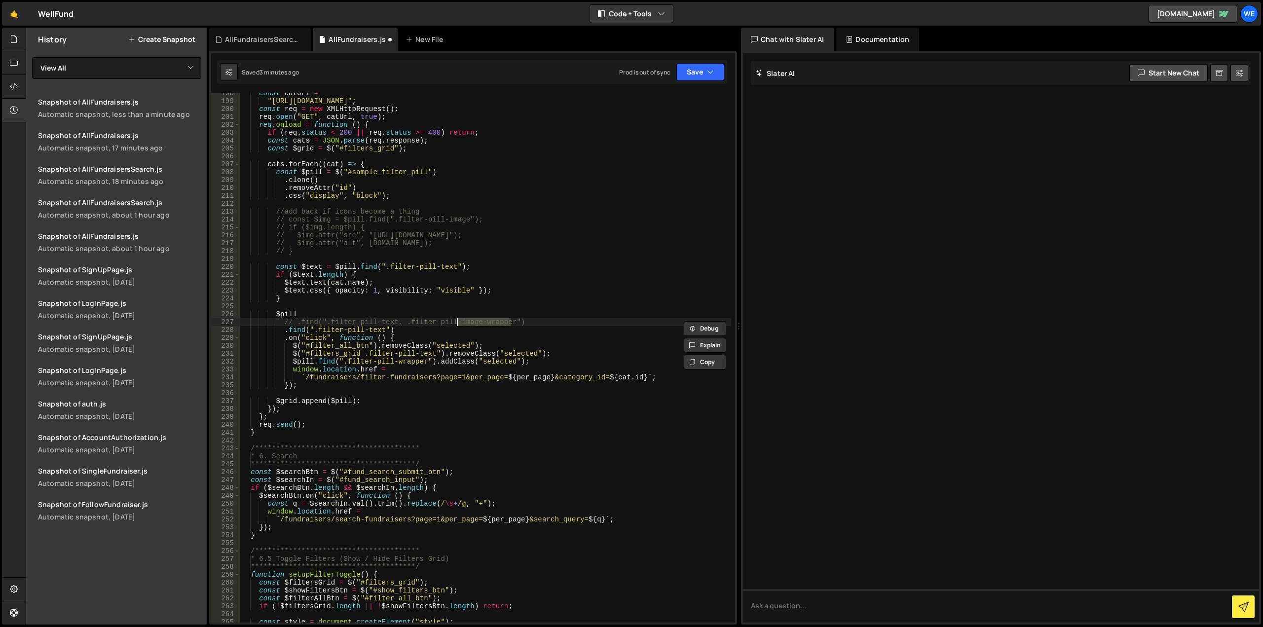
type textarea "// .find(".filter-pill-text, .filter-pill-image-wrapper")"
type input "image-wrapper"
click at [725, 100] on span at bounding box center [724, 100] width 7 height 7
click at [569, 266] on div "const catUrl = "https://xru1-ldop-hv9n.n7e.xano.io/api:txysN0Dn/campaign_types"…" at bounding box center [485, 362] width 491 height 546
click at [696, 67] on button "Save" at bounding box center [700, 72] width 48 height 18
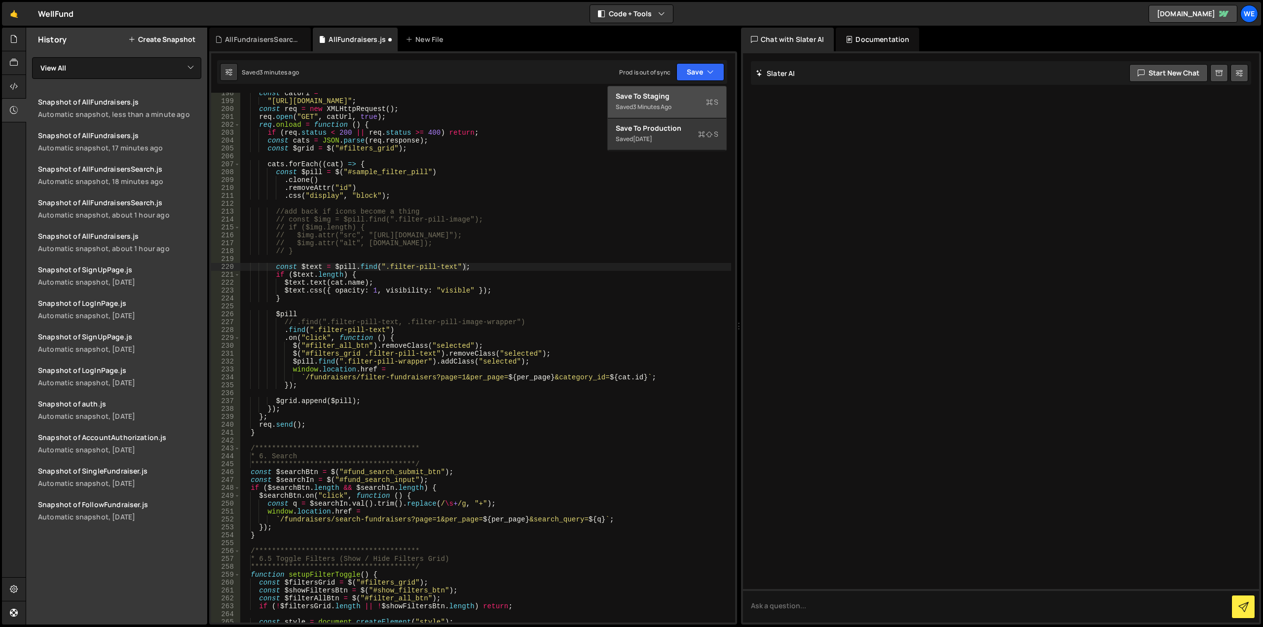
click at [671, 111] on div "3 minutes ago" at bounding box center [652, 107] width 38 height 8
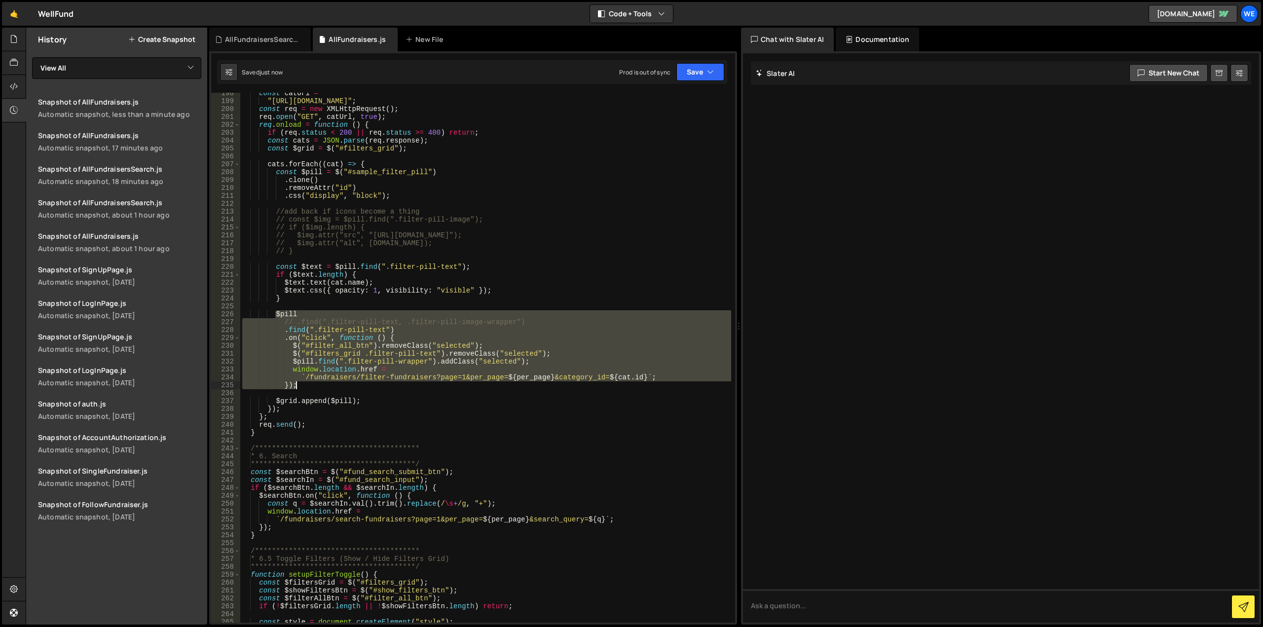
drag, startPoint x: 276, startPoint y: 315, endPoint x: 313, endPoint y: 383, distance: 77.5
click at [313, 383] on div "const catUrl = "https://xru1-ldop-hv9n.n7e.xano.io/api:txysN0Dn/campaign_types"…" at bounding box center [485, 362] width 491 height 546
type textarea "`/fundraisers/filter-fundraisers?page=1&per_page=${per_page}&category_id=${cat.…"
click at [264, 40] on div "AllFundraisersSearch.js" at bounding box center [262, 40] width 74 height 10
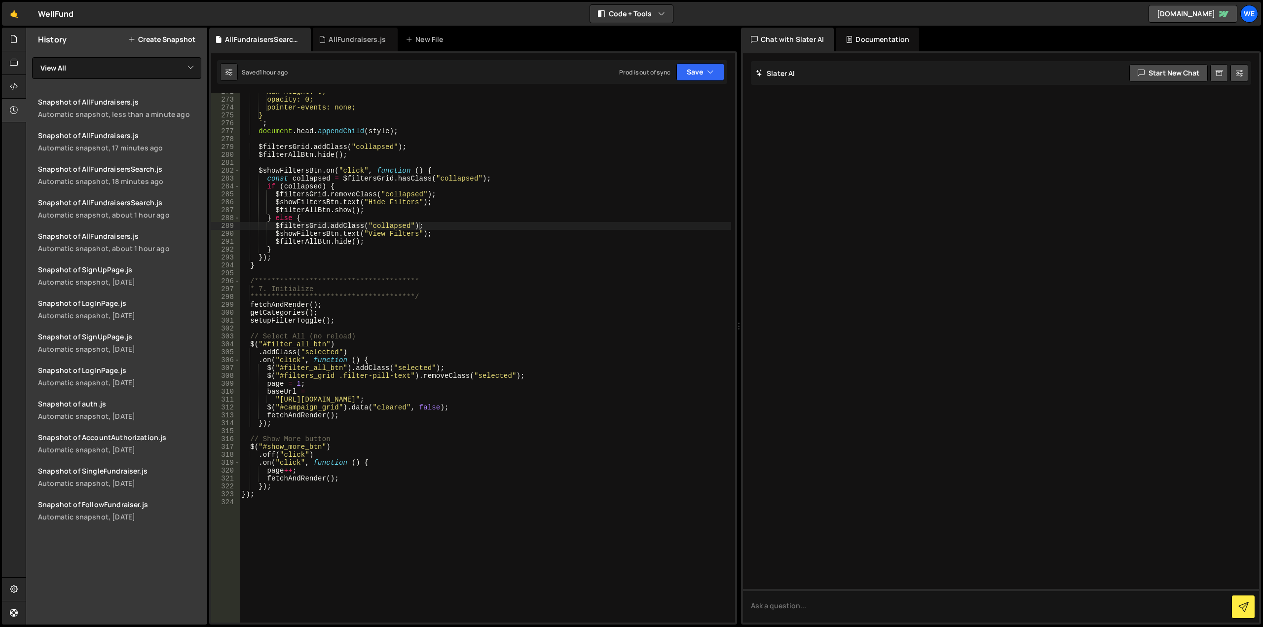
scroll to position [2168, 0]
click at [351, 40] on div "AllFundraisers.js" at bounding box center [357, 40] width 57 height 10
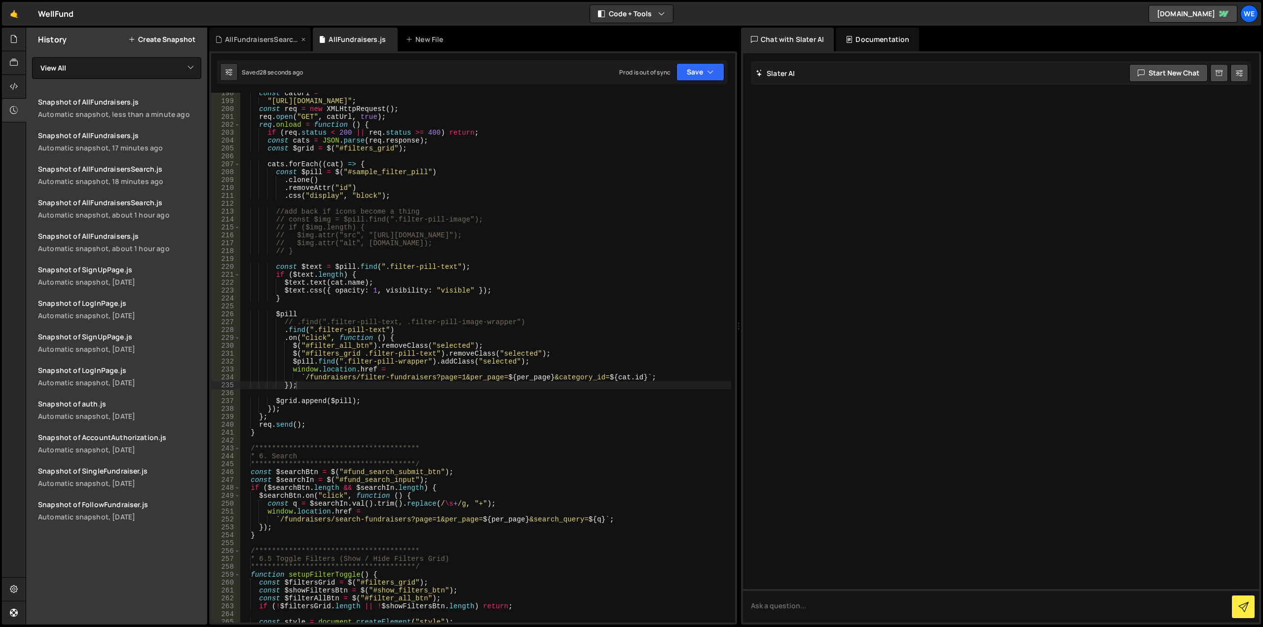
click at [248, 42] on div "AllFundraisersSearch.js" at bounding box center [262, 40] width 74 height 10
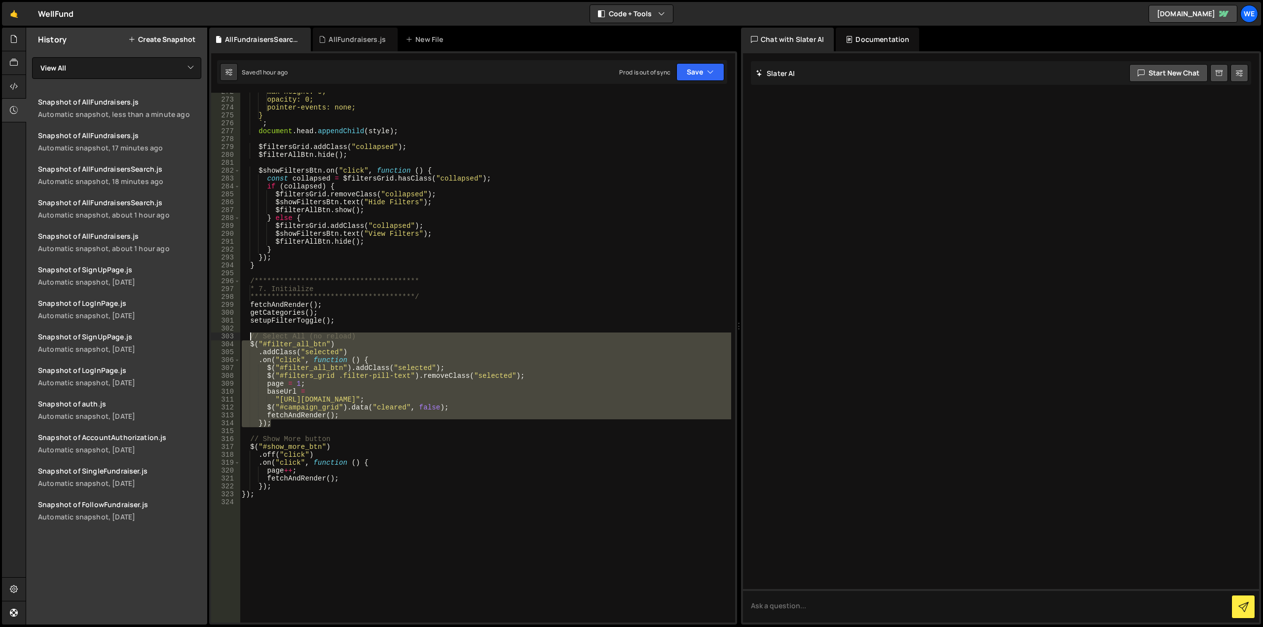
drag, startPoint x: 286, startPoint y: 423, endPoint x: 249, endPoint y: 338, distance: 92.6
click at [249, 338] on div "**********" at bounding box center [485, 361] width 491 height 546
type textarea "// Select All (no reload) $("#filter_all_btn")"
click at [347, 38] on div "AllFundraisers.js" at bounding box center [357, 40] width 57 height 10
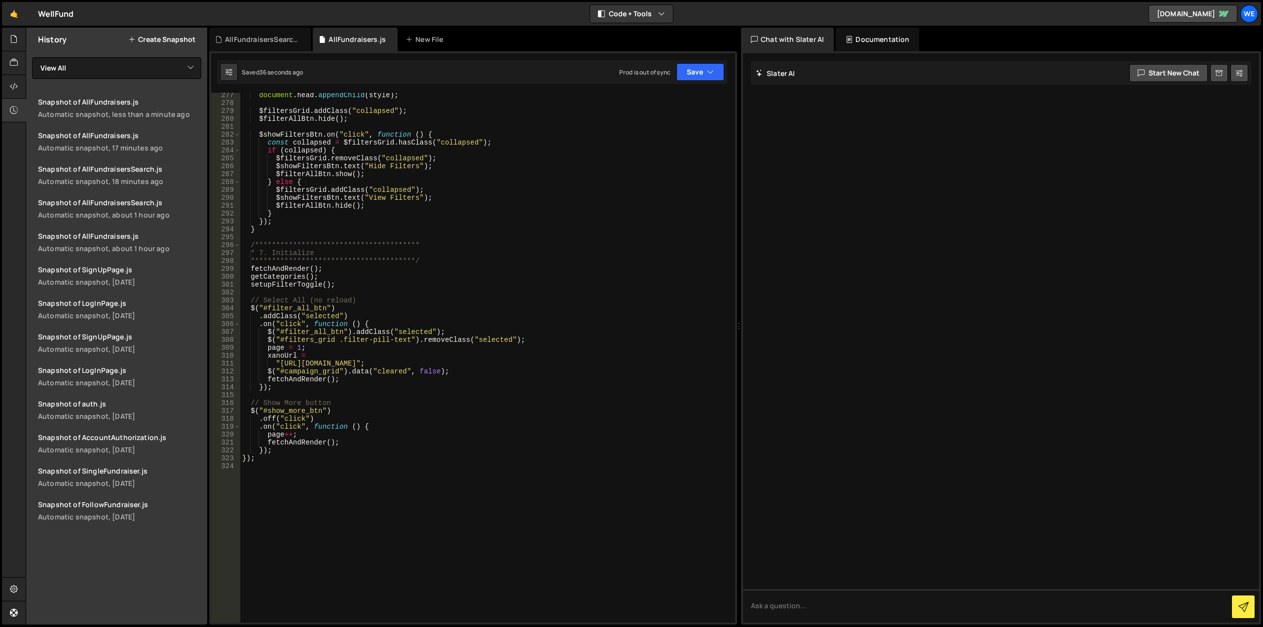
scroll to position [2174, 0]
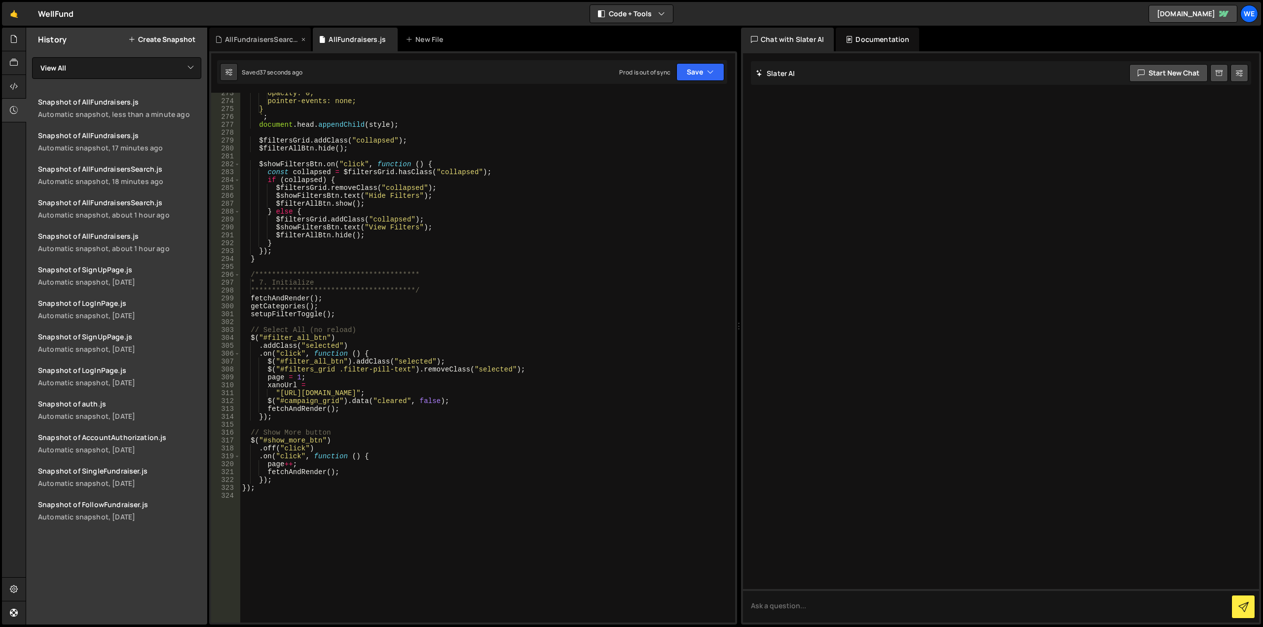
click at [251, 38] on div "AllFundraisersSearch.js" at bounding box center [262, 40] width 74 height 10
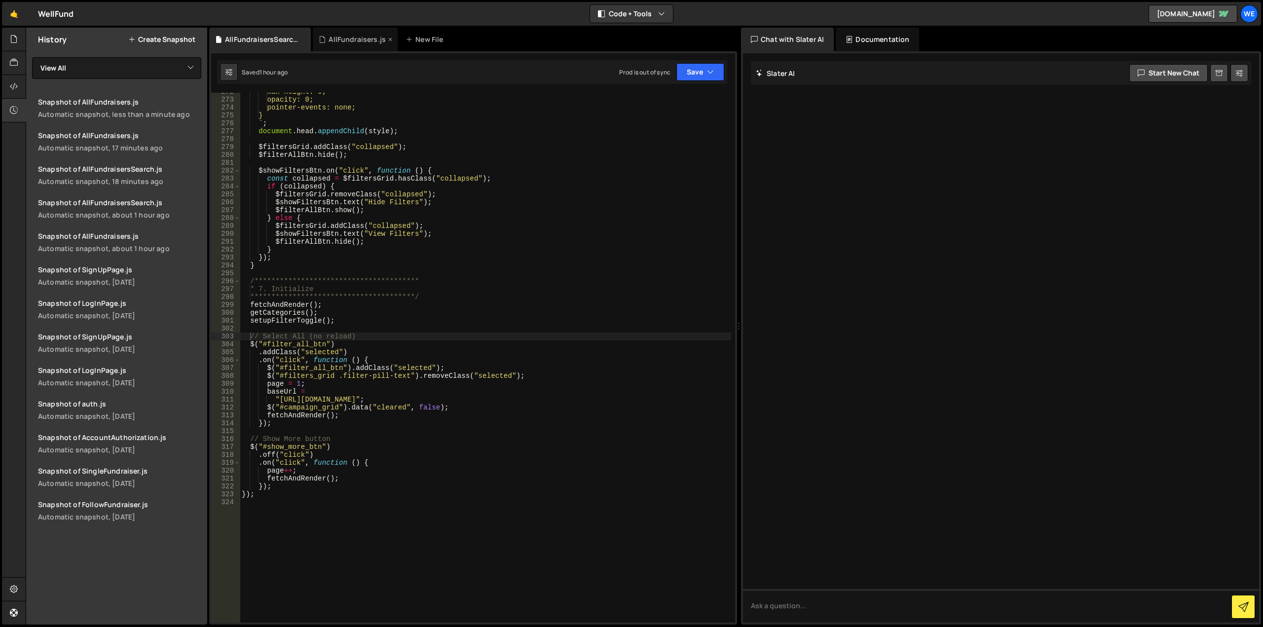
click at [346, 41] on div "AllFundraisers.js" at bounding box center [357, 40] width 57 height 10
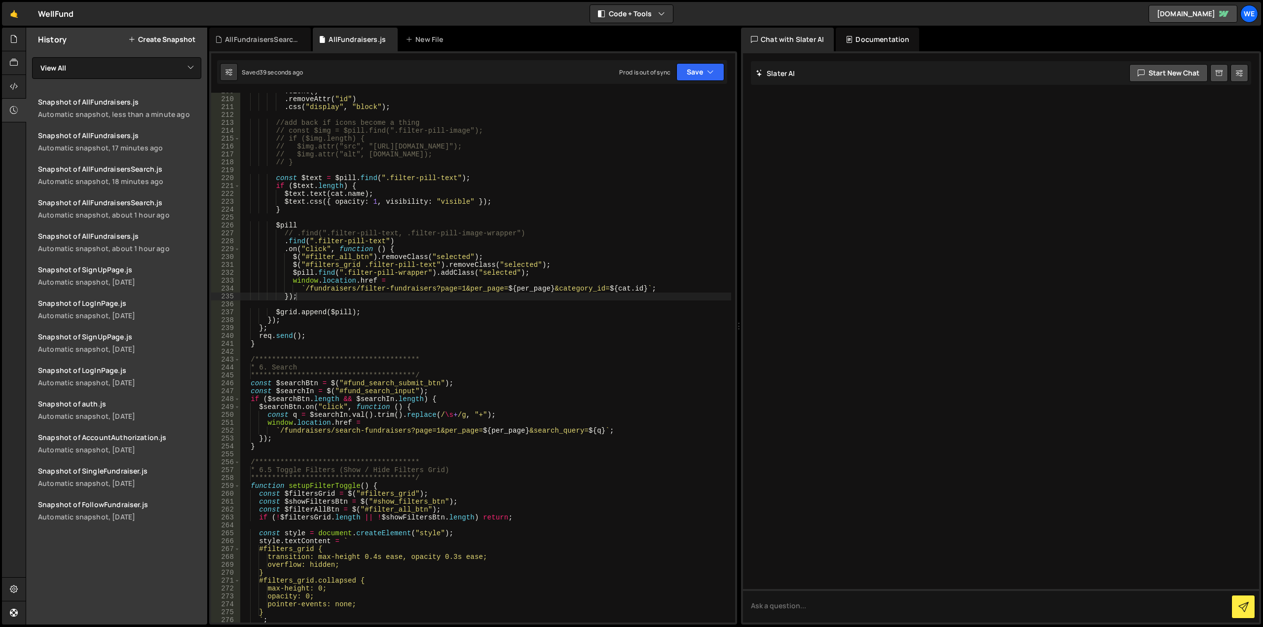
scroll to position [1553, 0]
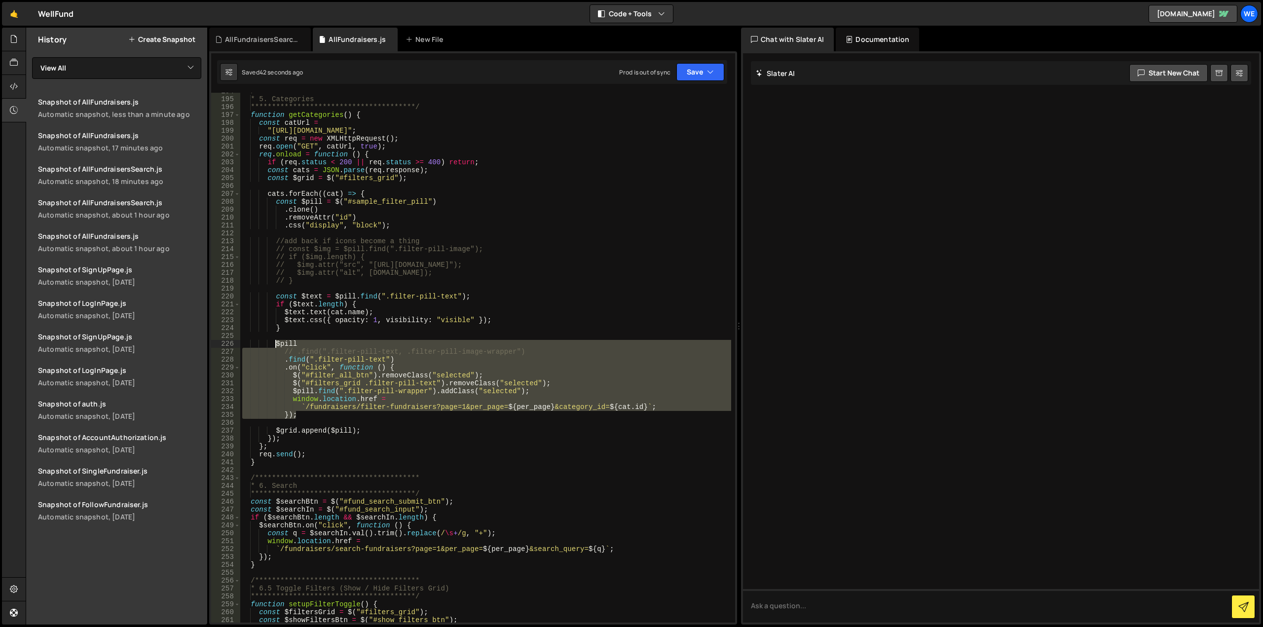
drag, startPoint x: 309, startPoint y: 413, endPoint x: 274, endPoint y: 345, distance: 76.3
click at [274, 345] on div "**********" at bounding box center [485, 360] width 491 height 546
type textarea "$pill // .find(".filter-pill-text, .filter-pill-image-wrapper")"
click at [269, 40] on div "AllFundraisersSearch.js" at bounding box center [262, 40] width 74 height 10
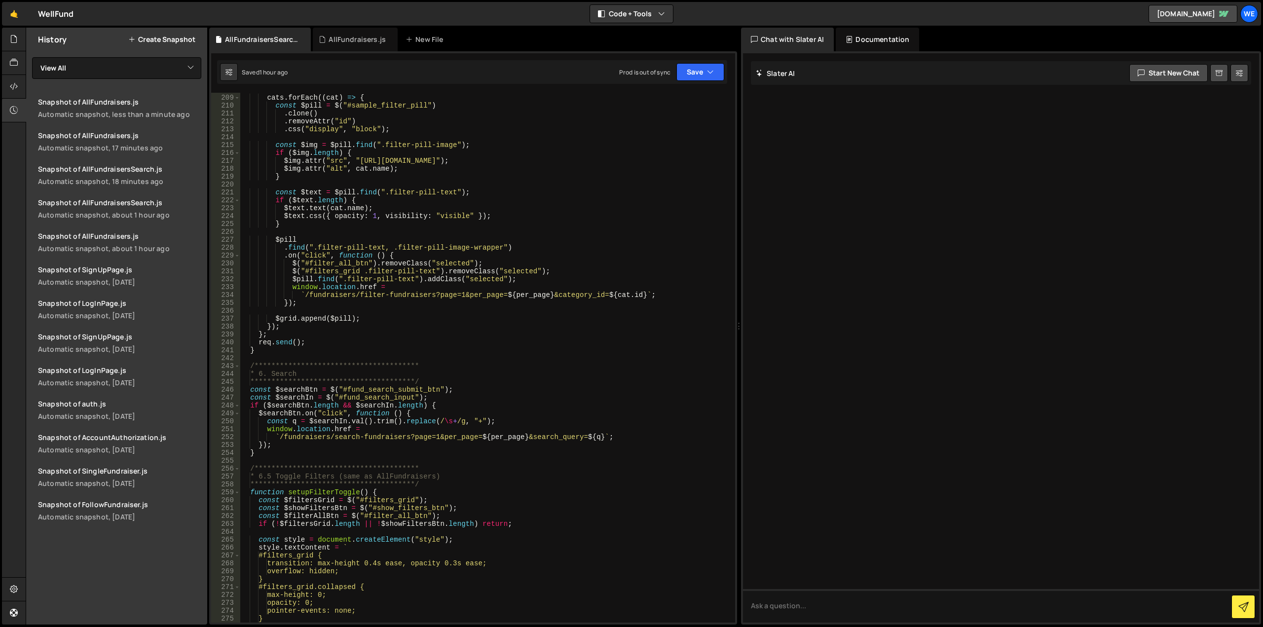
scroll to position [1605, 0]
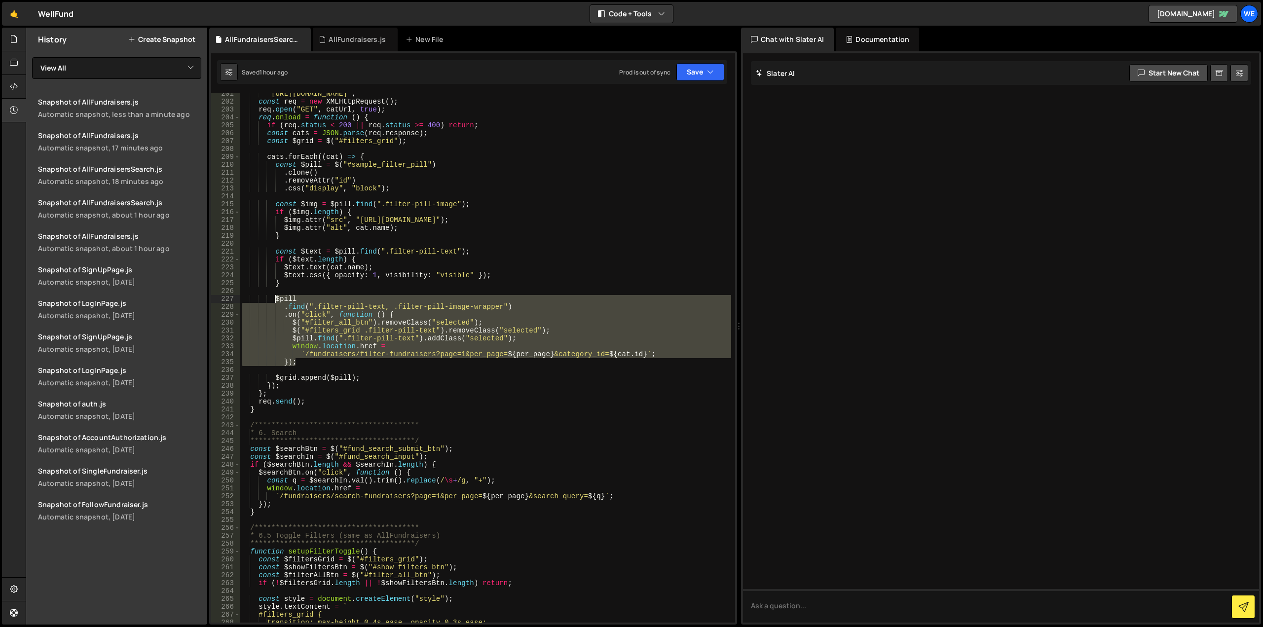
drag, startPoint x: 298, startPoint y: 361, endPoint x: 275, endPoint y: 300, distance: 65.1
click at [275, 300] on div ""https://xru1-ldop-hv9n.n7e.xano.io/api:txysN0Dn/campaign_types" ; const req = …" at bounding box center [485, 363] width 491 height 546
paste textarea "});"
type textarea "});"
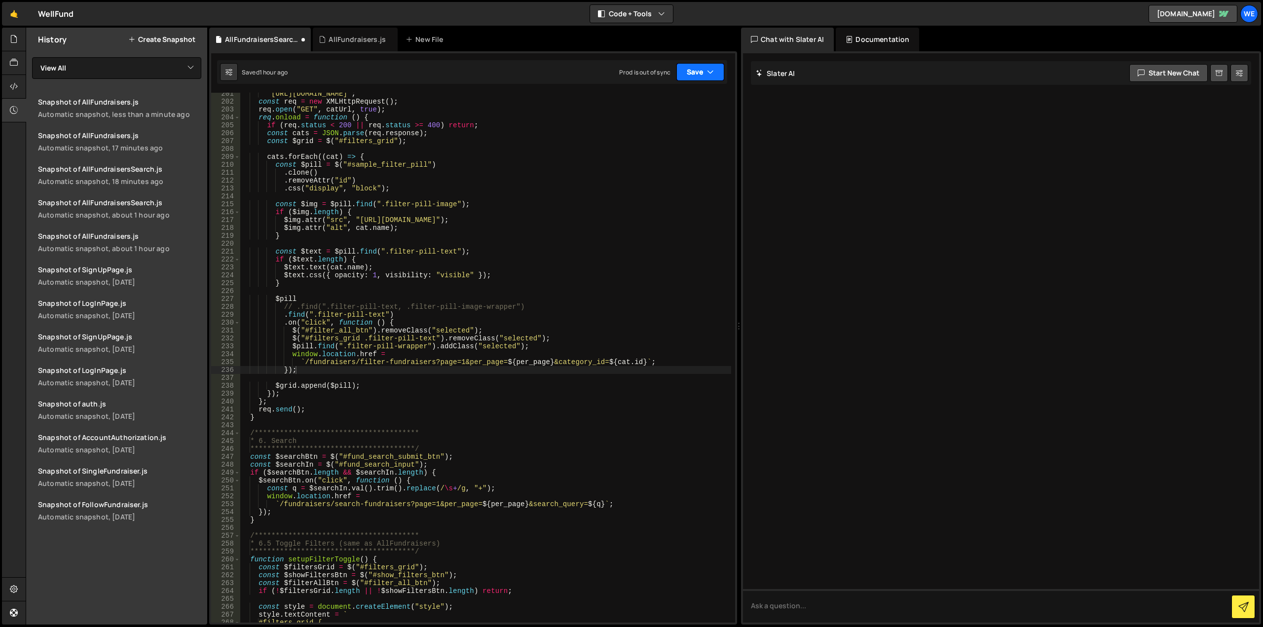
click at [686, 65] on button "Save" at bounding box center [700, 72] width 48 height 18
click at [679, 95] on div "Save to Staging S" at bounding box center [667, 96] width 103 height 10
click at [6, 38] on div at bounding box center [14, 40] width 24 height 24
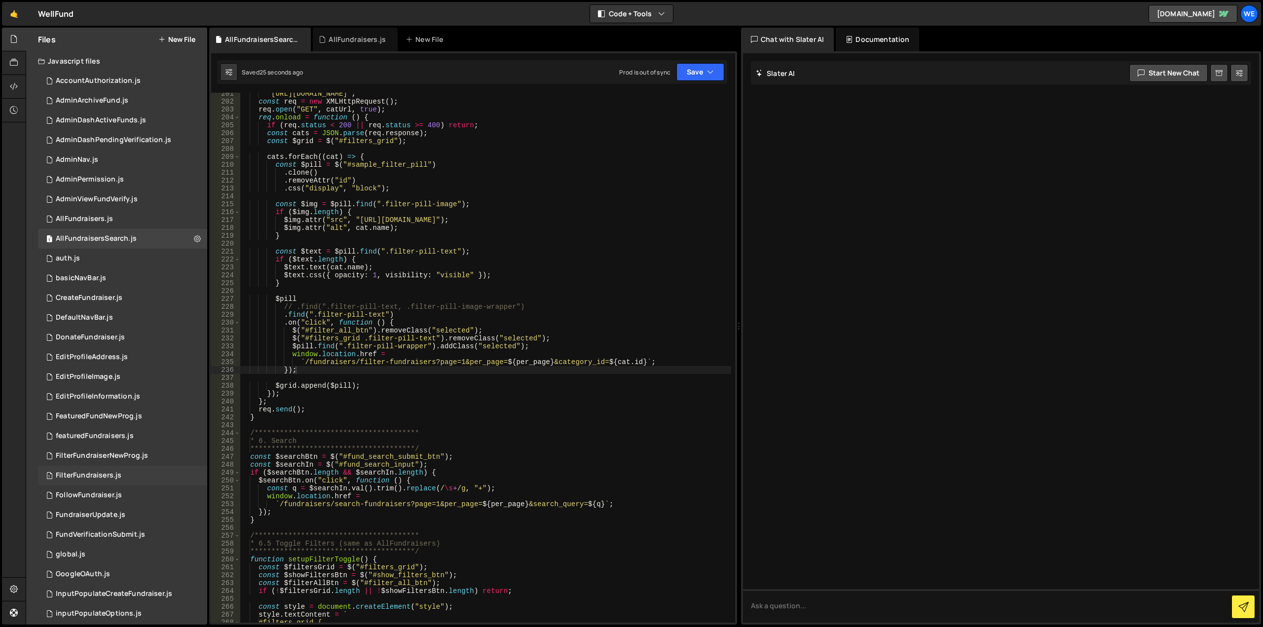
click at [99, 475] on div "FilterFundraisers.js" at bounding box center [89, 475] width 66 height 9
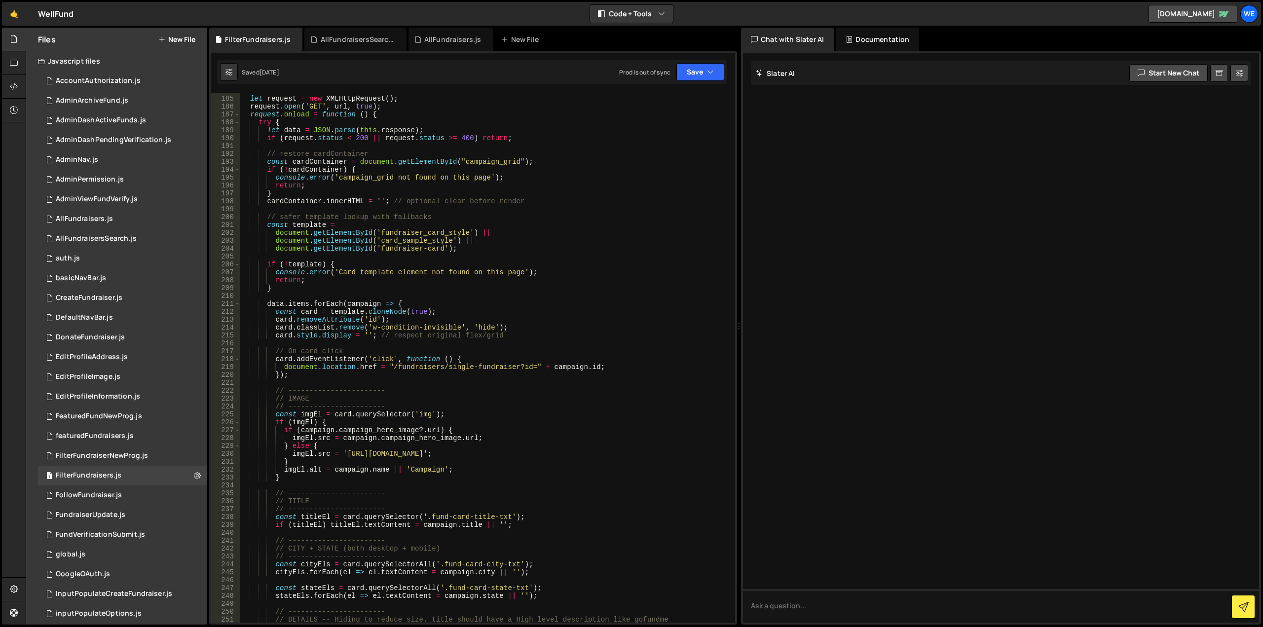
scroll to position [1450, 0]
type textarea "return;"
click at [647, 187] on div "let request = new XMLHttpRequest ( ) ; request . open ( 'GET' , url , true ) ; …" at bounding box center [485, 360] width 491 height 546
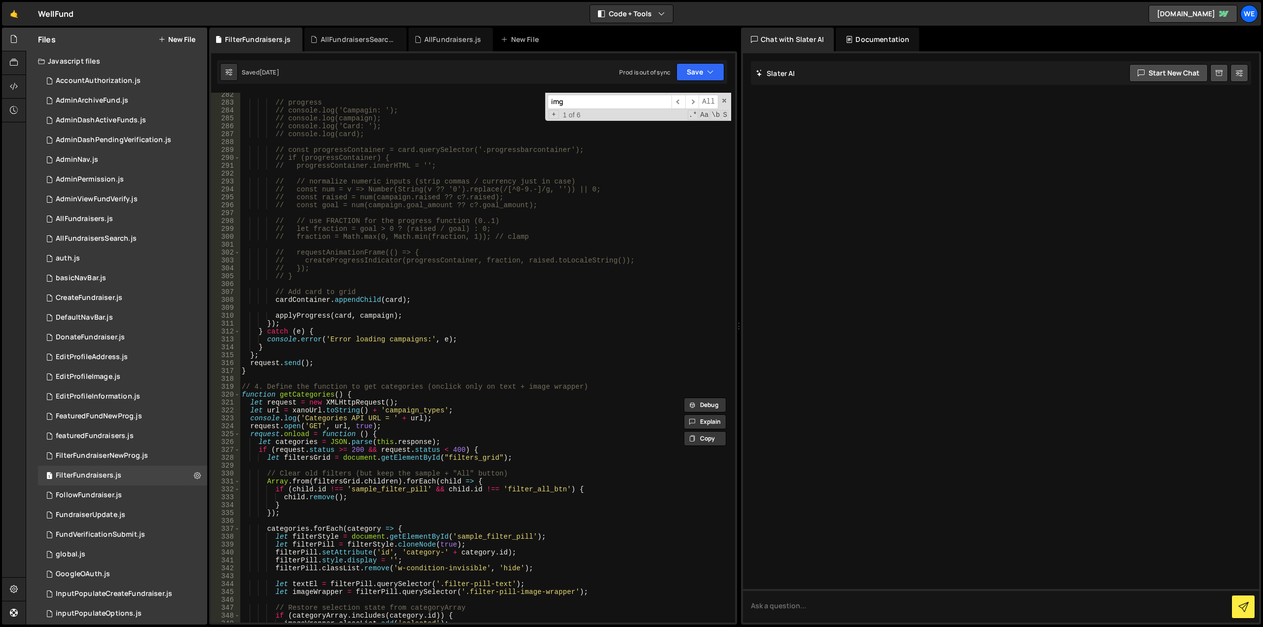
scroll to position [2220, 0]
type input "img"
click at [696, 102] on span "​" at bounding box center [692, 102] width 14 height 14
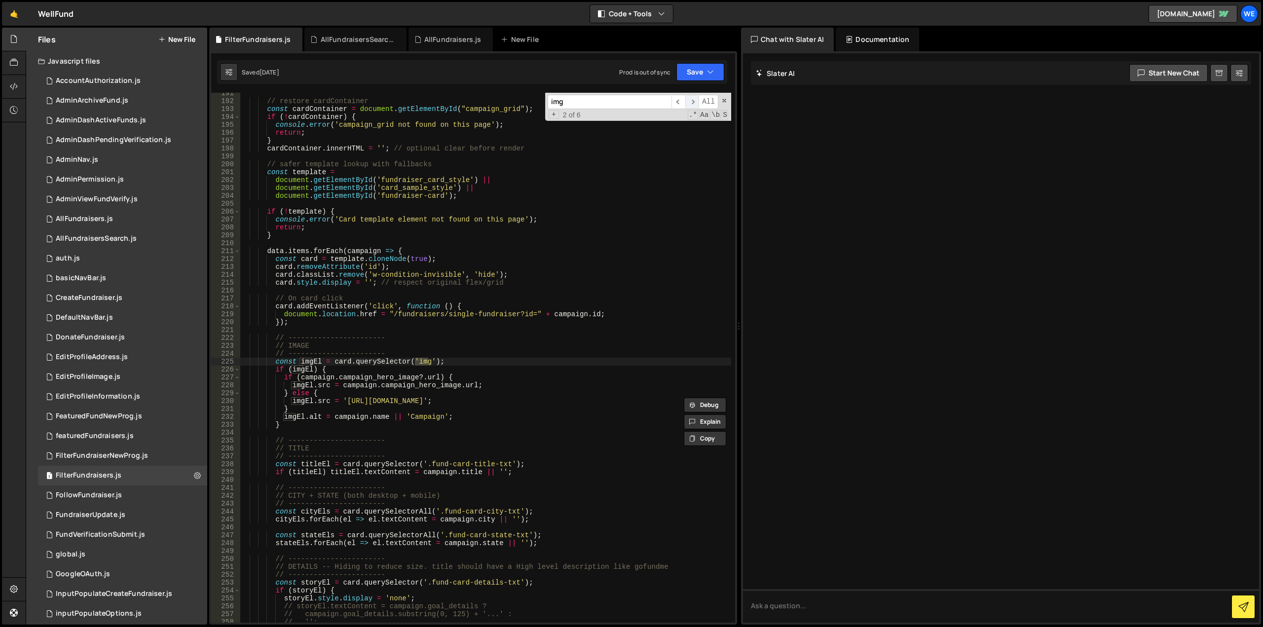
click at [696, 102] on span "​" at bounding box center [692, 102] width 14 height 14
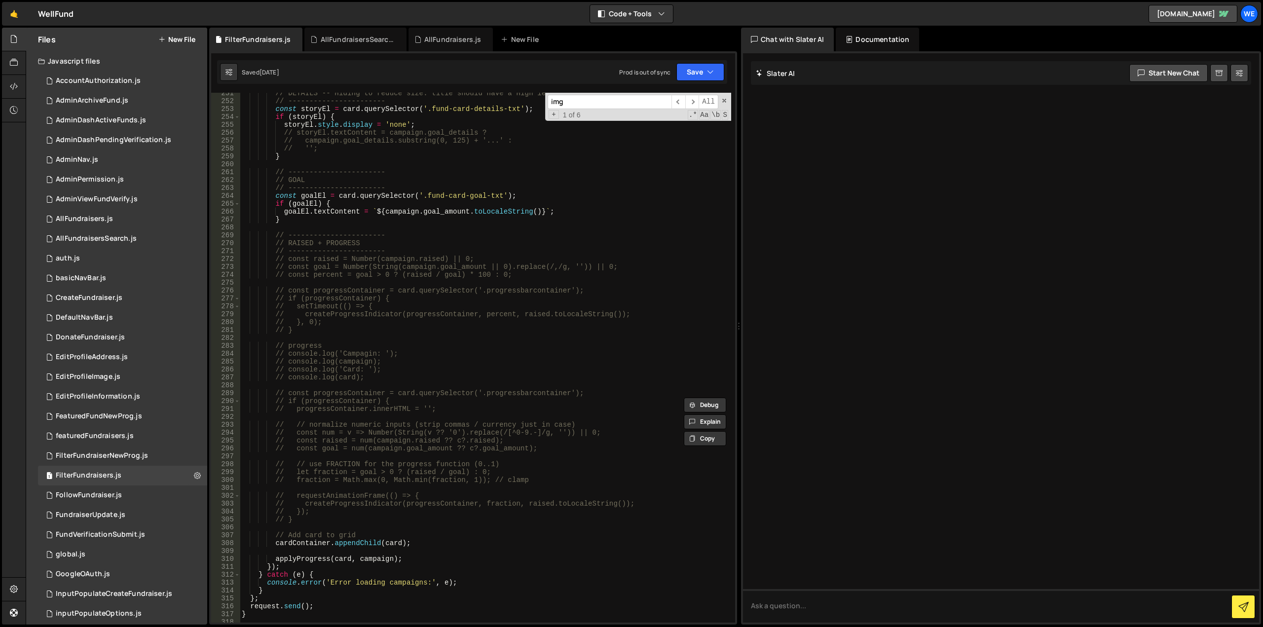
scroll to position [2154, 0]
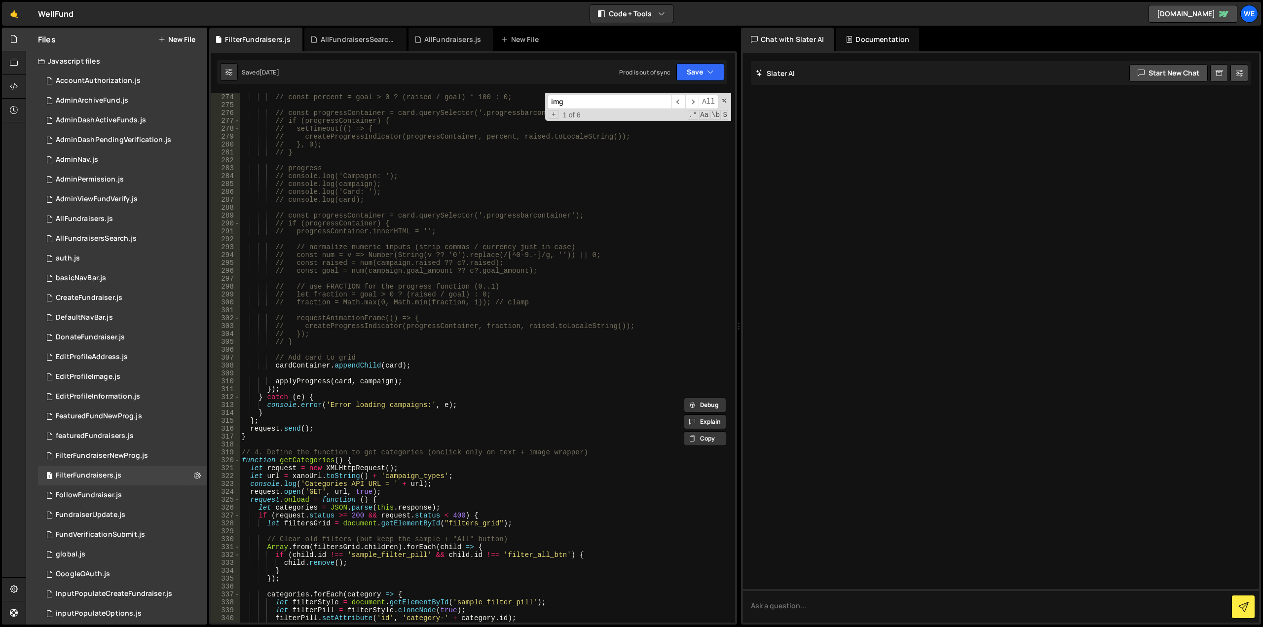
click at [312, 365] on div "// const goal = Number(String(campaign.goal_amount || 0).replace(/,/g, '')) || …" at bounding box center [485, 358] width 491 height 546
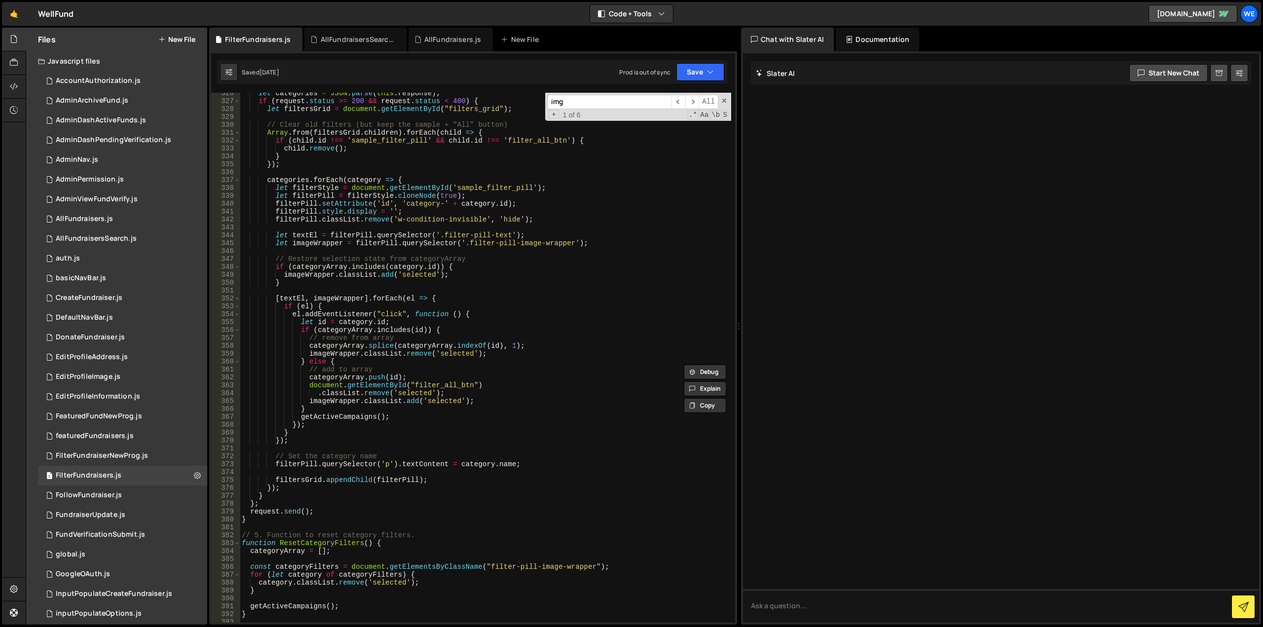
scroll to position [2510, 0]
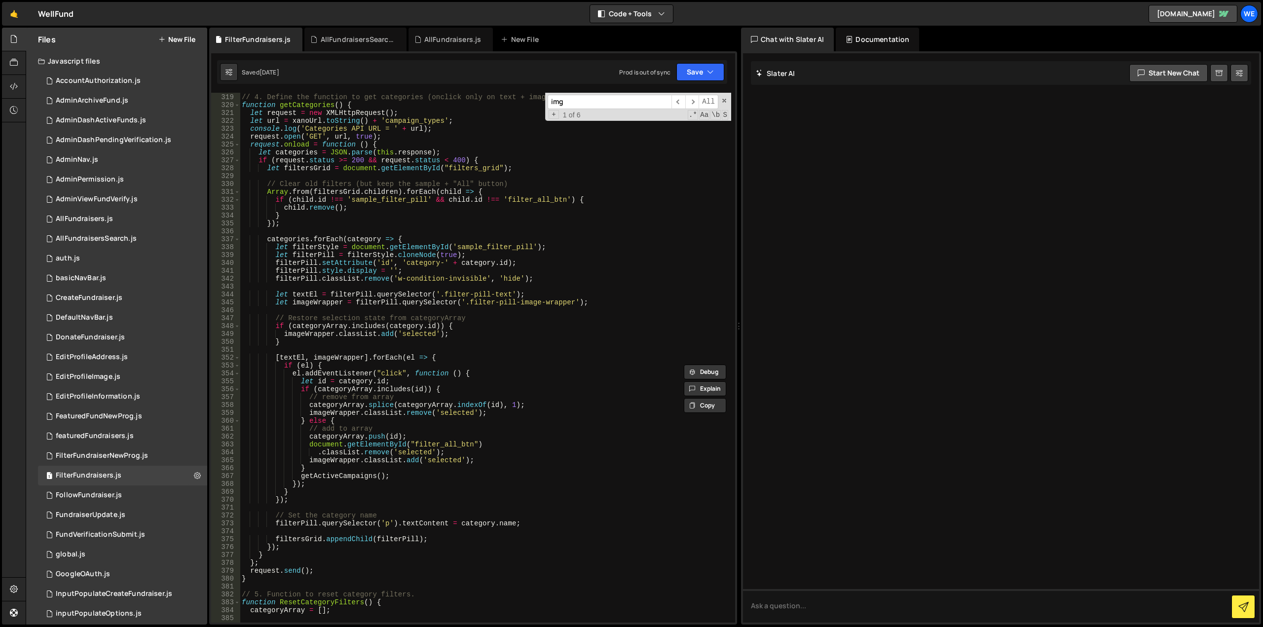
click at [510, 303] on div "// 4. Define the function to get categories (onclick only on text + image wrapp…" at bounding box center [485, 358] width 491 height 546
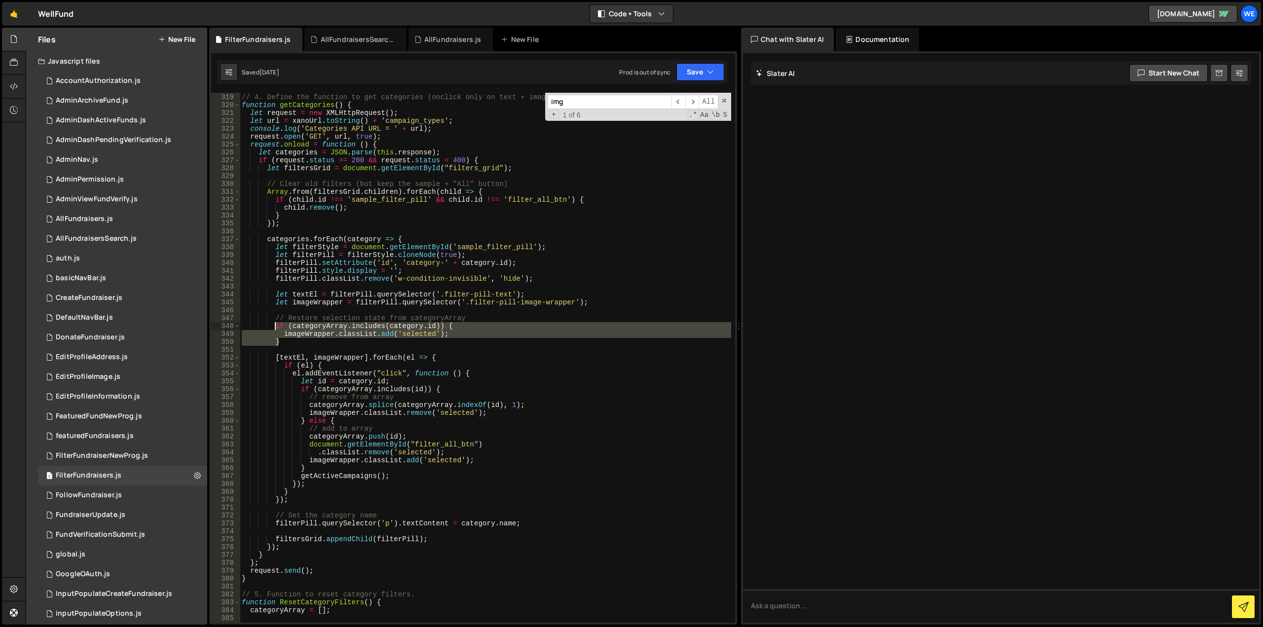
drag, startPoint x: 287, startPoint y: 342, endPoint x: 282, endPoint y: 327, distance: 16.5
click at [273, 326] on div "// 4. Define the function to get categories (onclick only on text + image wrapp…" at bounding box center [485, 358] width 491 height 546
click at [586, 301] on div "// 4. Define the function to get categories (onclick only on text + image wrapp…" at bounding box center [485, 358] width 491 height 546
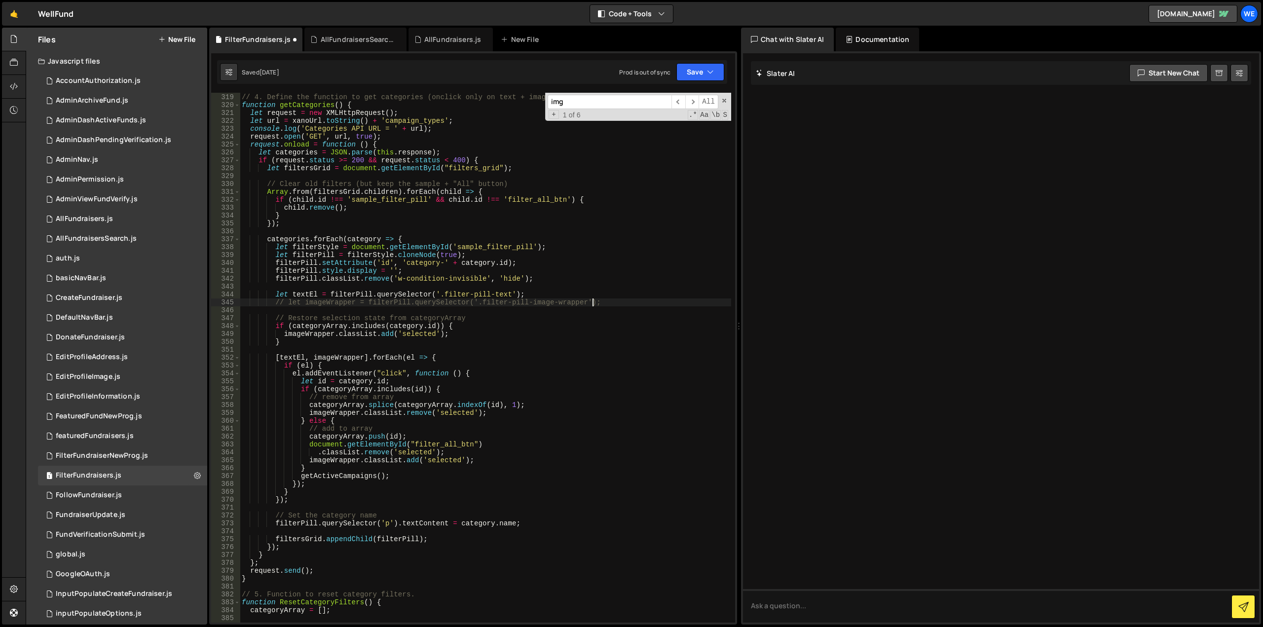
click at [544, 293] on div "// 4. Define the function to get categories (onclick only on text + image wrapp…" at bounding box center [485, 358] width 491 height 546
type textarea "let textEl = filterPill.querySelector('.filter-pill-text');"
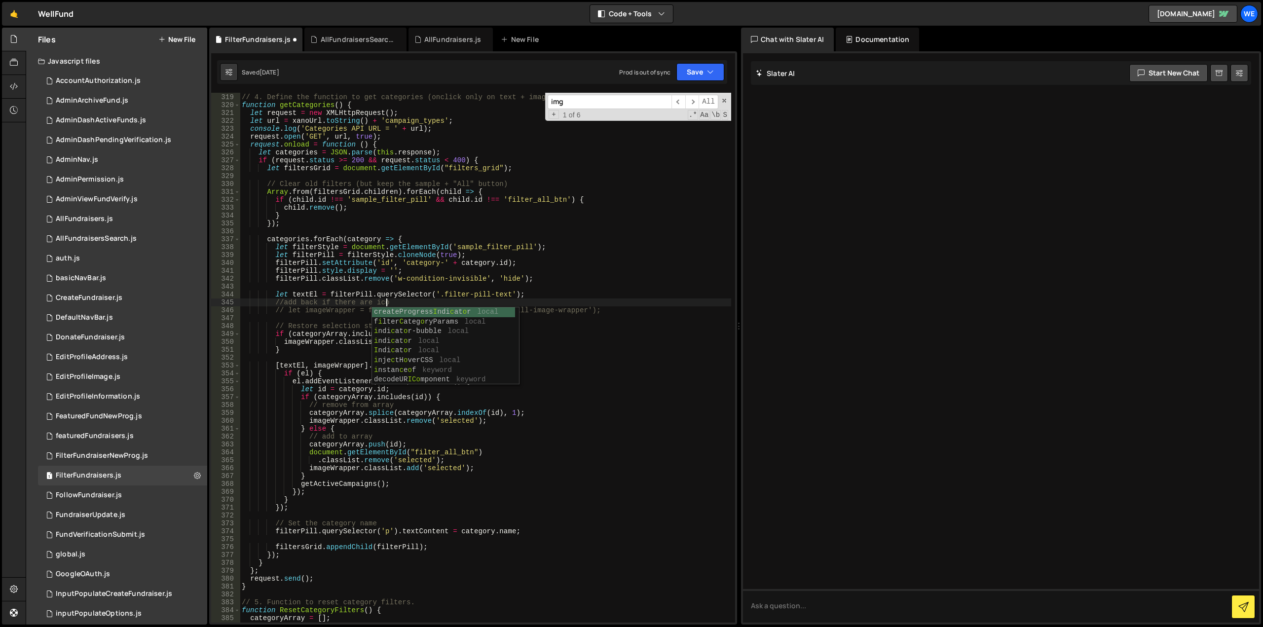
scroll to position [0, 10]
click at [283, 302] on div "// 4. Define the function to get categories (onclick only on text + image wrapp…" at bounding box center [485, 358] width 491 height 546
click at [354, 45] on div "AllFundraisersSearch.js" at bounding box center [355, 40] width 102 height 24
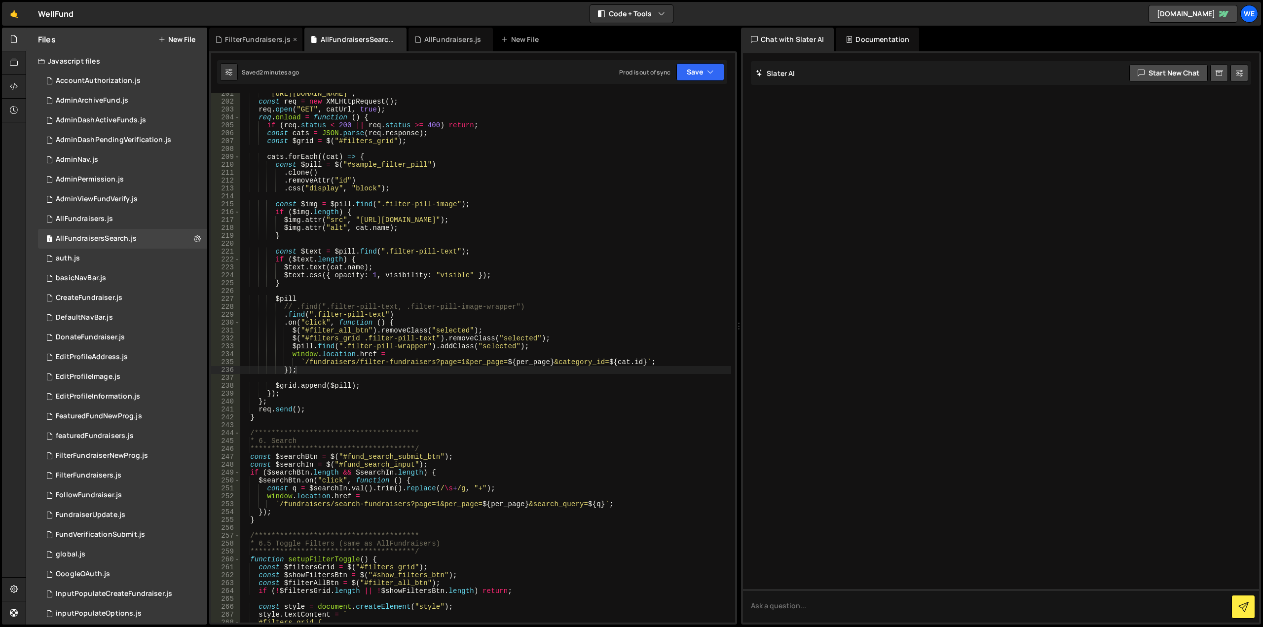
click at [257, 38] on div "FilterFundraisers.js" at bounding box center [258, 40] width 66 height 10
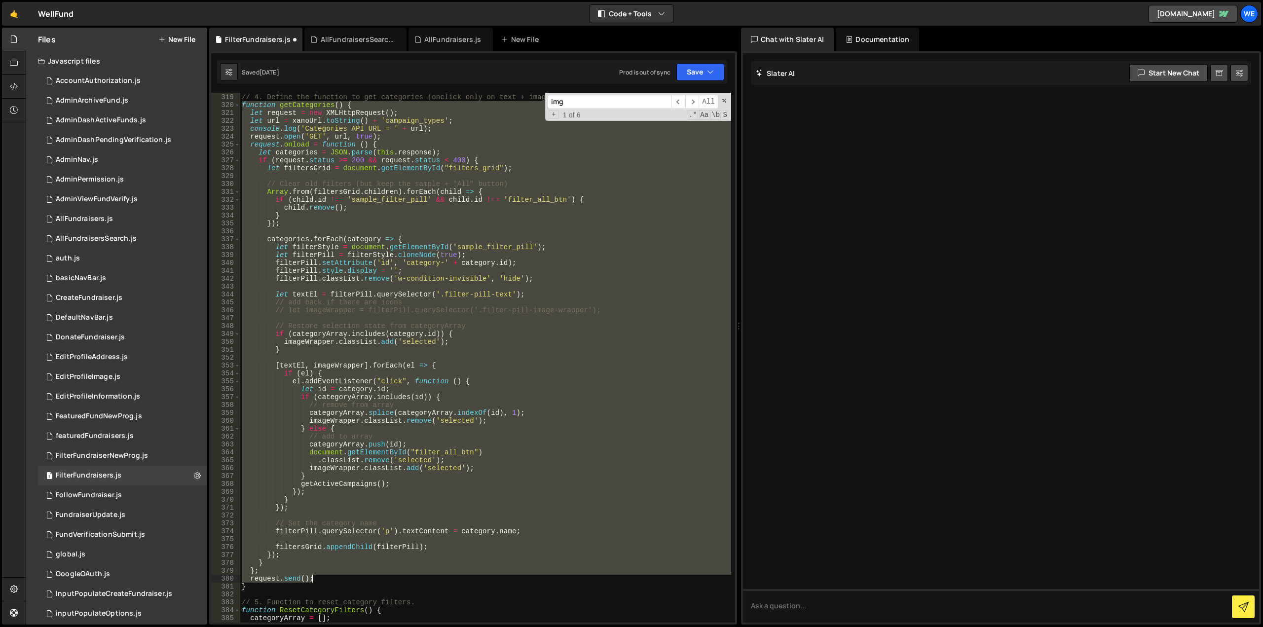
drag, startPoint x: 240, startPoint y: 105, endPoint x: 490, endPoint y: 578, distance: 534.9
click at [490, 578] on div "// 4. Define the function to get categories (onclick only on text + image wrapp…" at bounding box center [485, 358] width 491 height 546
click at [305, 257] on div "// 4. Define the function to get categories (onclick only on text + image wrapp…" at bounding box center [485, 358] width 491 height 530
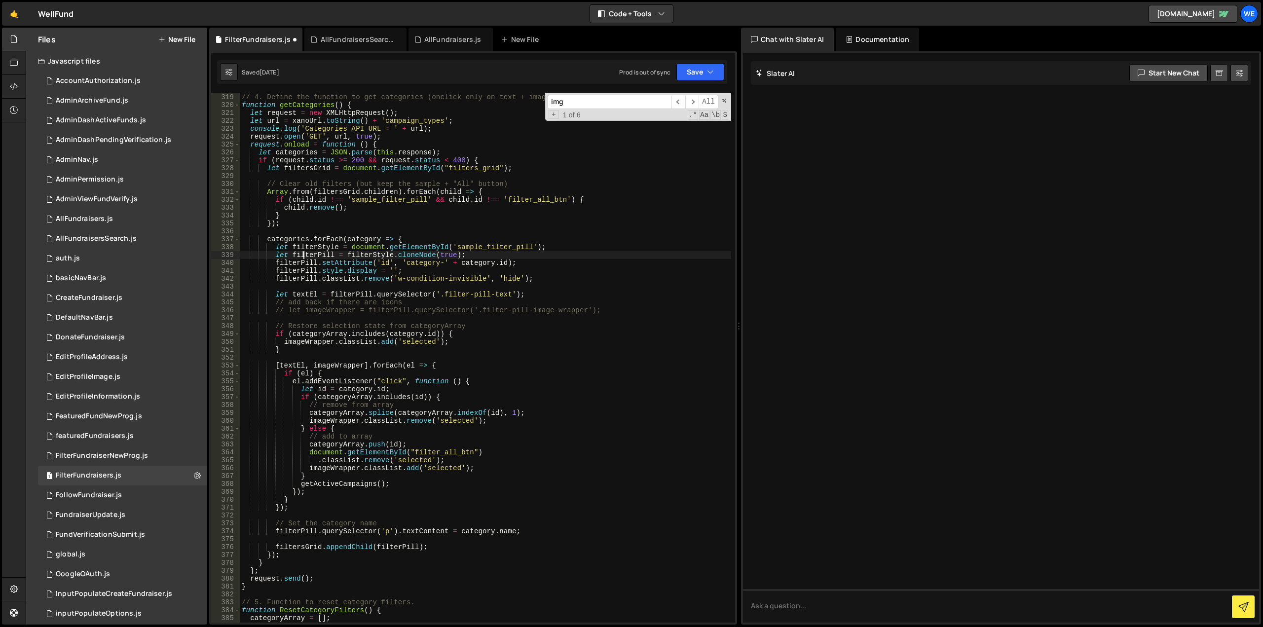
click at [307, 256] on div "// 4. Define the function to get categories (onclick only on text + image wrapp…" at bounding box center [485, 358] width 491 height 546
click at [525, 294] on div "// 4. Define the function to get categories (onclick only on text + image wrapp…" at bounding box center [485, 358] width 491 height 546
type textarea "let textEl = filterPill.querySelector('.filter-pill-text');"
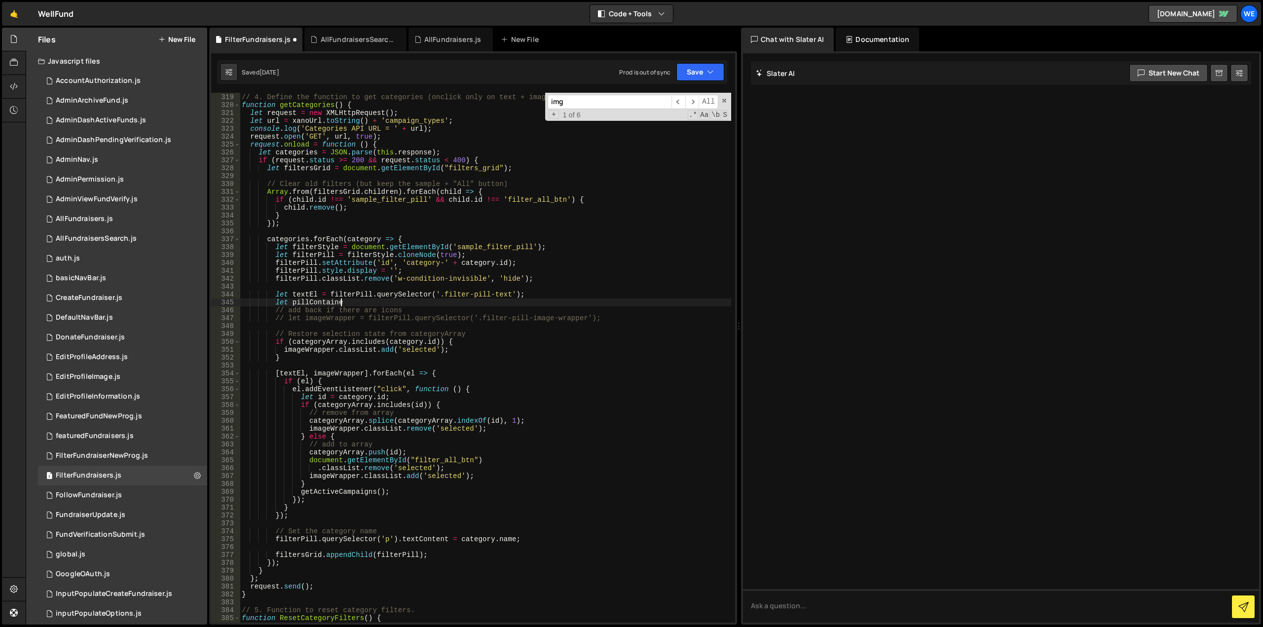
scroll to position [0, 6]
drag, startPoint x: 347, startPoint y: 303, endPoint x: 308, endPoint y: 304, distance: 39.0
click at [308, 304] on div "// 4. Define the function to get categories (onclick only on text + image wrapp…" at bounding box center [485, 358] width 491 height 546
drag, startPoint x: 520, startPoint y: 296, endPoint x: 328, endPoint y: 296, distance: 192.4
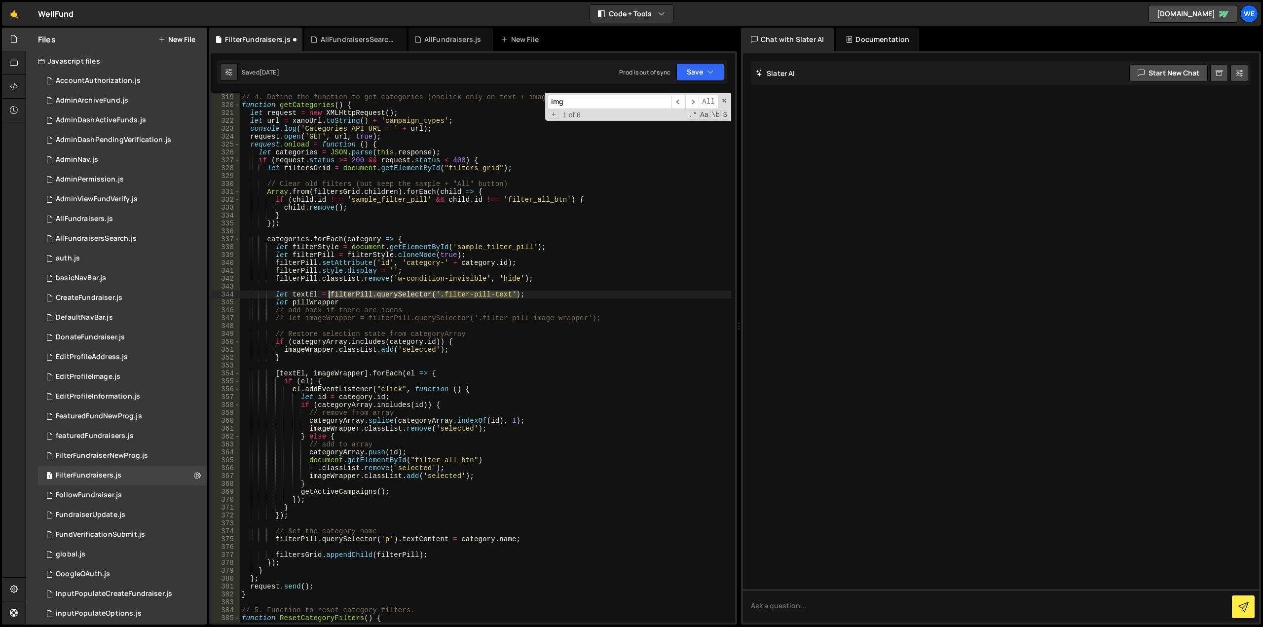
click at [328, 296] on div "// 4. Define the function to get categories (onclick only on text + image wrapp…" at bounding box center [485, 358] width 491 height 546
click at [363, 303] on div "// 4. Define the function to get categories (onclick only on text + image wrapp…" at bounding box center [485, 358] width 491 height 546
paste textarea "filterPill.querySelector('.filter-pill-text');"
click at [518, 303] on div "// 4. Define the function to get categories (onclick only on text + image wrapp…" at bounding box center [485, 358] width 491 height 546
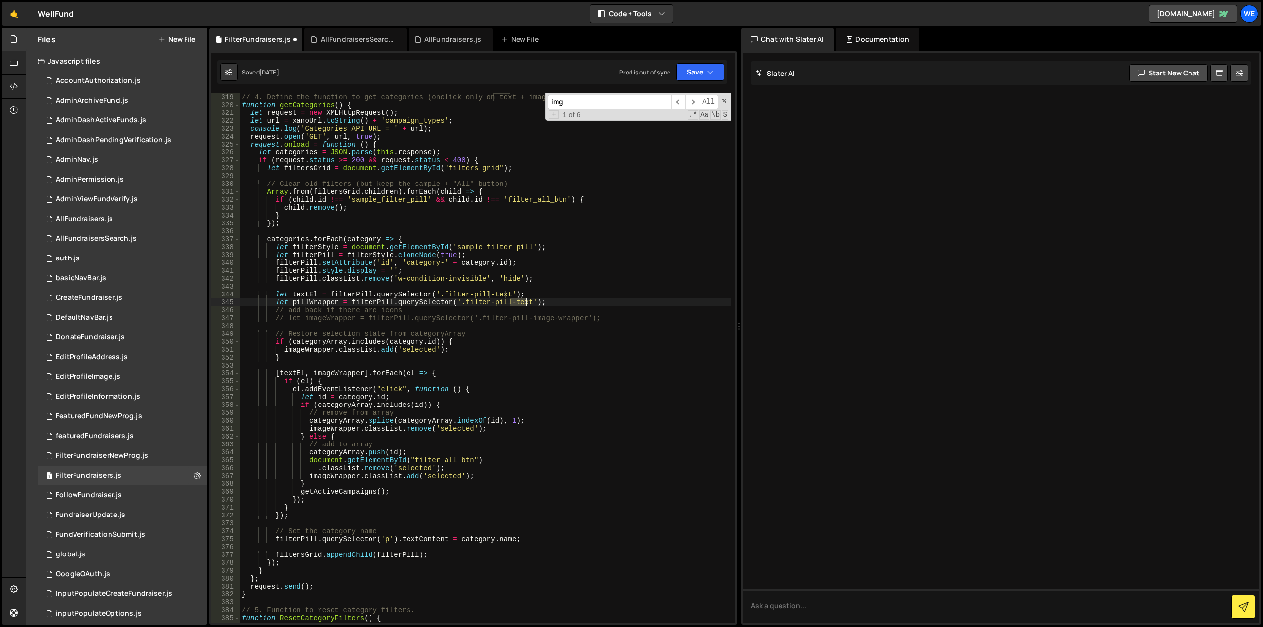
click at [518, 303] on div "// 4. Define the function to get categories (onclick only on text + image wrapp…" at bounding box center [485, 358] width 491 height 546
click at [554, 292] on div "// 4. Define the function to get categories (onclick only on text + image wrapp…" at bounding box center [485, 358] width 491 height 546
click at [306, 299] on div "// 4. Define the function to get categories (onclick only on text + image wrapp…" at bounding box center [485, 358] width 491 height 546
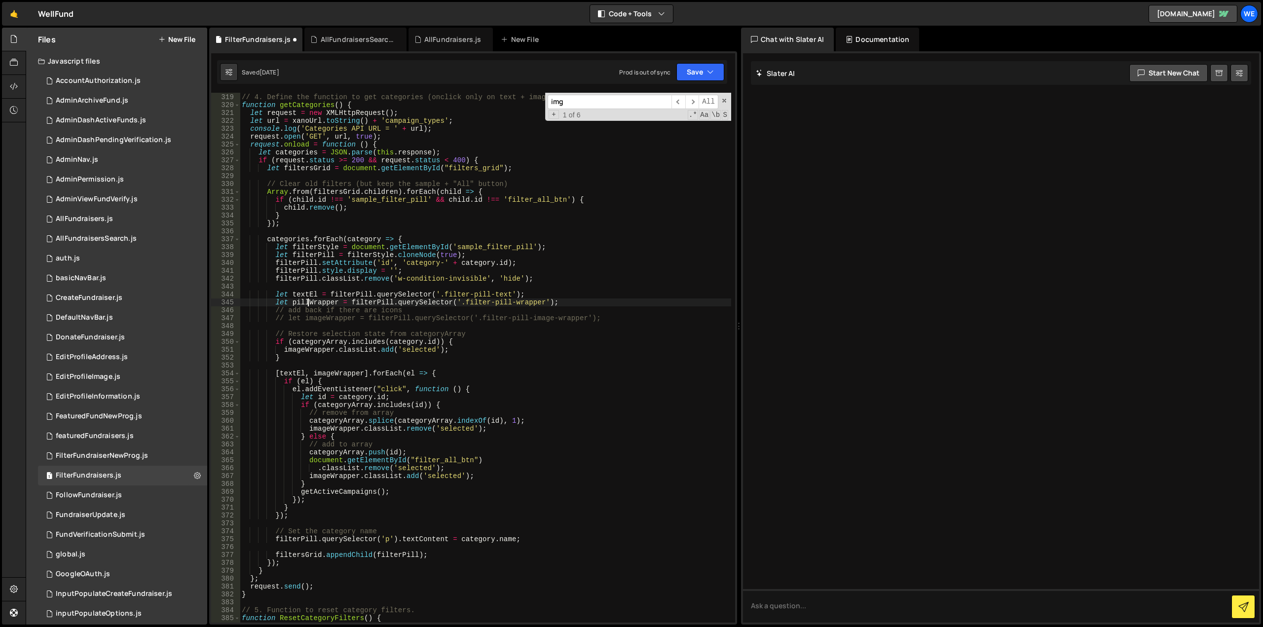
click at [306, 299] on div "// 4. Define the function to get categories (onclick only on text + image wrapp…" at bounding box center [485, 358] width 491 height 546
click at [362, 373] on div "// 4. Define the function to get categories (onclick only on text + image wrapp…" at bounding box center [485, 358] width 491 height 546
paste textarea "pillWrapper"
click at [601, 318] on div "// 4. Define the function to get categories (onclick only on text + image wrapp…" at bounding box center [485, 358] width 491 height 546
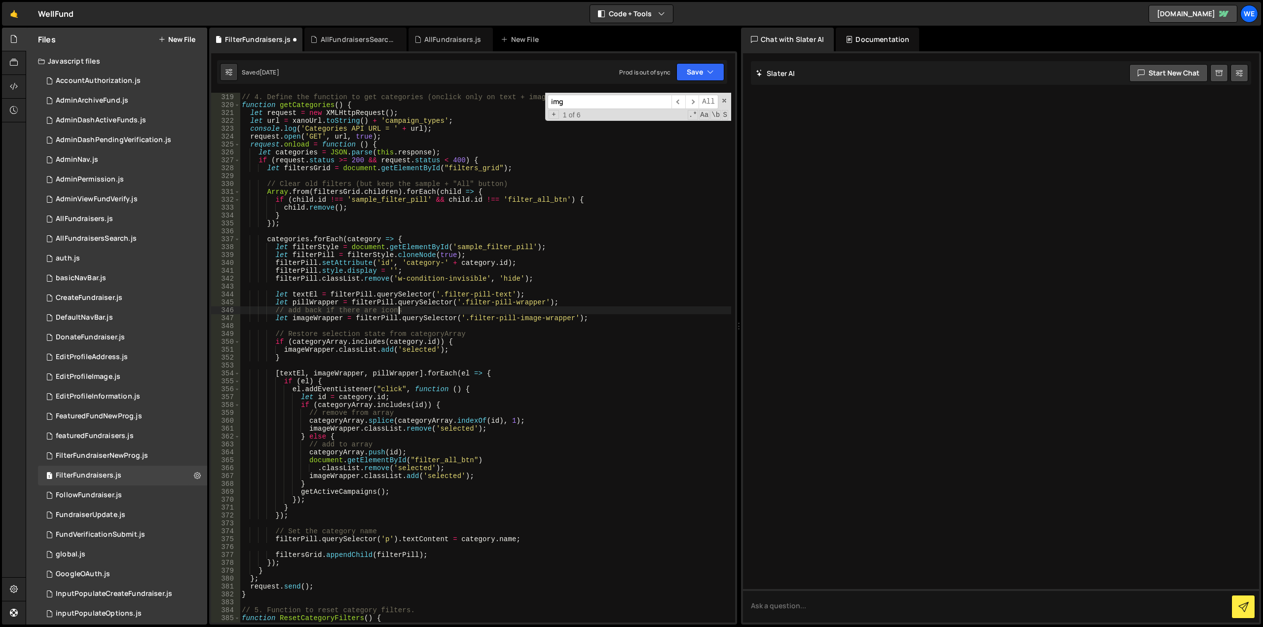
click at [437, 312] on div "// 4. Define the function to get categories (onclick only on text + image wrapp…" at bounding box center [485, 358] width 491 height 546
drag, startPoint x: 560, startPoint y: 310, endPoint x: 560, endPoint y: 299, distance: 10.4
click at [560, 299] on div "// 4. Define the function to get categories (onclick only on text + image wrapp…" at bounding box center [485, 358] width 491 height 546
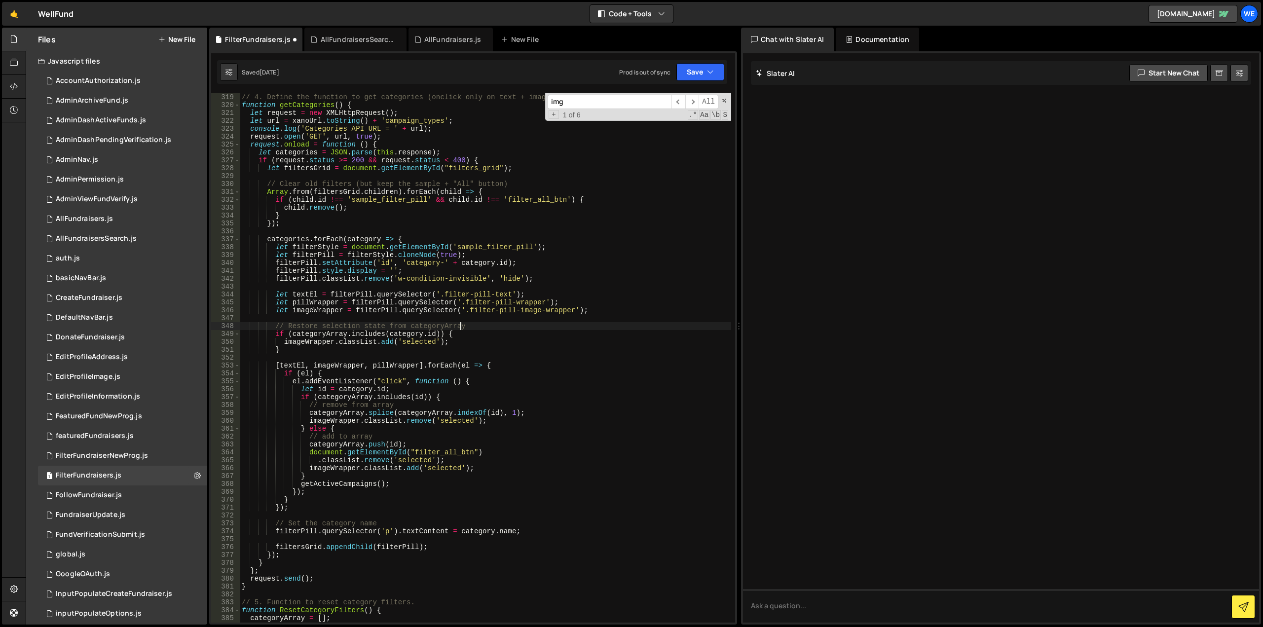
click at [546, 329] on div "// 4. Define the function to get categories (onclick only on text + image wrapp…" at bounding box center [485, 358] width 491 height 546
click at [494, 420] on div "// 4. Define the function to get categories (onclick only on text + image wrapp…" at bounding box center [485, 358] width 491 height 546
type textarea "imageWrapper.classList.remove('selected');"
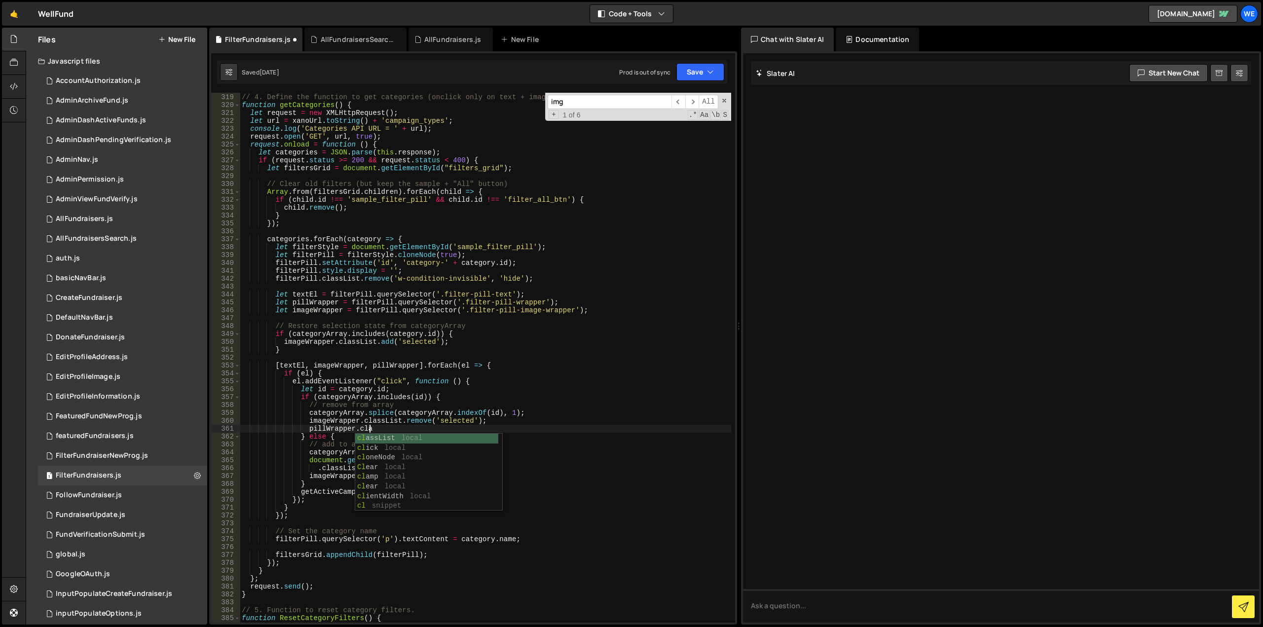
scroll to position [0, 8]
drag, startPoint x: 489, startPoint y: 421, endPoint x: 400, endPoint y: 421, distance: 89.8
click at [400, 421] on div "// 4. Define the function to get categories (onclick only on text + image wrapp…" at bounding box center [485, 358] width 491 height 546
click at [399, 430] on div "// 4. Define the function to get categories (onclick only on text + image wrapp…" at bounding box center [485, 358] width 491 height 546
paste textarea ".remove('selected');"
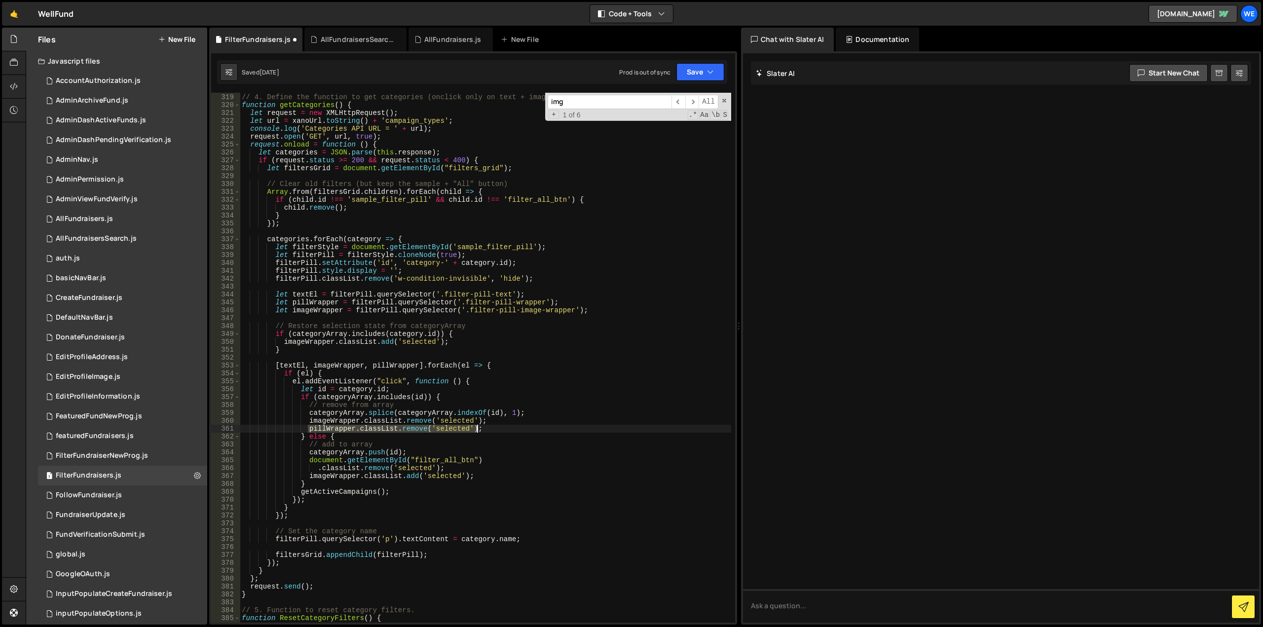
drag, startPoint x: 306, startPoint y: 428, endPoint x: 479, endPoint y: 428, distance: 172.7
click at [479, 428] on div "// 4. Define the function to get categories (onclick only on text + image wrapp…" at bounding box center [485, 358] width 491 height 546
click at [483, 481] on div "// 4. Define the function to get categories (onclick only on text + image wrapp…" at bounding box center [485, 358] width 491 height 546
click at [483, 477] on div "// 4. Define the function to get categories (onclick only on text + image wrapp…" at bounding box center [485, 358] width 491 height 546
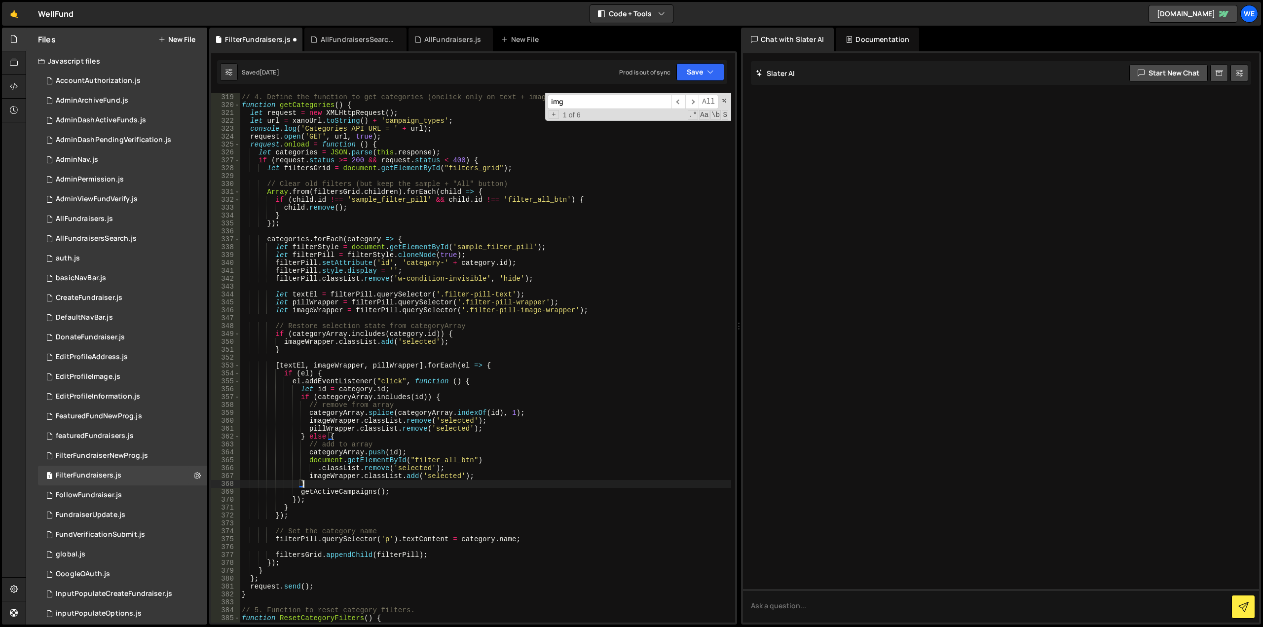
type textarea "imageWrapper.classList.add('selected');"
paste textarea "pillWrapper.classList.remove('selected');"
click at [405, 485] on div "// 4. Define the function to get categories (onclick only on text + image wrapp…" at bounding box center [485, 358] width 491 height 546
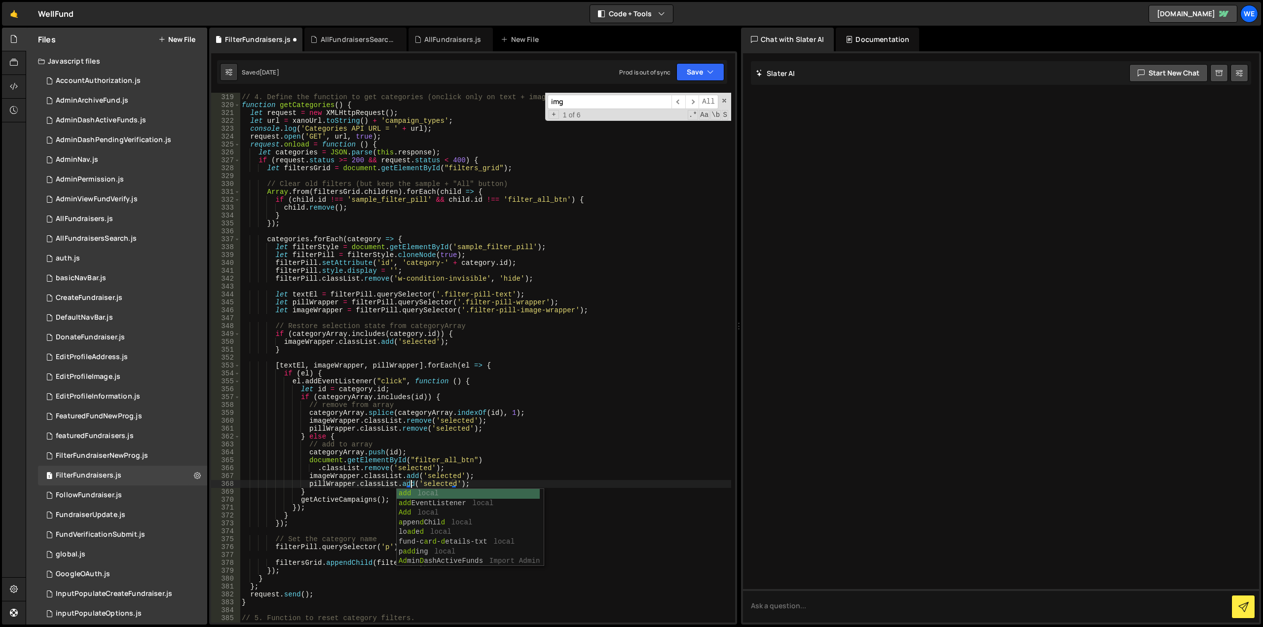
scroll to position [0, 12]
click at [431, 467] on div "// 4. Define the function to get categories (onclick only on text + image wrapp…" at bounding box center [485, 358] width 491 height 546
type textarea ".classList.remove('selected');"
click at [702, 70] on button "Save" at bounding box center [700, 72] width 48 height 18
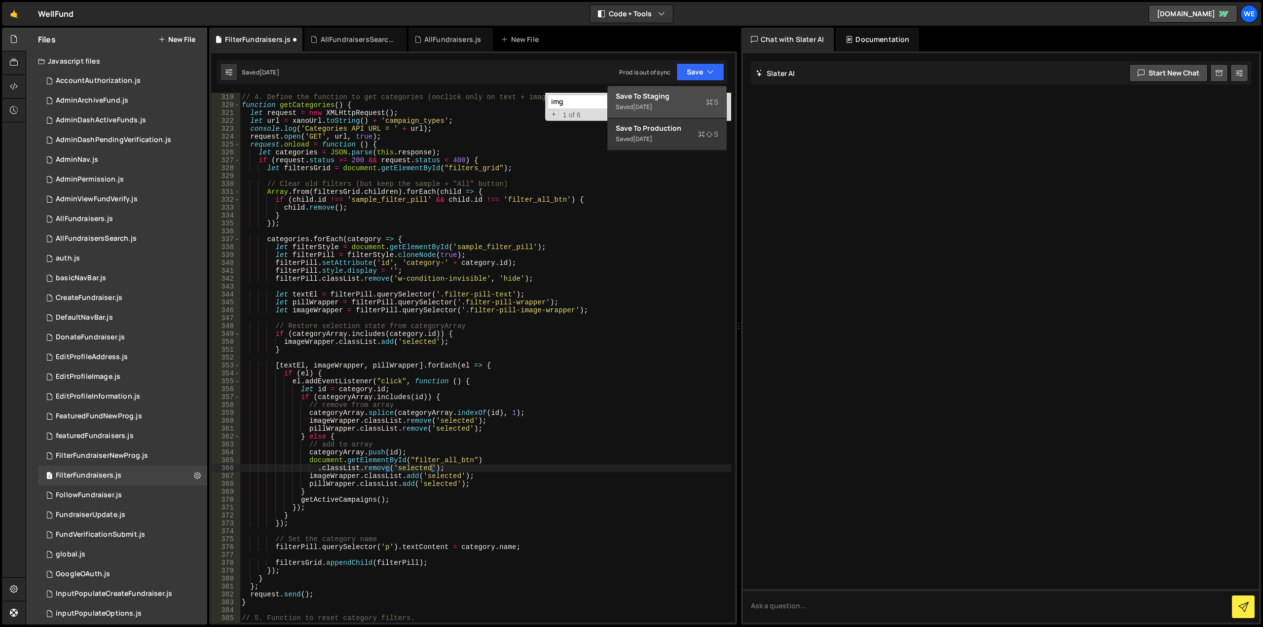
click at [673, 99] on div "Save to Staging S" at bounding box center [667, 96] width 103 height 10
click at [357, 38] on div "AllFundraisersSearch.js" at bounding box center [358, 40] width 74 height 10
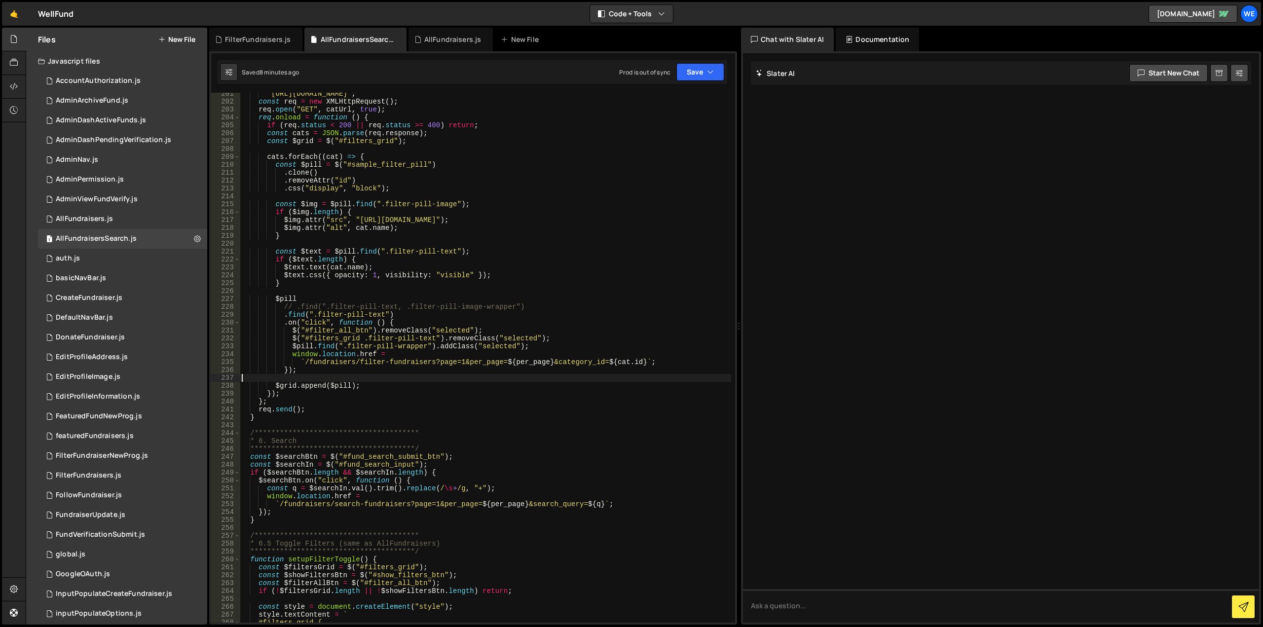
click at [481, 374] on div ""https://xru1-ldop-hv9n.n7e.xano.io/api:txysN0Dn/campaign_types" ; const req = …" at bounding box center [485, 363] width 491 height 546
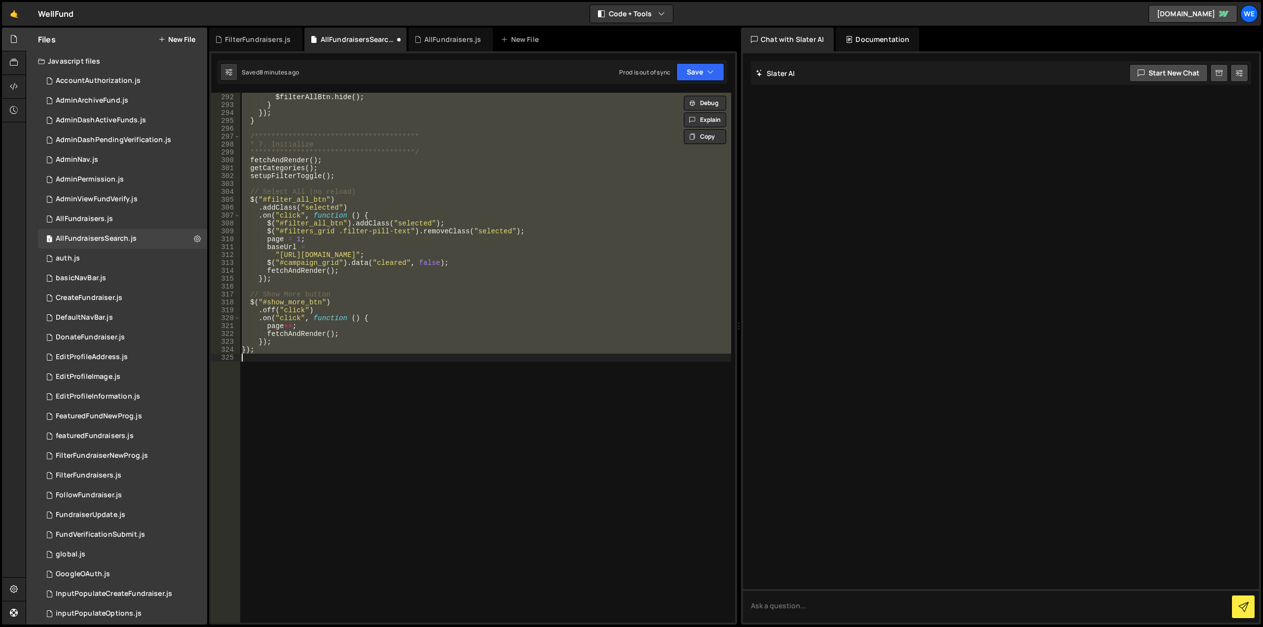
type textarea "`/fundraisers/filter-fundraisers?page=1&per_page=${per_page}&category_id=${cat.…"
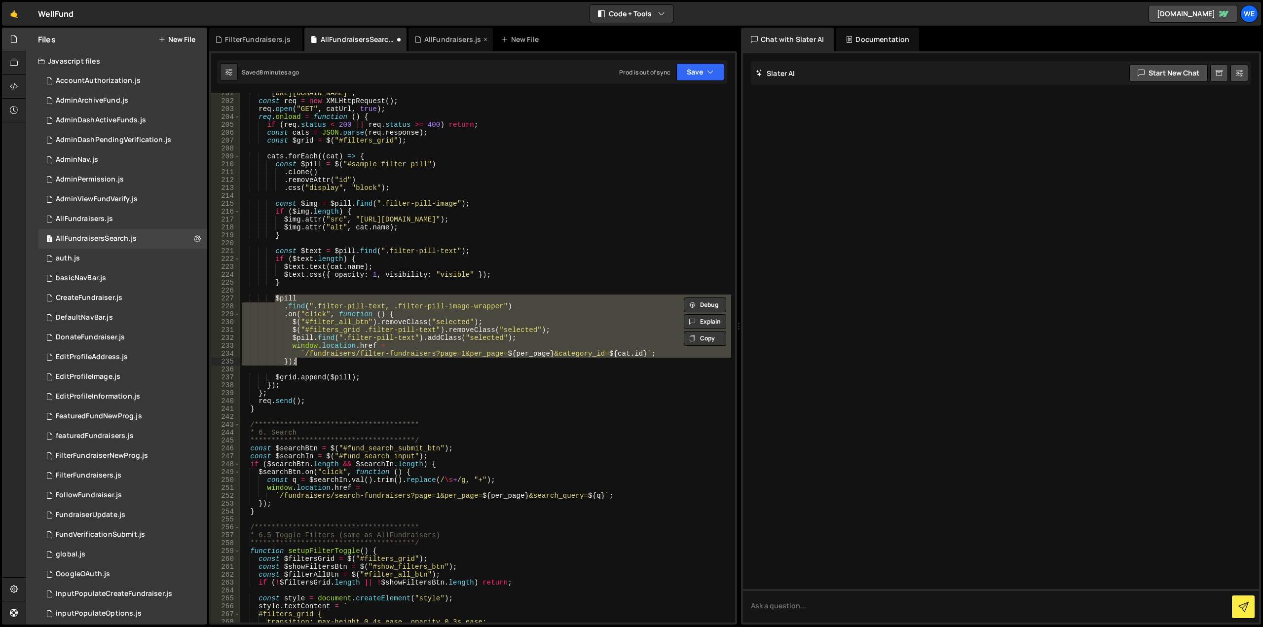
click at [444, 32] on div "AllFundraisers.js" at bounding box center [450, 40] width 85 height 24
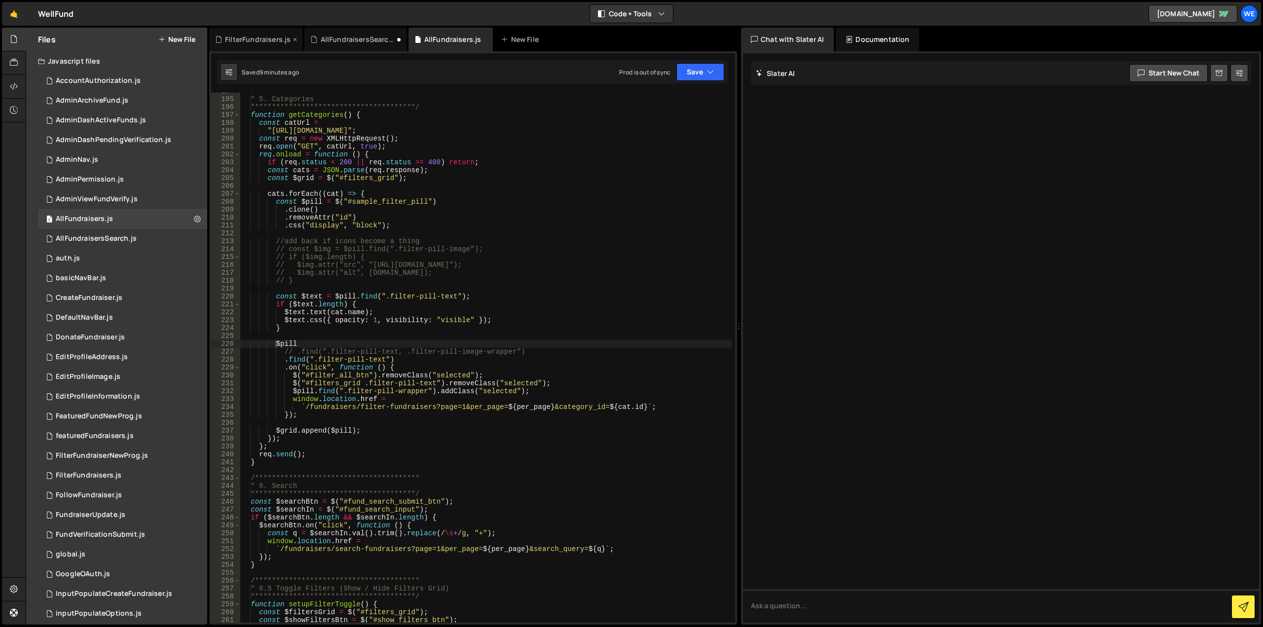
click at [256, 43] on div "FilterFundraisers.js" at bounding box center [258, 40] width 66 height 10
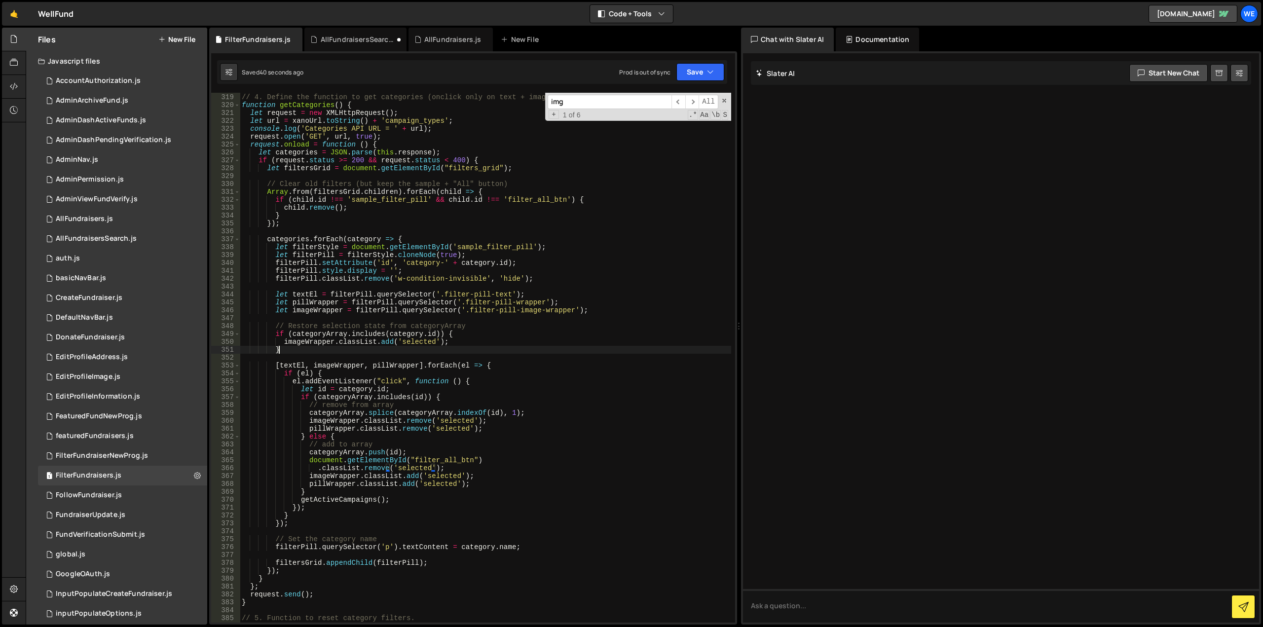
click at [509, 347] on div "// 4. Define the function to get categories (onclick only on text + image wrapp…" at bounding box center [485, 358] width 491 height 546
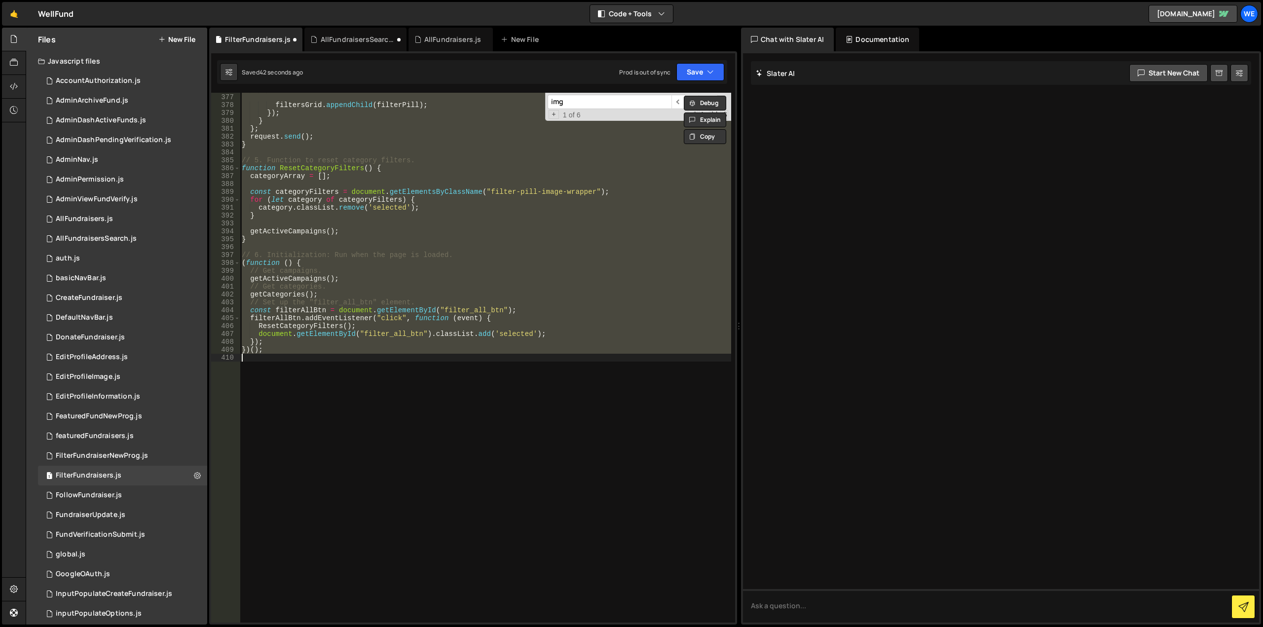
type textarea "pillWrapper.classList.remove('selected');"
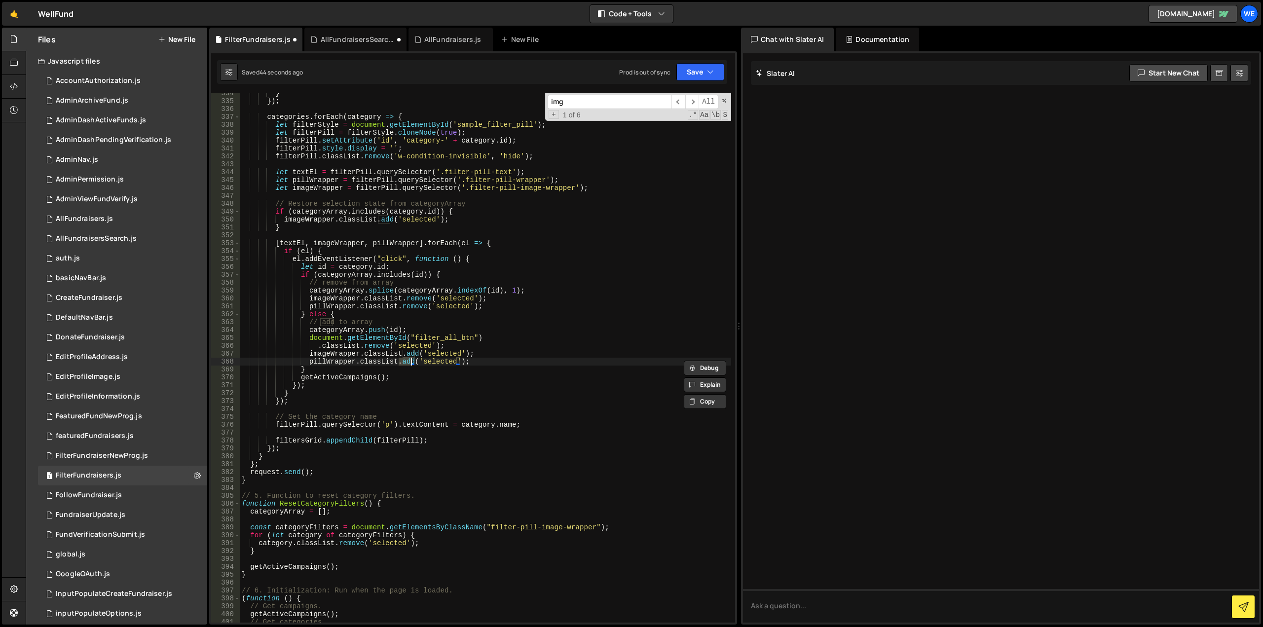
scroll to position [2967, 0]
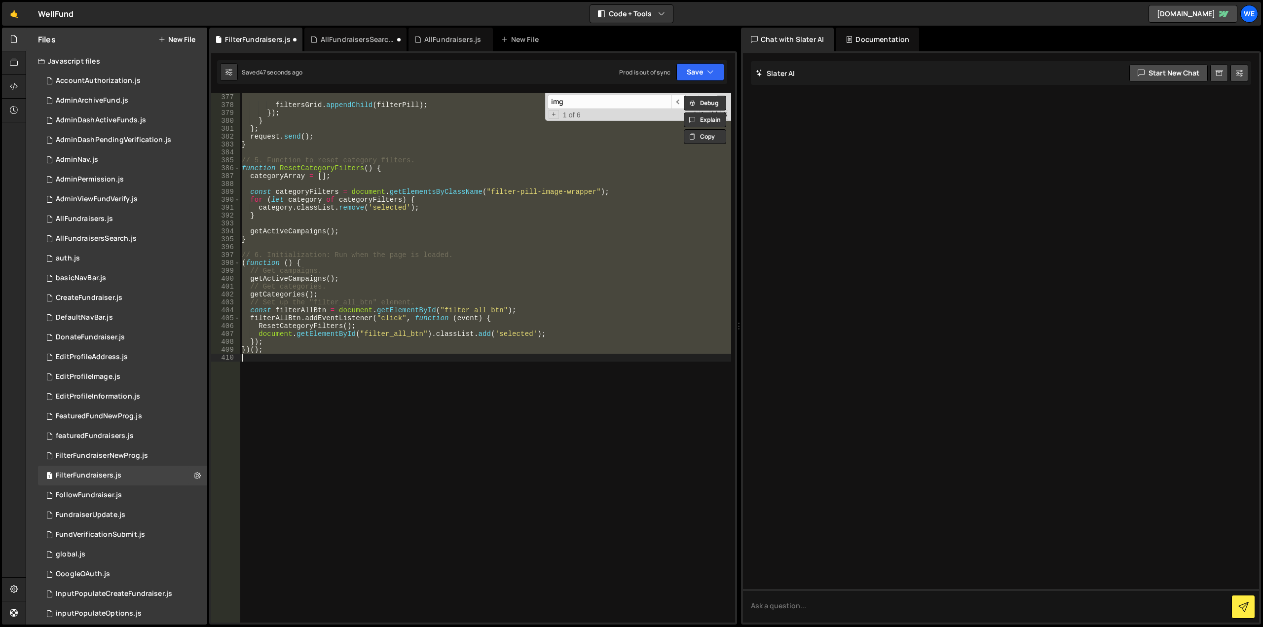
click at [379, 211] on div "filterPill . querySelector ( 'p' ) . textContent = category . name ; filtersGri…" at bounding box center [485, 358] width 491 height 530
type textarea "category.classList.remove('selected');"
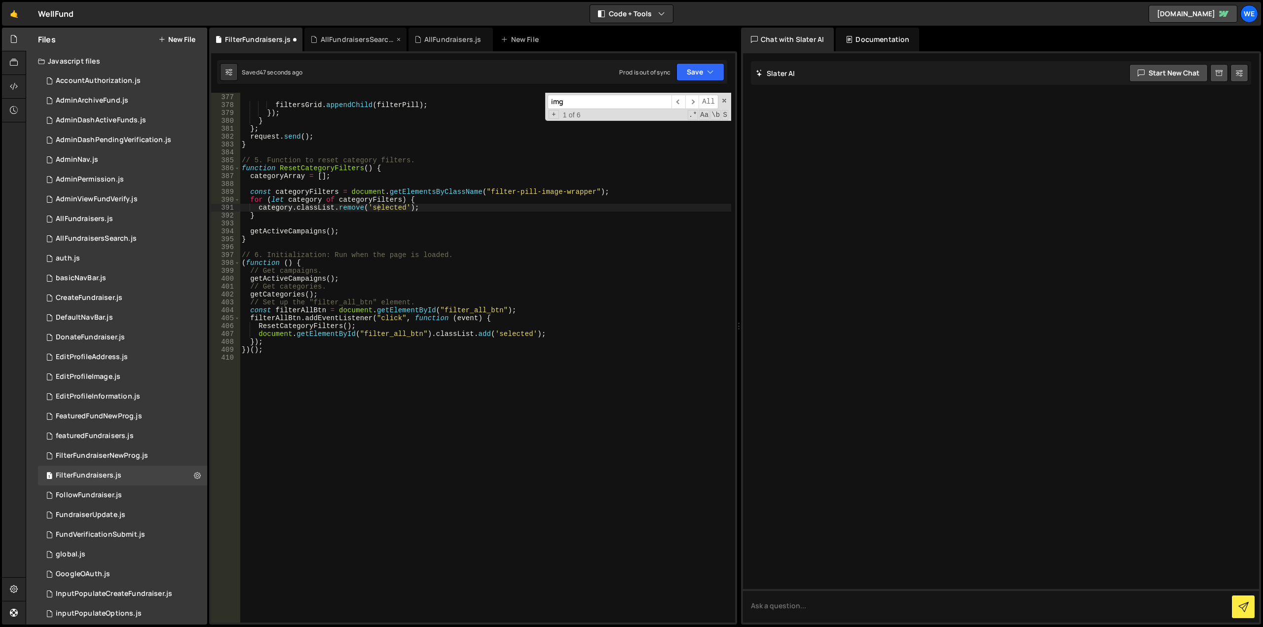
click at [352, 33] on div "AllFundraisersSearch.js" at bounding box center [355, 40] width 102 height 24
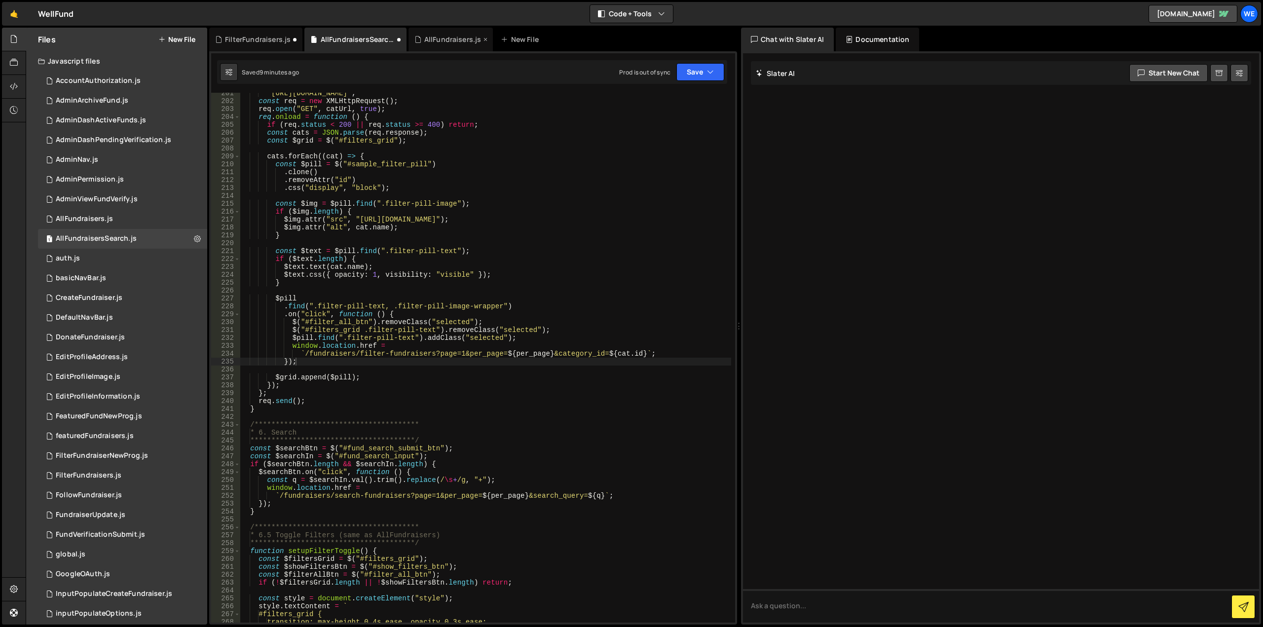
click at [445, 36] on div "AllFundraisers.js" at bounding box center [452, 40] width 57 height 10
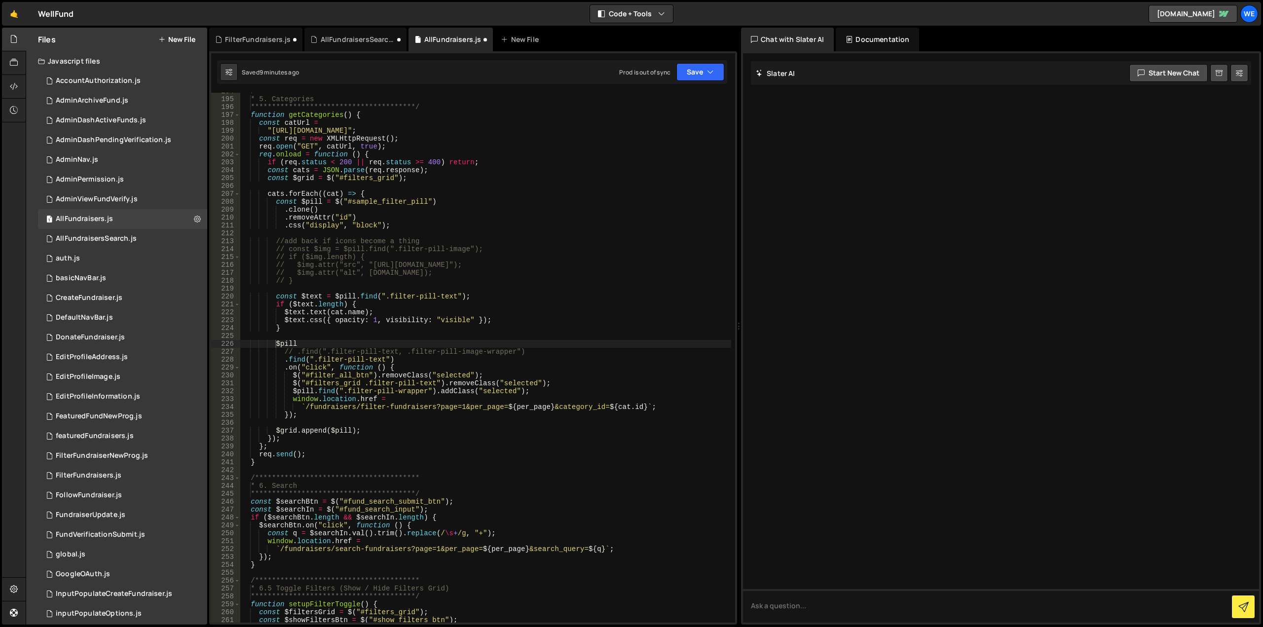
click at [499, 327] on div "**********" at bounding box center [485, 360] width 491 height 546
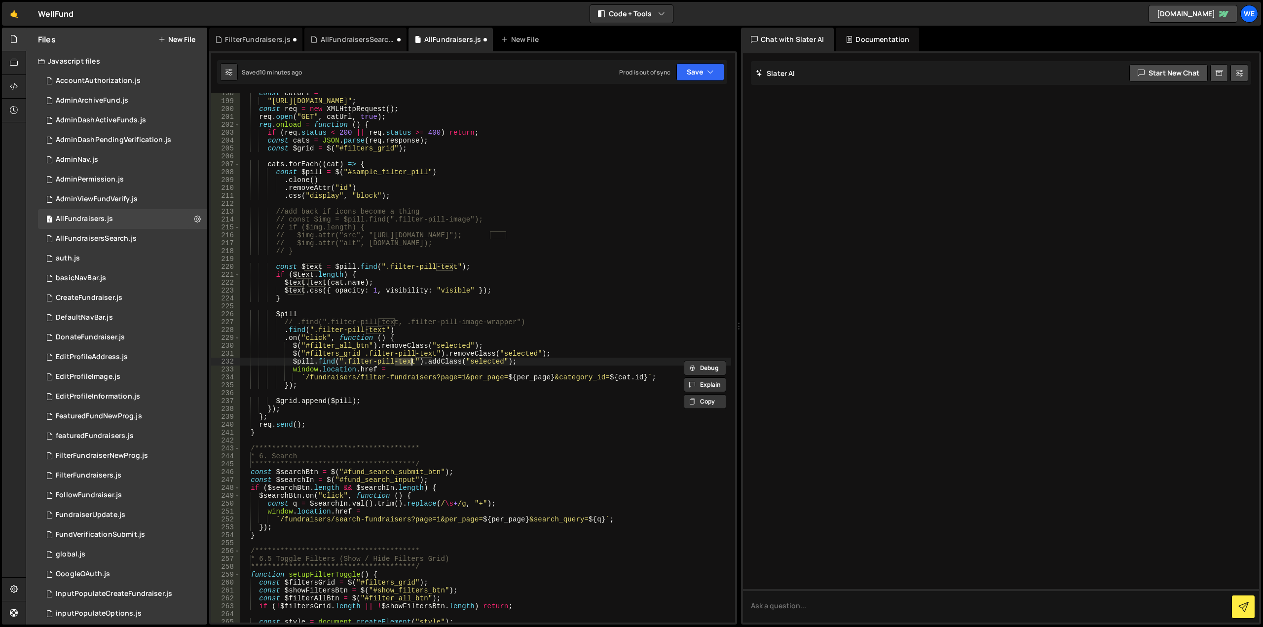
scroll to position [1582, 0]
type textarea ".find(".filter-pill-text, .filter-pill-image-wrapper")"
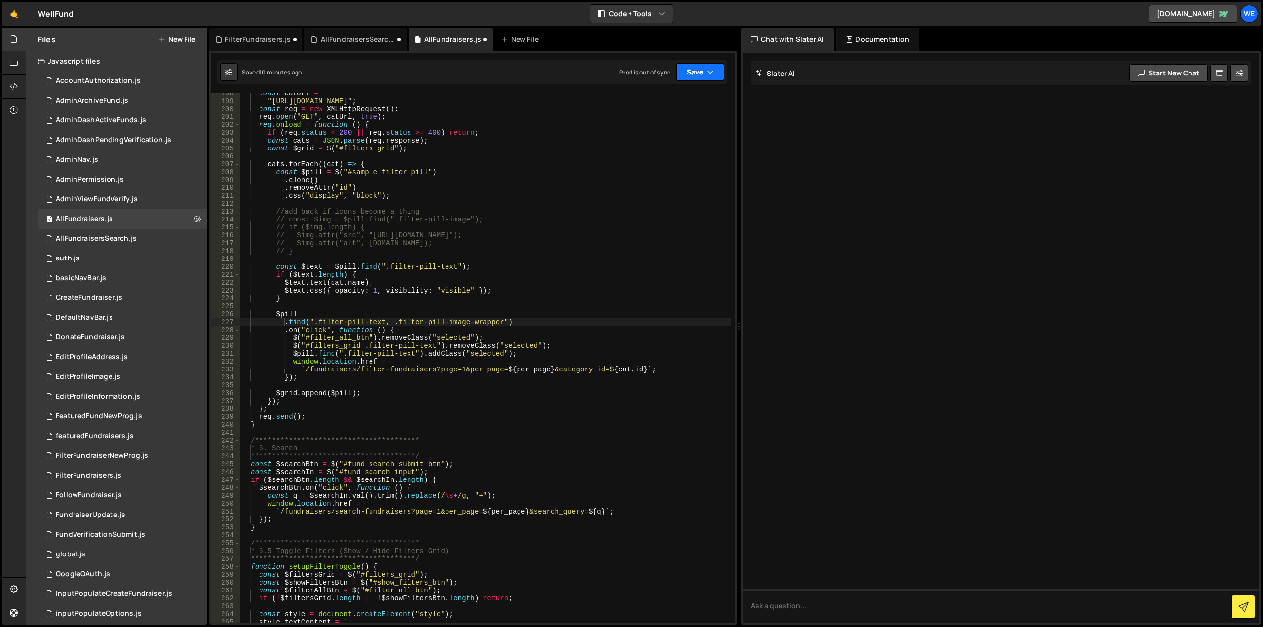
click at [700, 70] on button "Save" at bounding box center [700, 72] width 48 height 18
click at [667, 102] on div "Saved 10 minutes ago" at bounding box center [667, 107] width 103 height 12
click at [378, 42] on div "AllFundraisersSearch.js" at bounding box center [358, 40] width 74 height 10
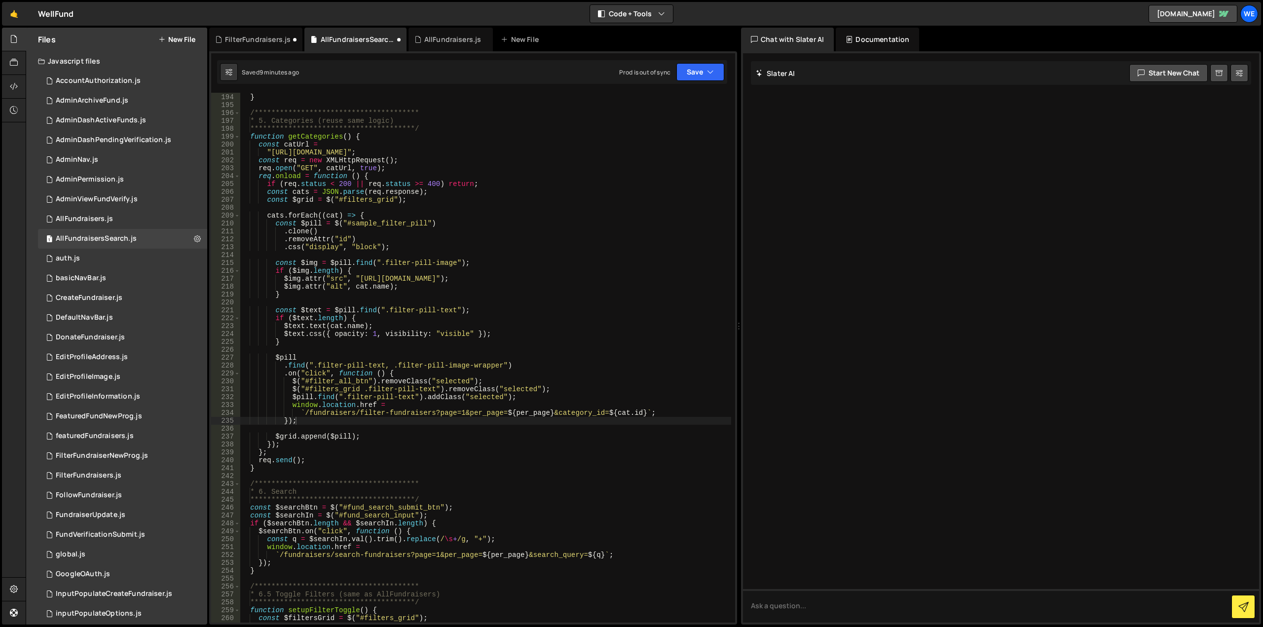
scroll to position [1547, 0]
click at [451, 31] on div "AllFundraisers.js" at bounding box center [450, 40] width 85 height 24
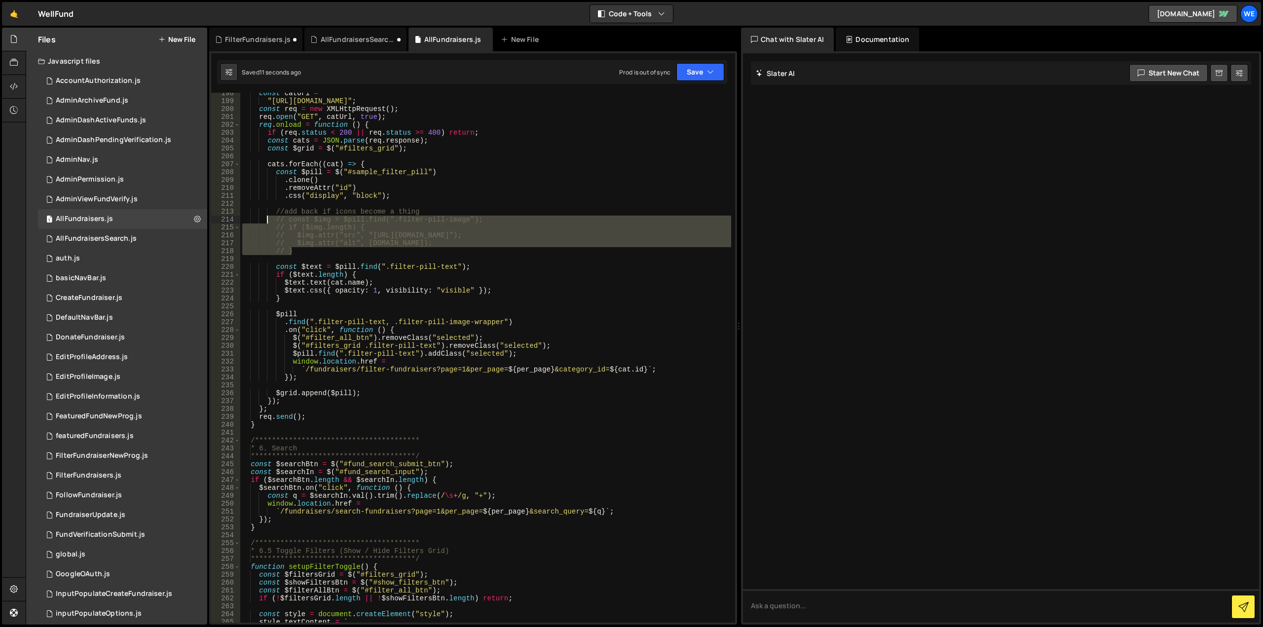
drag, startPoint x: 303, startPoint y: 249, endPoint x: 265, endPoint y: 223, distance: 46.1
click at [265, 223] on div "const catUrl = "https://xru1-ldop-hv9n.n7e.xano.io/api:txysN0Dn/campaign_types"…" at bounding box center [485, 362] width 491 height 546
type textarea "const $img = $pill.find(".filter-pill-image"); if ($img.length) {"
click at [681, 72] on button "Save" at bounding box center [700, 72] width 48 height 18
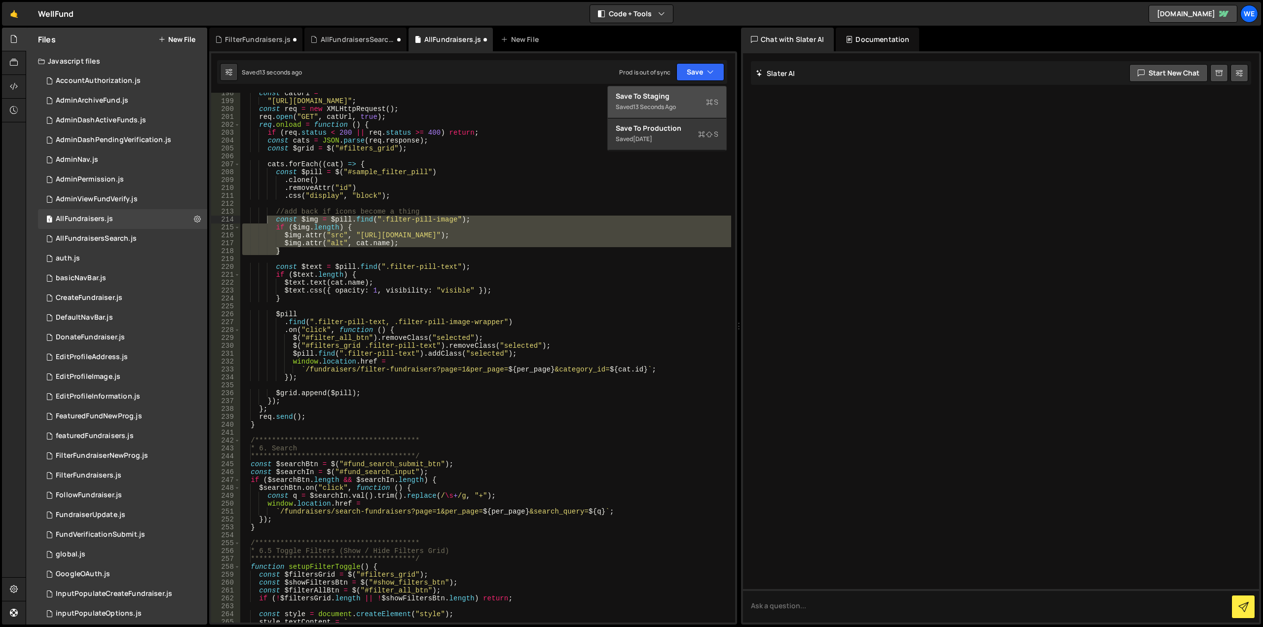
click at [665, 104] on div "13 seconds ago" at bounding box center [654, 107] width 43 height 8
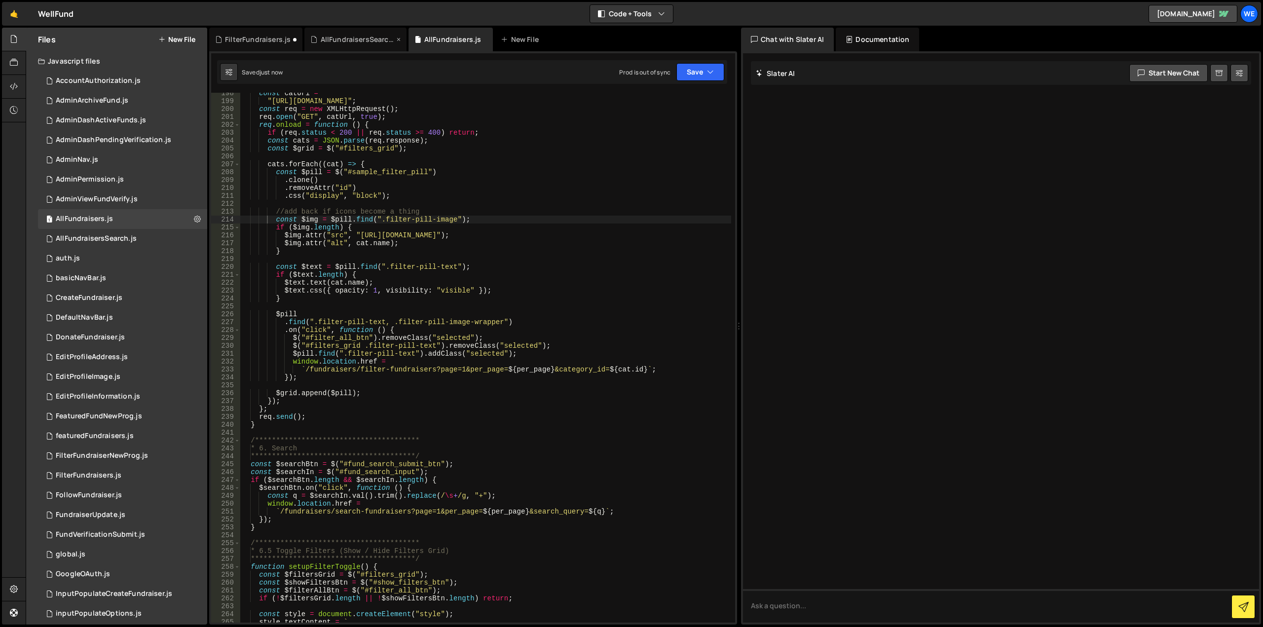
click at [342, 40] on div "AllFundraisersSearch.js" at bounding box center [358, 40] width 74 height 10
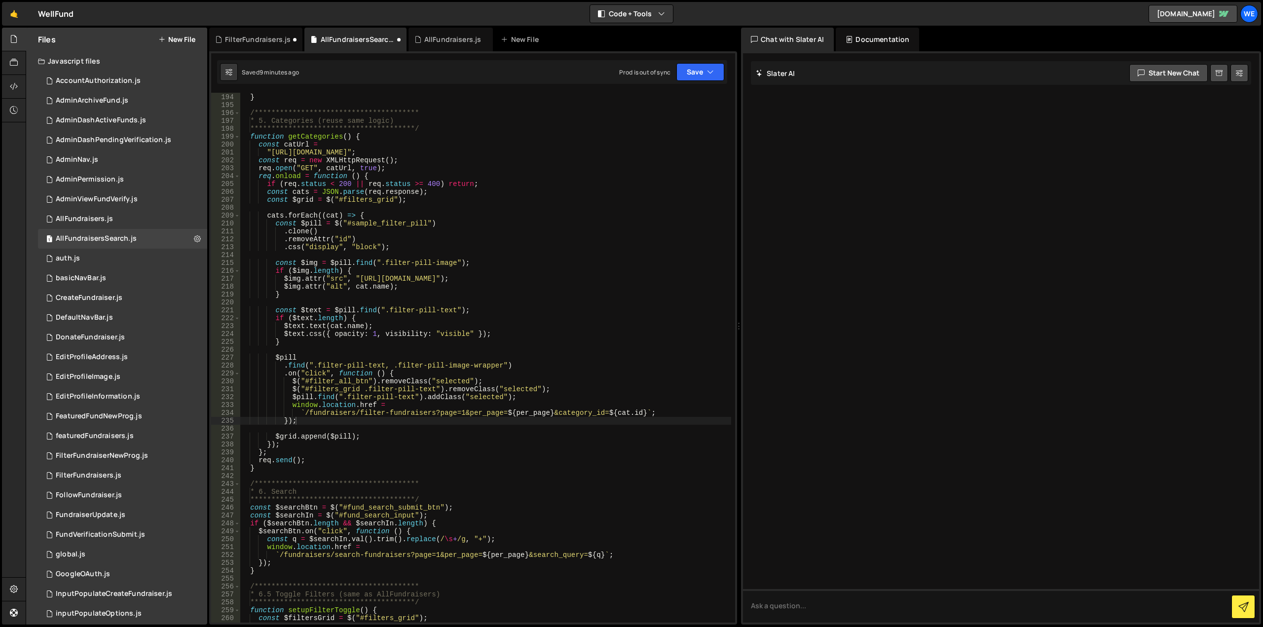
type textarea ".clone()"
click at [489, 231] on div "**********" at bounding box center [485, 358] width 491 height 546
click at [685, 75] on button "Save" at bounding box center [700, 72] width 48 height 18
click at [657, 100] on div "Save to Staging S" at bounding box center [667, 96] width 103 height 10
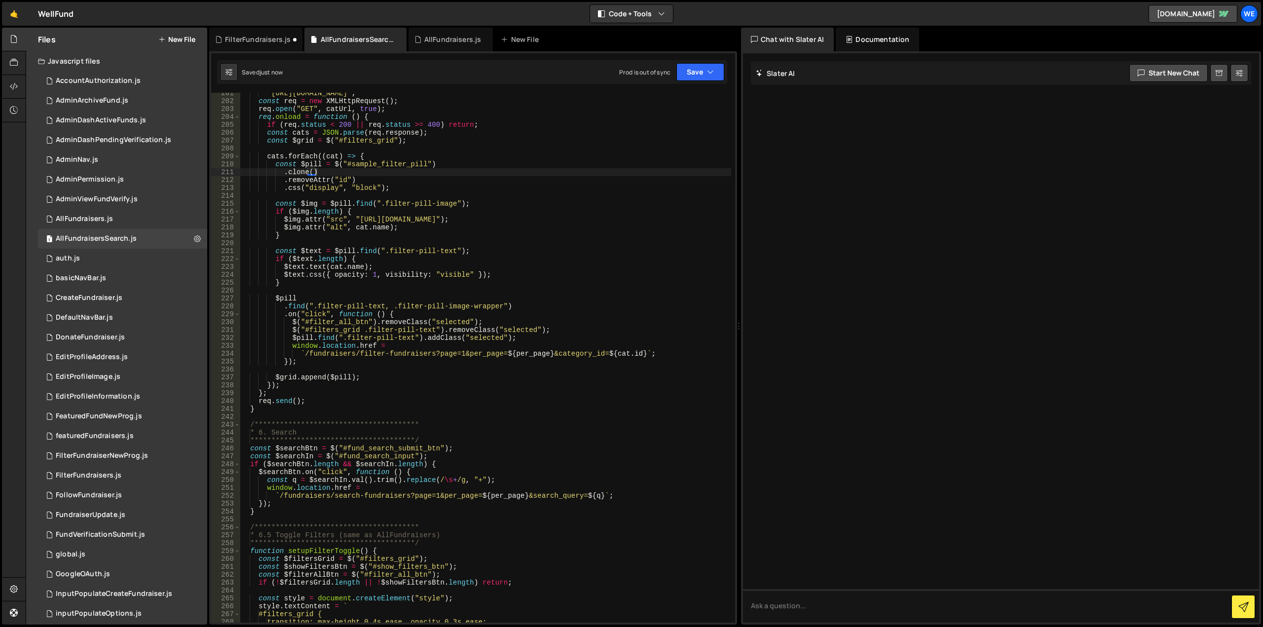
scroll to position [1665, 0]
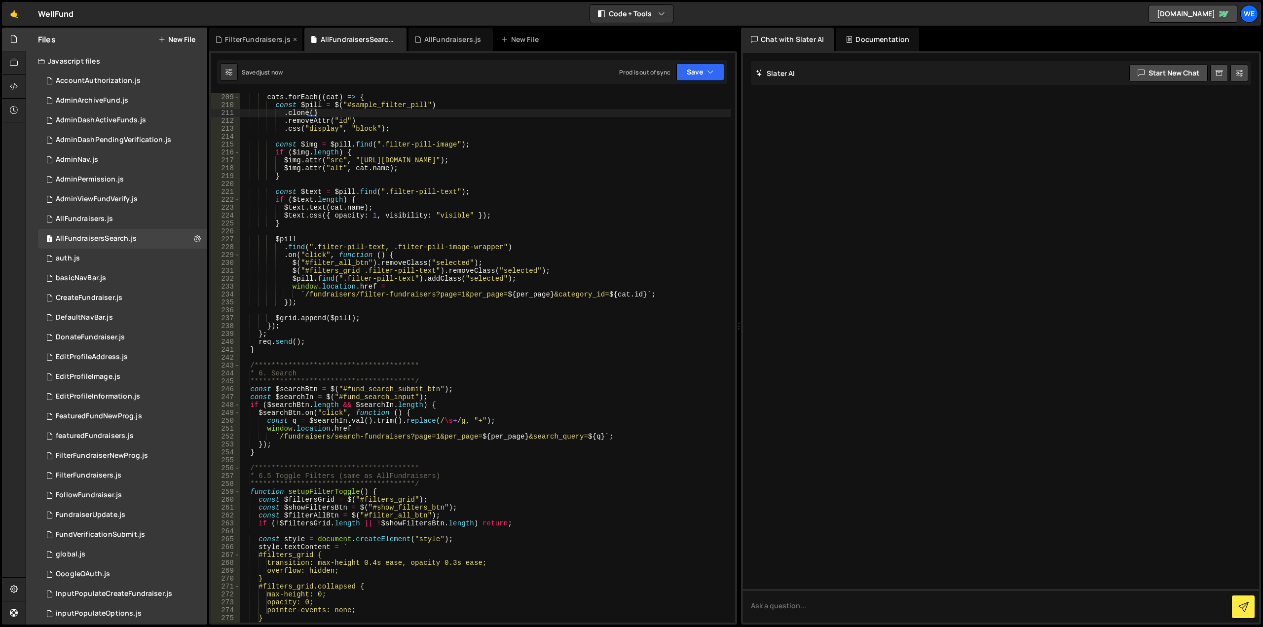
click at [246, 39] on div "FilterFundraisers.js" at bounding box center [258, 40] width 66 height 10
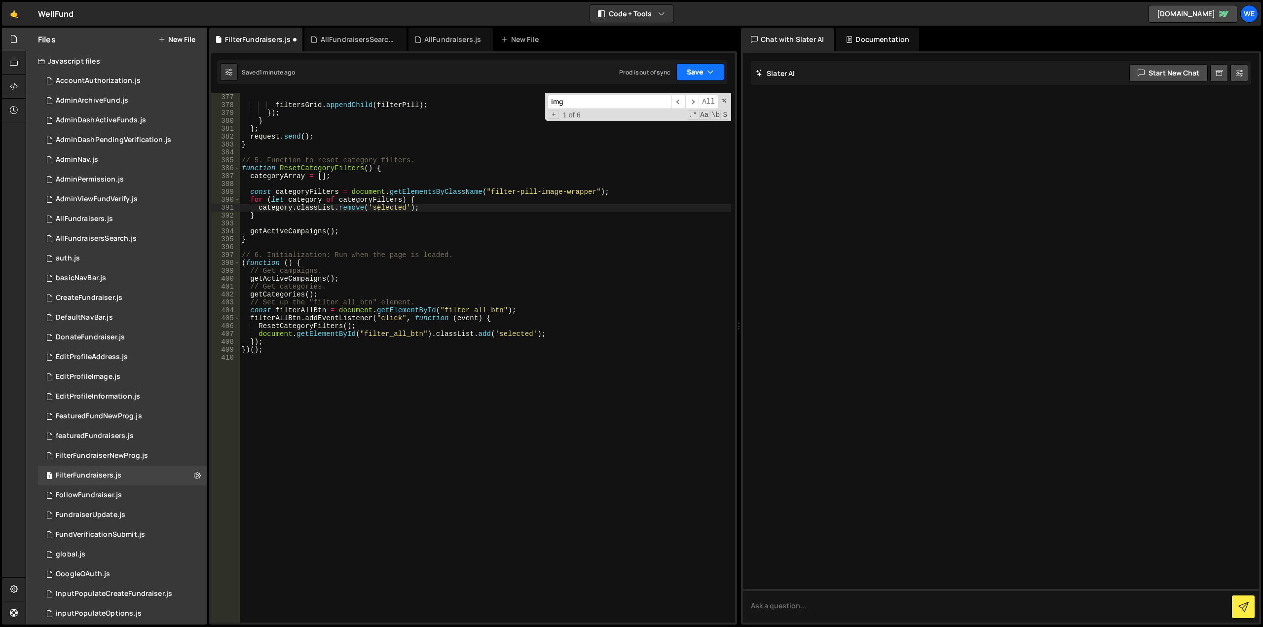
click at [702, 74] on button "Save" at bounding box center [700, 72] width 48 height 18
click at [652, 103] on div "1 minute ago" at bounding box center [650, 107] width 35 height 8
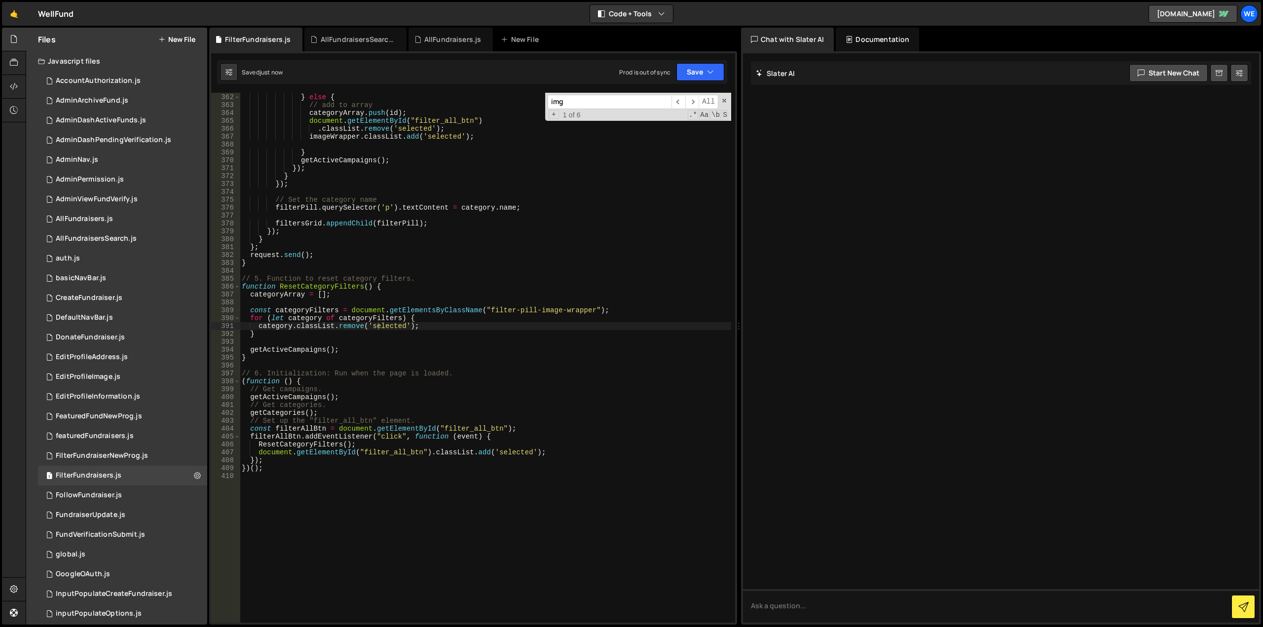
scroll to position [2819, 0]
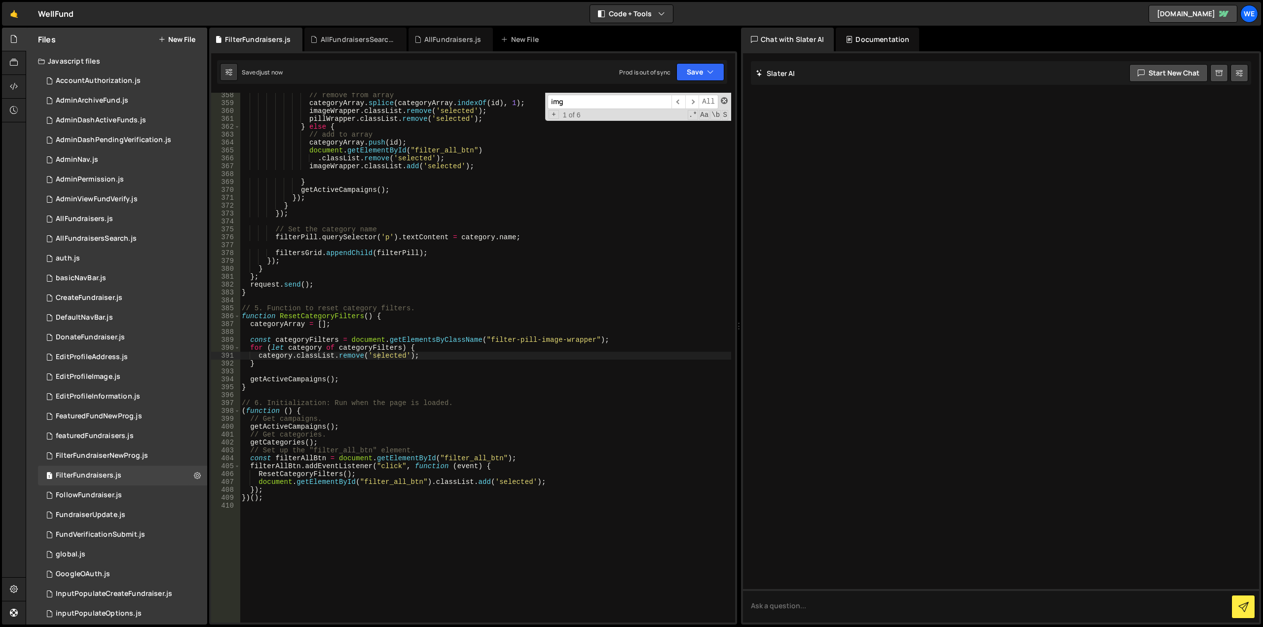
click at [723, 102] on span at bounding box center [724, 100] width 7 height 7
click at [622, 339] on div "// remove from array categoryArray . splice ( categoryArray . indexOf ( id ) , …" at bounding box center [485, 364] width 491 height 546
click at [620, 336] on div "// remove from array categoryArray . splice ( categoryArray . indexOf ( id ) , …" at bounding box center [485, 364] width 491 height 546
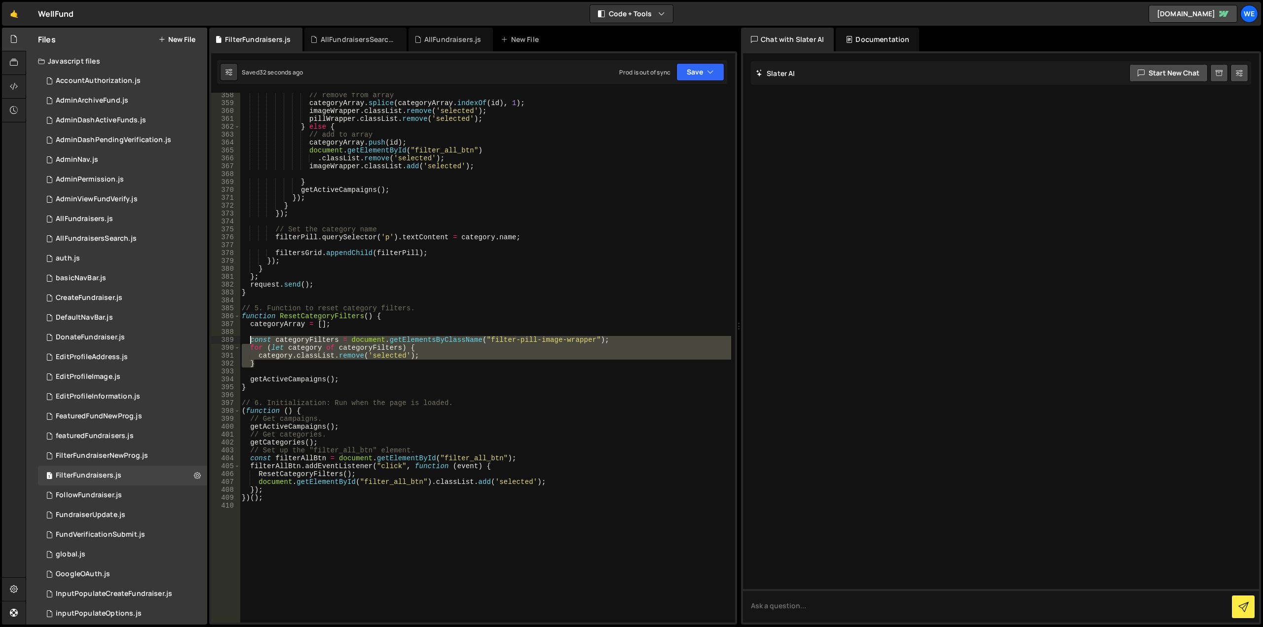
drag, startPoint x: 269, startPoint y: 364, endPoint x: 249, endPoint y: 341, distance: 30.4
click at [249, 341] on div "// remove from array categoryArray . splice ( categoryArray . indexOf ( id ) , …" at bounding box center [485, 364] width 491 height 546
click at [608, 340] on div "// remove from array categoryArray . splice ( categoryArray . indexOf ( id ) , …" at bounding box center [485, 358] width 491 height 530
type textarea "const categoryFilters = document.getElementsByClassName("filter-pill-image-wrap…"
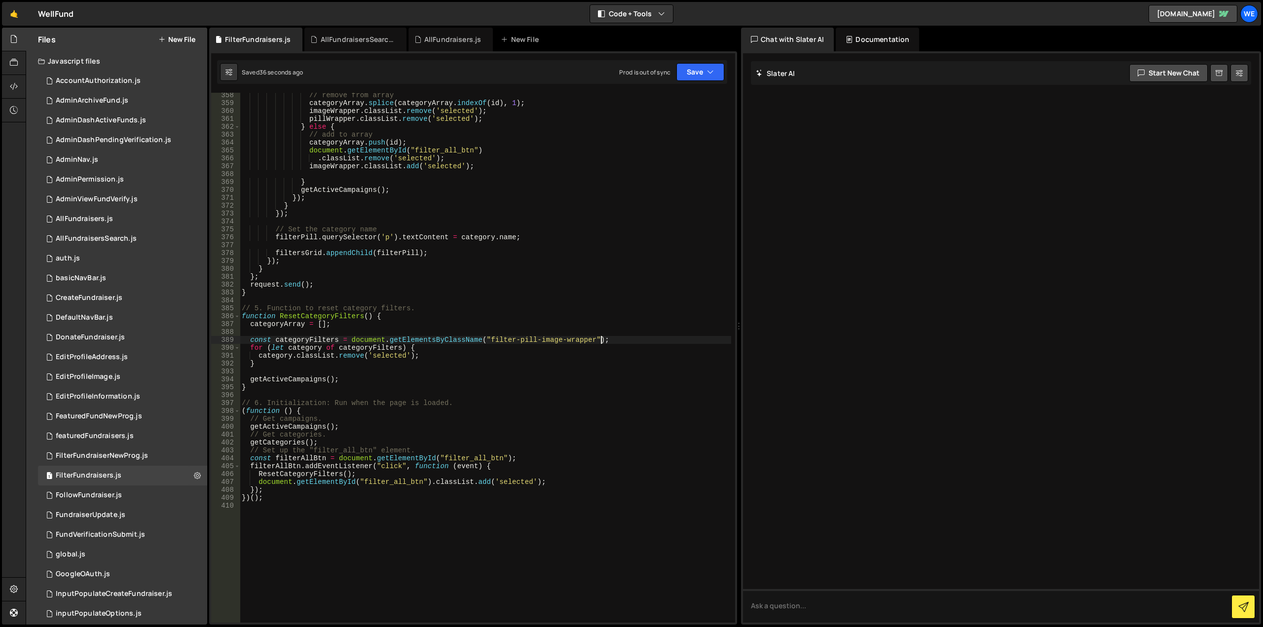
click at [608, 340] on div "// remove from array categoryArray . splice ( categoryArray . indexOf ( id ) , …" at bounding box center [485, 364] width 491 height 546
click at [272, 365] on div "// remove from array categoryArray . splice ( categoryArray . indexOf ( id ) , …" at bounding box center [485, 364] width 491 height 546
click at [272, 363] on div "// remove from array categoryArray . splice ( categoryArray . indexOf ( id ) , …" at bounding box center [485, 364] width 491 height 546
click at [605, 340] on div "// remove from array categoryArray . splice ( categoryArray . indexOf ( id ) , …" at bounding box center [485, 364] width 491 height 546
drag, startPoint x: 307, startPoint y: 339, endPoint x: 275, endPoint y: 343, distance: 32.8
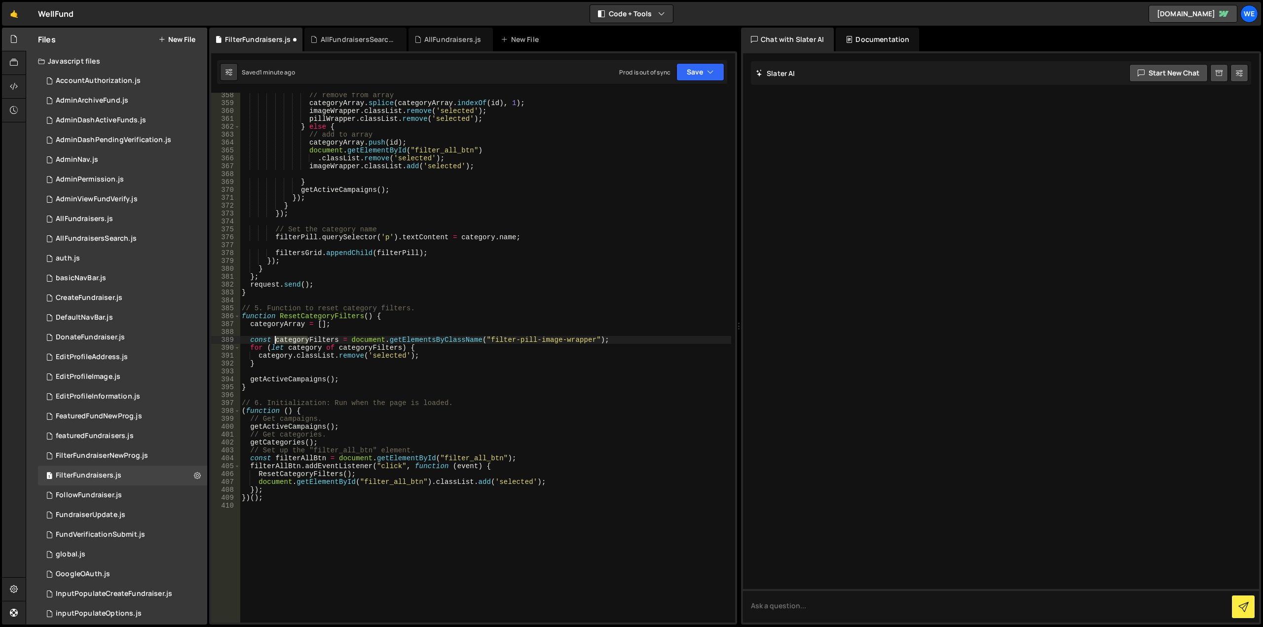
click at [275, 343] on div "// remove from array categoryArray . splice ( categoryArray . indexOf ( id ) , …" at bounding box center [485, 364] width 491 height 546
type textarea "const iconFilters = document.getElementsByClassName("filter-pill-image-wrapper"…"
click at [299, 330] on div "// remove from array categoryArray . splice ( categoryArray . indexOf ( id ) , …" at bounding box center [485, 364] width 491 height 546
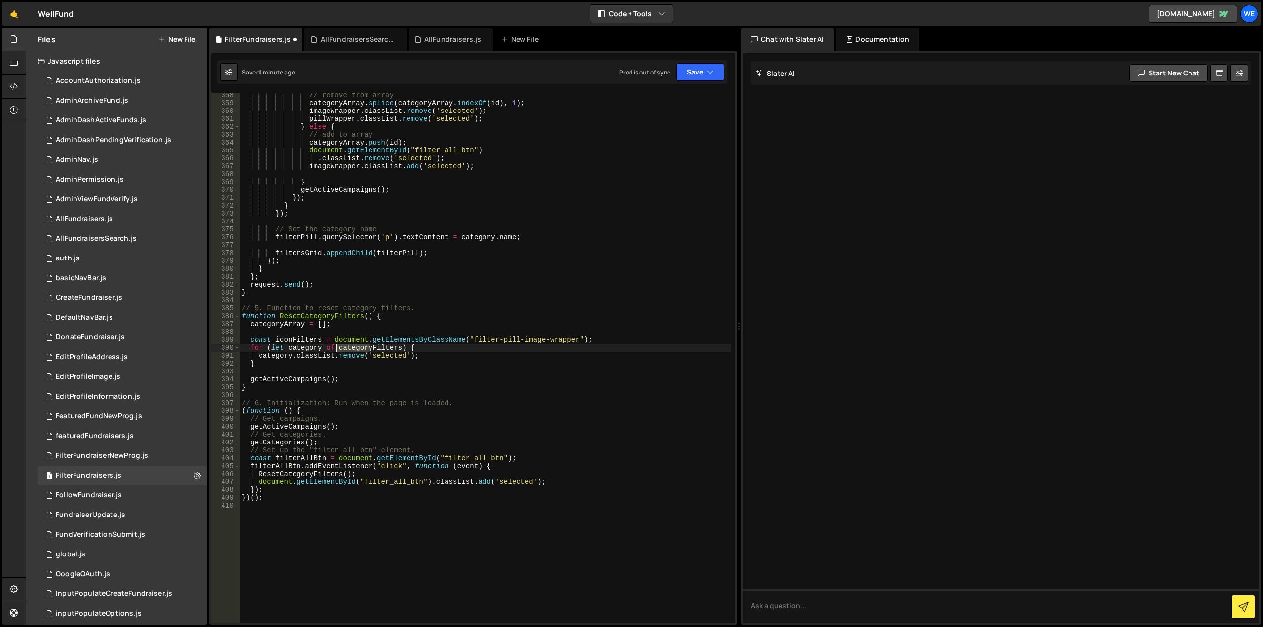
drag, startPoint x: 369, startPoint y: 349, endPoint x: 337, endPoint y: 350, distance: 32.1
click at [337, 350] on div "// remove from array categoryArray . splice ( categoryArray . indexOf ( id ) , …" at bounding box center [485, 364] width 491 height 546
type textarea "const categoryFilters = document.getElementsByClassName("filter-pill-image-wrap…"
click at [621, 339] on div "// remove from array categoryArray . splice ( categoryArray . indexOf ( id ) , …" at bounding box center [485, 364] width 491 height 546
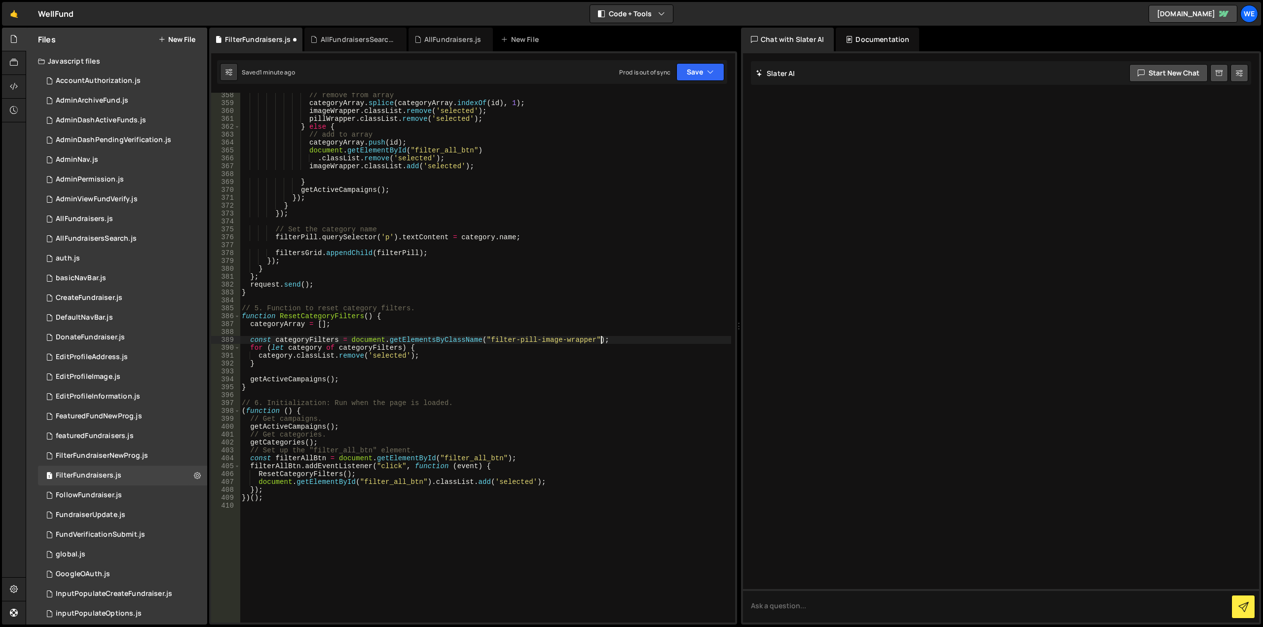
scroll to position [0, 0]
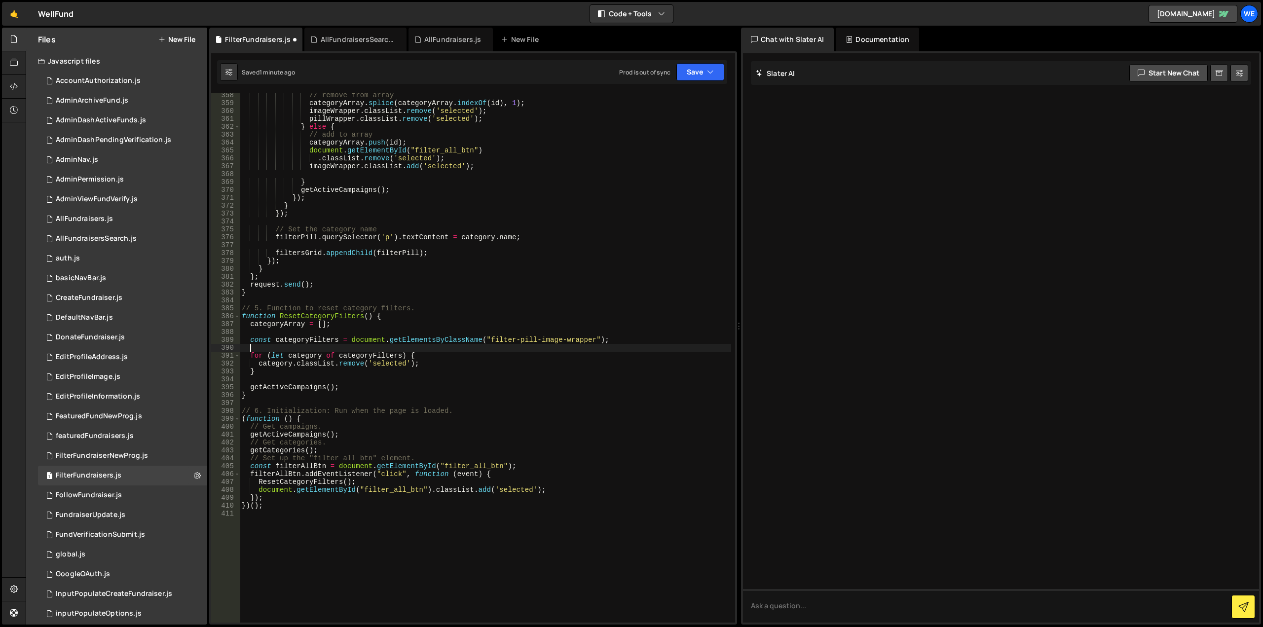
paste textarea "}"
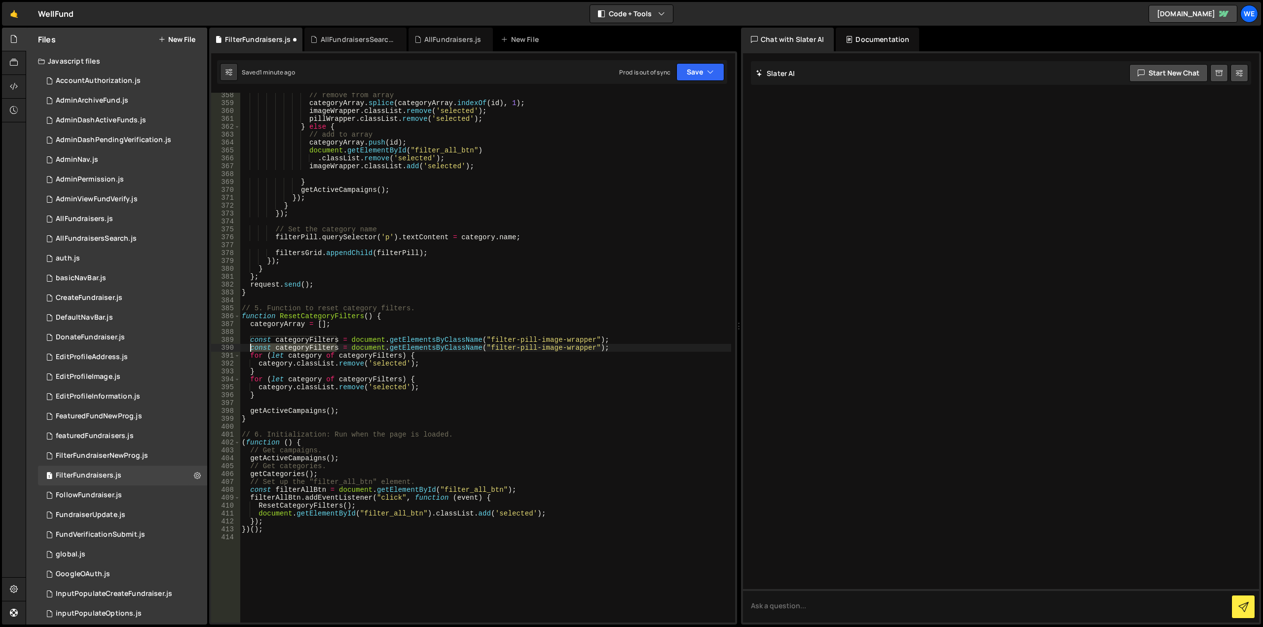
drag, startPoint x: 335, startPoint y: 346, endPoint x: 250, endPoint y: 348, distance: 85.4
click at [250, 348] on div "// remove from array categoryArray . splice ( categoryArray . indexOf ( id ) , …" at bounding box center [485, 364] width 491 height 546
type textarea "const categoryFilters = document.getElementsByClassName("filter-pill-image-wrap…"
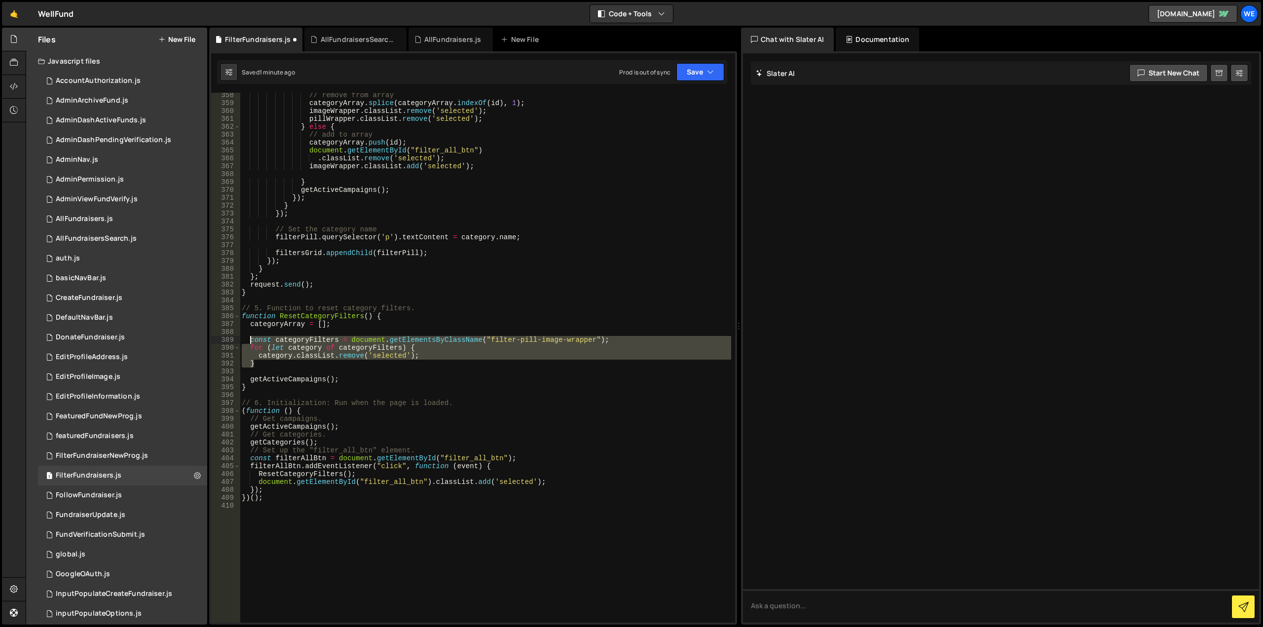
drag, startPoint x: 277, startPoint y: 368, endPoint x: 248, endPoint y: 343, distance: 37.8
click at [248, 343] on div "// remove from array categoryArray . splice ( categoryArray . indexOf ( id ) , …" at bounding box center [485, 364] width 491 height 546
click at [275, 362] on div "// remove from array categoryArray . splice ( categoryArray . indexOf ( id ) , …" at bounding box center [485, 358] width 491 height 530
type textarea "}"
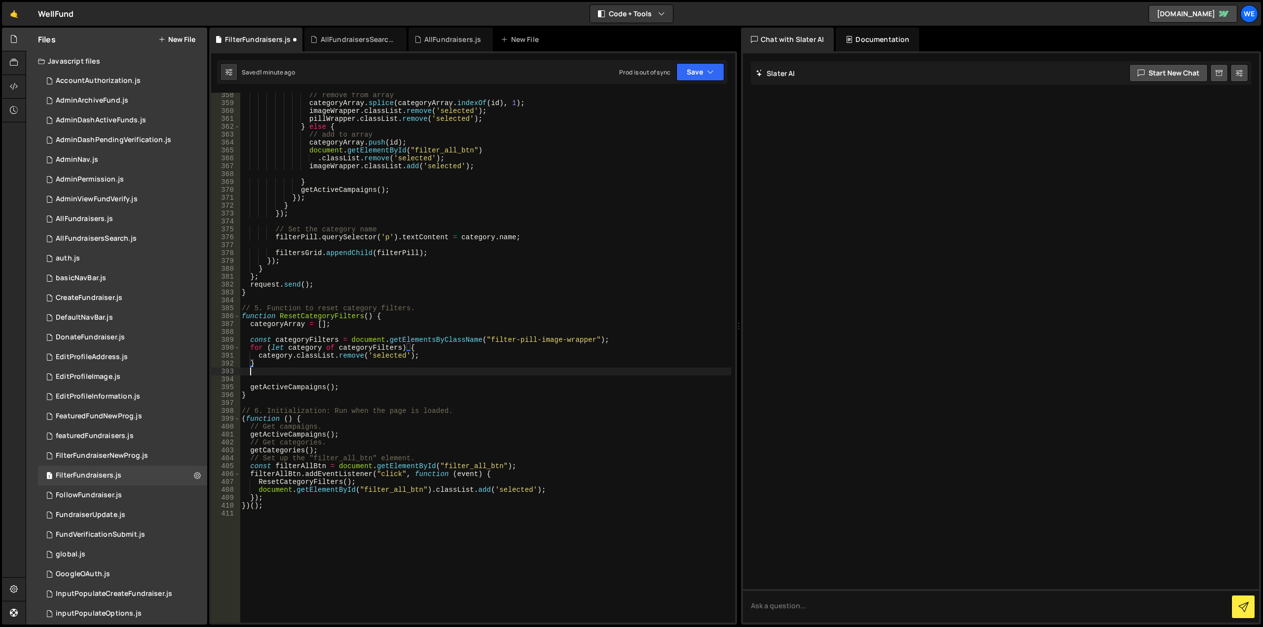
paste textarea "}"
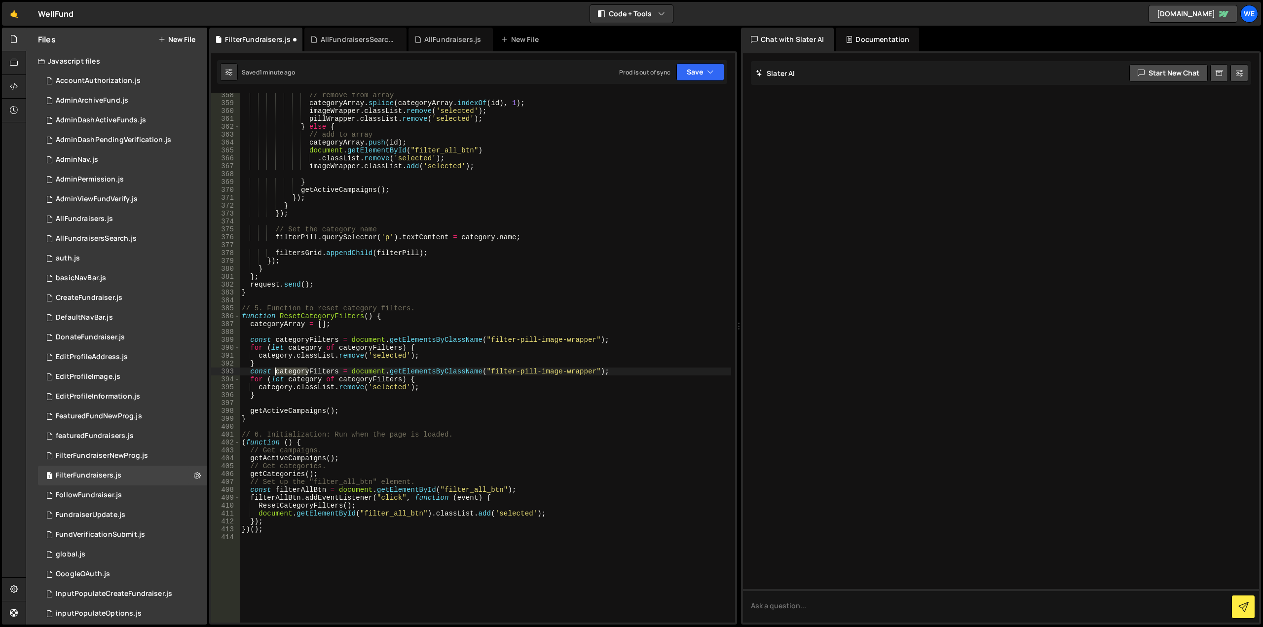
drag, startPoint x: 307, startPoint y: 372, endPoint x: 277, endPoint y: 372, distance: 30.1
click at [277, 372] on div "// remove from array categoryArray . splice ( categoryArray . indexOf ( id ) , …" at bounding box center [485, 364] width 491 height 546
click at [336, 372] on div "// remove from array categoryArray . splice ( categoryArray . indexOf ( id ) , …" at bounding box center [485, 364] width 491 height 546
click at [400, 378] on div "// remove from array categoryArray . splice ( categoryArray . indexOf ( id ) , …" at bounding box center [485, 364] width 491 height 546
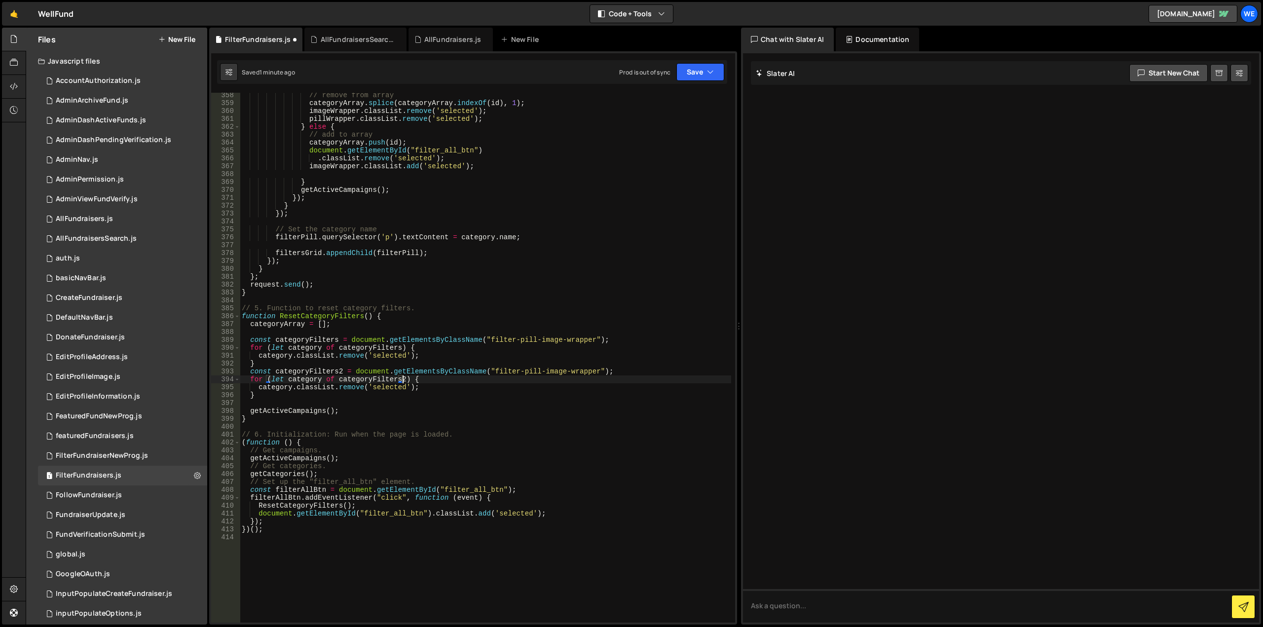
scroll to position [0, 11]
drag, startPoint x: 540, startPoint y: 370, endPoint x: 563, endPoint y: 373, distance: 23.8
click at [563, 373] on div "// remove from array categoryArray . splice ( categoryArray . indexOf ( id ) , …" at bounding box center [485, 364] width 491 height 546
click at [344, 395] on div "// remove from array categoryArray . splice ( categoryArray . indexOf ( id ) , …" at bounding box center [485, 364] width 491 height 546
type textarea "}"
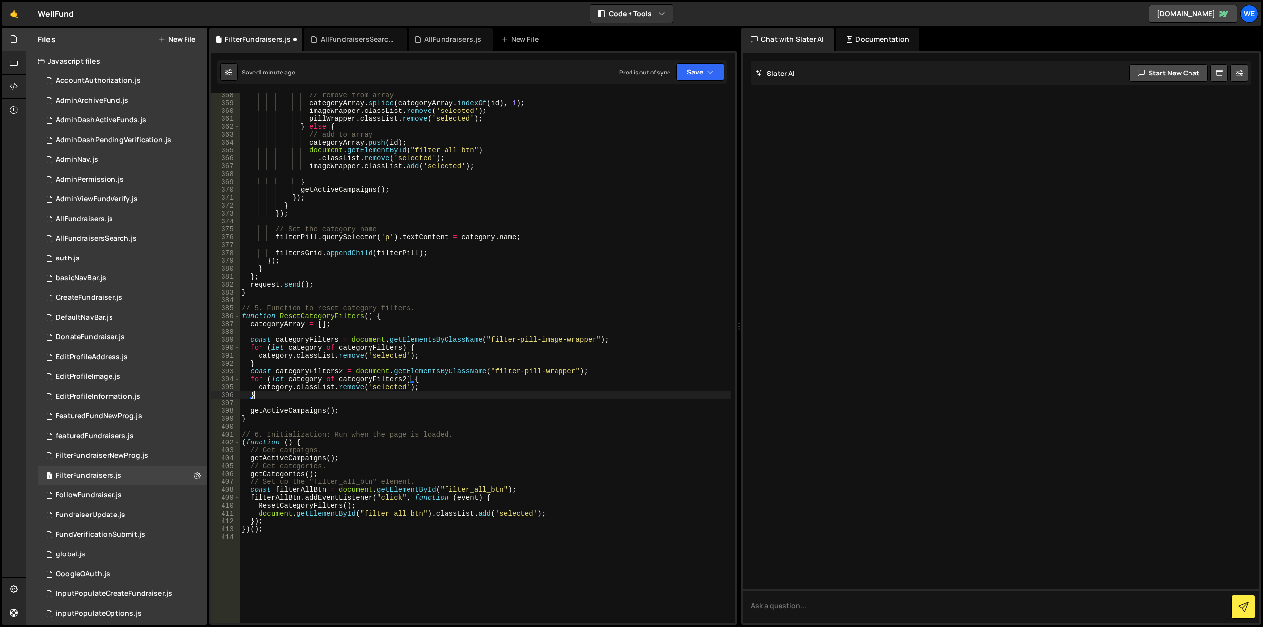
scroll to position [0, 0]
click at [690, 74] on button "Save" at bounding box center [700, 72] width 48 height 18
click at [656, 104] on div "1 minute ago" at bounding box center [650, 107] width 35 height 8
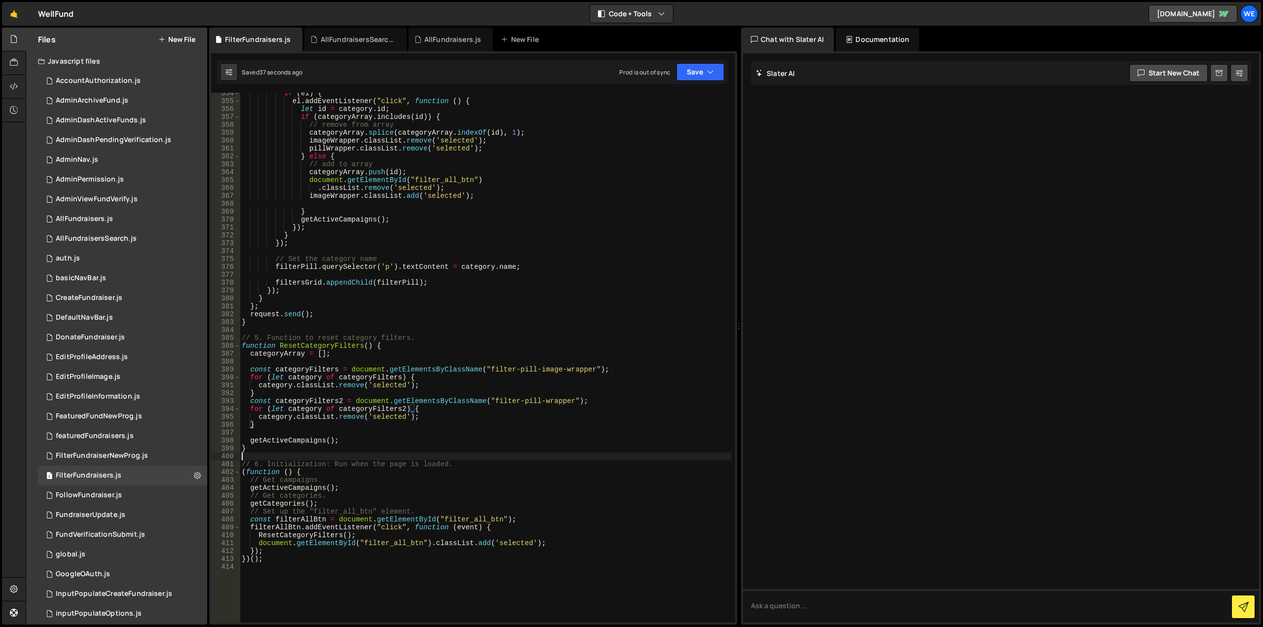
scroll to position [0, 0]
click at [408, 454] on div "if ( el ) { el . addEventListener ( "click" , function ( ) { let id = category …" at bounding box center [485, 362] width 491 height 546
type textarea "const categoryFilters = document.getElementsByClassName("filter-pill-image-wrap…"
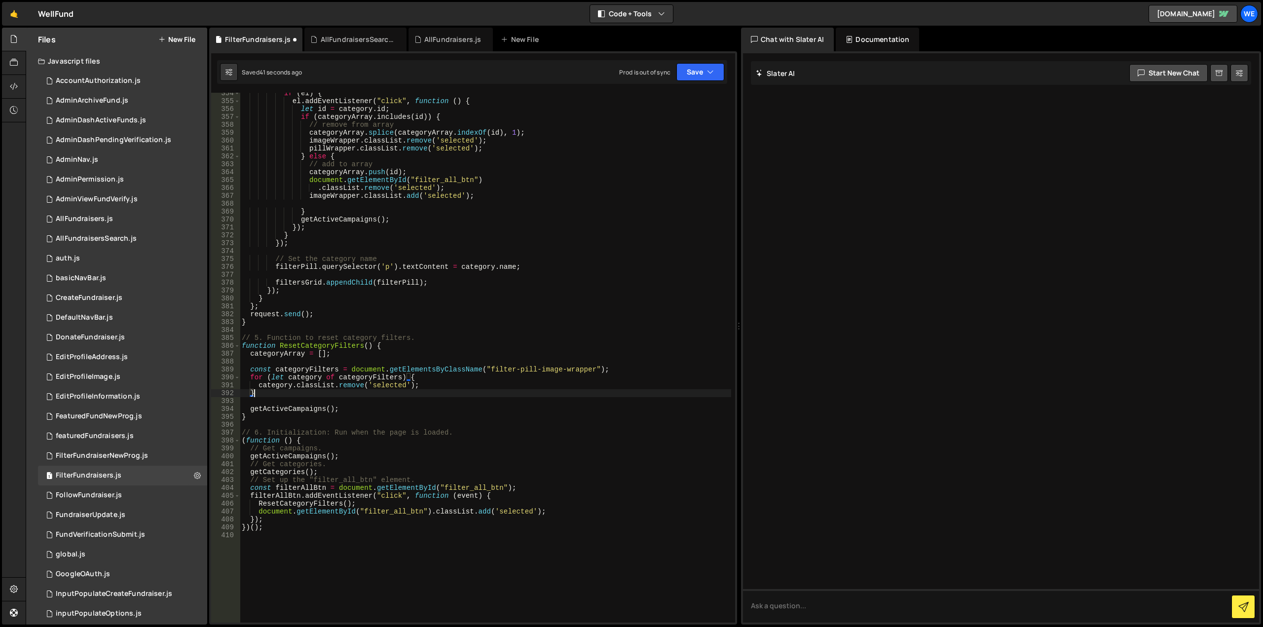
click at [301, 502] on div "if ( el ) { el . addEventListener ( "click" , function ( ) { let id = category …" at bounding box center [485, 362] width 491 height 546
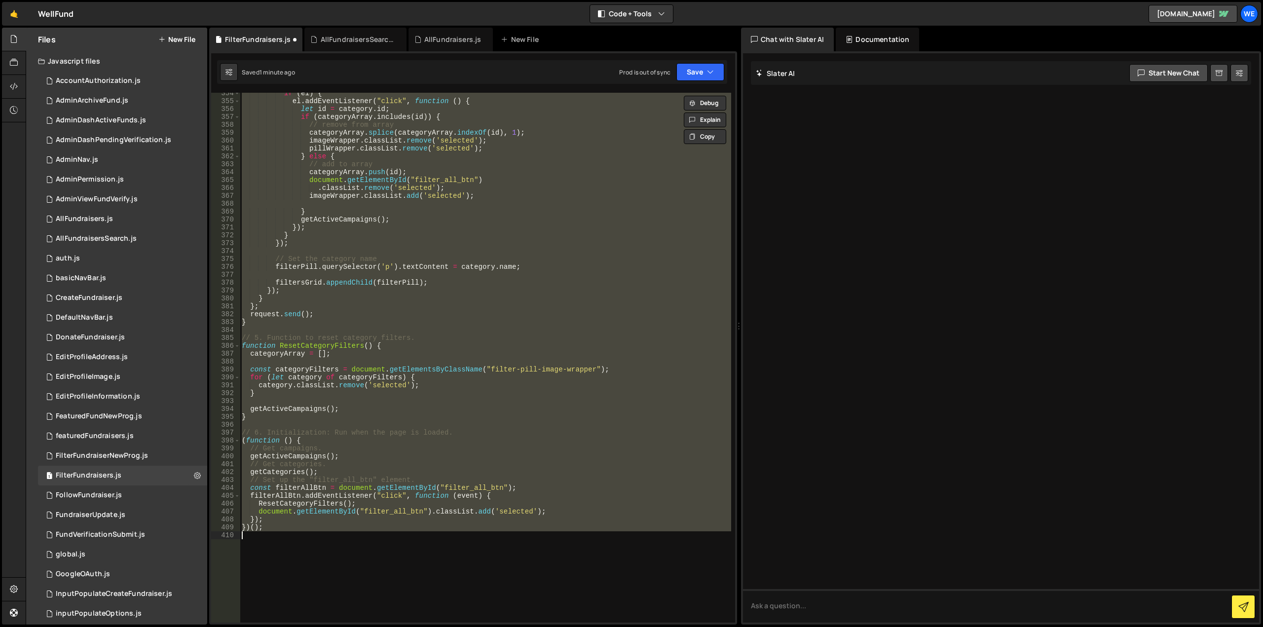
click at [405, 292] on div "if ( el ) { el . addEventListener ( "click" , function ( ) { let id = category …" at bounding box center [485, 358] width 491 height 530
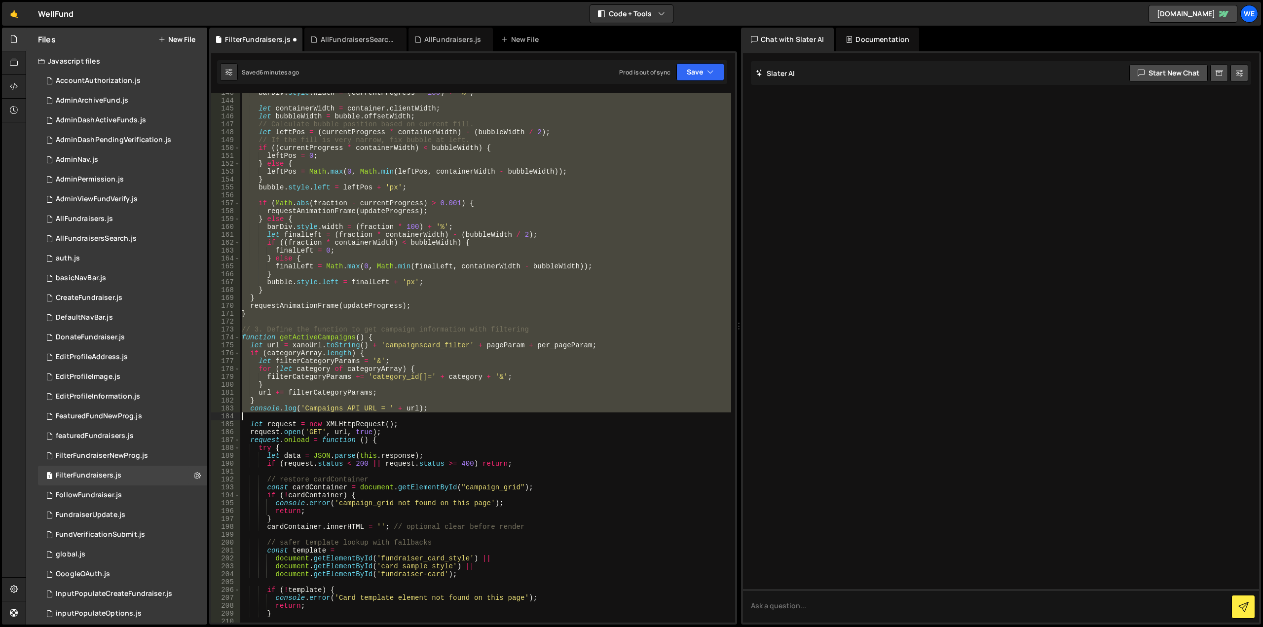
drag, startPoint x: 243, startPoint y: 284, endPoint x: 539, endPoint y: 418, distance: 325.6
click at [539, 418] on div "barDiv . style . width = ( currentProgress * 100 ) + '%' ; let containerWidth =…" at bounding box center [485, 362] width 491 height 546
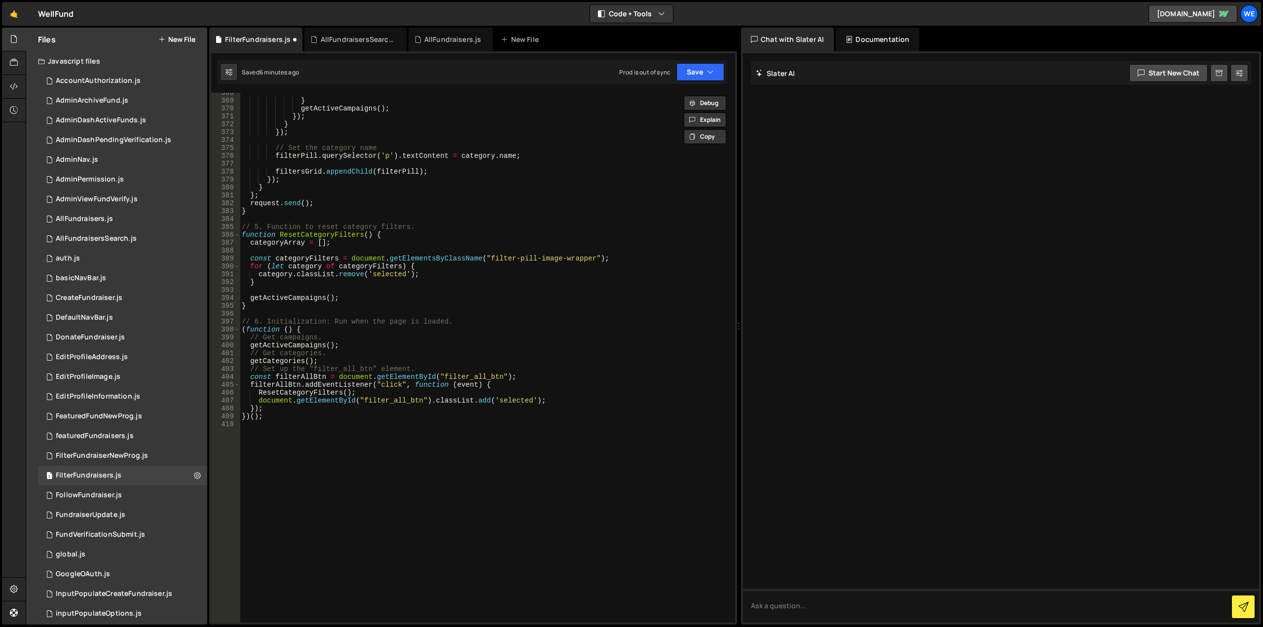
scroll to position [2901, 0]
click at [288, 417] on div "} getActiveCampaigns ( ) ; }) ; } }) ; // Set the category name filterPill . qu…" at bounding box center [485, 362] width 491 height 546
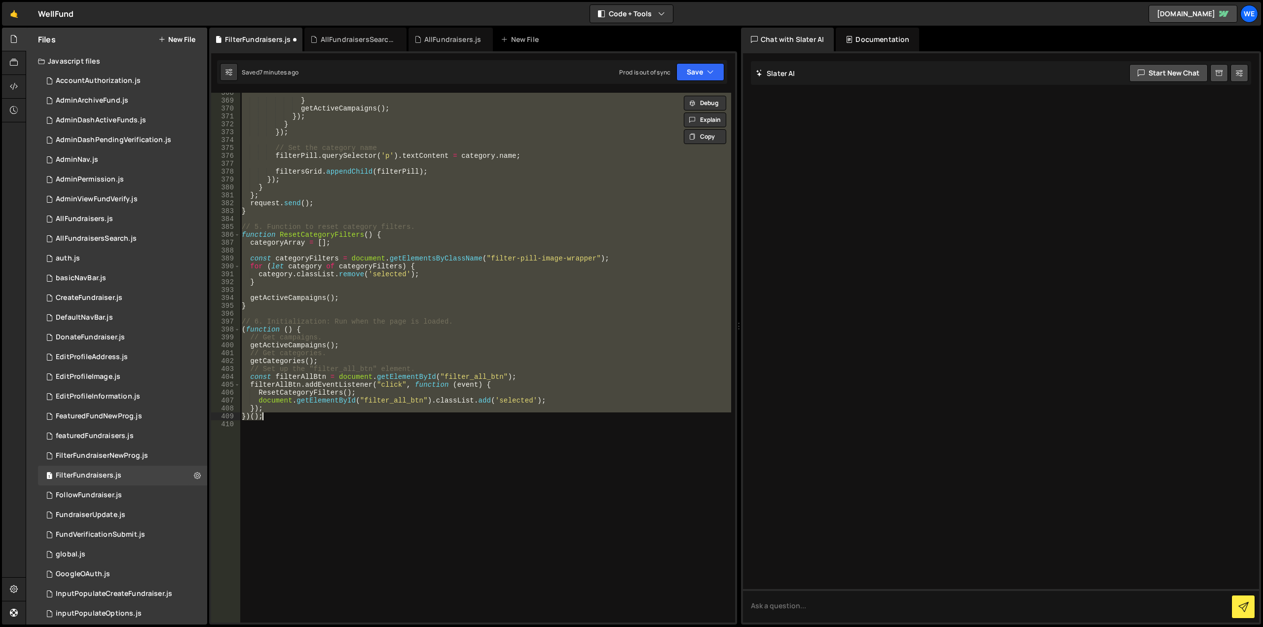
paste textarea
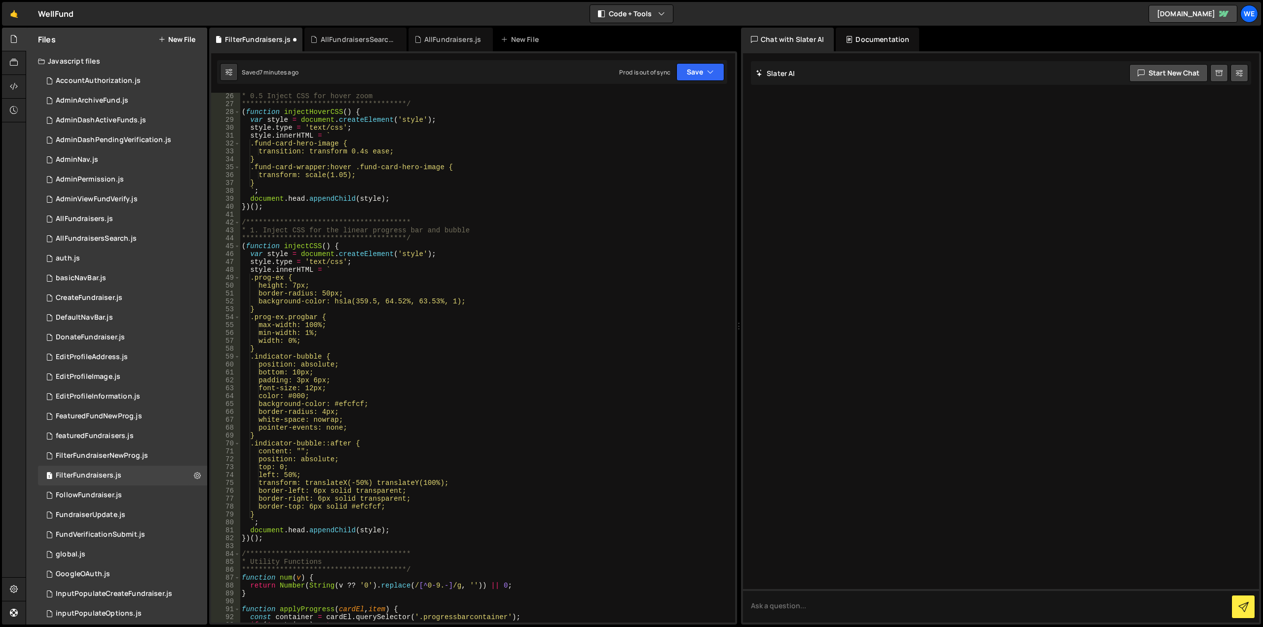
scroll to position [0, 0]
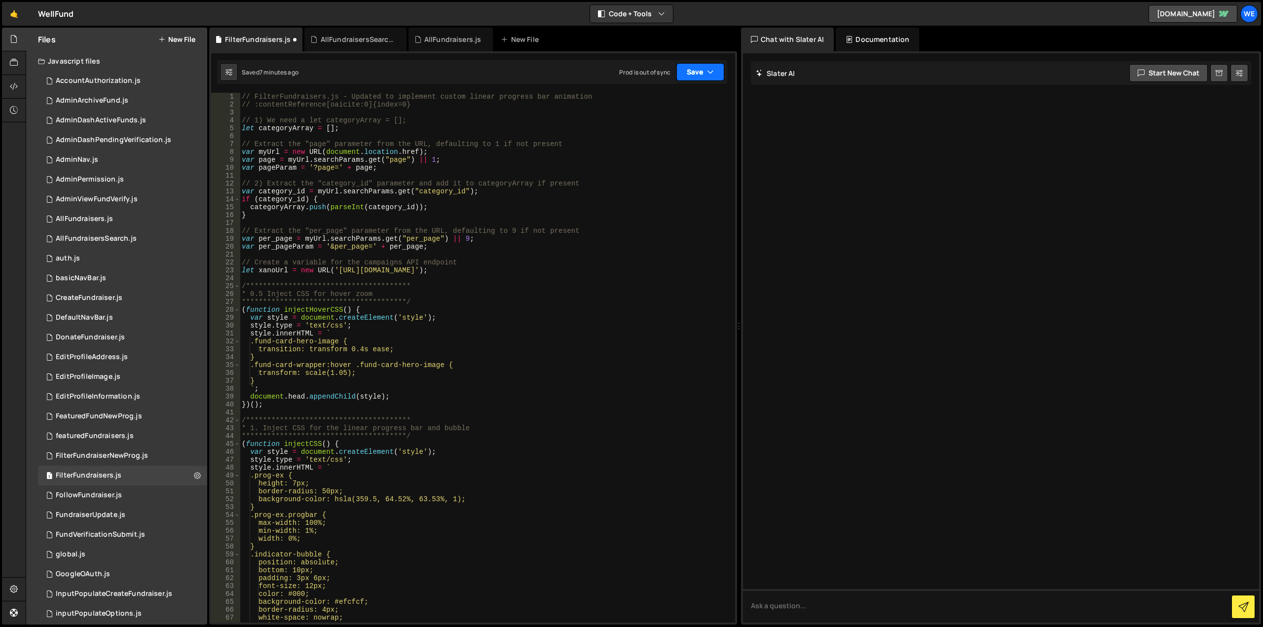
click at [686, 79] on button "Save" at bounding box center [700, 72] width 48 height 18
click at [660, 105] on div "7 minutes ago" at bounding box center [652, 107] width 38 height 8
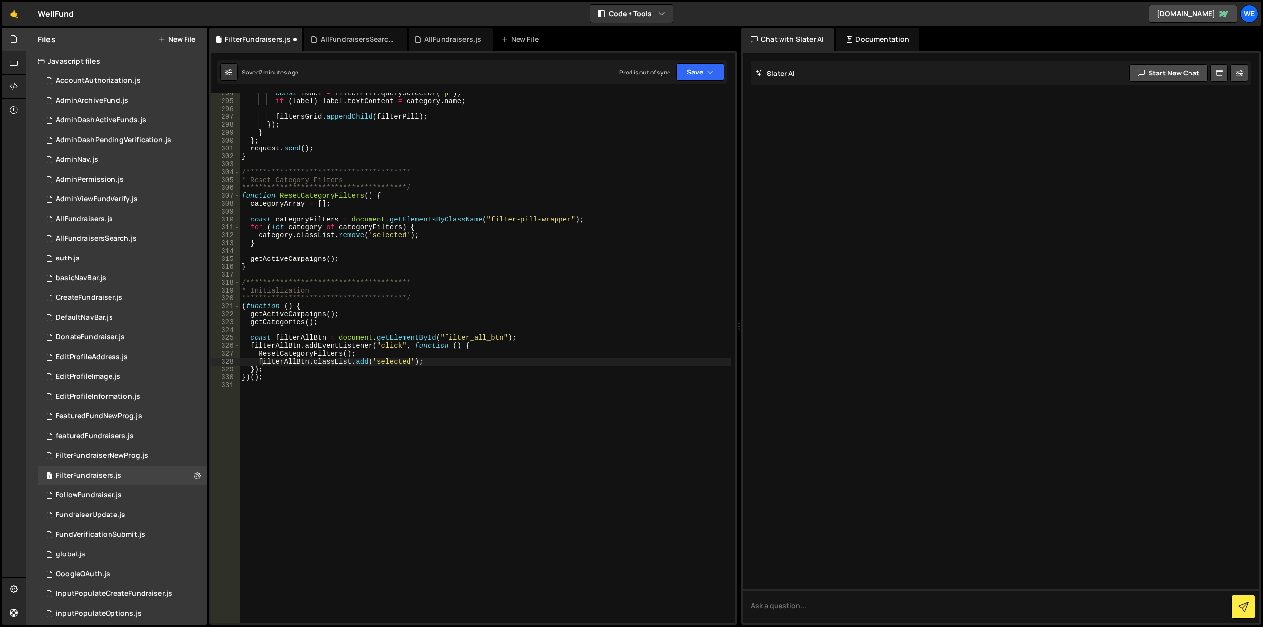
scroll to position [2316, 0]
click at [556, 297] on div "**********" at bounding box center [485, 362] width 491 height 546
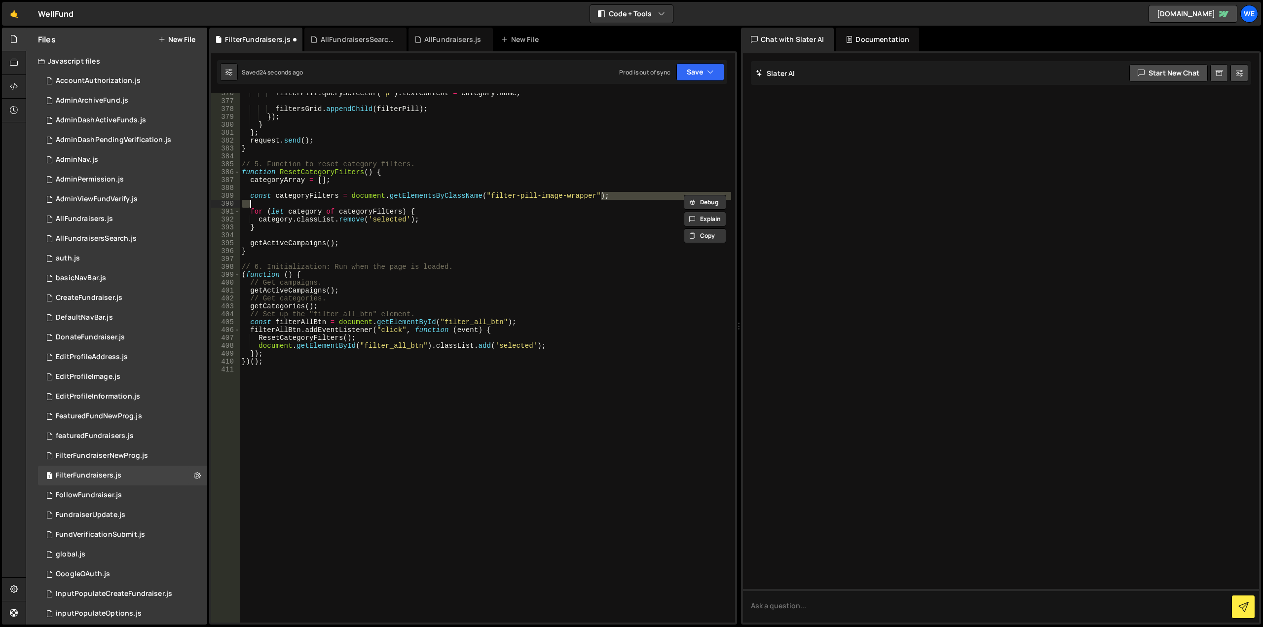
scroll to position [2786, 0]
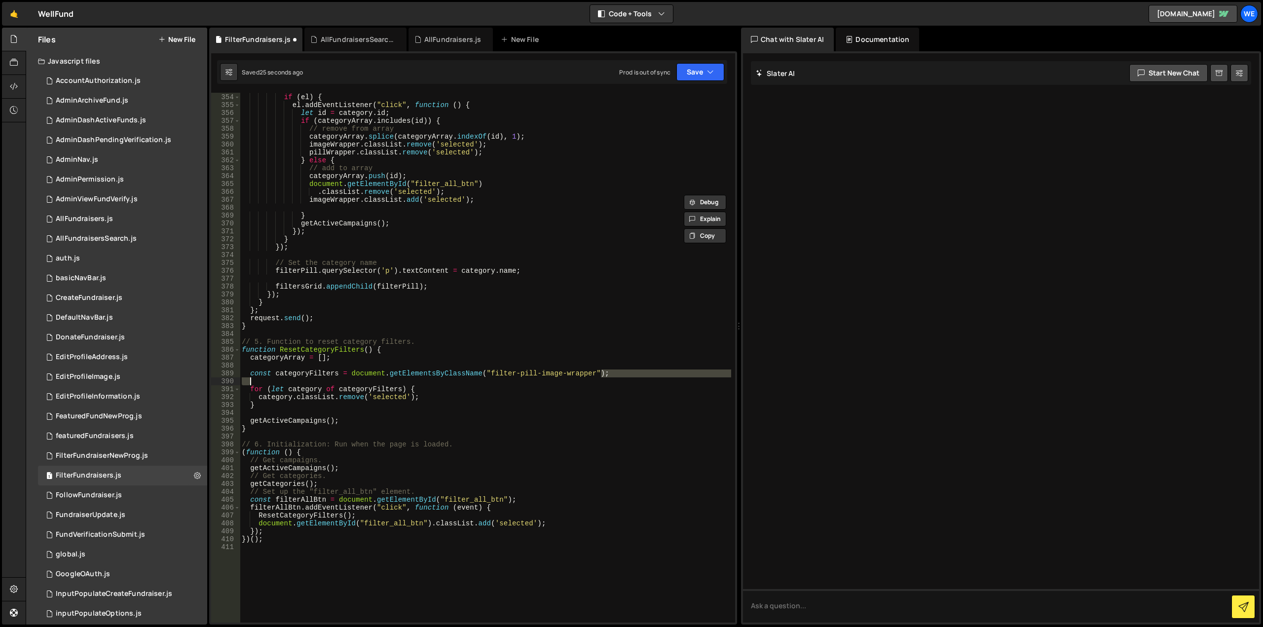
type textarea "const categoryFilters = document.getElementsByClassName("filter-pill-image-wrap…"
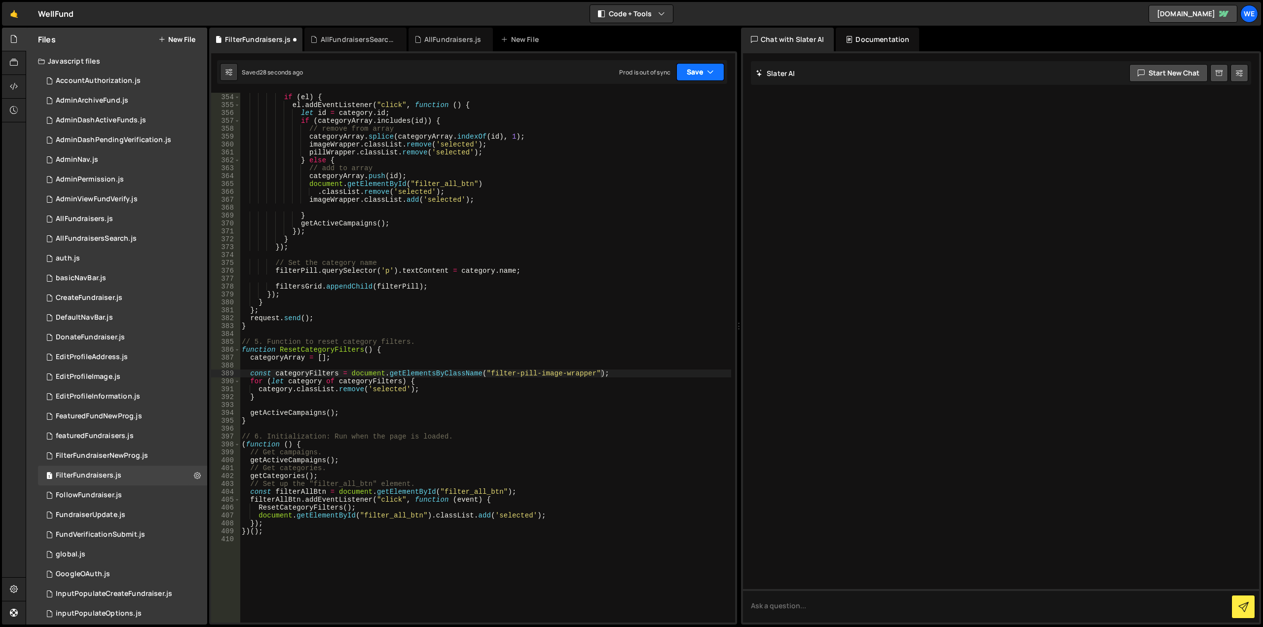
click at [693, 69] on button "Save" at bounding box center [700, 72] width 48 height 18
click at [670, 108] on div "28 seconds ago" at bounding box center [655, 107] width 44 height 8
click at [555, 367] on div "[ textEl , imageWrapper , pillWrapper ] . forEach ( el => { if ( el ) { el . ad…" at bounding box center [485, 358] width 491 height 546
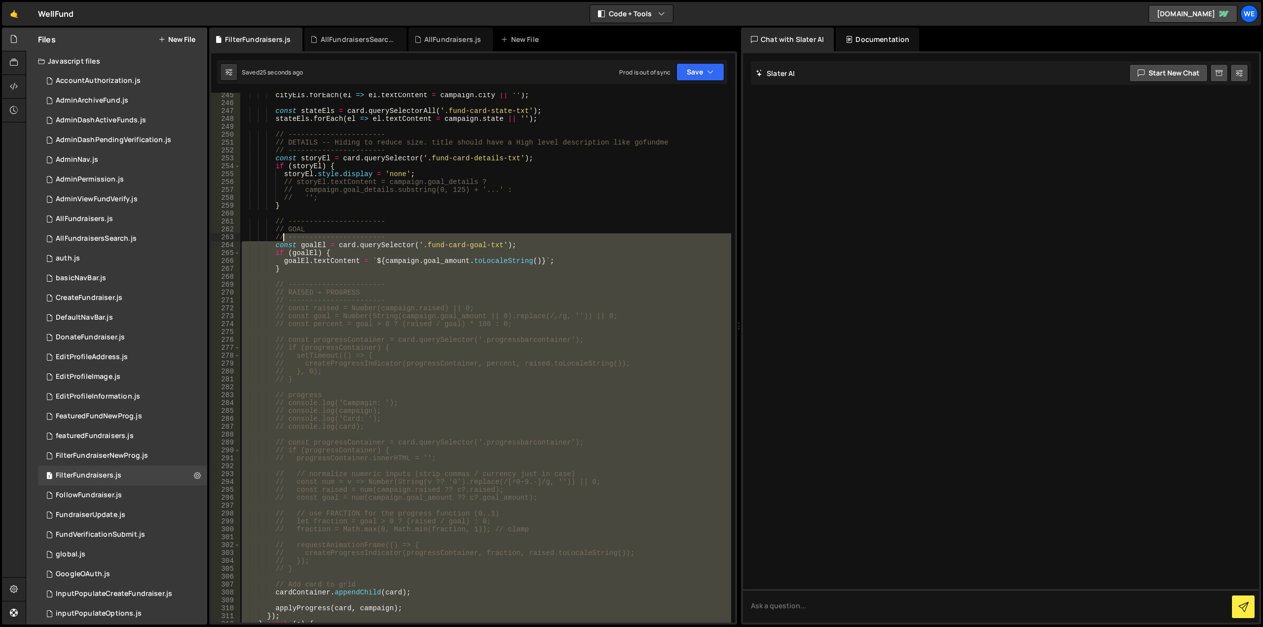
scroll to position [1927, 0]
drag, startPoint x: 274, startPoint y: 534, endPoint x: 283, endPoint y: 235, distance: 299.1
click at [283, 235] on div "cityEls . forEach ( el => el . textContent = campaign . city || '' ) ; const st…" at bounding box center [485, 364] width 491 height 546
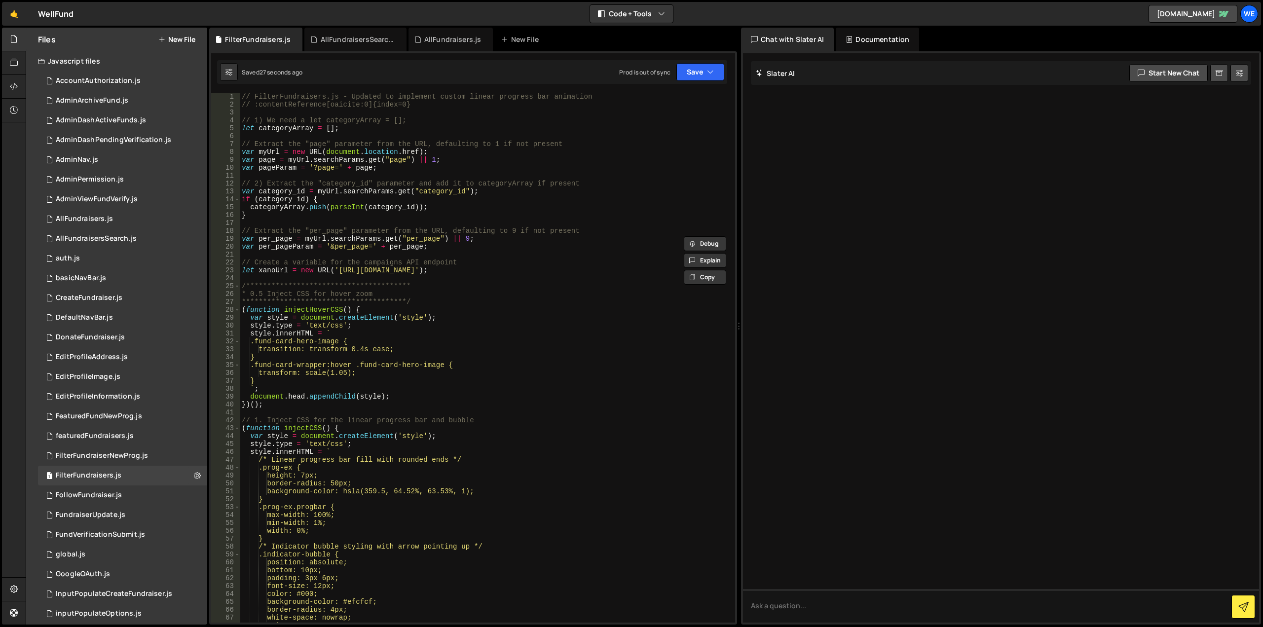
scroll to position [0, 0]
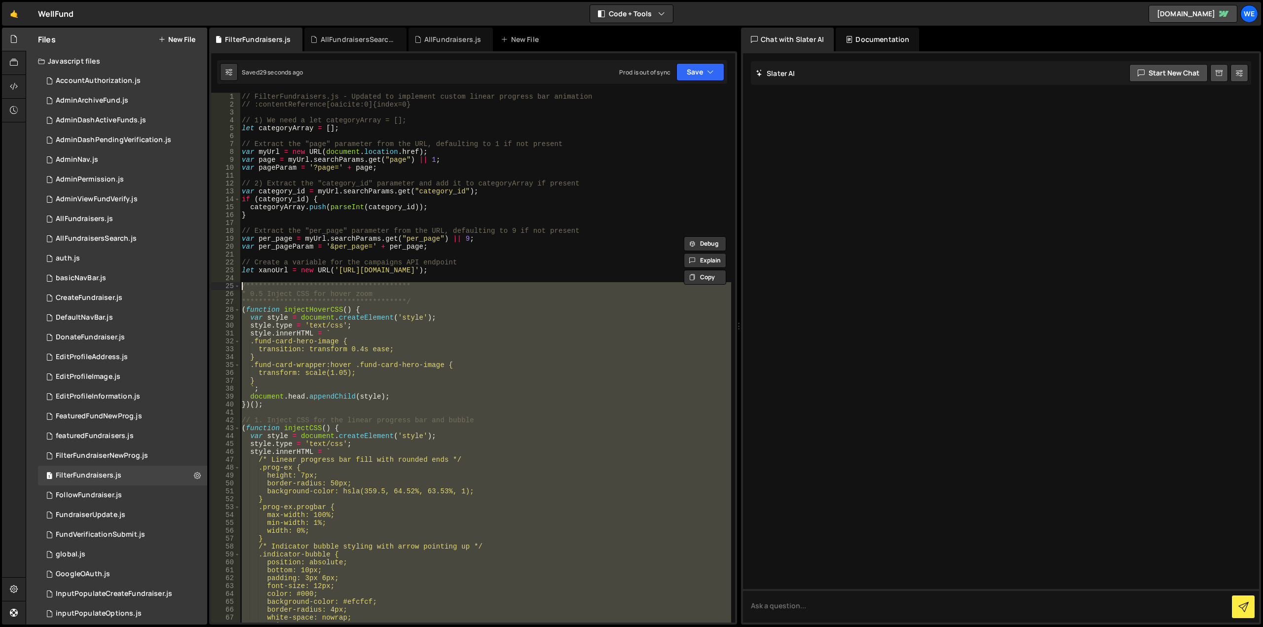
click at [244, 286] on div "// FilterFundraisers.js - Updated to implement custom linear progress bar anima…" at bounding box center [485, 366] width 491 height 546
paste textarea "})();"
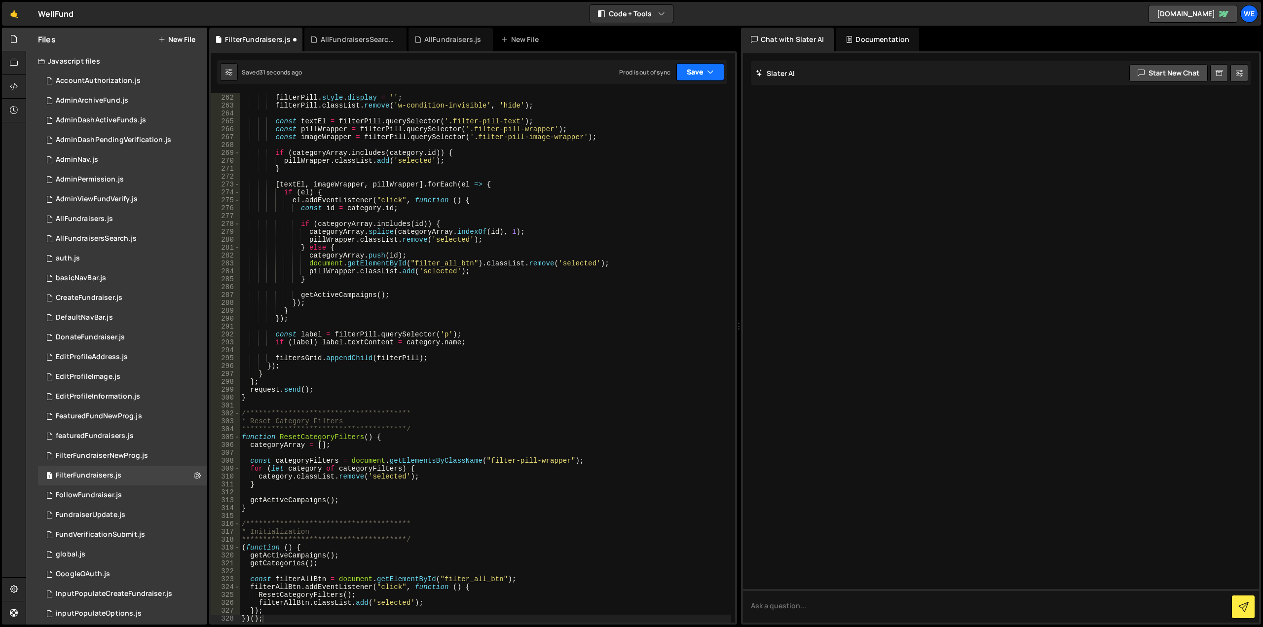
click at [697, 73] on button "Save" at bounding box center [700, 72] width 48 height 18
click at [662, 100] on div "Save to Staging S" at bounding box center [667, 96] width 103 height 10
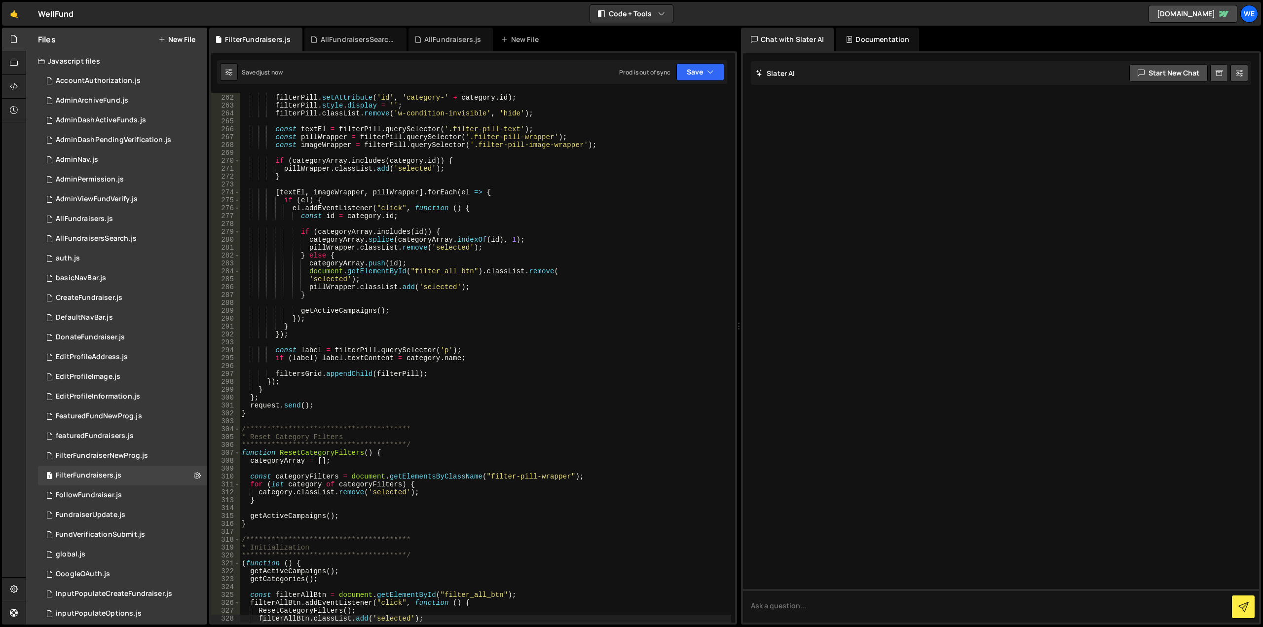
click at [500, 205] on div "let filterPill = filterStyle . cloneNode ( true ) ; filterPill . setAttribute (…" at bounding box center [485, 359] width 491 height 546
type textarea "})();"
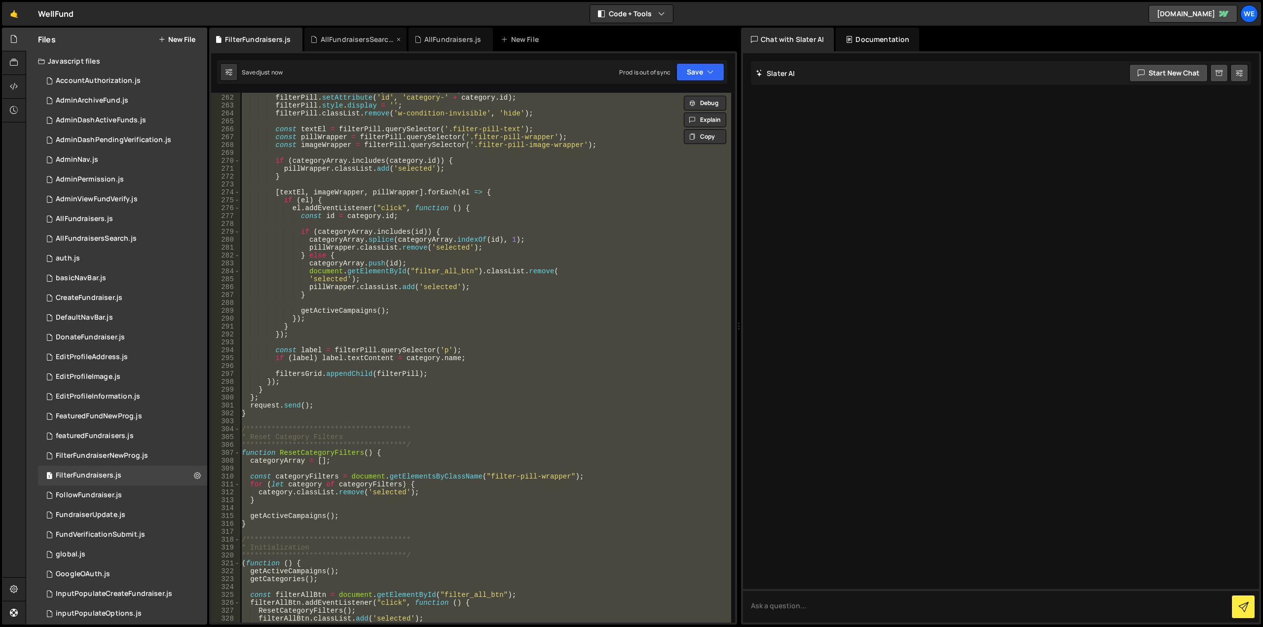
click at [346, 36] on div "AllFundraisersSearch.js" at bounding box center [358, 40] width 74 height 10
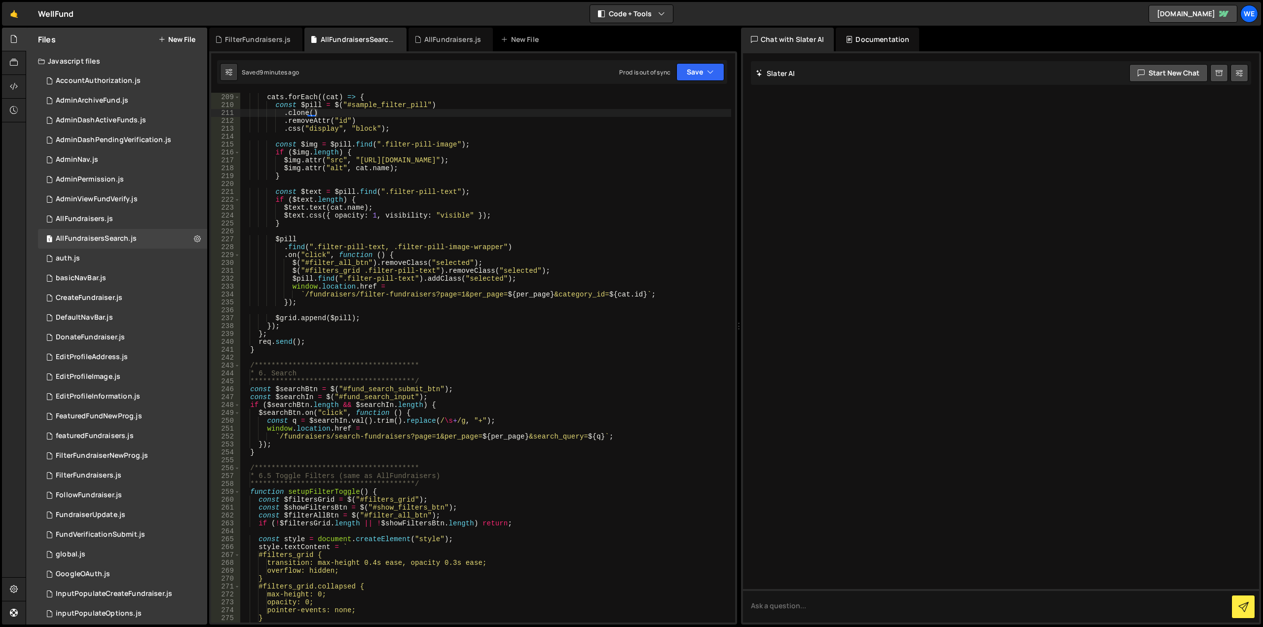
click at [455, 256] on div "cats . forEach (( cat ) => { const $pill = $ ( "#sample_filter_pill" ) . clone …" at bounding box center [485, 358] width 491 height 546
type textarea "});"
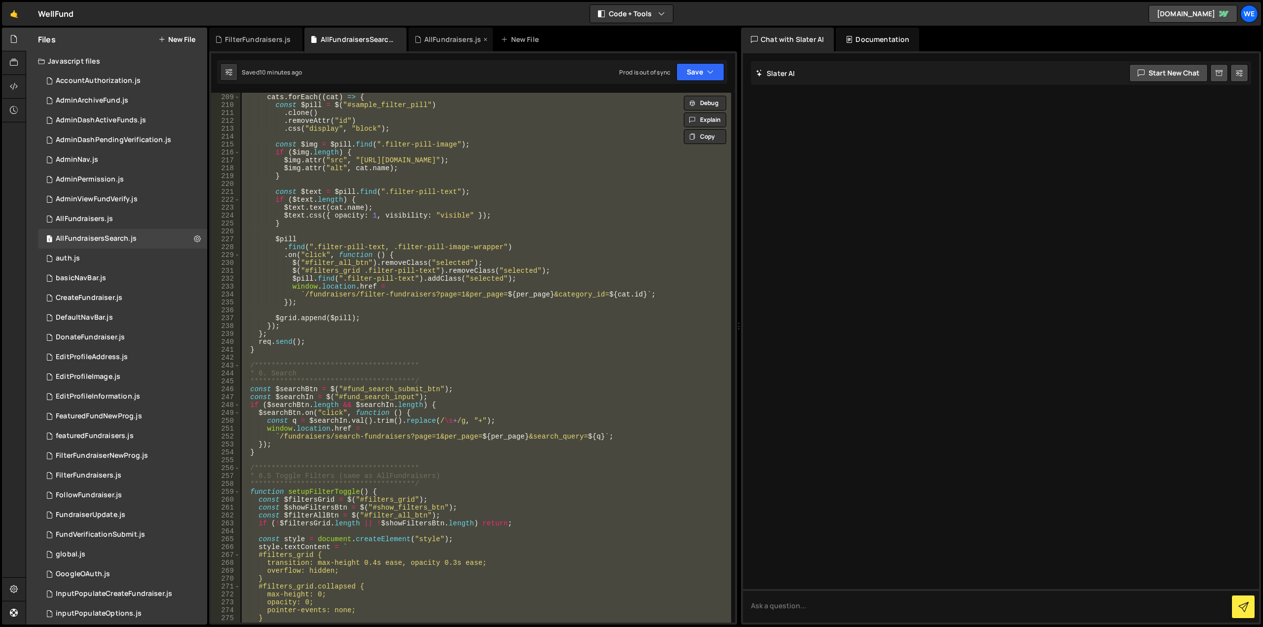
click at [455, 38] on div "AllFundraisers.js" at bounding box center [452, 40] width 57 height 10
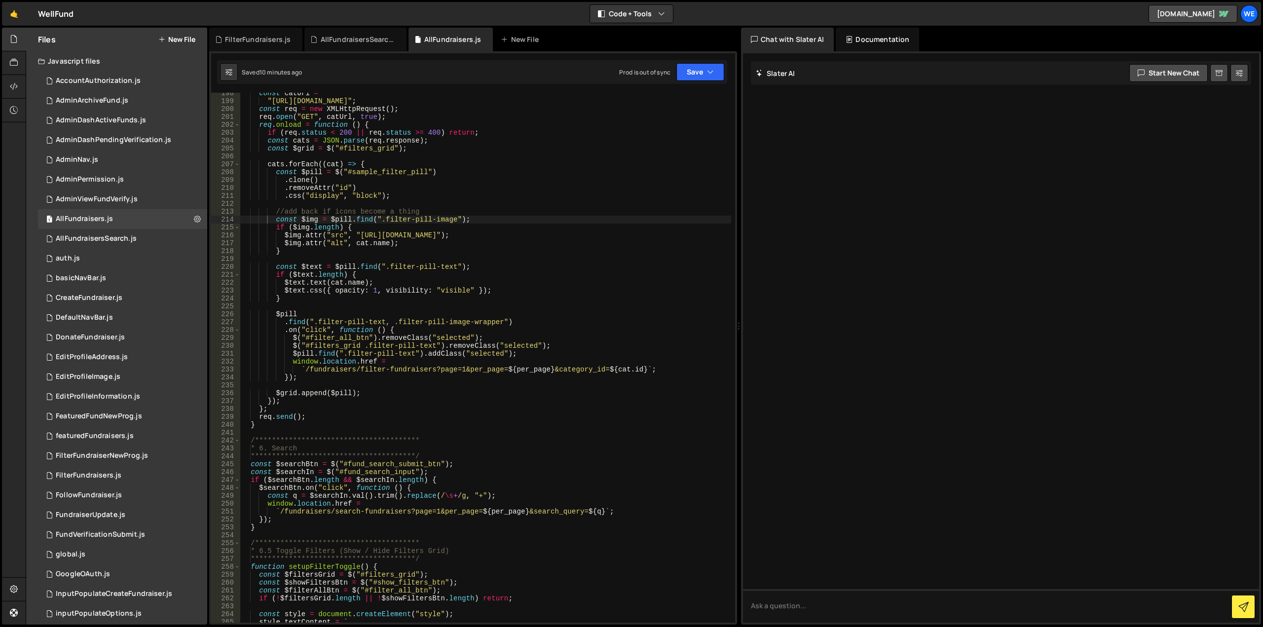
click at [479, 290] on div "const catUrl = "https://xru1-ldop-hv9n.n7e.xano.io/api:txysN0Dn/campaign_types"…" at bounding box center [485, 362] width 491 height 546
type textarea "});"
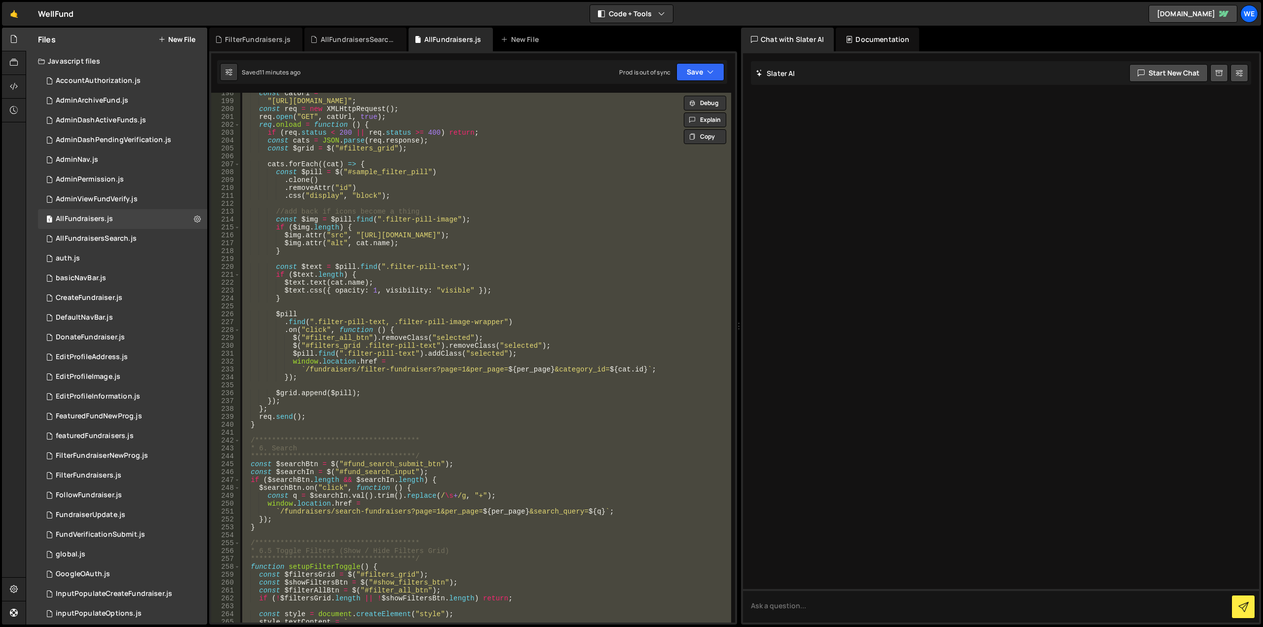
scroll to position [1819, 0]
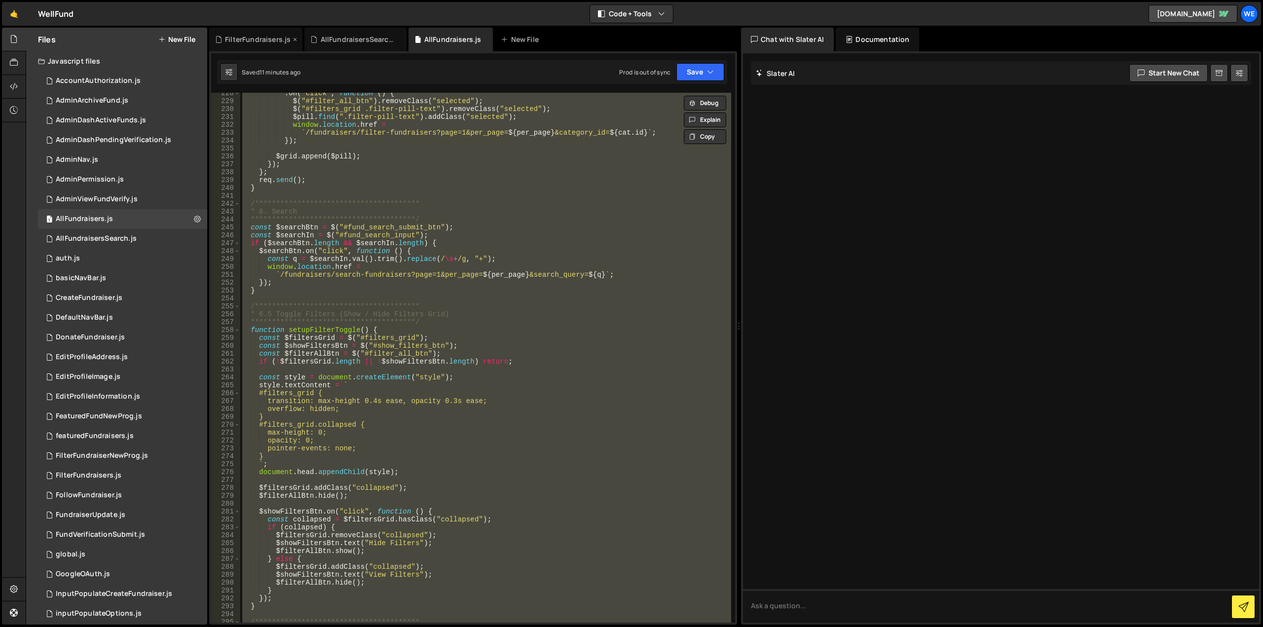
click at [255, 39] on div "FilterFundraisers.js" at bounding box center [258, 40] width 66 height 10
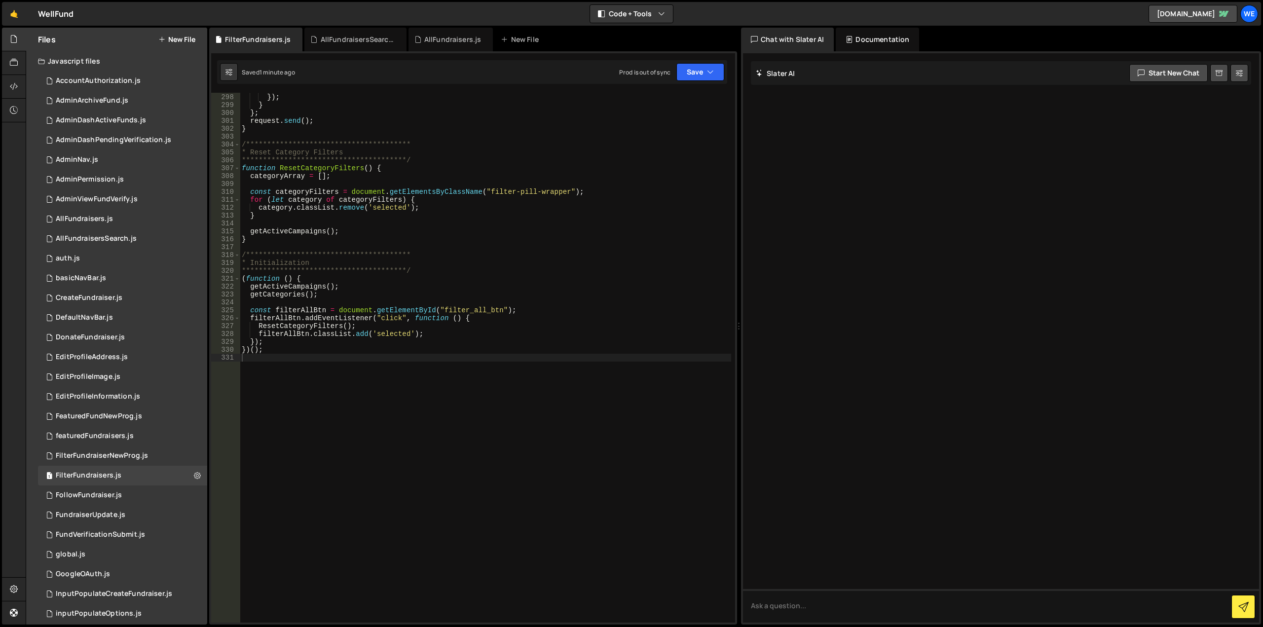
scroll to position [2344, 0]
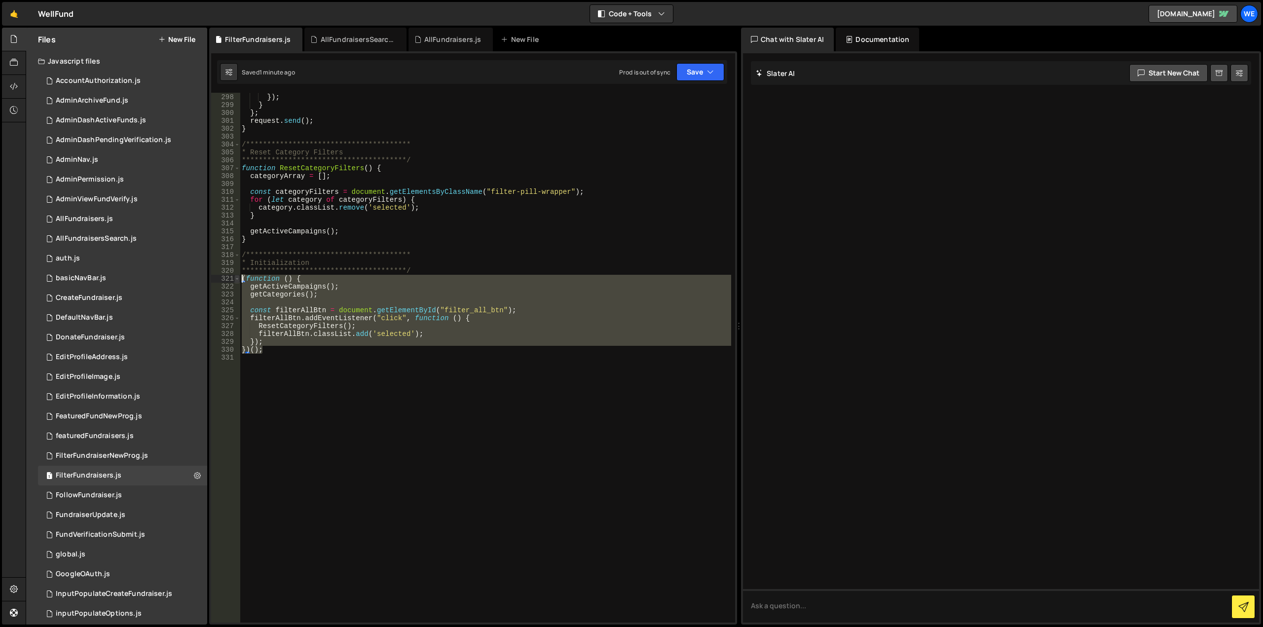
drag, startPoint x: 276, startPoint y: 352, endPoint x: 239, endPoint y: 278, distance: 82.5
click at [239, 278] on div "**********" at bounding box center [473, 358] width 524 height 530
type textarea "// })();"
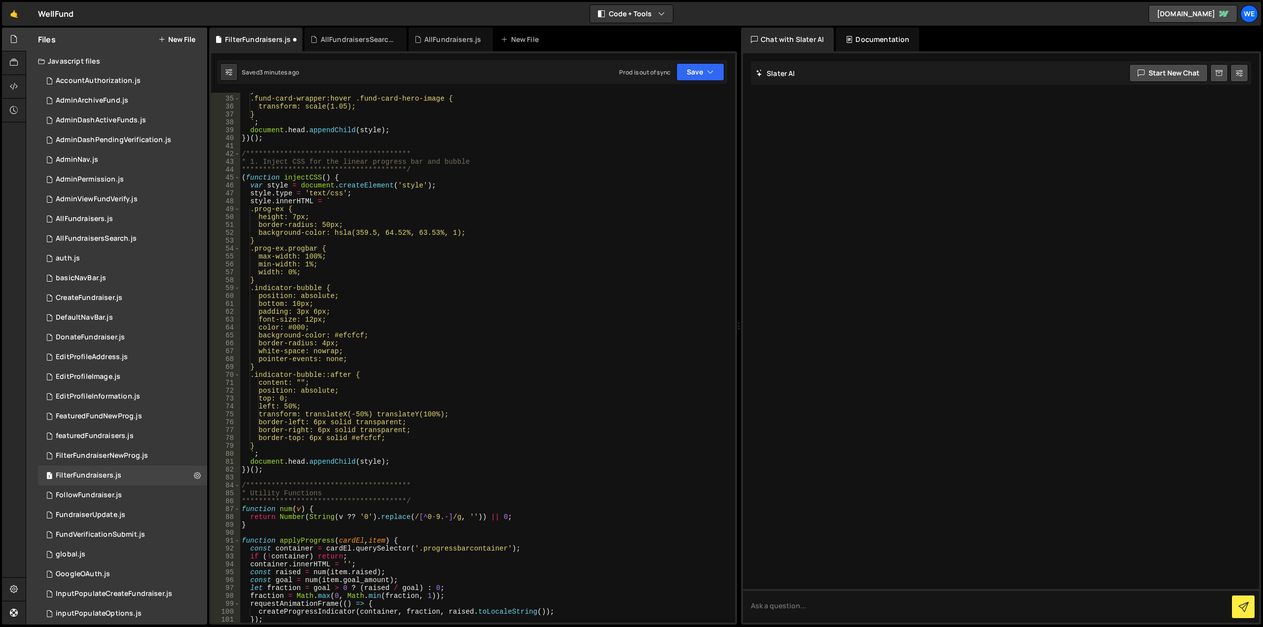
scroll to position [266, 0]
click at [472, 276] on div "**********" at bounding box center [485, 360] width 491 height 546
type textarea "}"
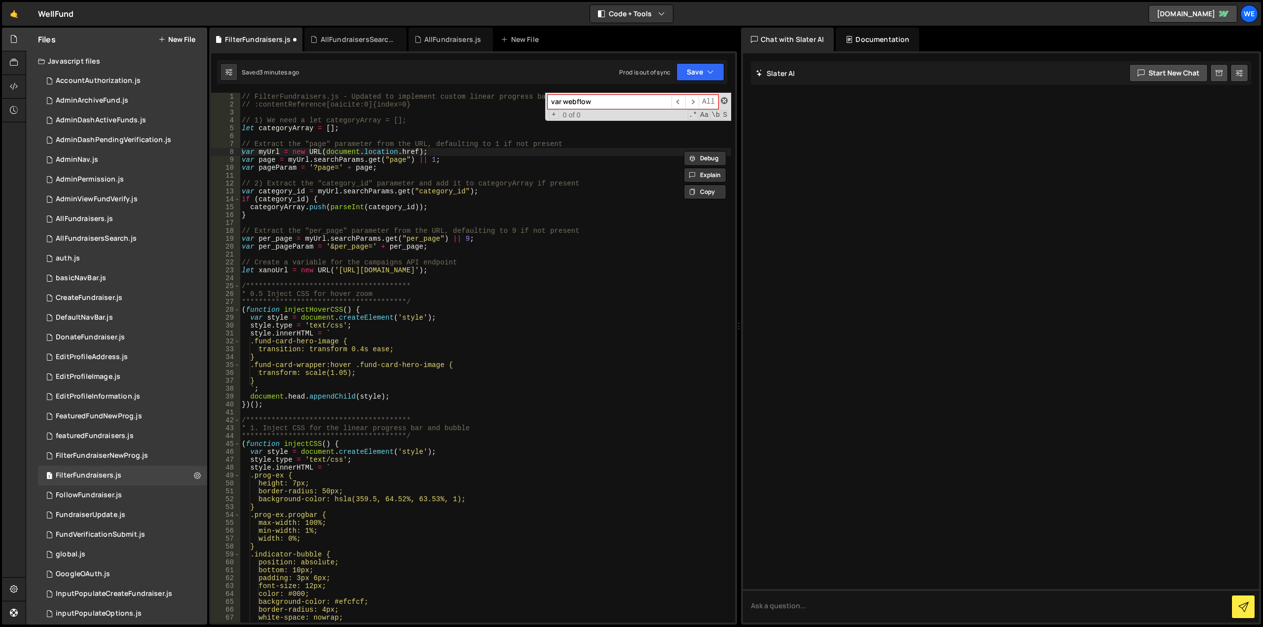
type input "var webflow"
click at [722, 99] on span at bounding box center [724, 100] width 7 height 7
click at [460, 313] on div "// FilterFundraisers.js - Updated to implement custom linear progress bar anima…" at bounding box center [485, 366] width 491 height 546
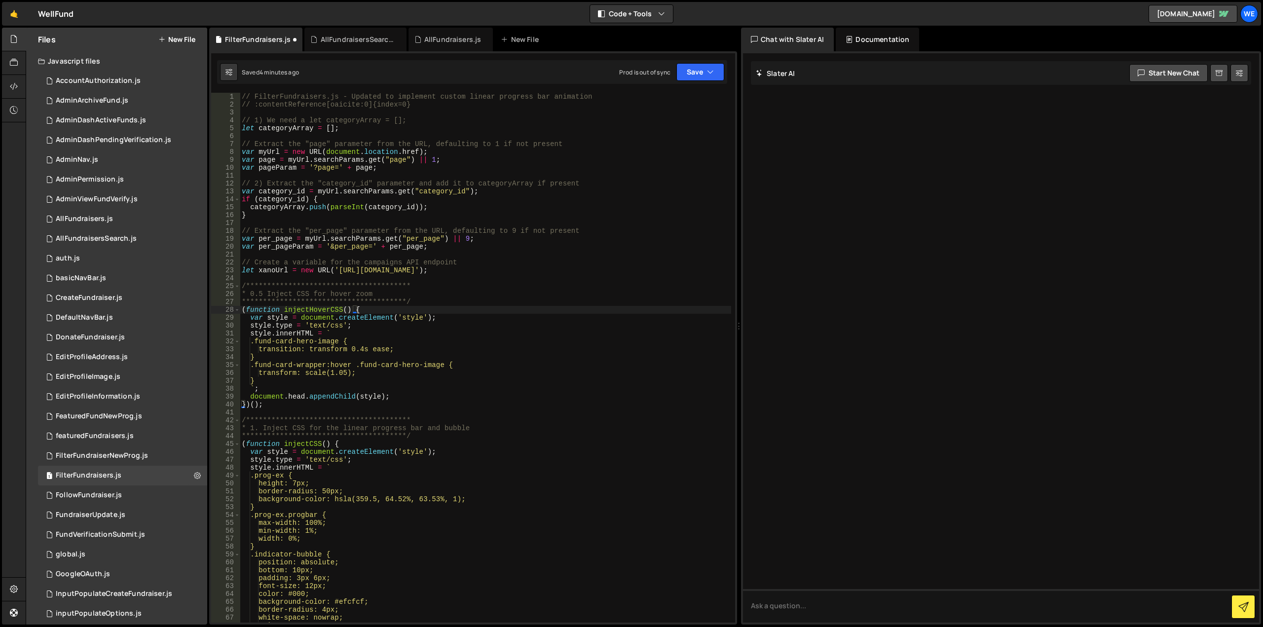
click at [418, 303] on div "// FilterFundraisers.js - Updated to implement custom linear progress bar anima…" at bounding box center [485, 366] width 491 height 546
type textarea "**********"
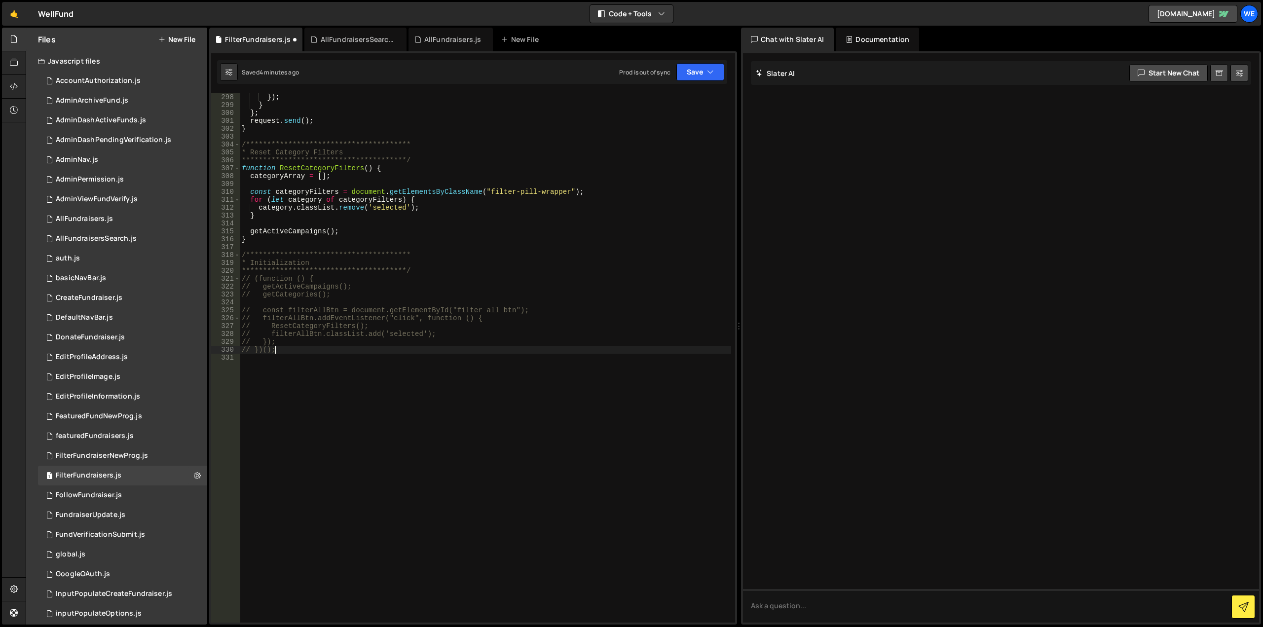
scroll to position [2344, 0]
type textarea "(function () {"
click at [407, 395] on div "**********" at bounding box center [485, 358] width 491 height 546
type textarea "})();"
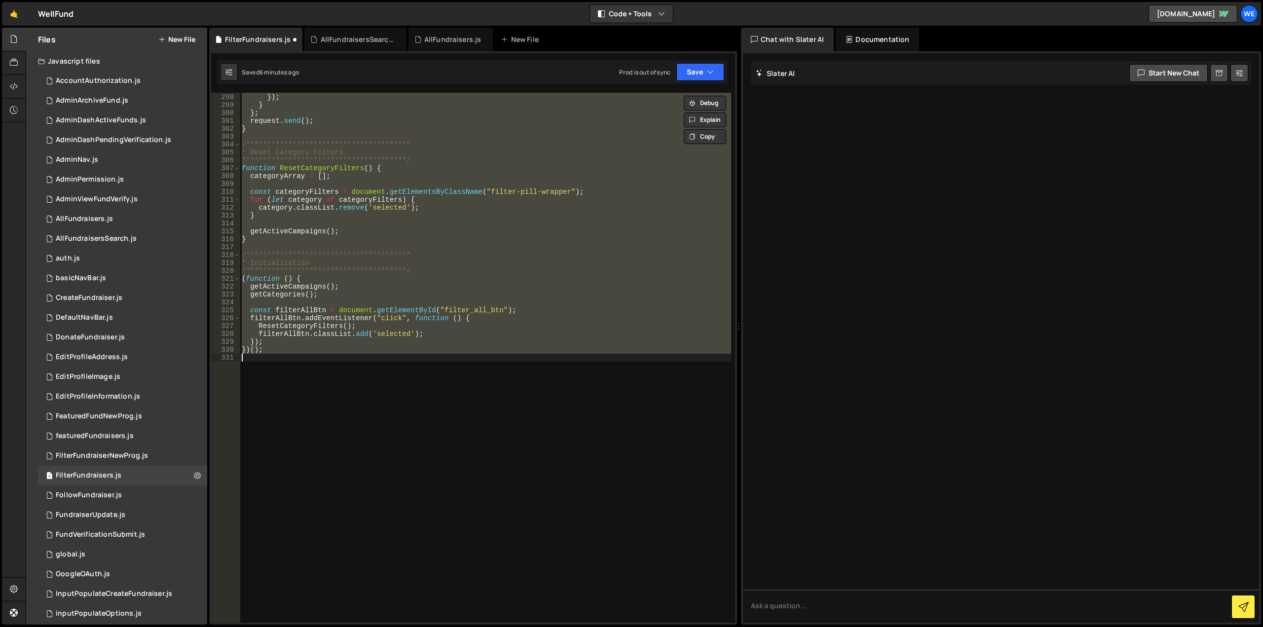
paste textarea
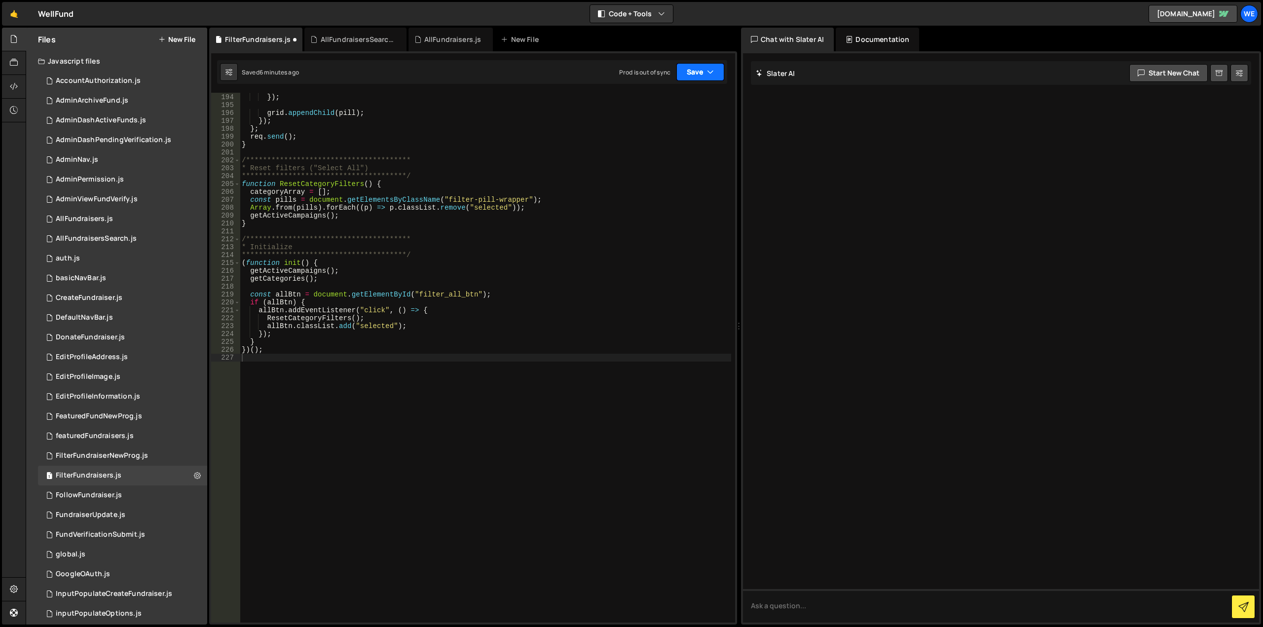
click at [703, 72] on button "Save" at bounding box center [700, 72] width 48 height 18
click at [675, 98] on div "Save to Staging S" at bounding box center [667, 96] width 103 height 10
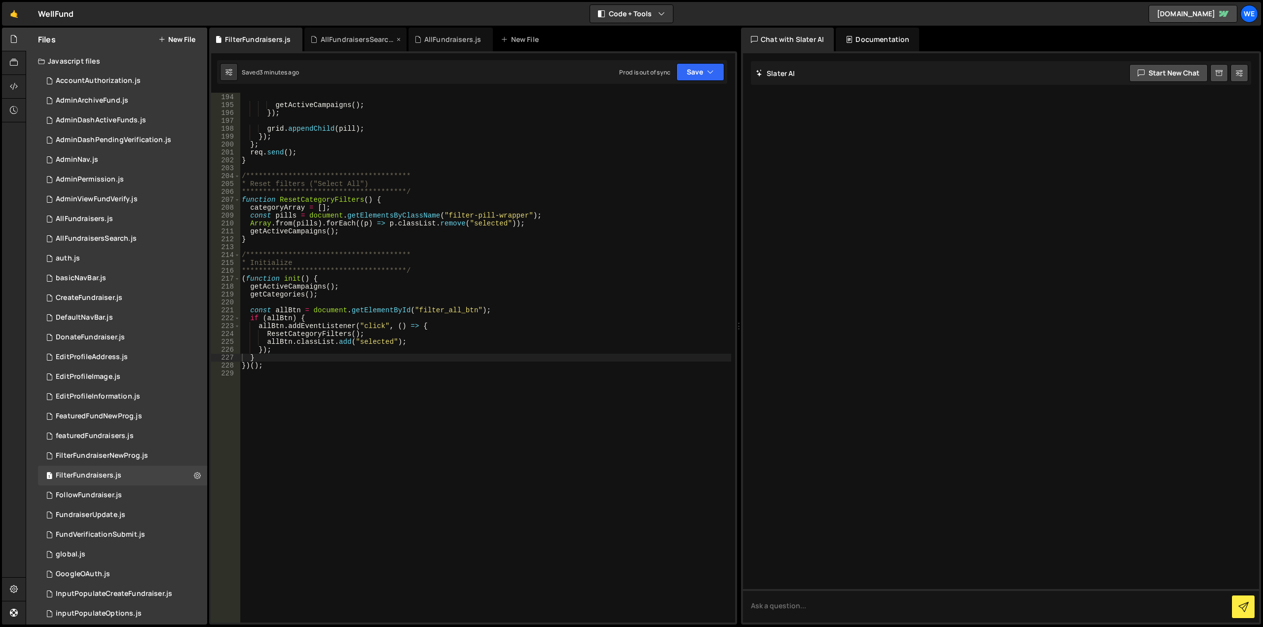
click at [368, 44] on div "AllFundraisersSearch.js" at bounding box center [355, 40] width 102 height 24
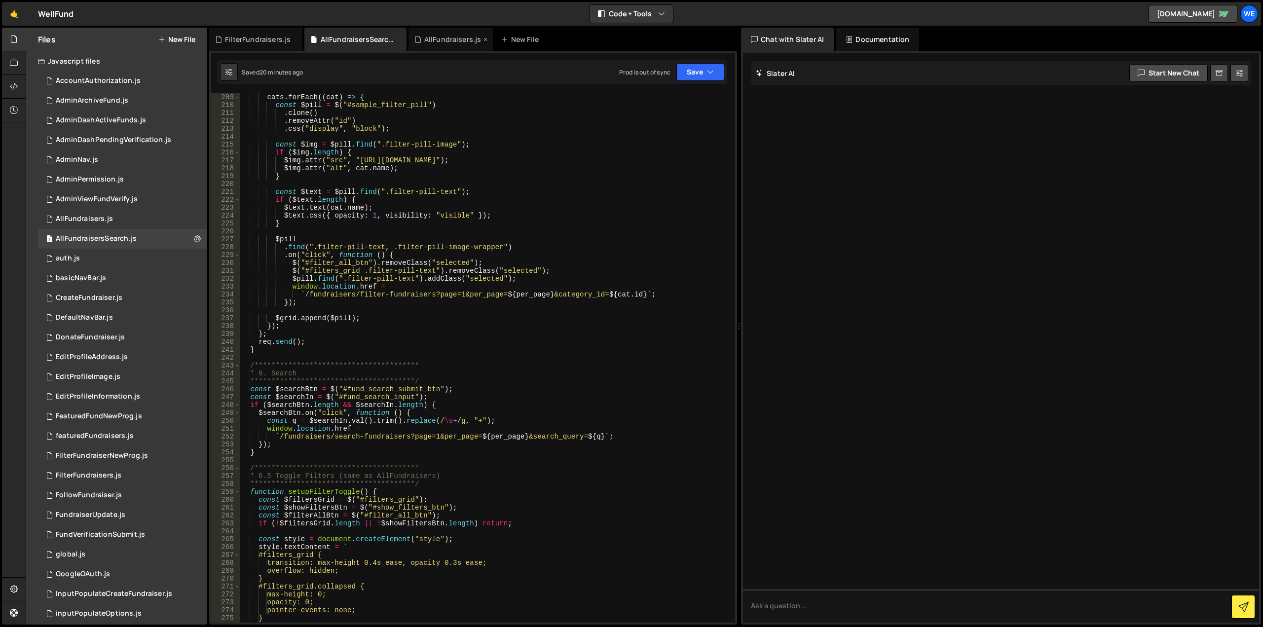
click at [456, 39] on div "AllFundraisers.js" at bounding box center [452, 40] width 57 height 10
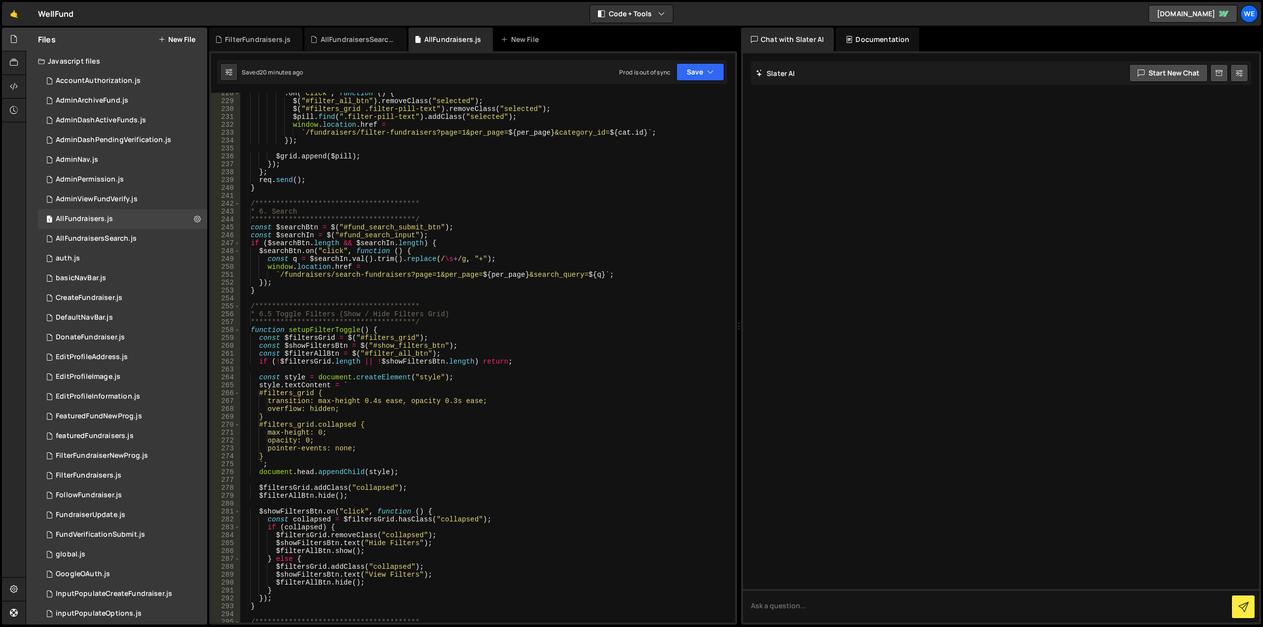
type textarea "});"
click at [597, 283] on div "**********" at bounding box center [485, 362] width 491 height 546
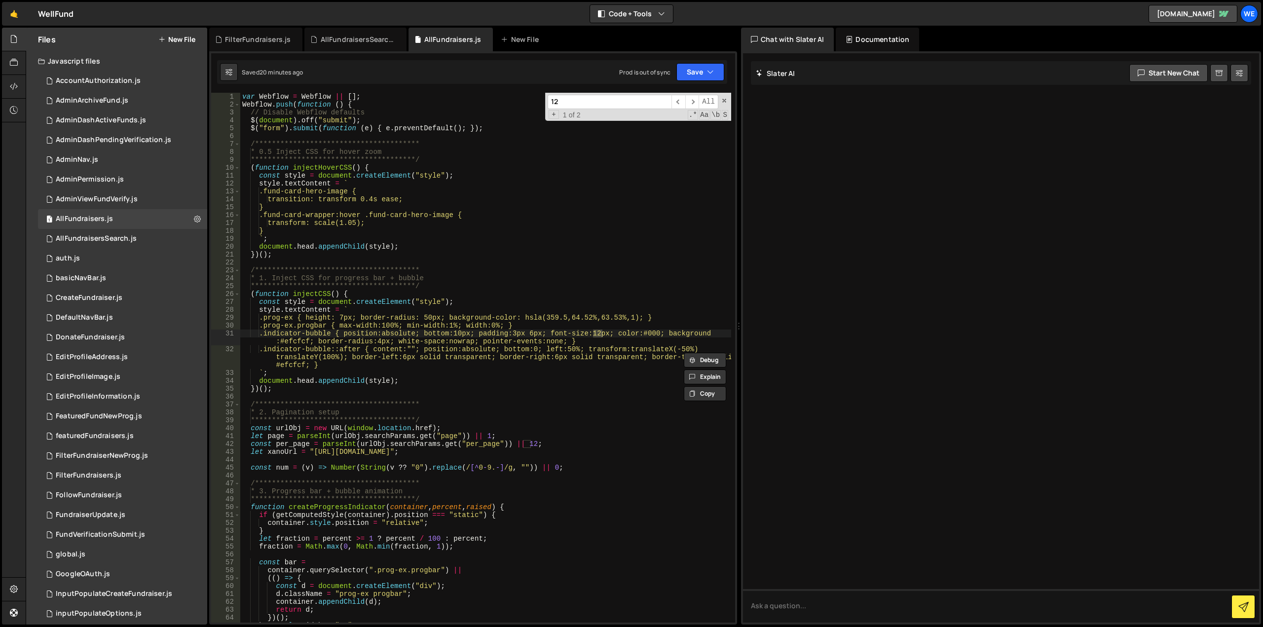
scroll to position [0, 0]
type input "12"
click at [691, 103] on span "​" at bounding box center [692, 102] width 14 height 14
type textarea "const per_page = parseInt(urlObj.searchParams.get("per_page")) || 12;"
click at [483, 443] on div "**********" at bounding box center [485, 366] width 491 height 546
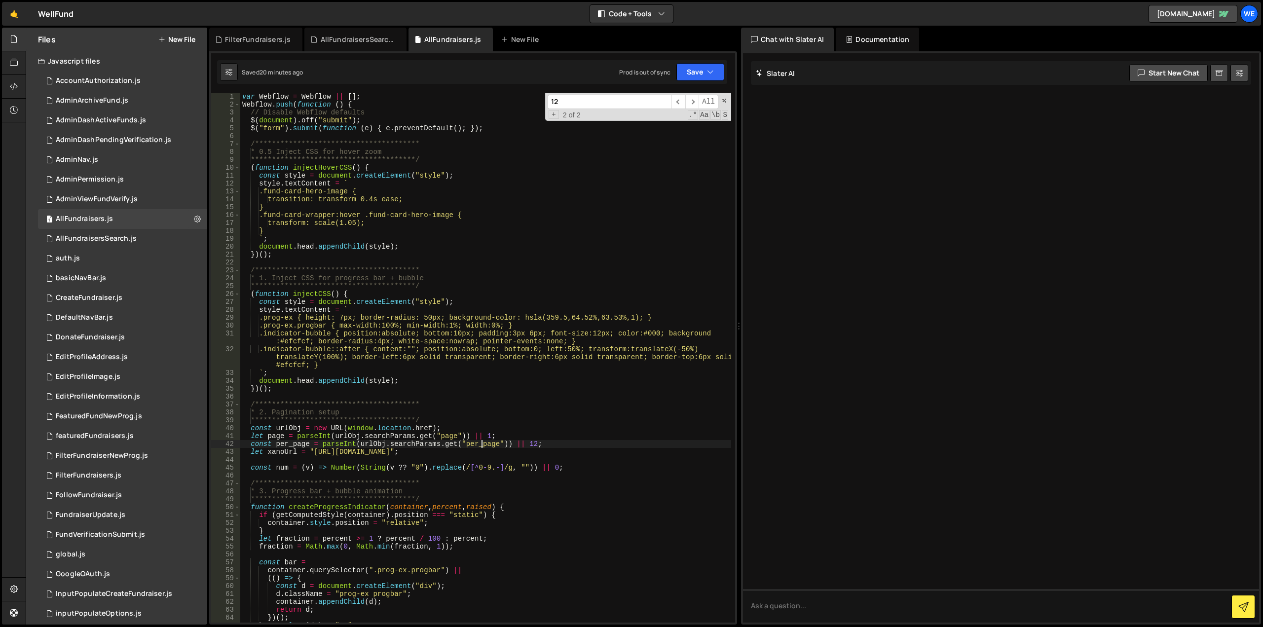
click at [483, 443] on div "**********" at bounding box center [485, 366] width 491 height 546
drag, startPoint x: 517, startPoint y: 101, endPoint x: 501, endPoint y: 101, distance: 15.8
click at [502, 101] on div "**********" at bounding box center [485, 358] width 491 height 530
paste input "per_page"
type input "per_page"
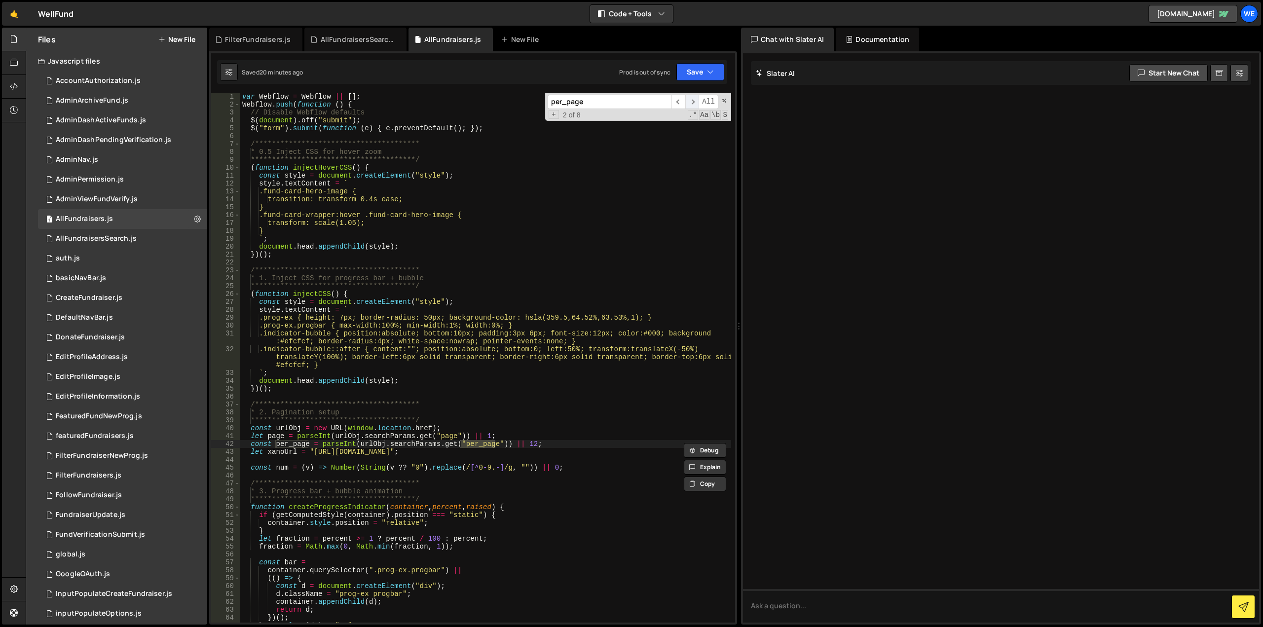
click at [696, 101] on span "​" at bounding box center [692, 102] width 14 height 14
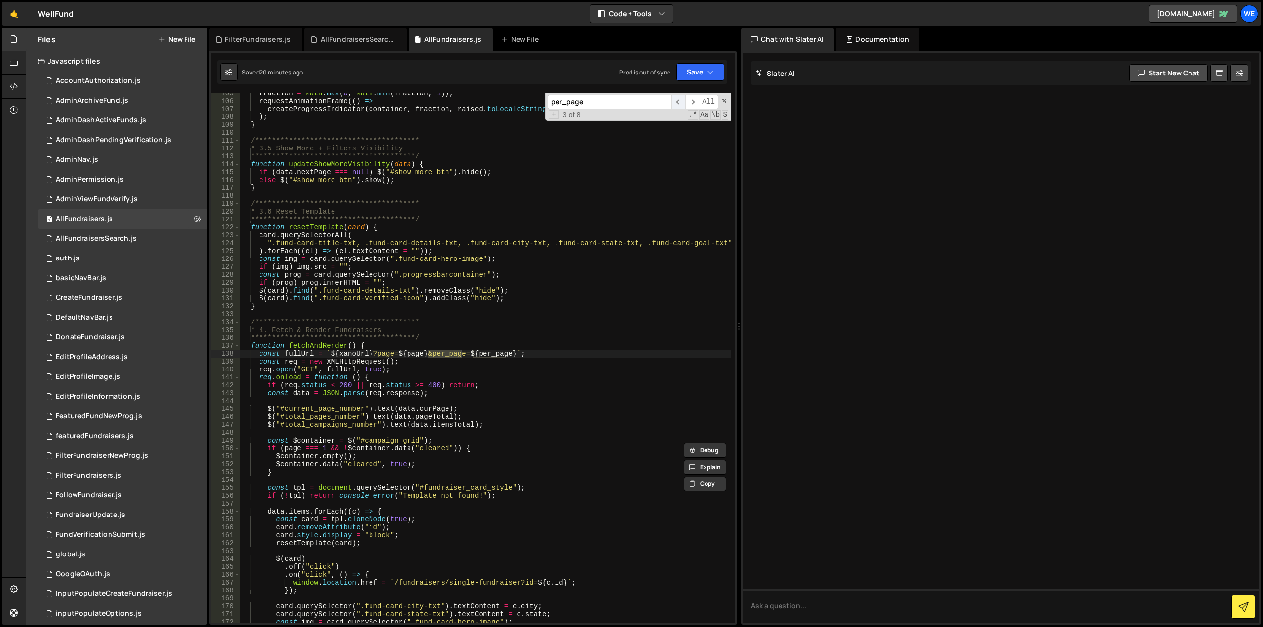
click at [679, 102] on span "​" at bounding box center [678, 102] width 14 height 14
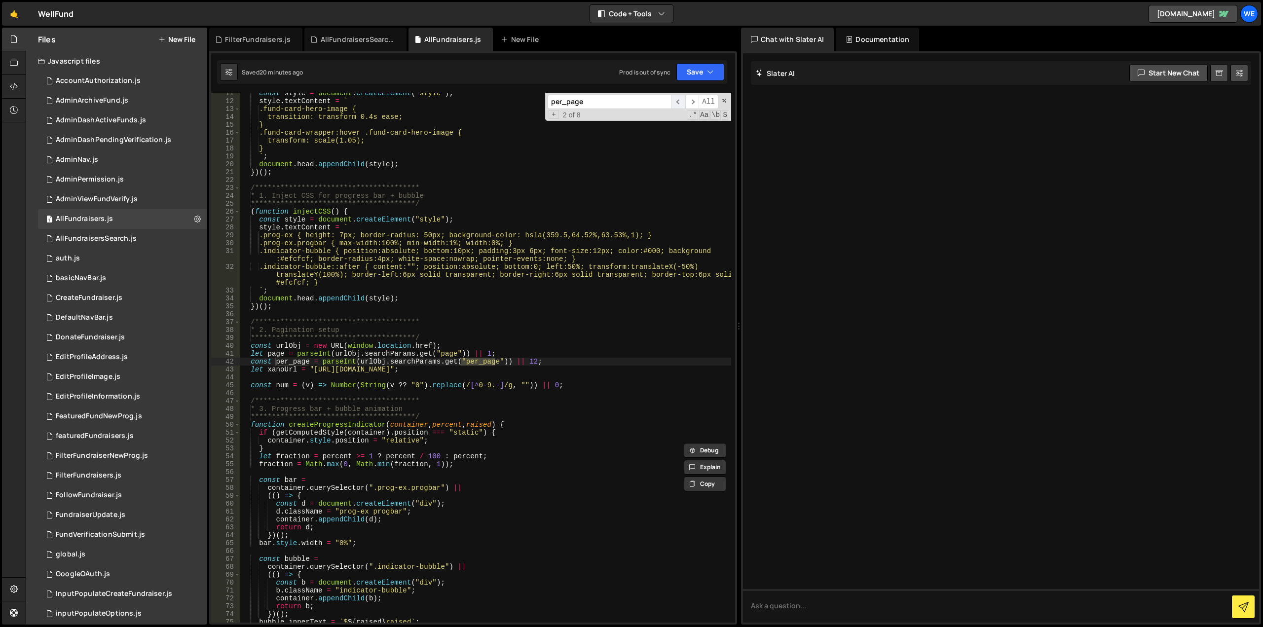
click at [679, 102] on span "​" at bounding box center [678, 102] width 14 height 14
click at [690, 105] on span "​" at bounding box center [692, 102] width 14 height 14
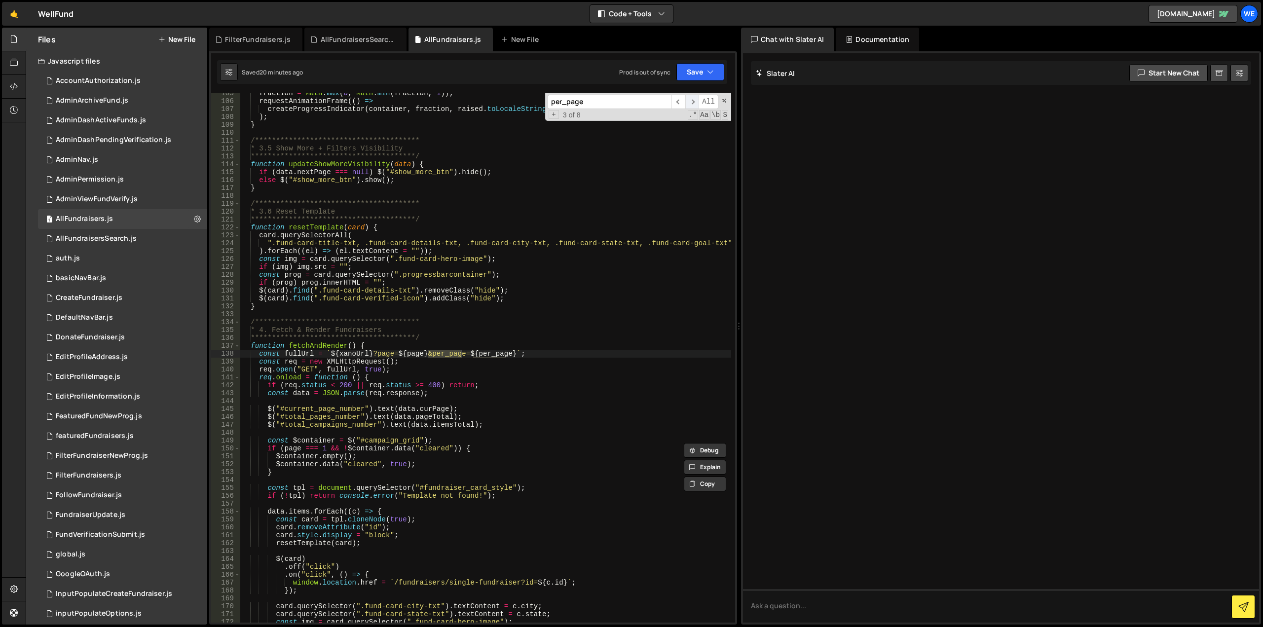
scroll to position [848, 0]
click at [690, 105] on span "​" at bounding box center [692, 102] width 14 height 14
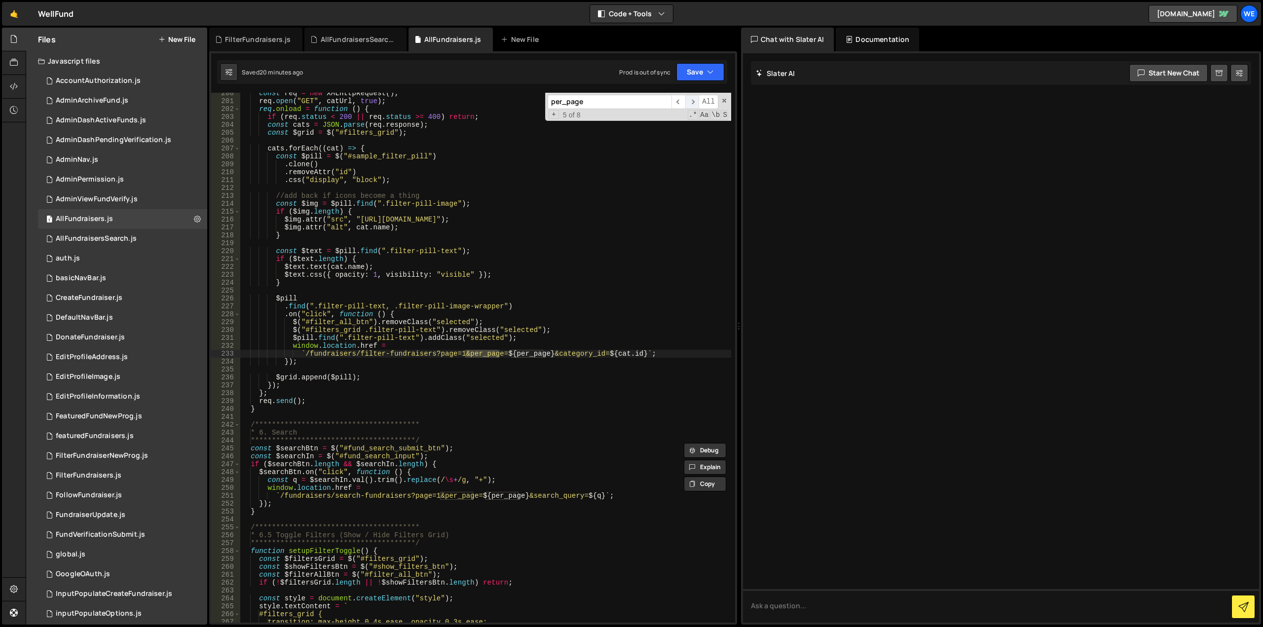
click at [690, 105] on span "​" at bounding box center [692, 102] width 14 height 14
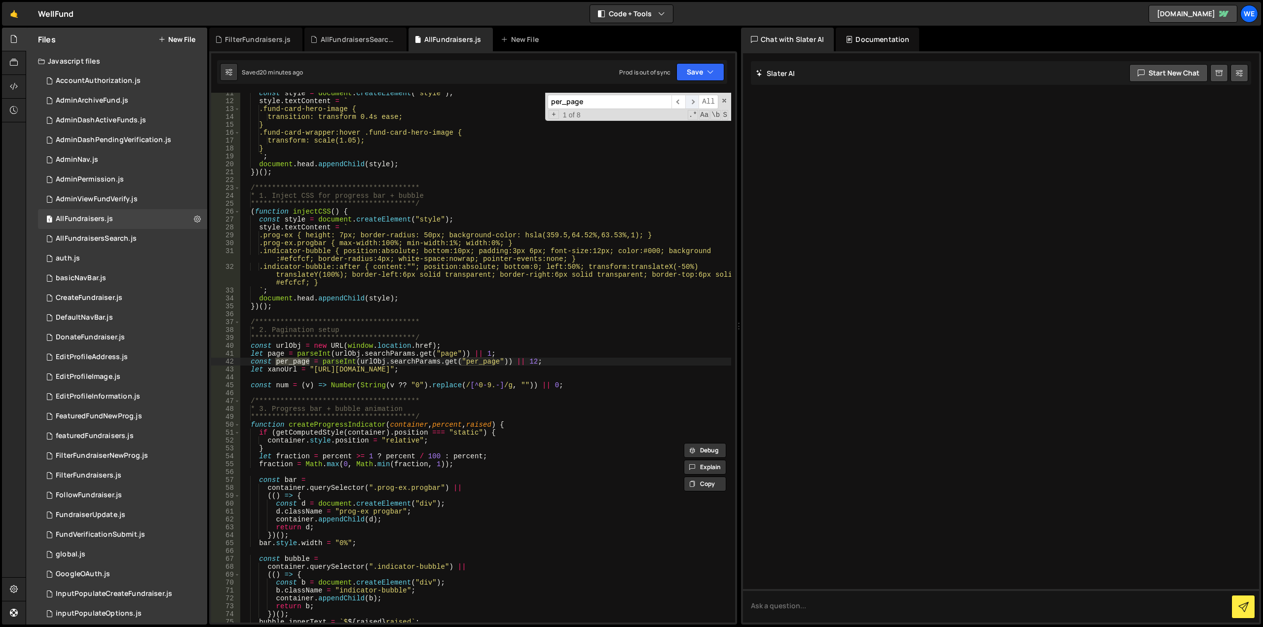
click at [690, 105] on span "​" at bounding box center [692, 102] width 14 height 14
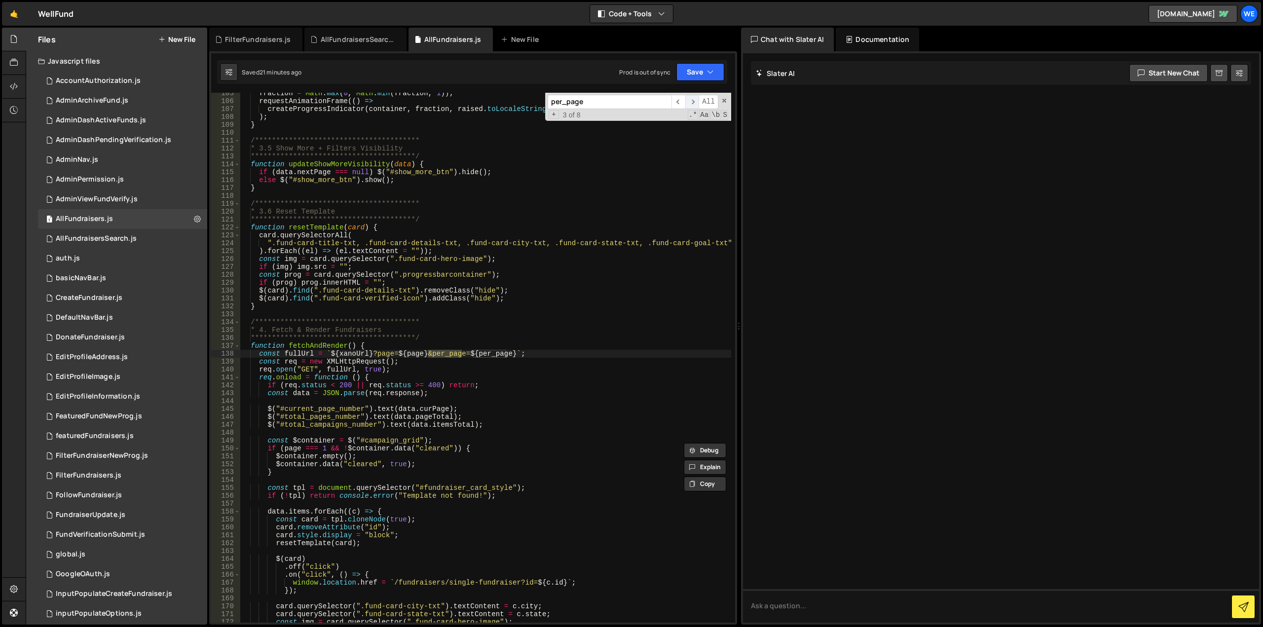
click at [690, 105] on span "​" at bounding box center [692, 102] width 14 height 14
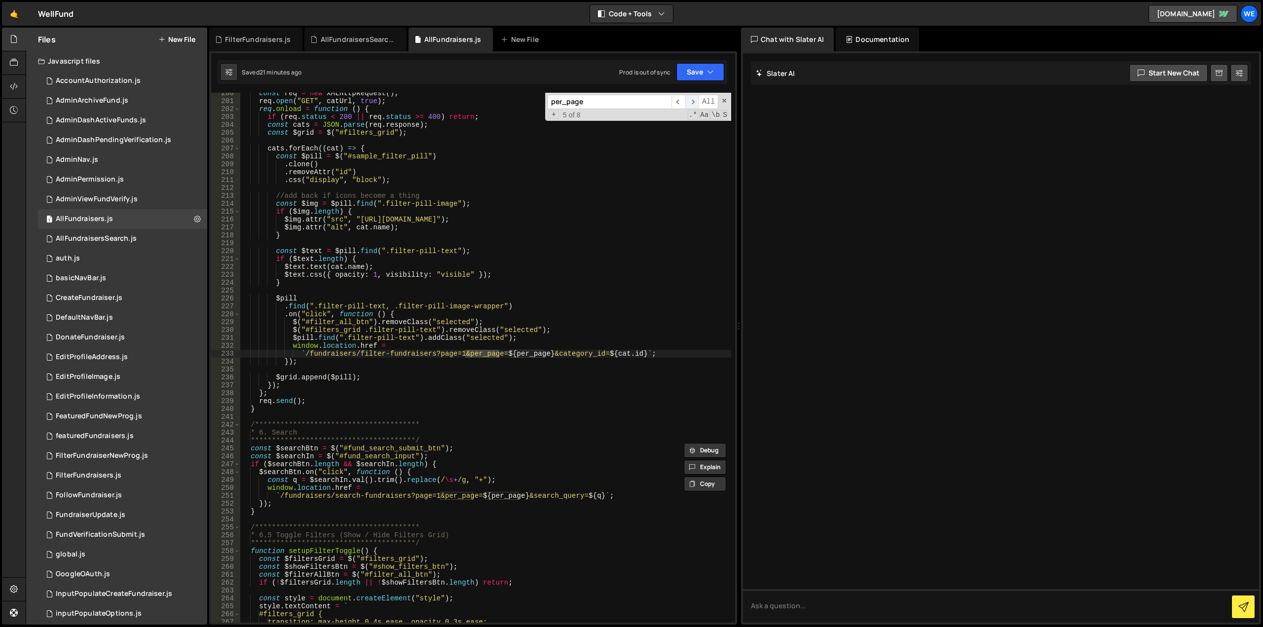
click at [690, 105] on span "​" at bounding box center [692, 102] width 14 height 14
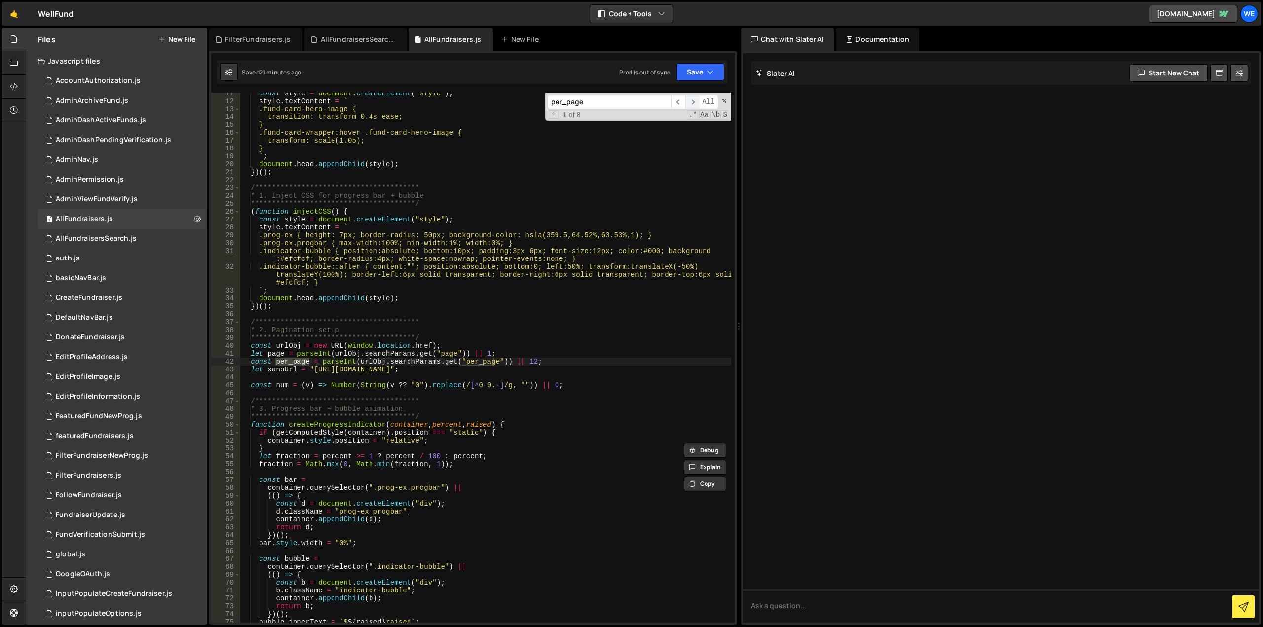
scroll to position [82, 0]
click at [690, 105] on span "​" at bounding box center [692, 102] width 14 height 14
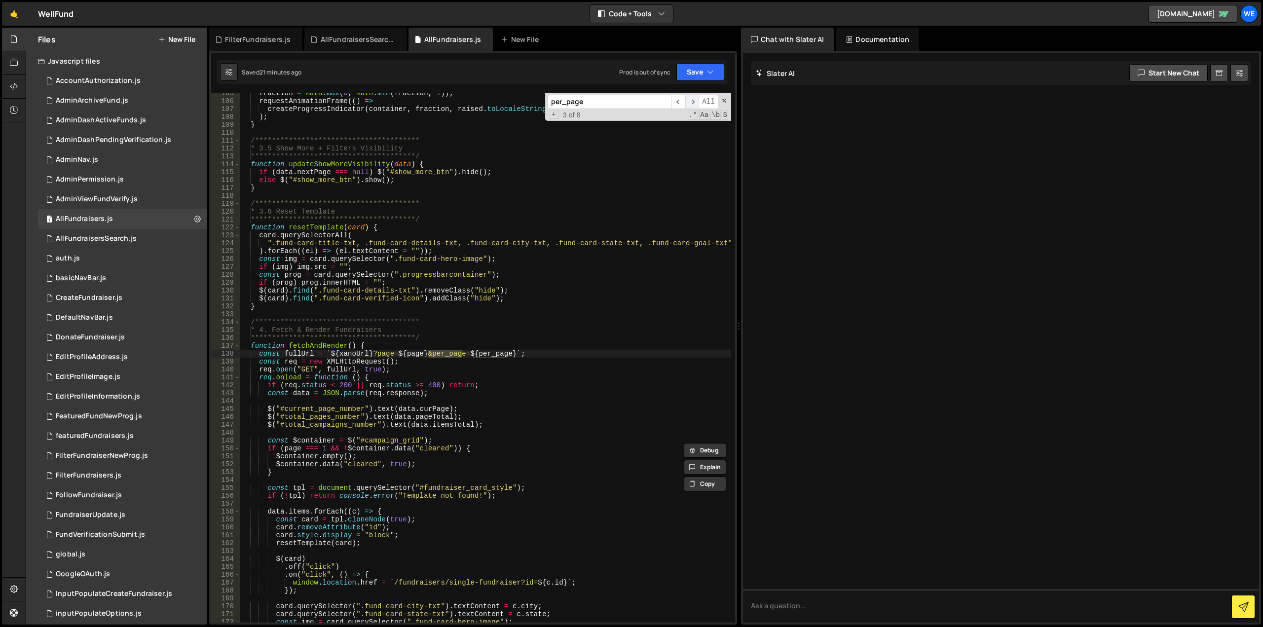
click at [690, 105] on span "​" at bounding box center [692, 102] width 14 height 14
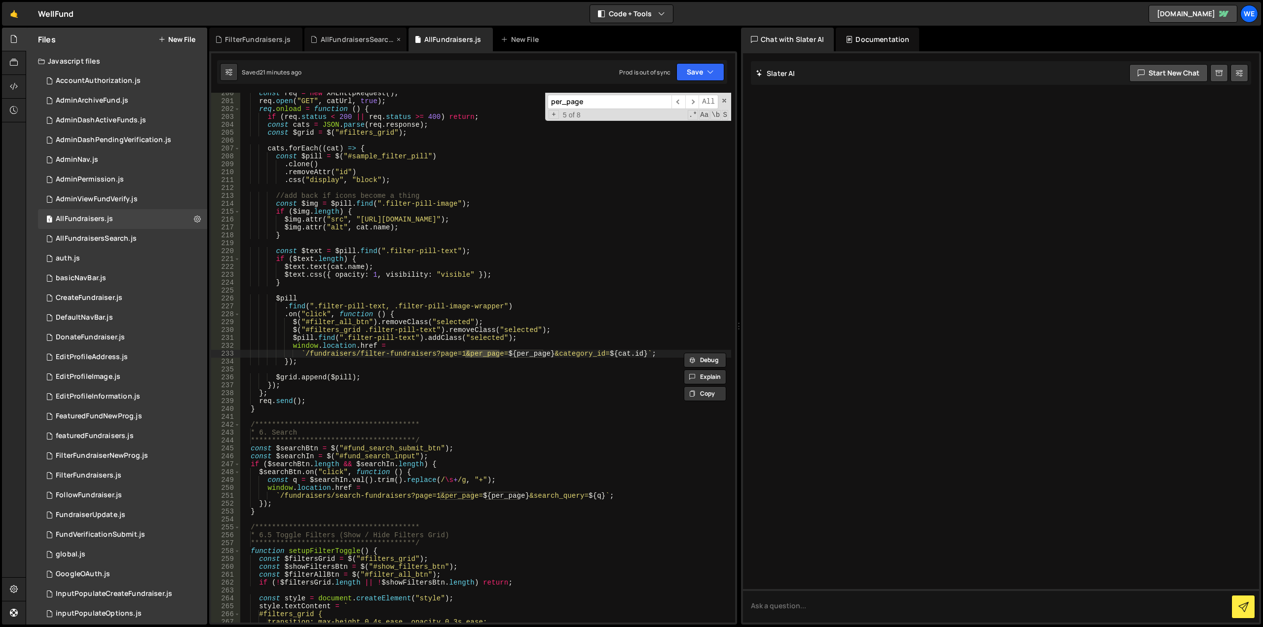
click at [347, 40] on div "AllFundraisersSearch.js" at bounding box center [358, 40] width 74 height 10
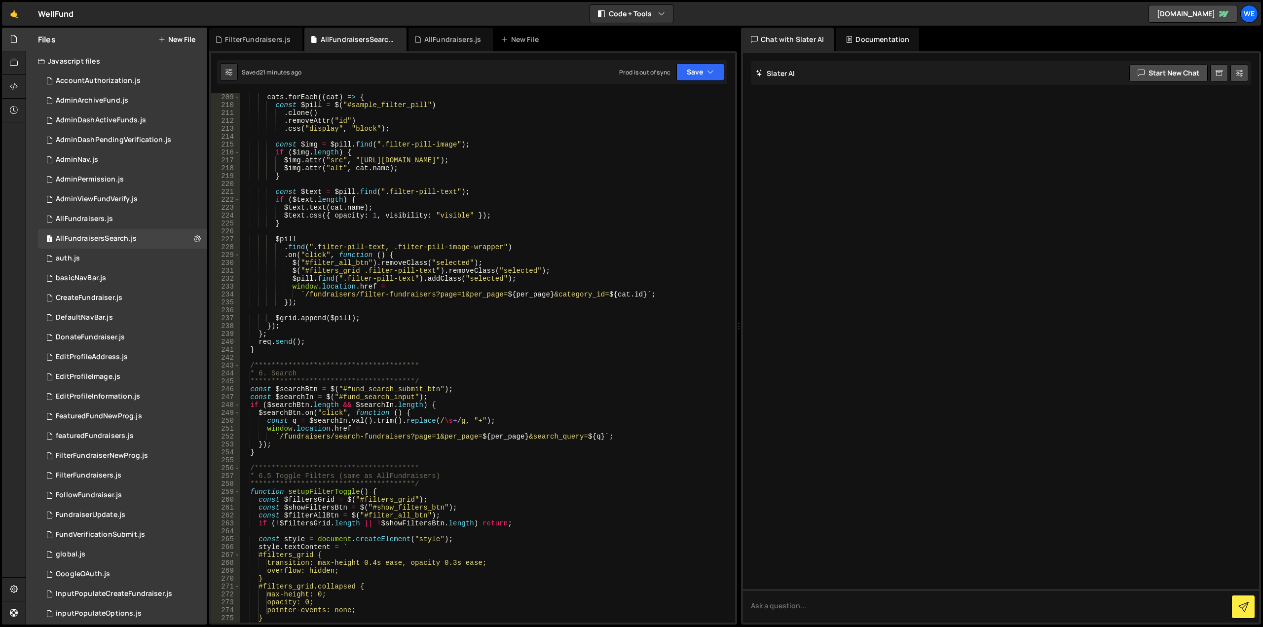
type textarea "$img.attr("src", "https://placehold.co/100x100?text=Place+Holder");"
click at [595, 161] on div "cats . forEach (( cat ) => { const $pill = $ ( "#sample_filter_pill" ) . clone …" at bounding box center [485, 358] width 491 height 546
type input "per_page"
click at [688, 103] on span "​" at bounding box center [692, 102] width 14 height 14
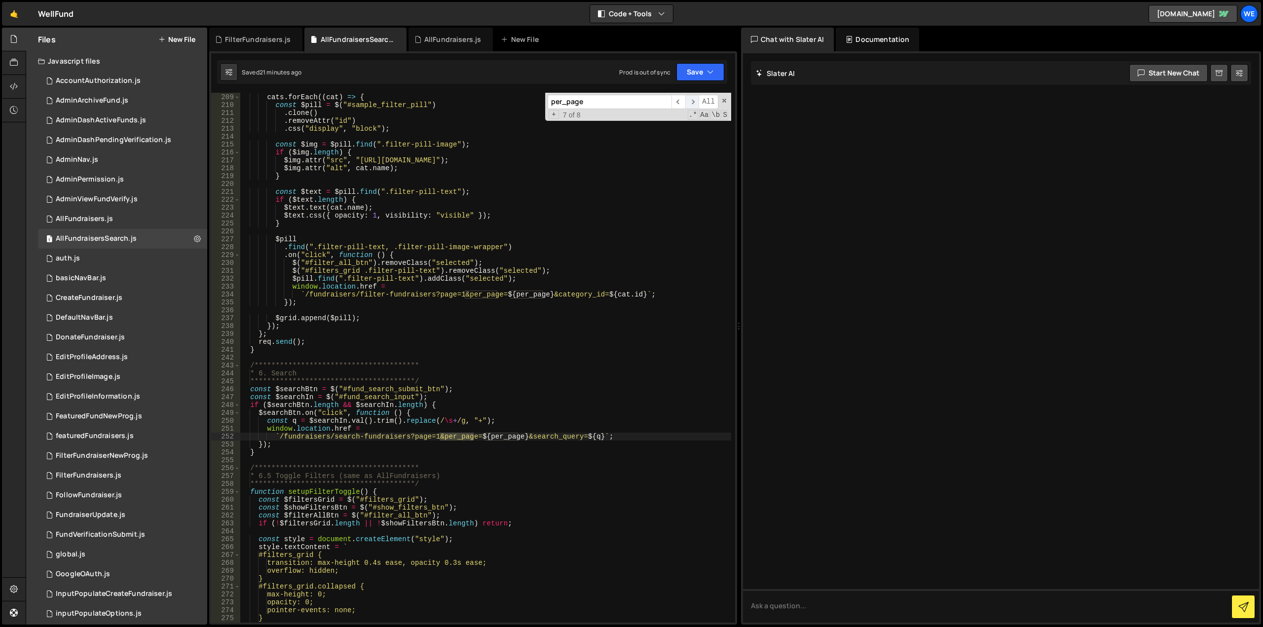
click at [688, 103] on span "​" at bounding box center [692, 102] width 14 height 14
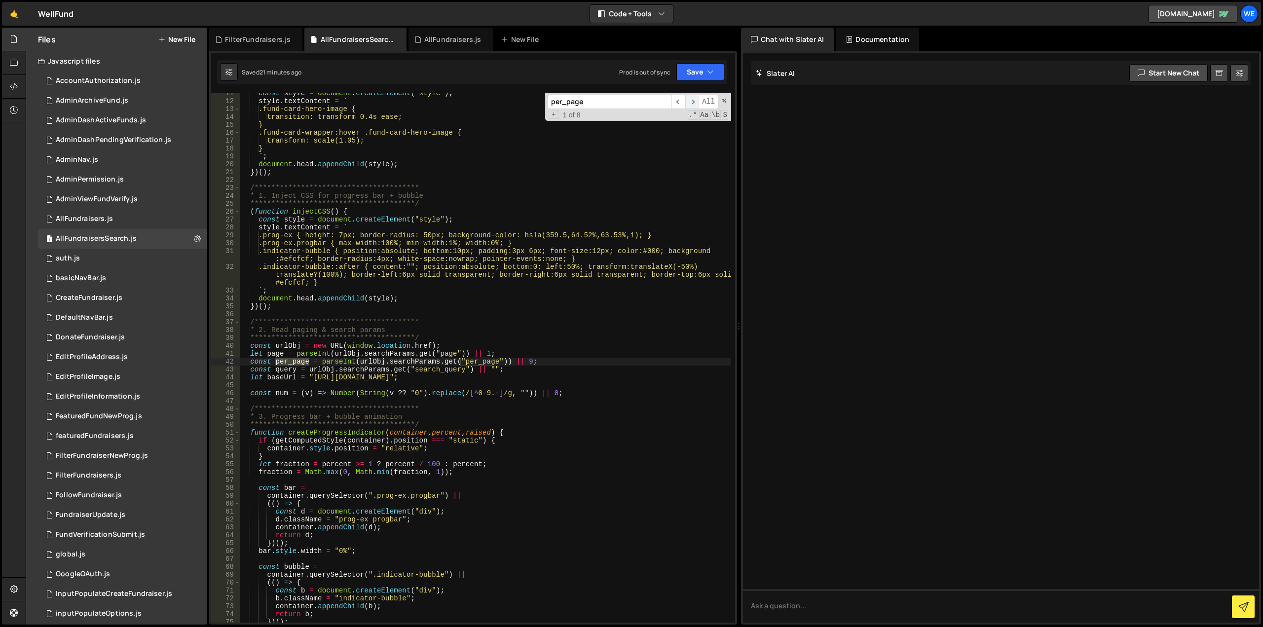
scroll to position [82, 0]
click at [525, 363] on div "**********" at bounding box center [485, 362] width 491 height 546
click at [553, 353] on div "**********" at bounding box center [485, 362] width 491 height 546
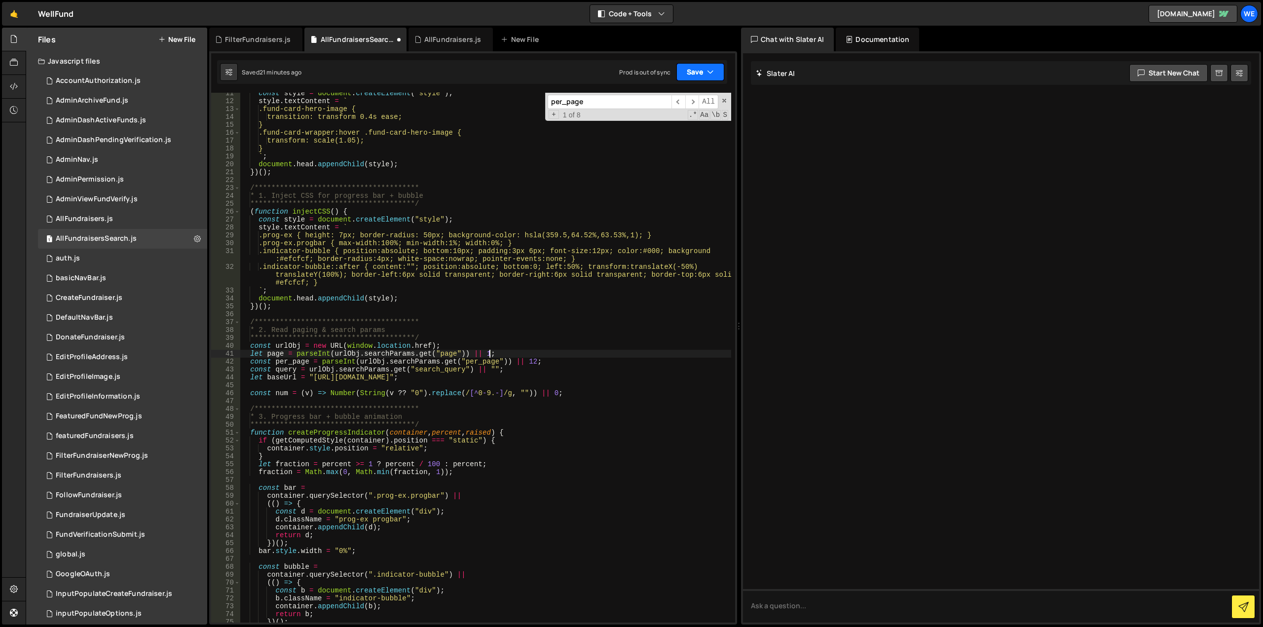
click at [691, 68] on button "Save" at bounding box center [700, 72] width 48 height 18
click at [666, 100] on div "Save to Staging S" at bounding box center [667, 96] width 103 height 10
type textarea "const per_page = parseInt(urlObj.searchParams.get("per_page")) || 12;"
click at [525, 359] on div "**********" at bounding box center [485, 362] width 491 height 546
click at [692, 102] on span "​" at bounding box center [692, 102] width 14 height 14
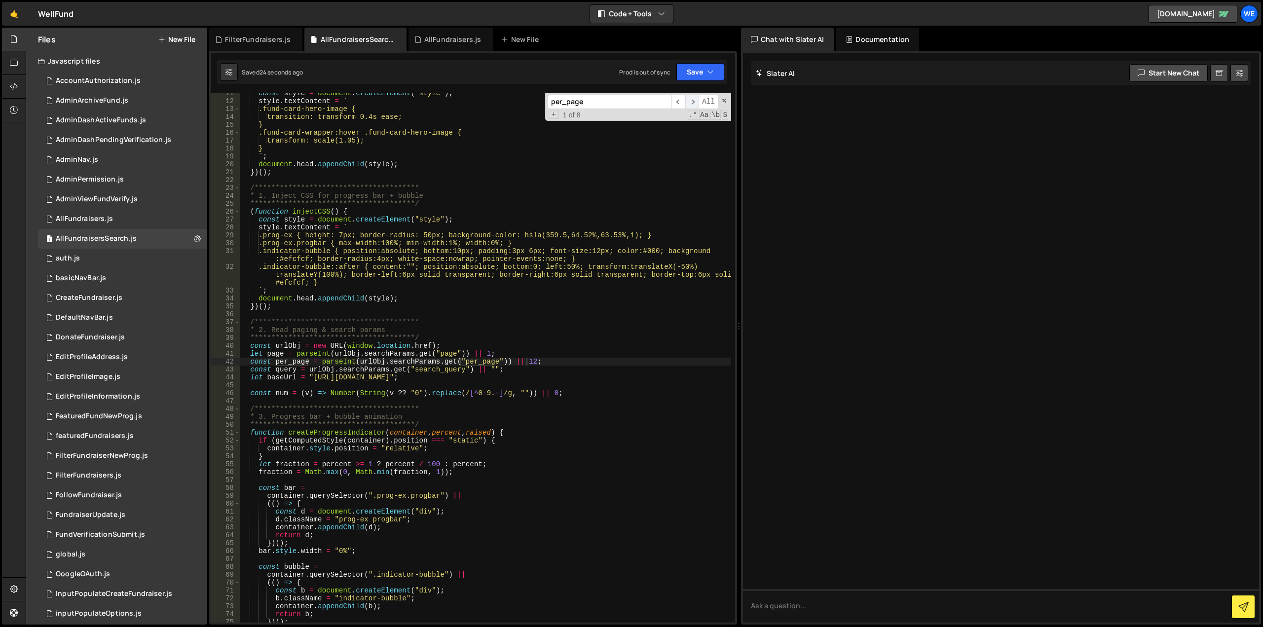
scroll to position [864, 0]
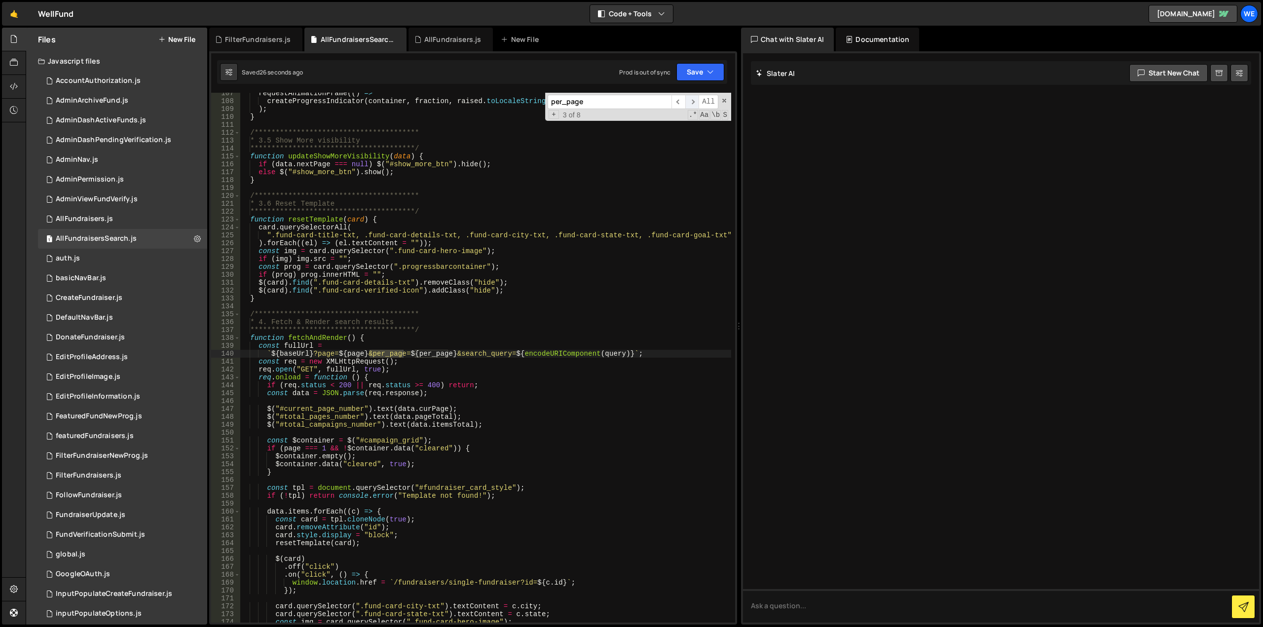
click at [692, 102] on span "​" at bounding box center [692, 102] width 14 height 14
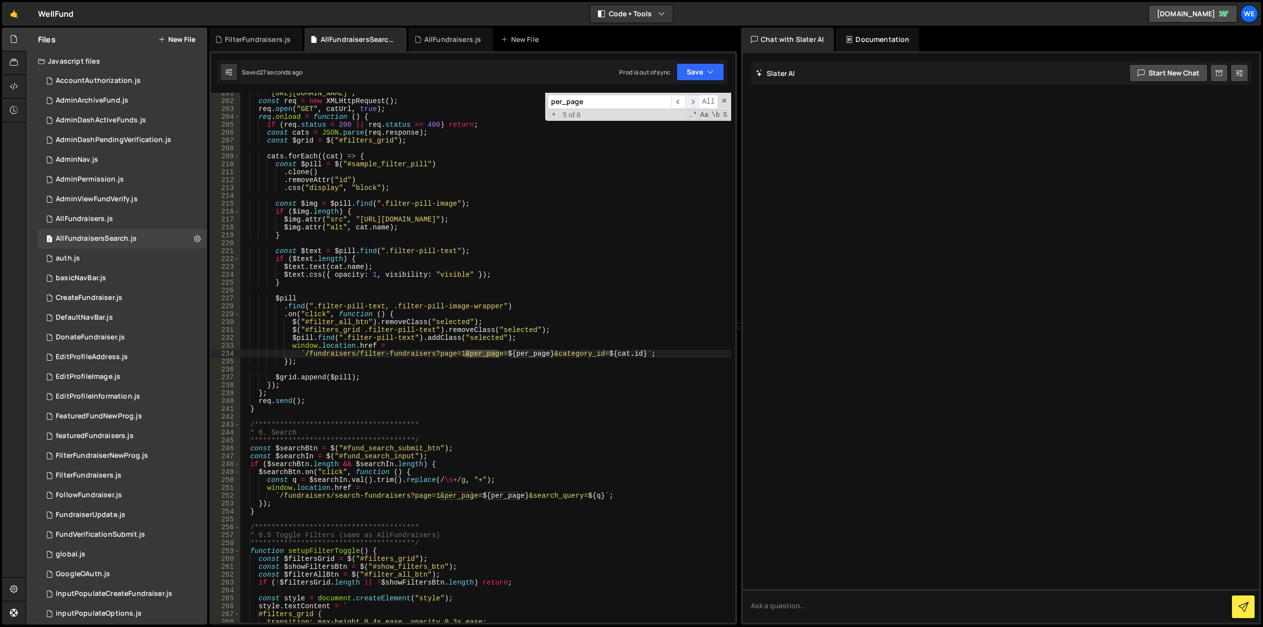
click at [692, 102] on span "​" at bounding box center [692, 102] width 14 height 14
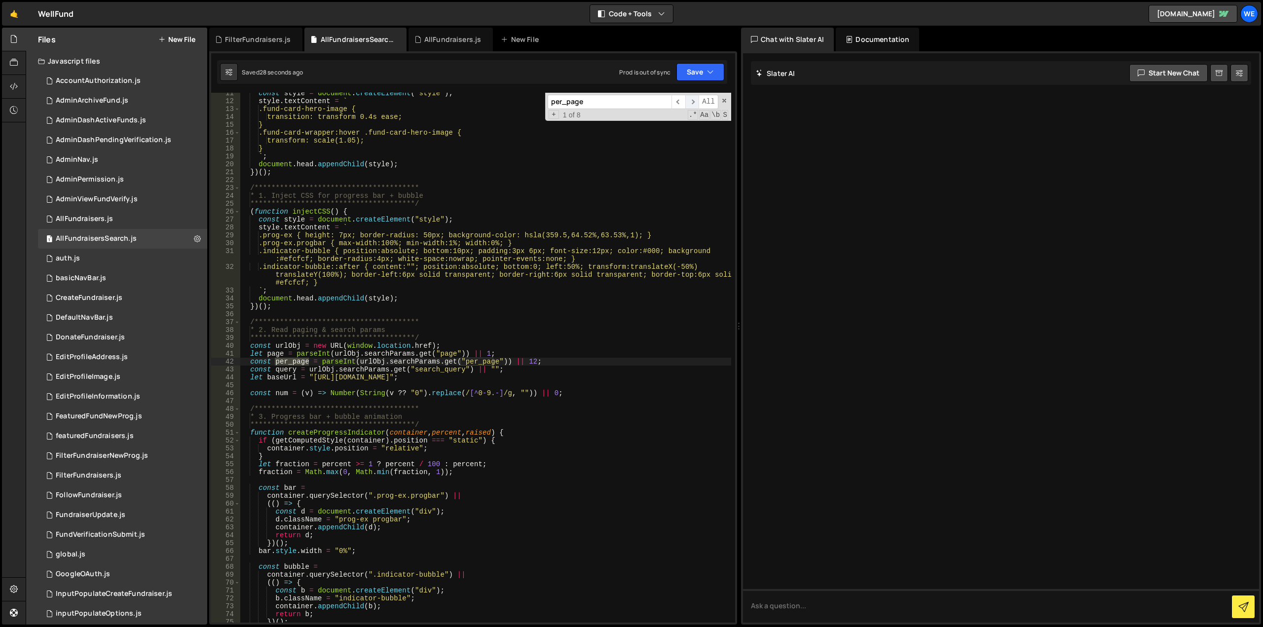
click at [692, 102] on span "​" at bounding box center [692, 102] width 14 height 14
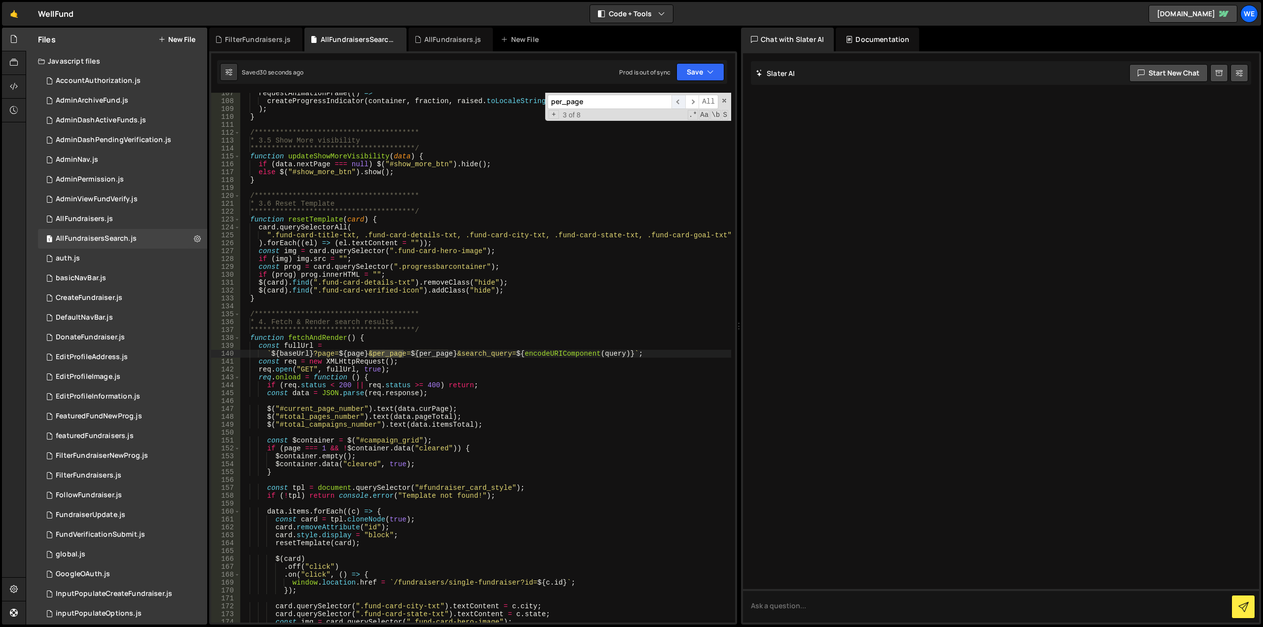
click at [674, 100] on span "​" at bounding box center [678, 102] width 14 height 14
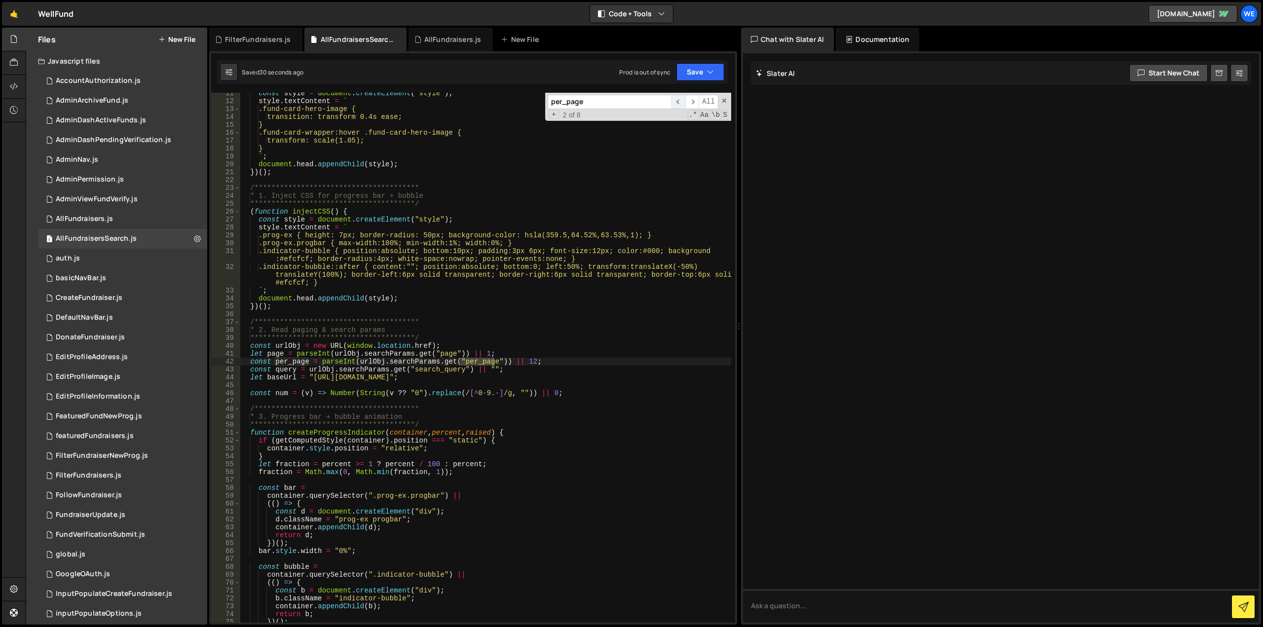
scroll to position [82, 0]
click at [692, 99] on span "​" at bounding box center [692, 102] width 14 height 14
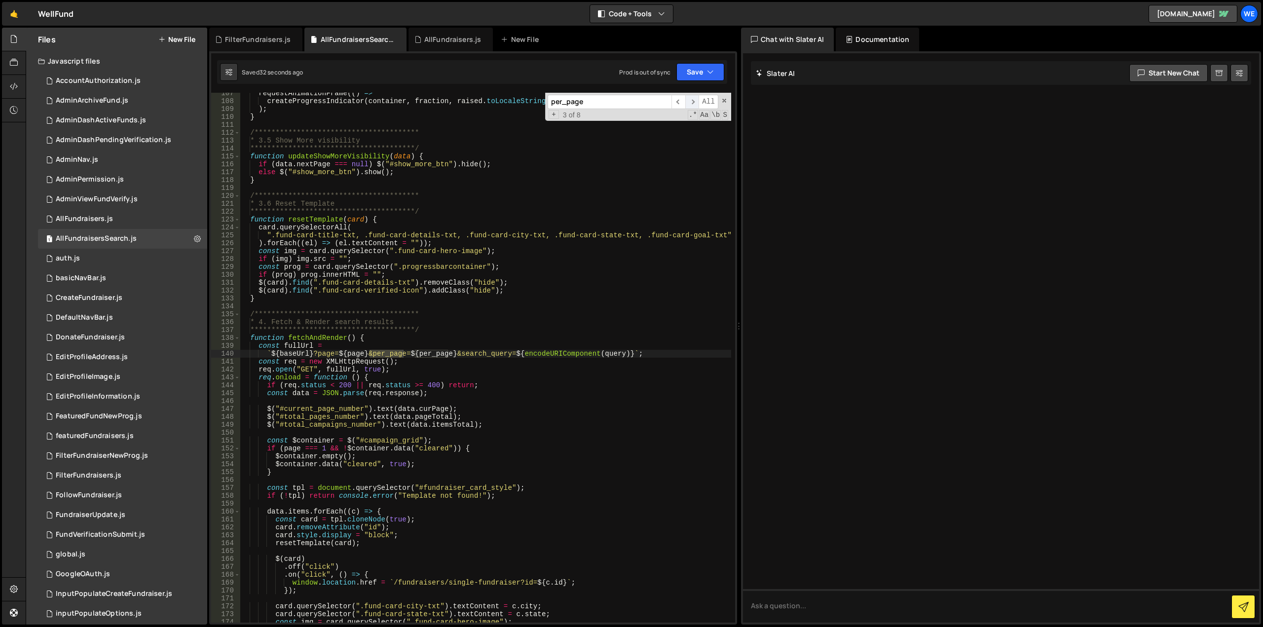
scroll to position [864, 0]
click at [692, 99] on span "​" at bounding box center [692, 102] width 14 height 14
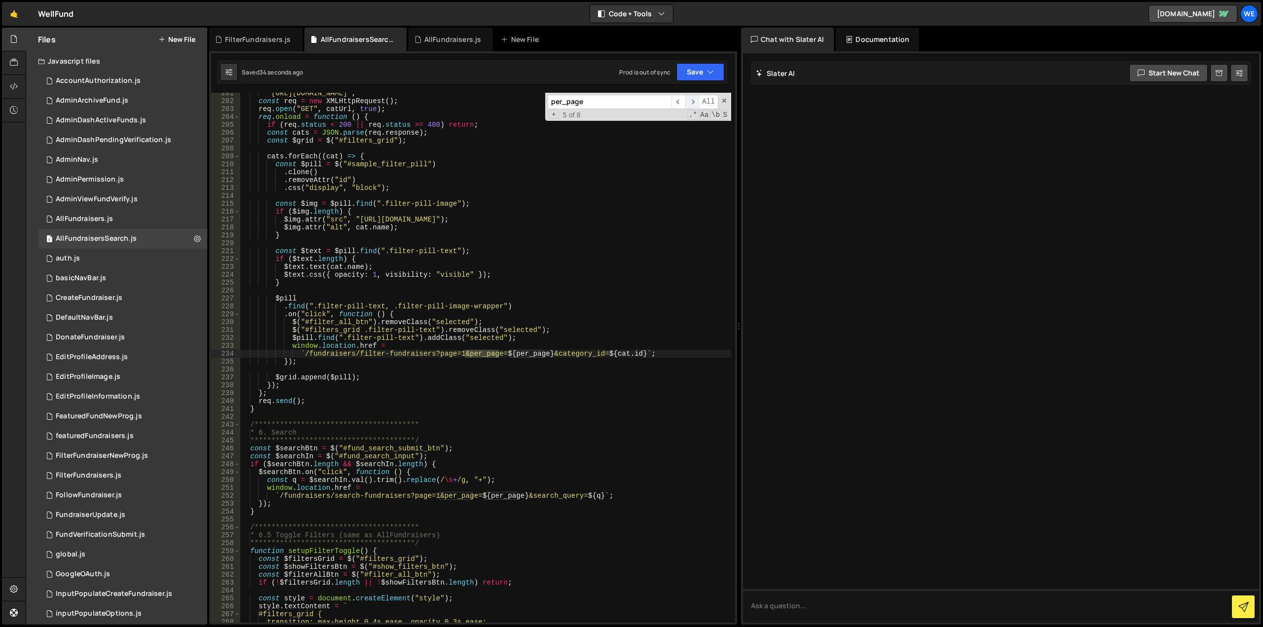
click at [692, 99] on span "​" at bounding box center [692, 102] width 14 height 14
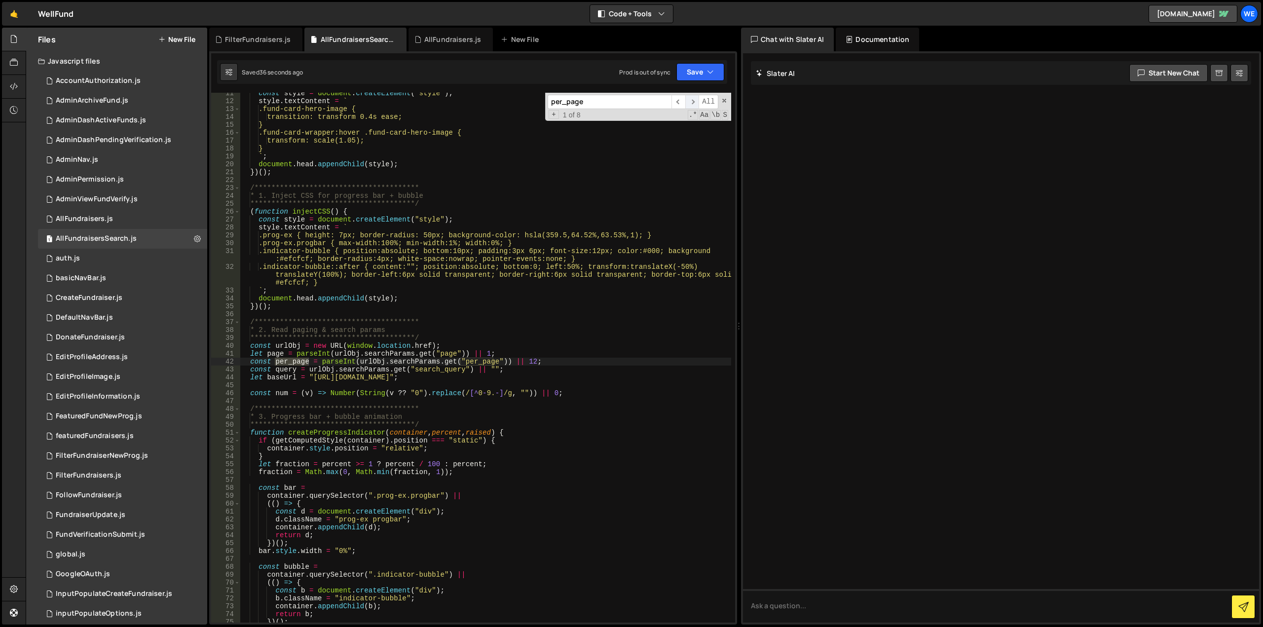
scroll to position [82, 0]
click at [692, 99] on span "​" at bounding box center [692, 102] width 14 height 14
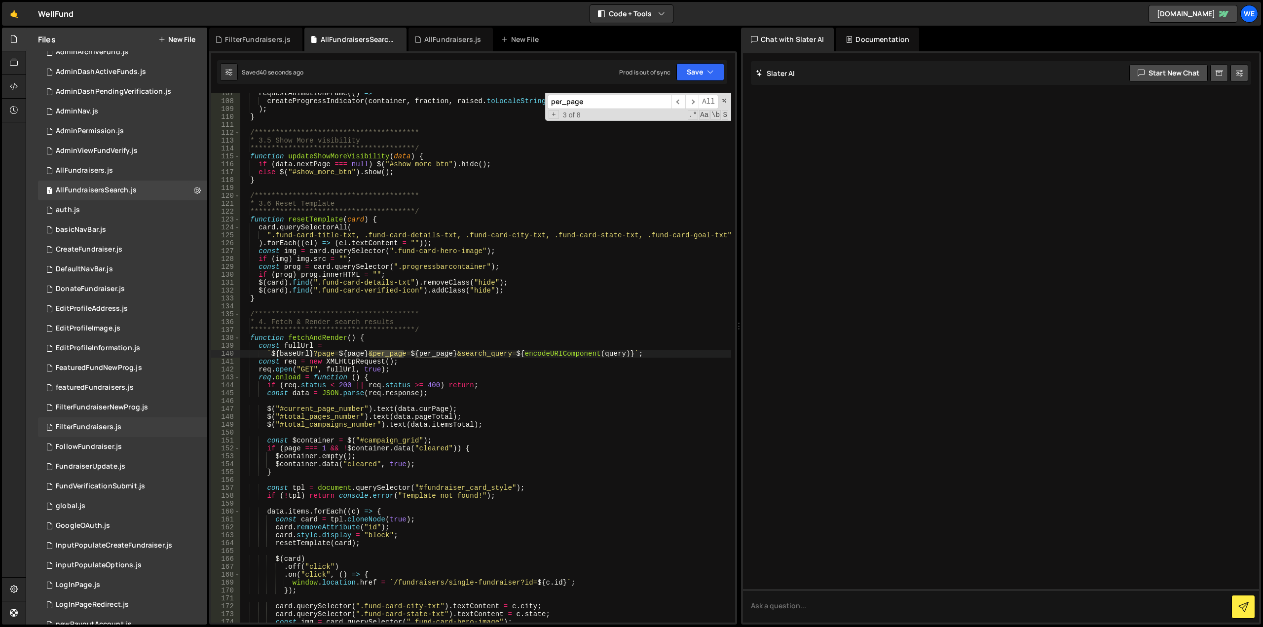
scroll to position [49, 0]
click at [84, 425] on div "FilterFundraisers.js" at bounding box center [89, 426] width 66 height 9
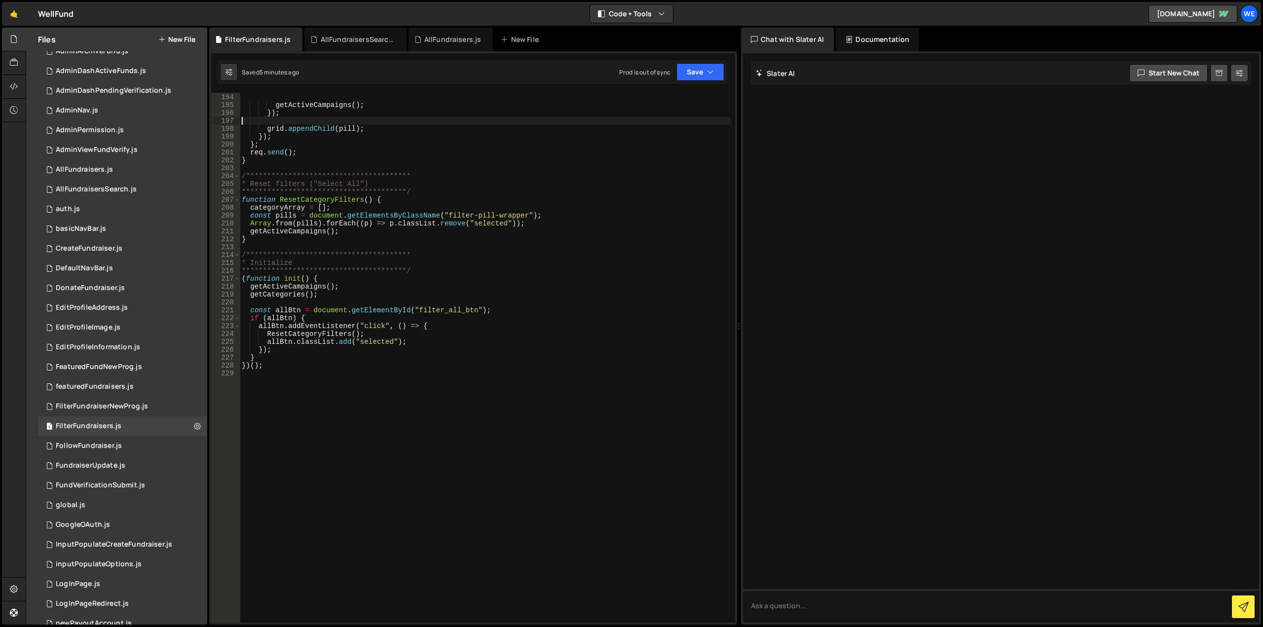
click at [620, 122] on div "**********" at bounding box center [485, 358] width 491 height 546
paste input "per_page"
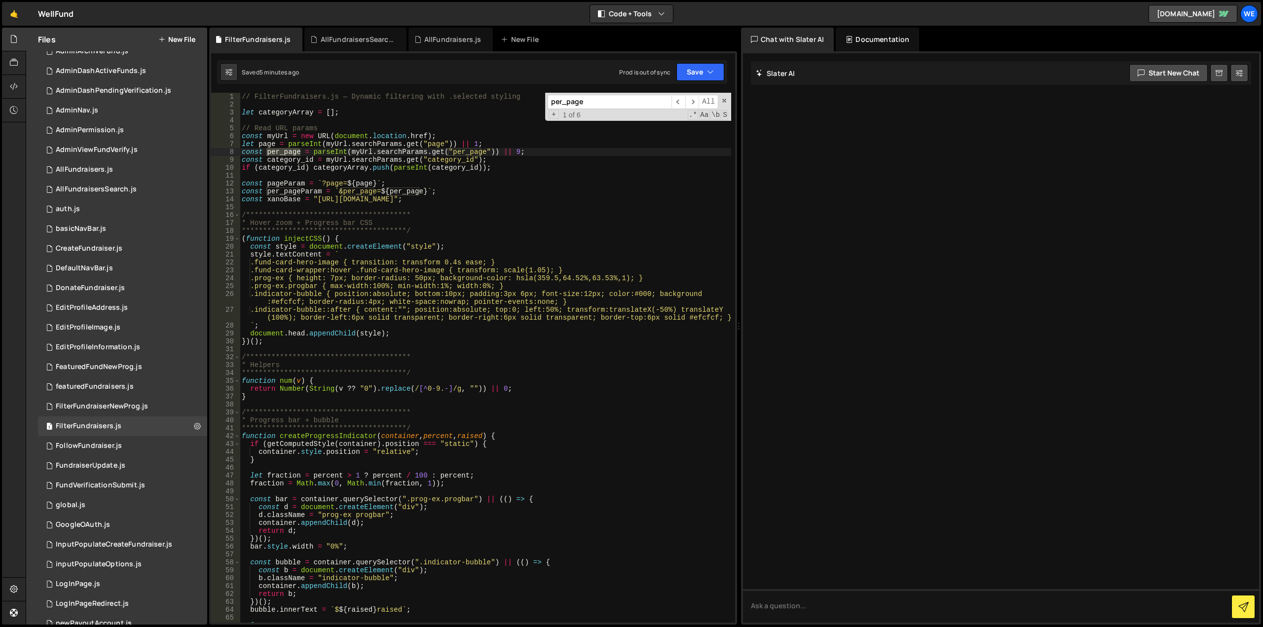
scroll to position [0, 0]
type input "per_page"
click at [696, 104] on span "​" at bounding box center [692, 102] width 14 height 14
click at [510, 152] on div "**********" at bounding box center [485, 366] width 491 height 546
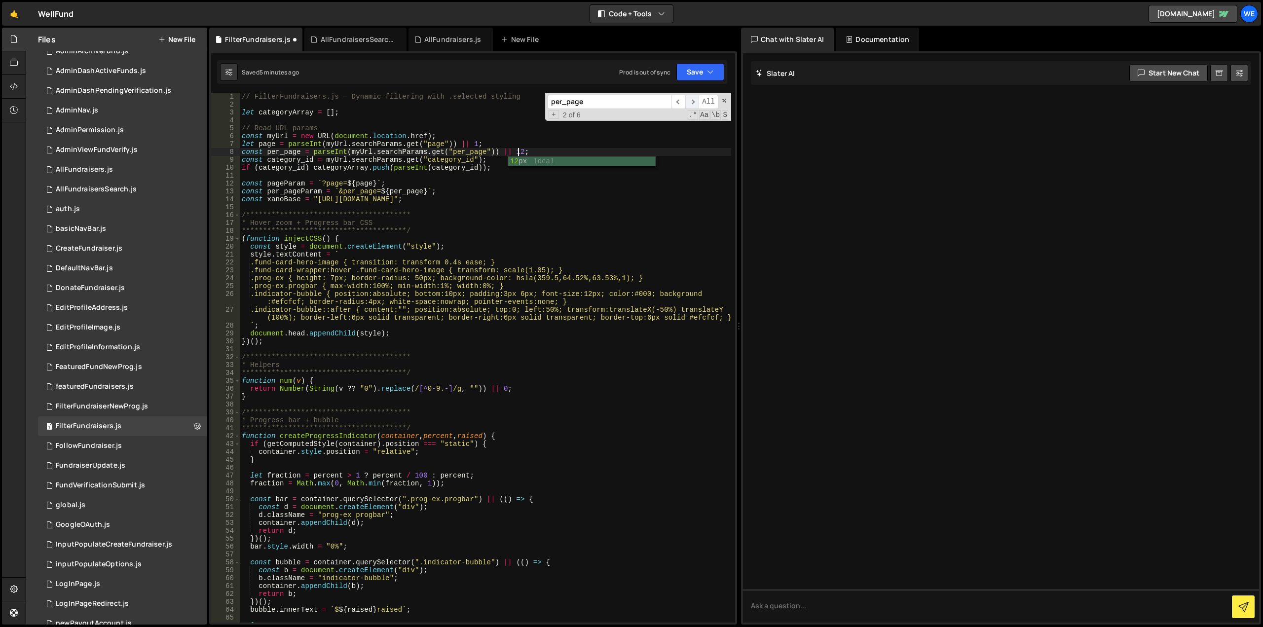
type textarea "const per_page = parseInt(myUrl.searchParams.get("per_page")) || 12;"
click at [692, 100] on span "​" at bounding box center [692, 102] width 14 height 14
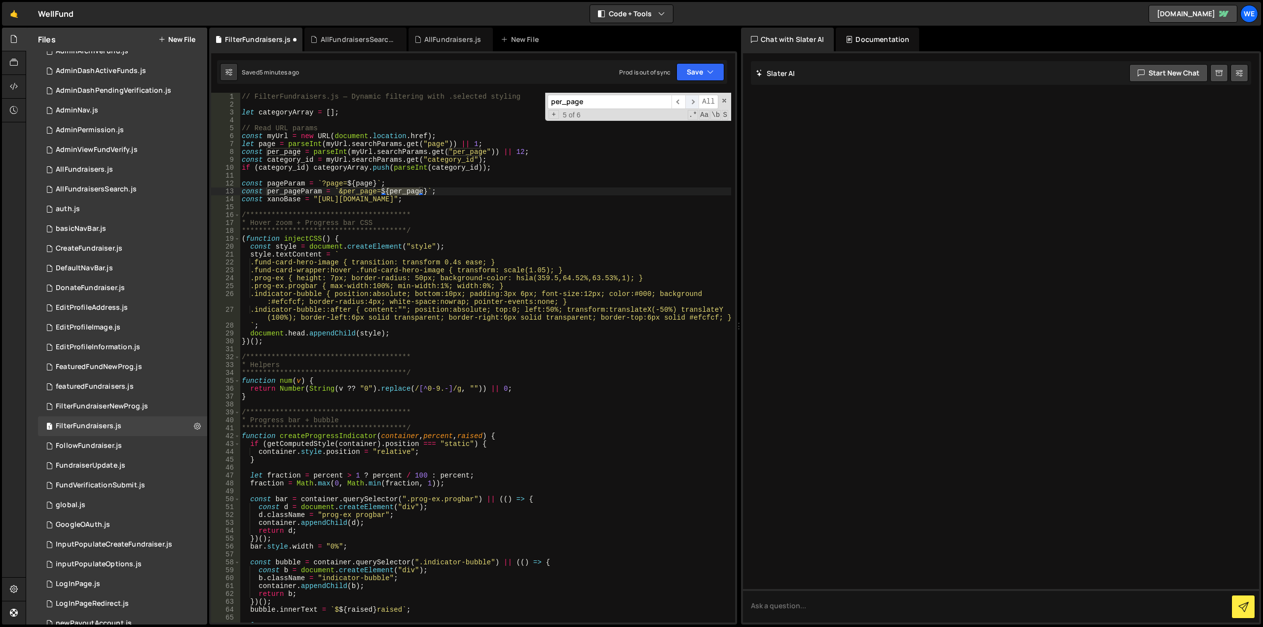
scroll to position [548, 0]
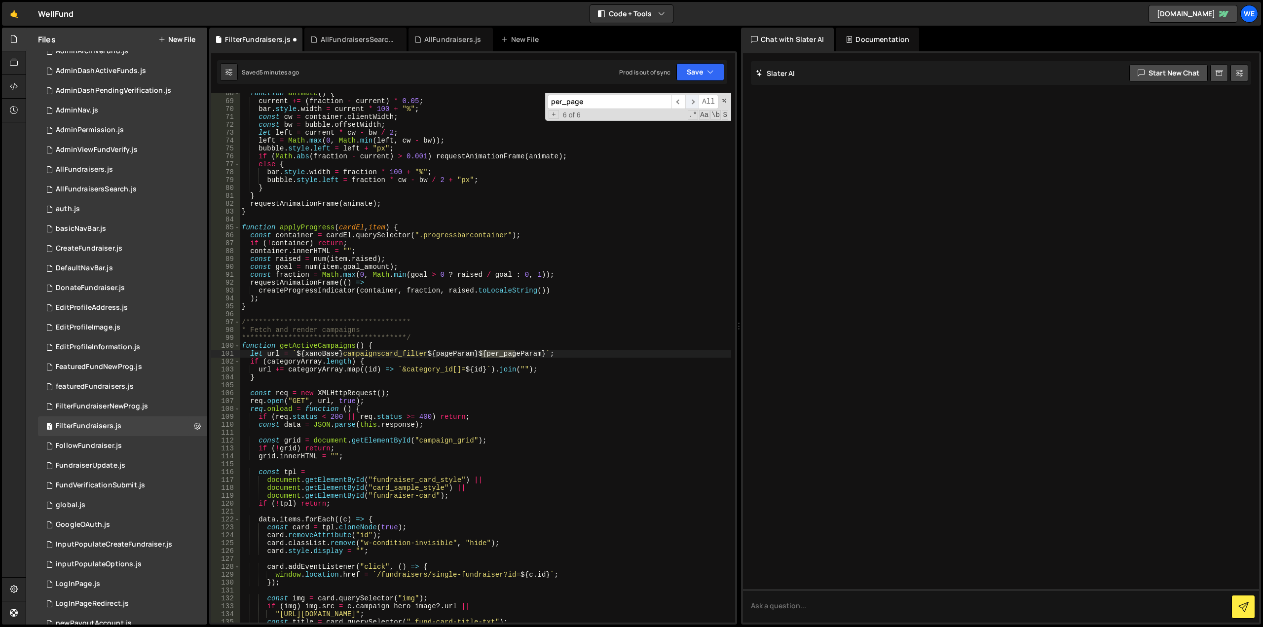
click at [692, 100] on span "​" at bounding box center [692, 102] width 14 height 14
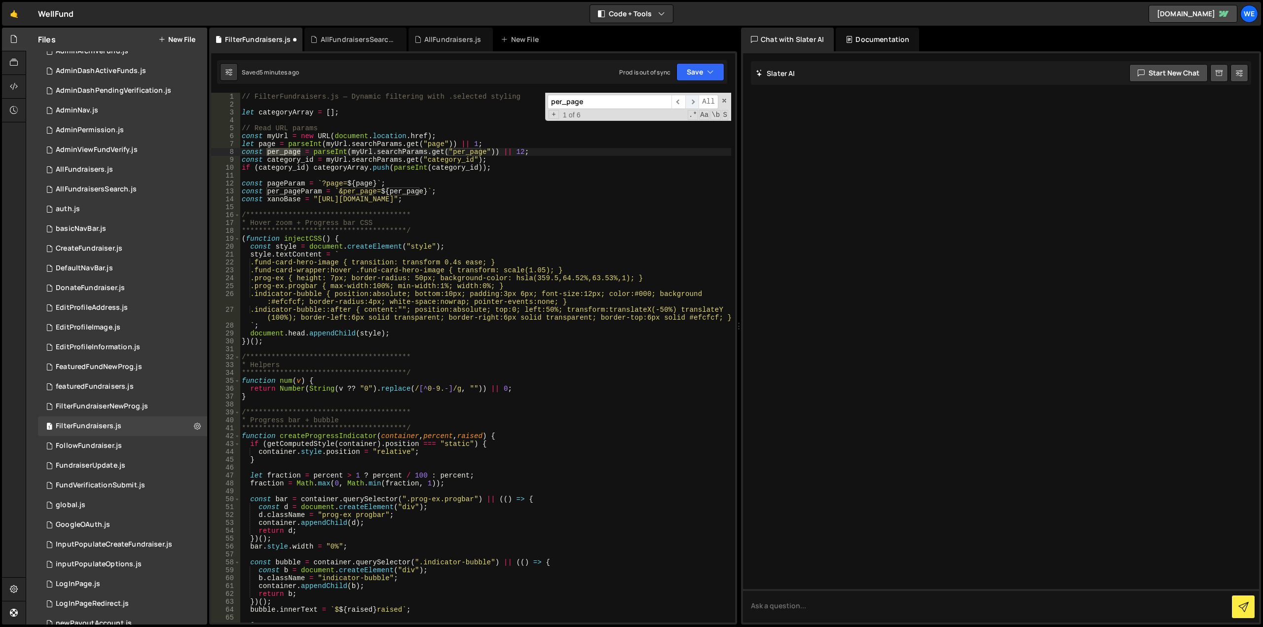
scroll to position [0, 0]
click at [692, 100] on span "​" at bounding box center [692, 102] width 14 height 14
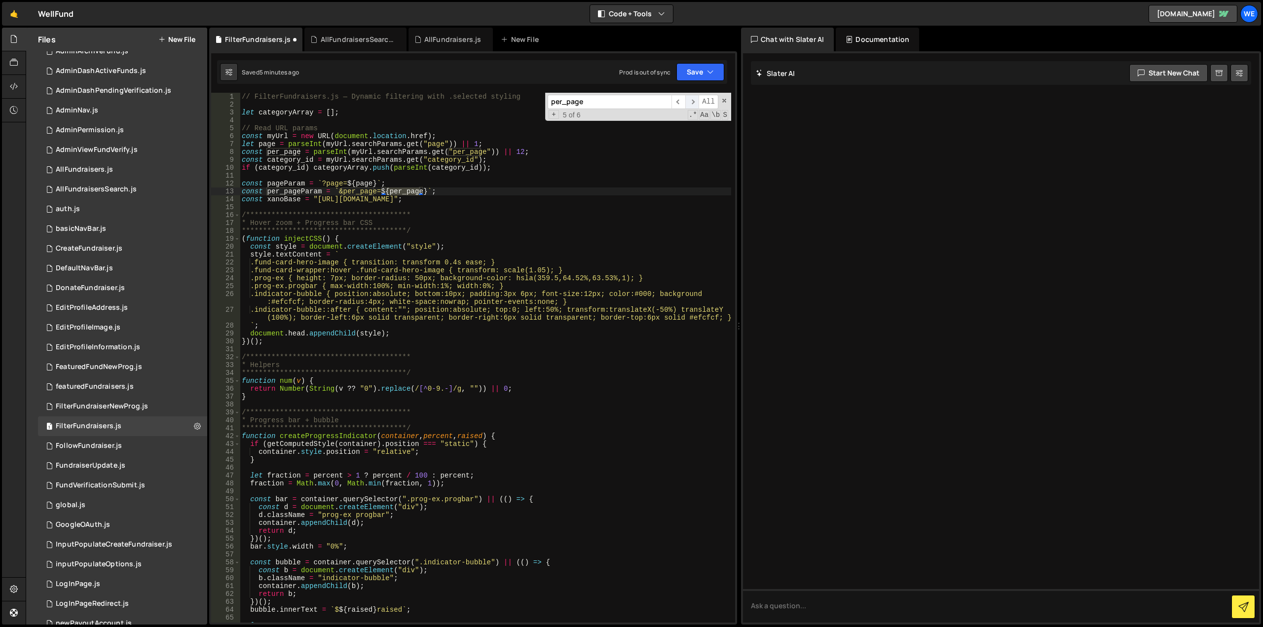
click at [692, 100] on span "​" at bounding box center [692, 102] width 14 height 14
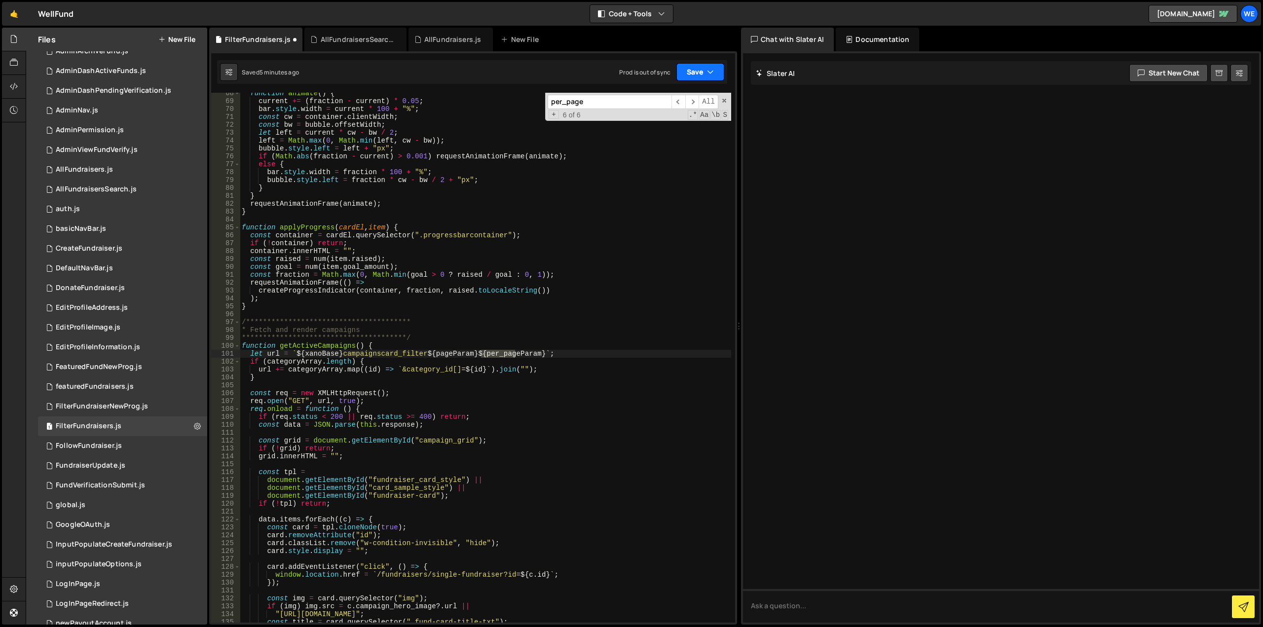
click at [709, 78] on button "Save" at bounding box center [700, 72] width 48 height 18
click at [676, 101] on div "Saved 5 minutes ago" at bounding box center [667, 107] width 103 height 12
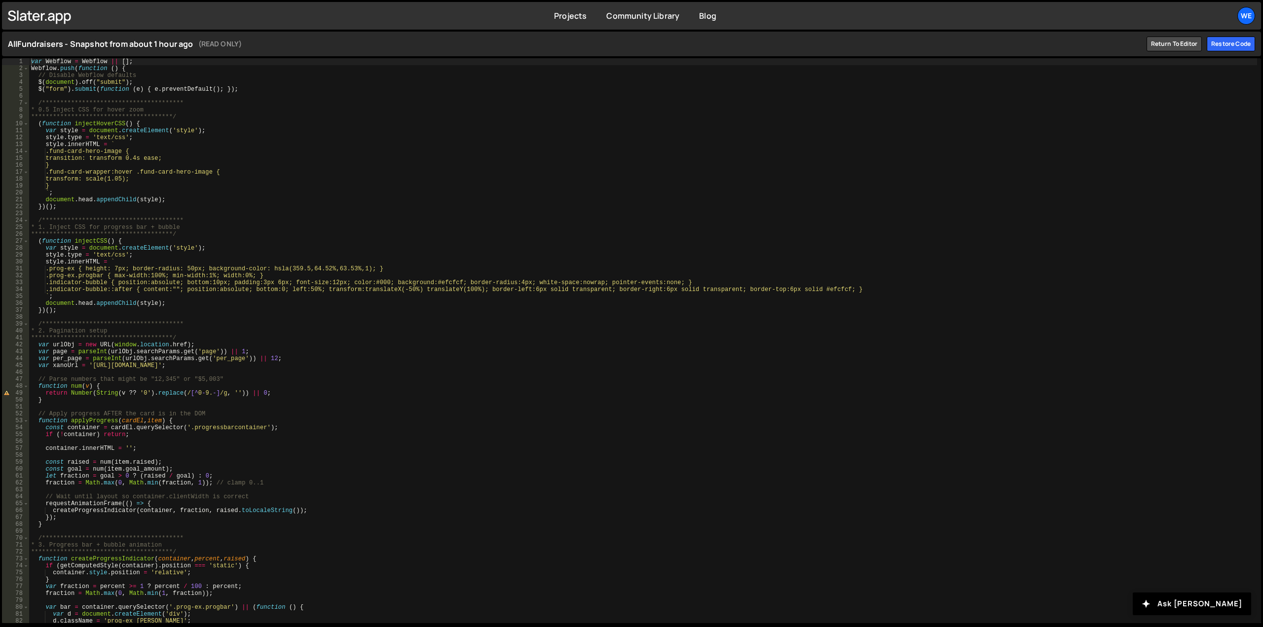
click at [317, 183] on div "**********" at bounding box center [643, 347] width 1228 height 579
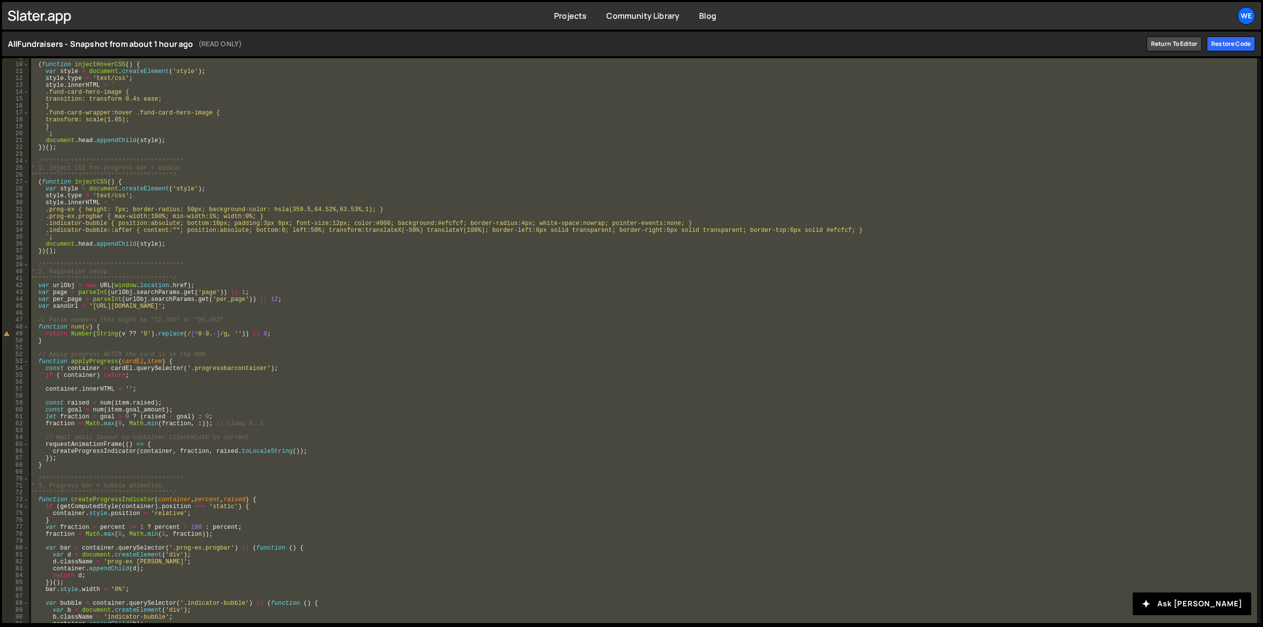
scroll to position [89, 0]
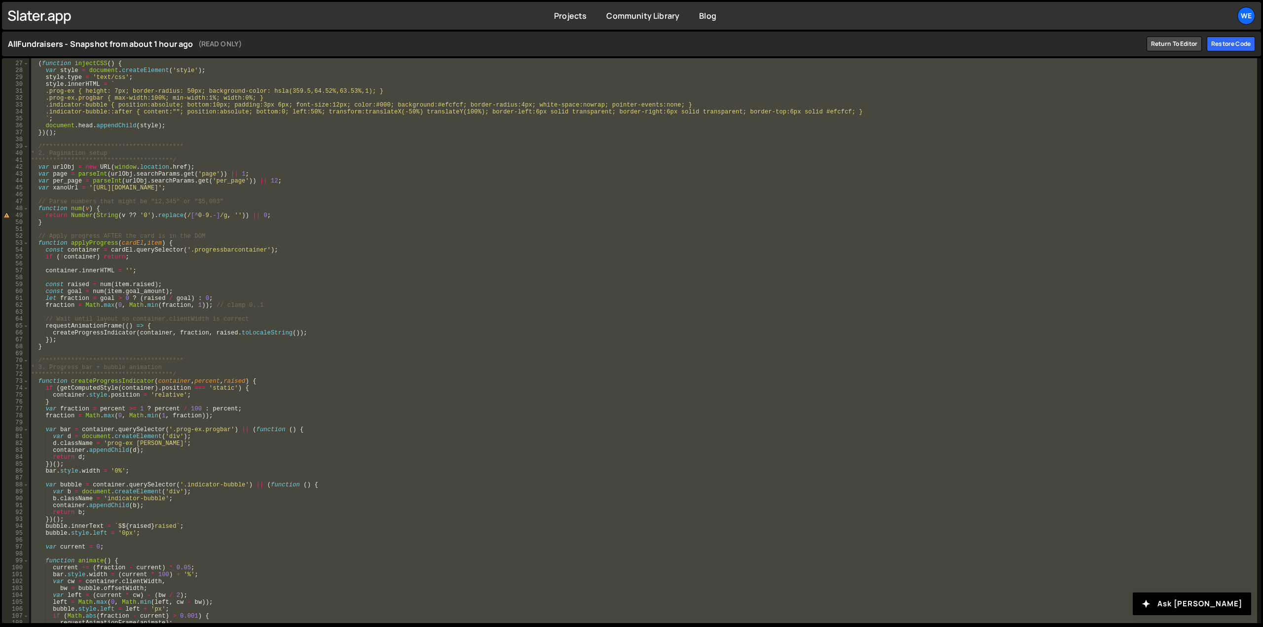
click at [280, 308] on div "**********" at bounding box center [643, 340] width 1228 height 565
type textarea "fraction = Math.max(0, Math.min(fraction, 1)); // clamp 0..1"
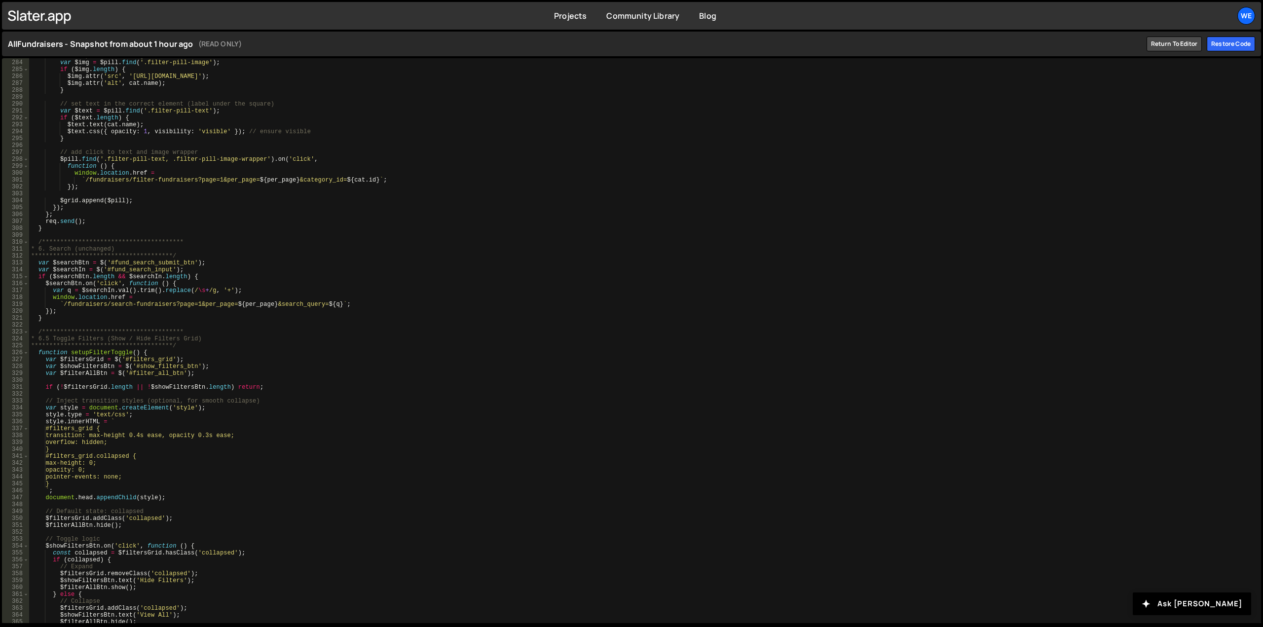
scroll to position [2122, 0]
